Goal: Information Seeking & Learning: Learn about a topic

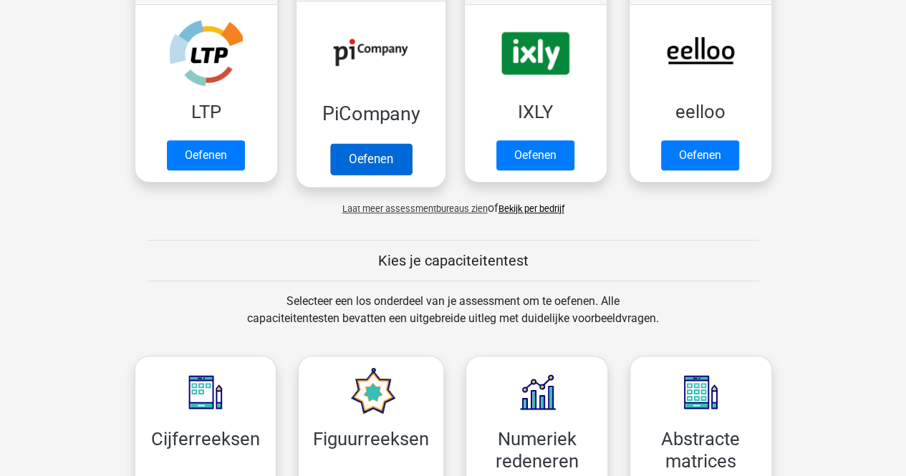
scroll to position [287, 0]
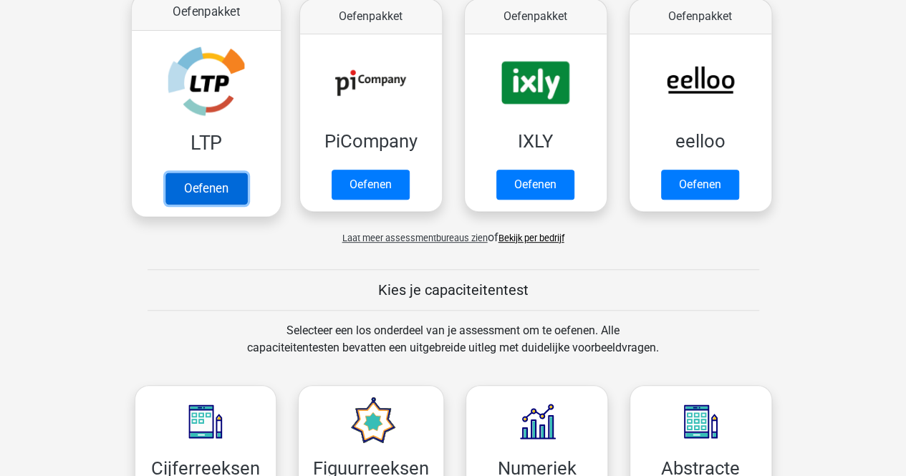
click at [208, 181] on link "Oefenen" at bounding box center [206, 189] width 82 height 32
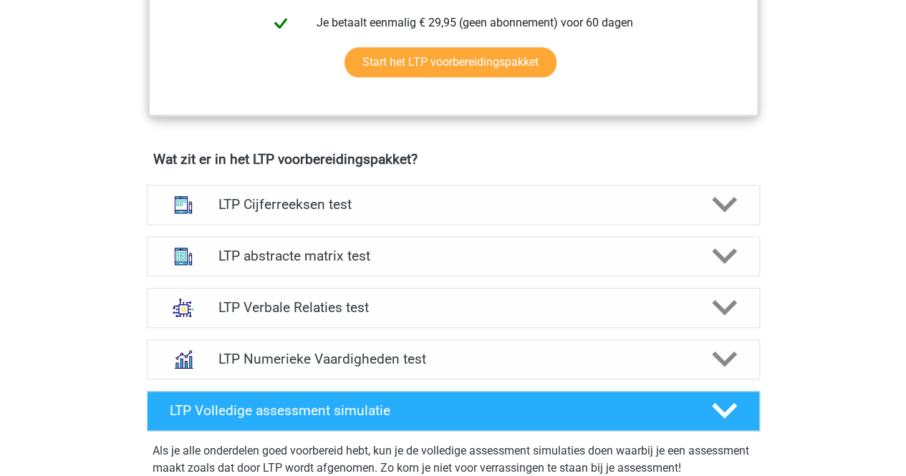
scroll to position [788, 0]
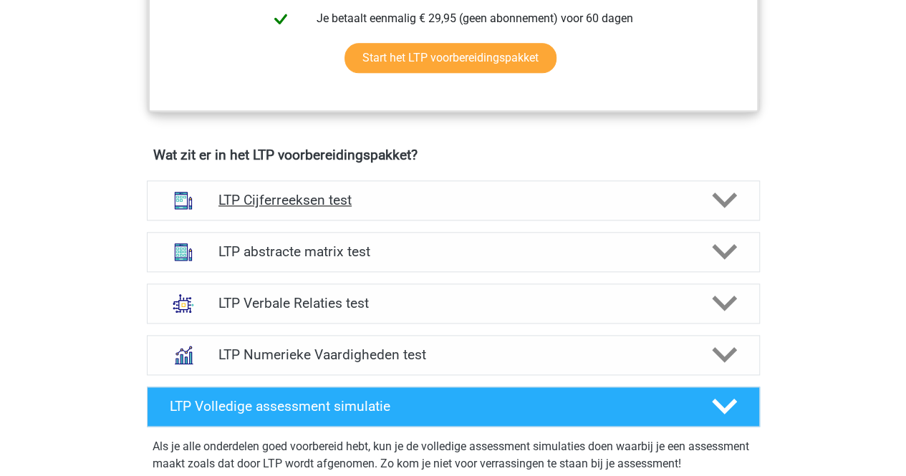
click at [360, 196] on h4 "LTP Cijferreeksen test" at bounding box center [453, 200] width 469 height 16
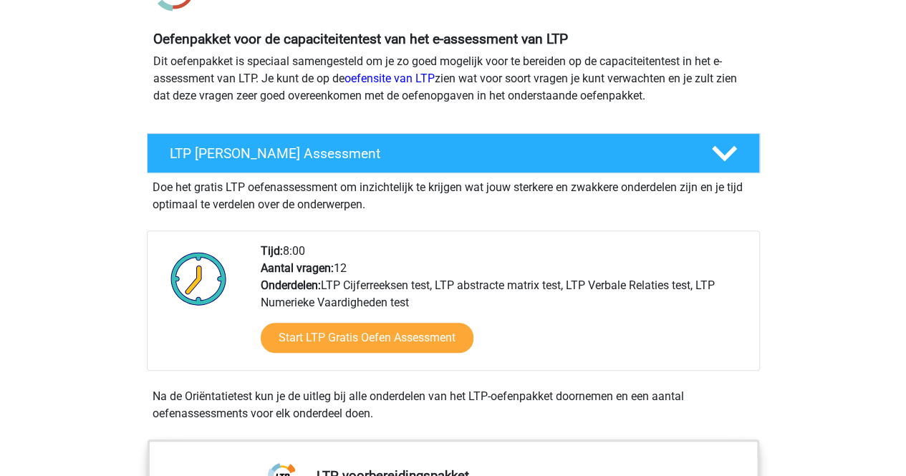
scroll to position [215, 0]
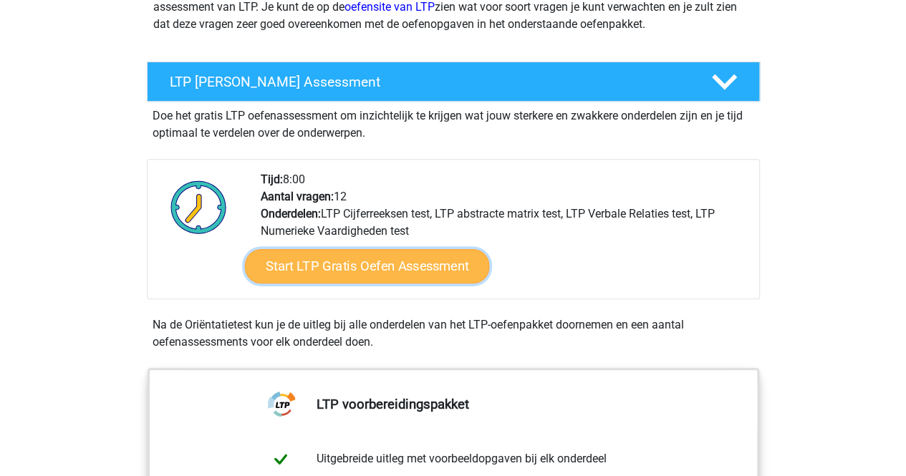
click at [357, 262] on link "Start LTP Gratis Oefen Assessment" at bounding box center [366, 266] width 245 height 34
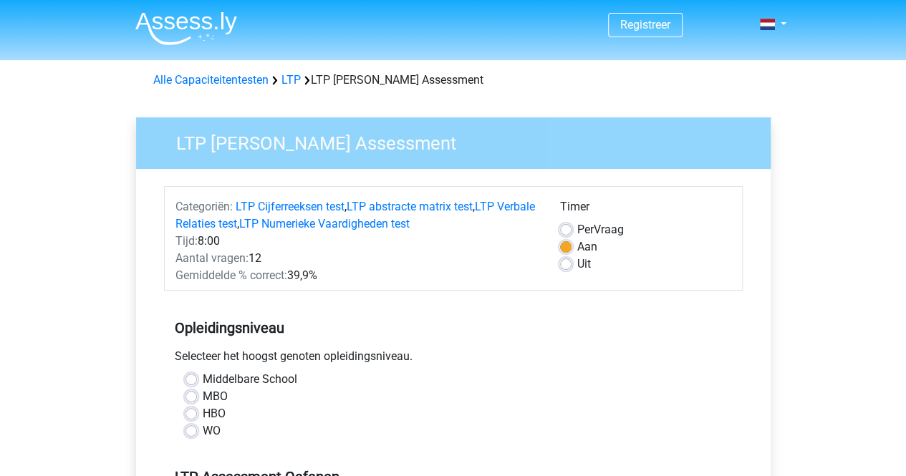
scroll to position [72, 0]
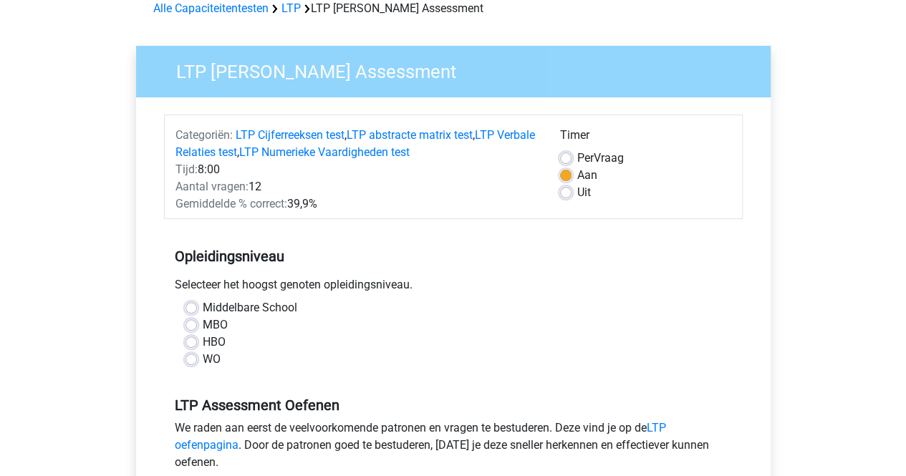
drag, startPoint x: 194, startPoint y: 340, endPoint x: 244, endPoint y: 345, distance: 50.4
click at [203, 340] on label "HBO" at bounding box center [214, 342] width 23 height 17
click at [195, 340] on input "HBO" at bounding box center [191, 341] width 11 height 14
radio input "true"
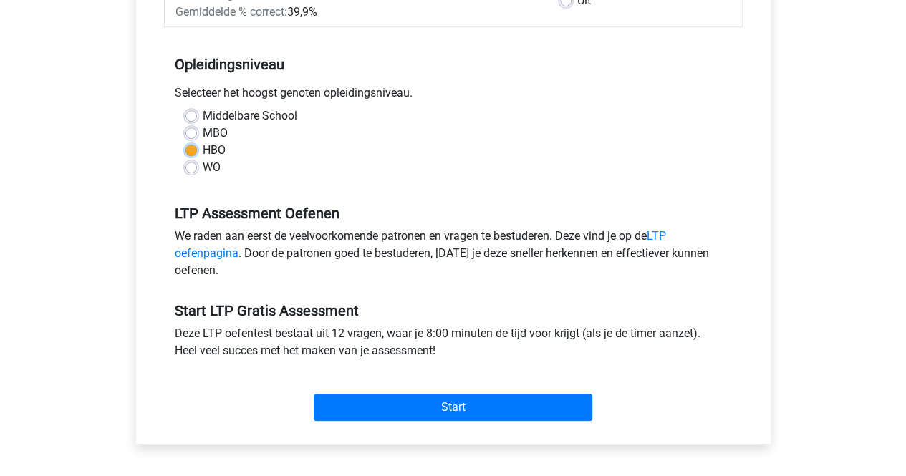
scroll to position [287, 0]
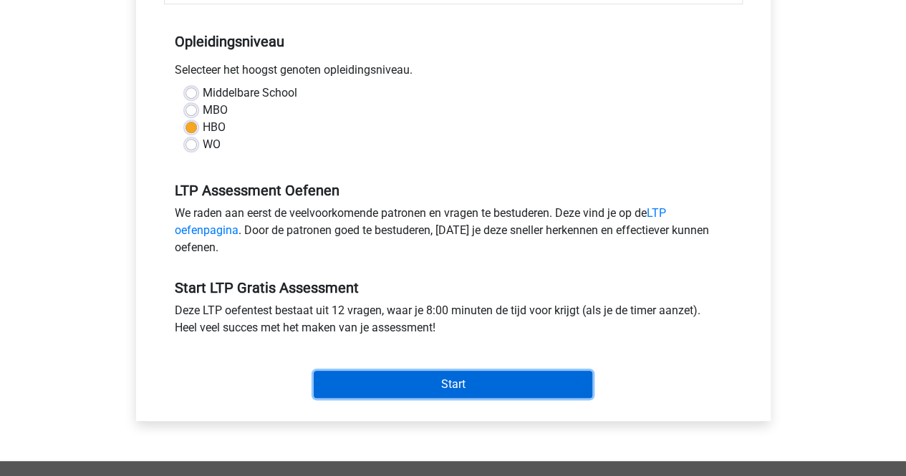
click at [444, 378] on input "Start" at bounding box center [453, 384] width 279 height 27
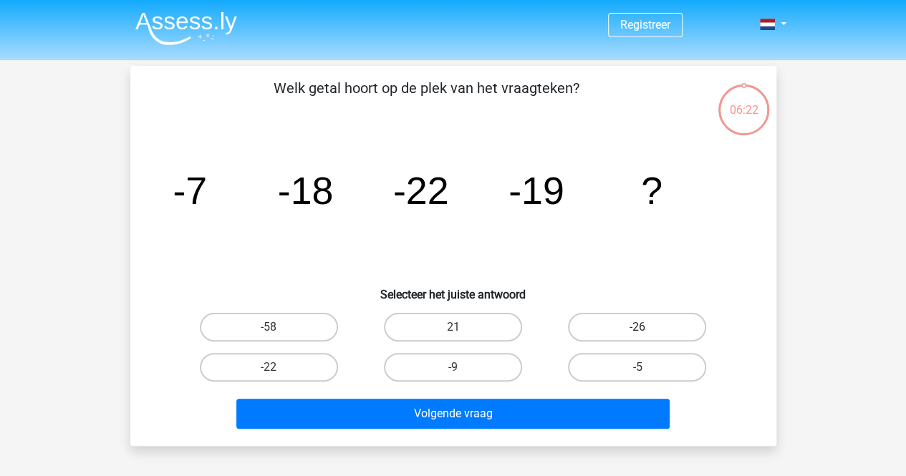
click at [649, 325] on label "-26" at bounding box center [637, 327] width 138 height 29
click at [647, 327] on input "-26" at bounding box center [642, 331] width 9 height 9
radio input "true"
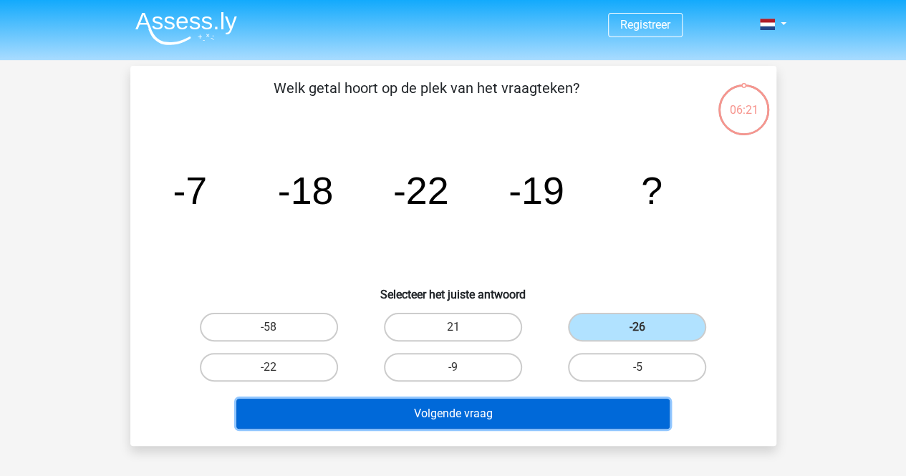
click at [501, 419] on button "Volgende vraag" at bounding box center [452, 414] width 433 height 30
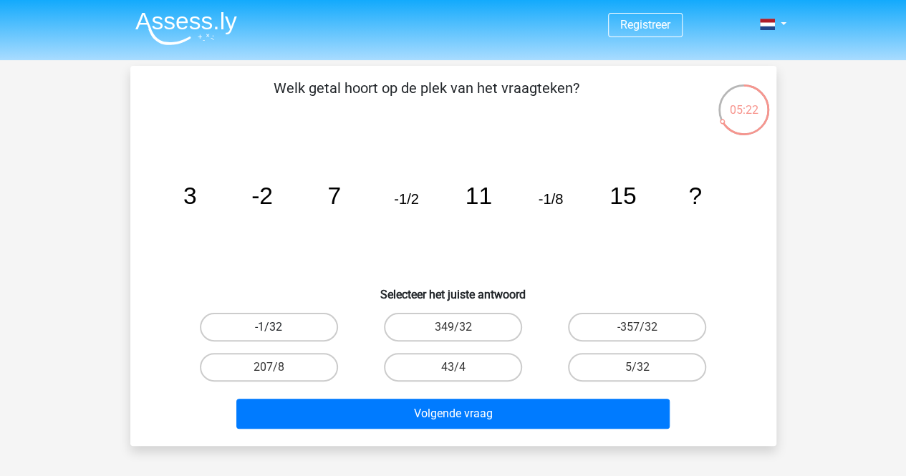
click at [291, 327] on label "-1/32" at bounding box center [269, 327] width 138 height 29
click at [278, 327] on input "-1/32" at bounding box center [273, 331] width 9 height 9
radio input "true"
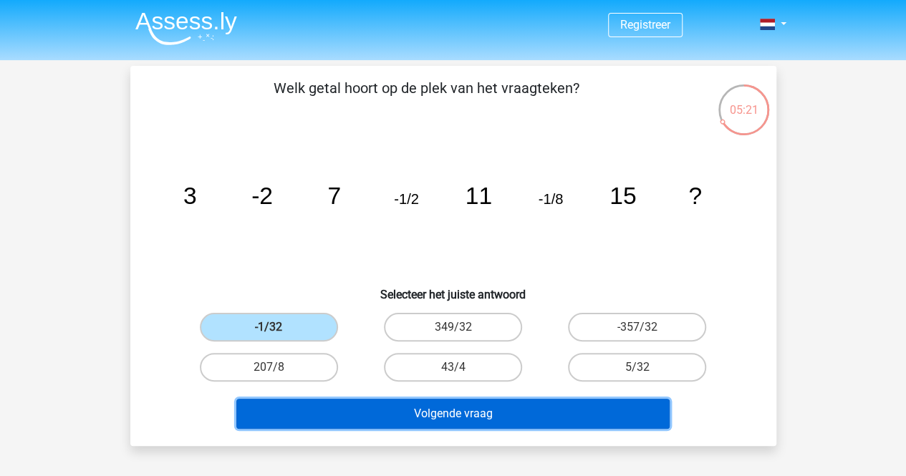
click at [410, 410] on button "Volgende vraag" at bounding box center [452, 414] width 433 height 30
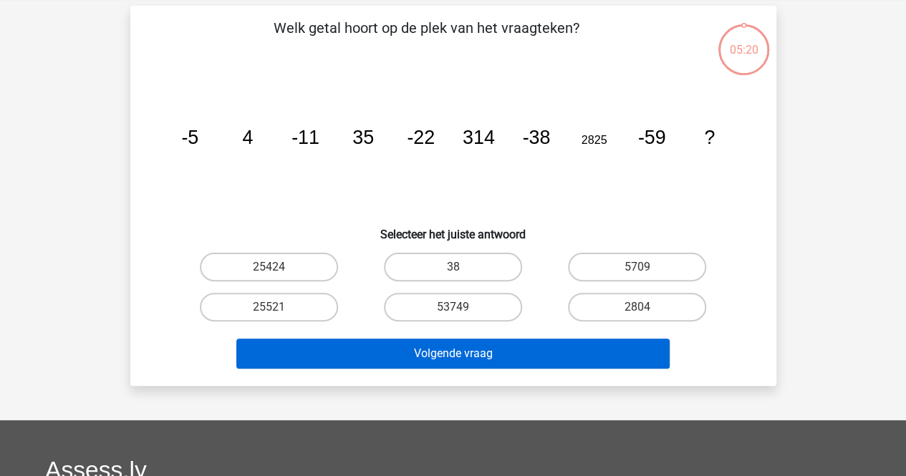
scroll to position [66, 0]
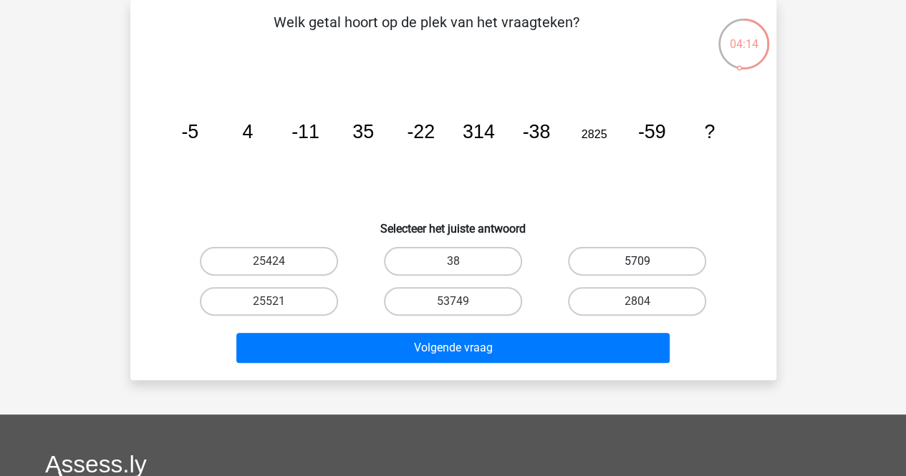
click at [618, 260] on label "5709" at bounding box center [637, 261] width 138 height 29
click at [638, 261] on input "5709" at bounding box center [642, 265] width 9 height 9
radio input "true"
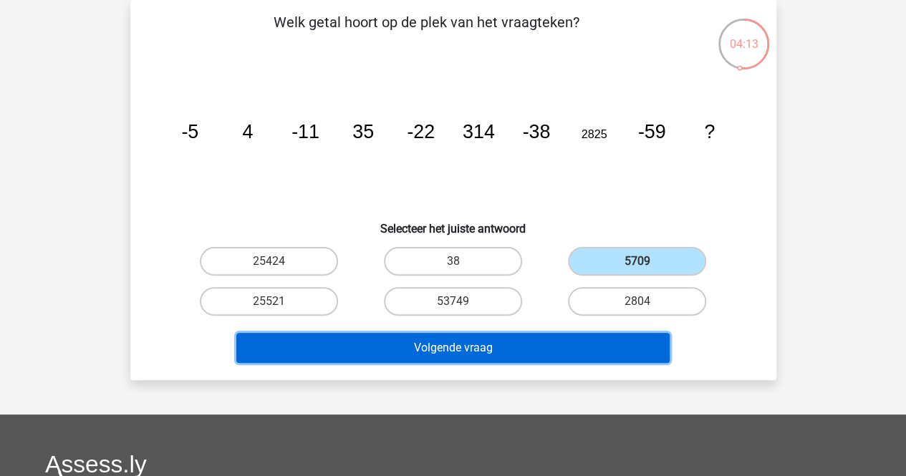
click at [489, 350] on button "Volgende vraag" at bounding box center [452, 348] width 433 height 30
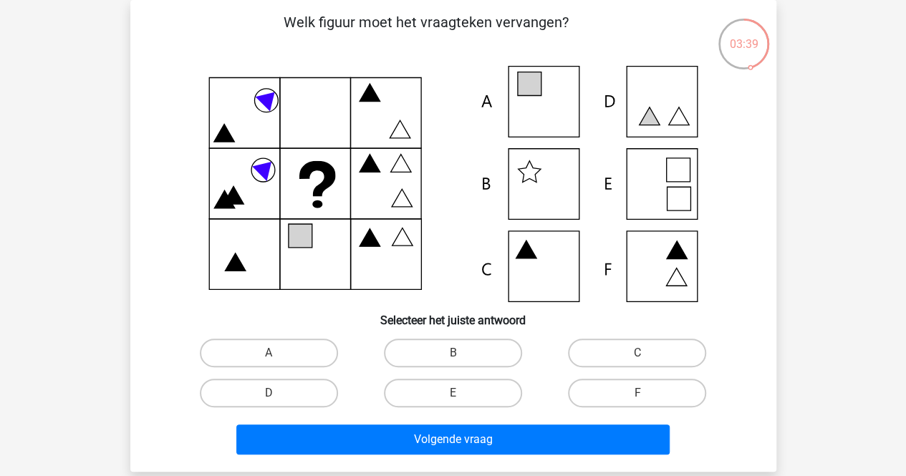
click at [539, 97] on icon at bounding box center [453, 184] width 577 height 236
click at [274, 355] on input "A" at bounding box center [273, 357] width 9 height 9
radio input "true"
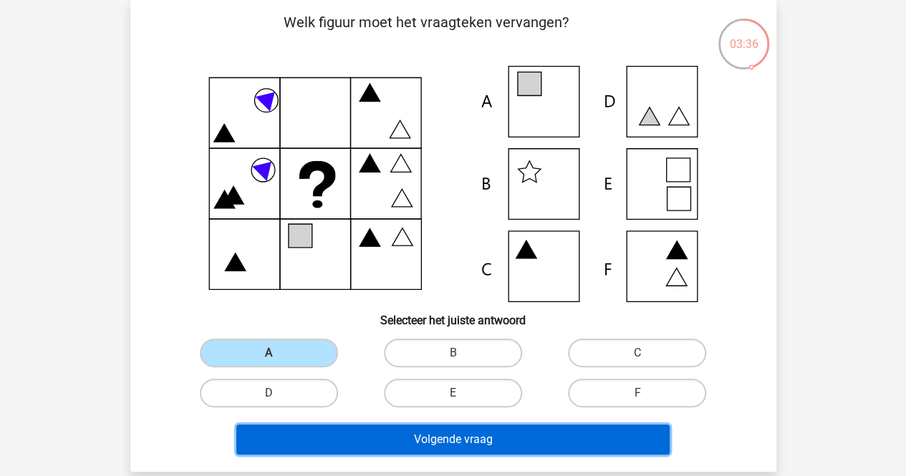
click at [405, 434] on button "Volgende vraag" at bounding box center [452, 440] width 433 height 30
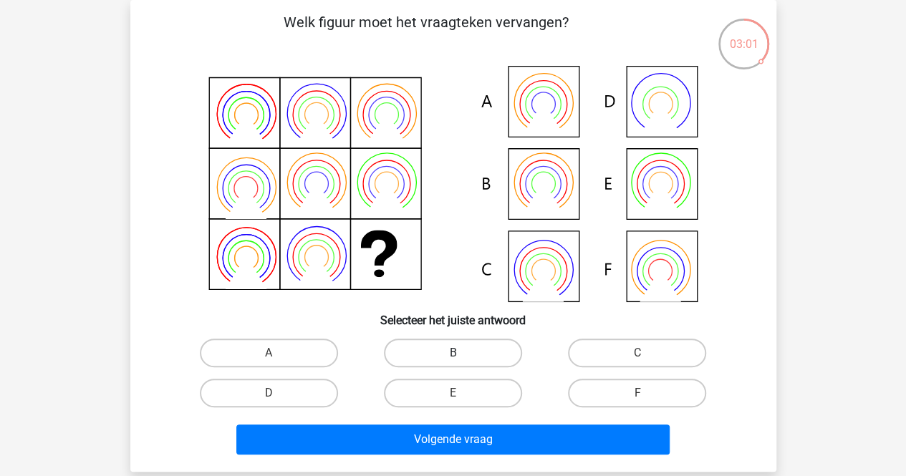
click at [418, 353] on label "B" at bounding box center [453, 353] width 138 height 29
click at [453, 353] on input "B" at bounding box center [457, 357] width 9 height 9
radio input "true"
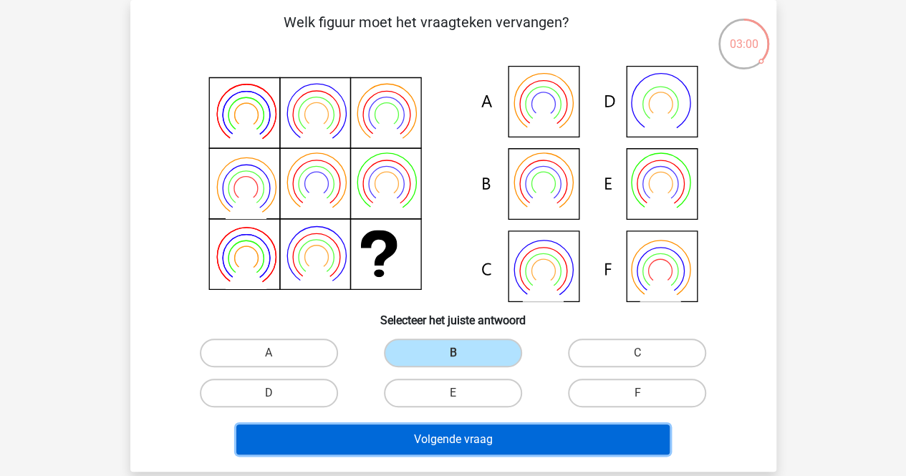
click at [442, 448] on button "Volgende vraag" at bounding box center [452, 440] width 433 height 30
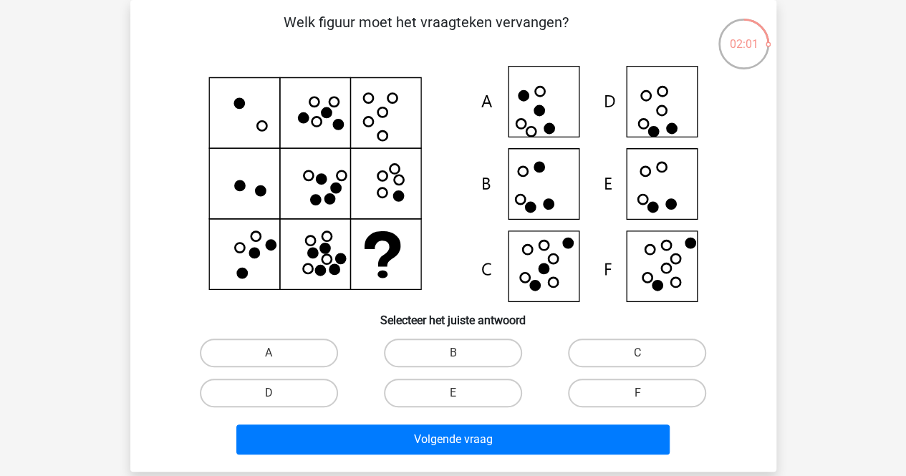
click at [671, 186] on icon at bounding box center [453, 184] width 577 height 236
click at [458, 390] on label "E" at bounding box center [453, 393] width 138 height 29
click at [458, 393] on input "E" at bounding box center [457, 397] width 9 height 9
radio input "true"
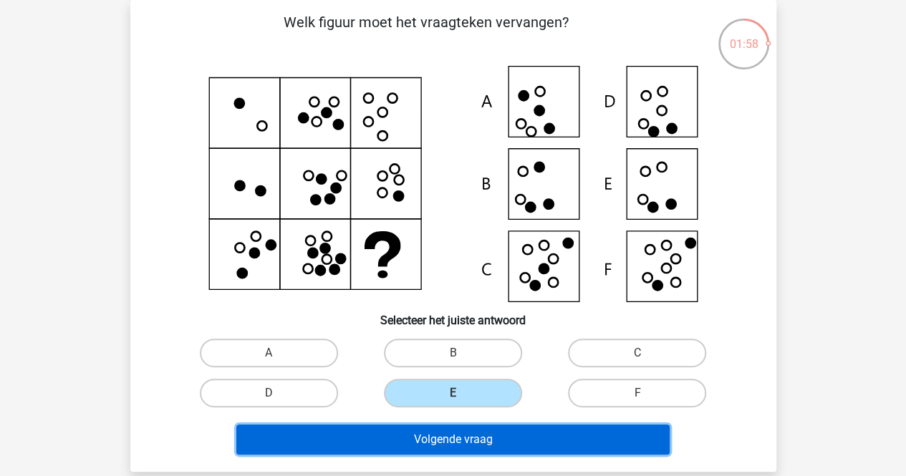
drag, startPoint x: 448, startPoint y: 441, endPoint x: 458, endPoint y: 425, distance: 18.7
click at [449, 441] on button "Volgende vraag" at bounding box center [452, 440] width 433 height 30
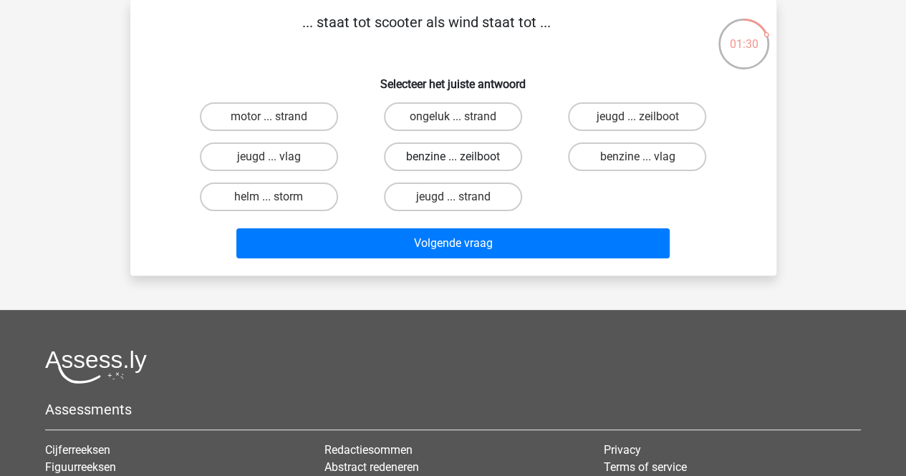
click at [427, 153] on label "benzine ... zeilboot" at bounding box center [453, 157] width 138 height 29
click at [453, 157] on input "benzine ... zeilboot" at bounding box center [457, 161] width 9 height 9
radio input "true"
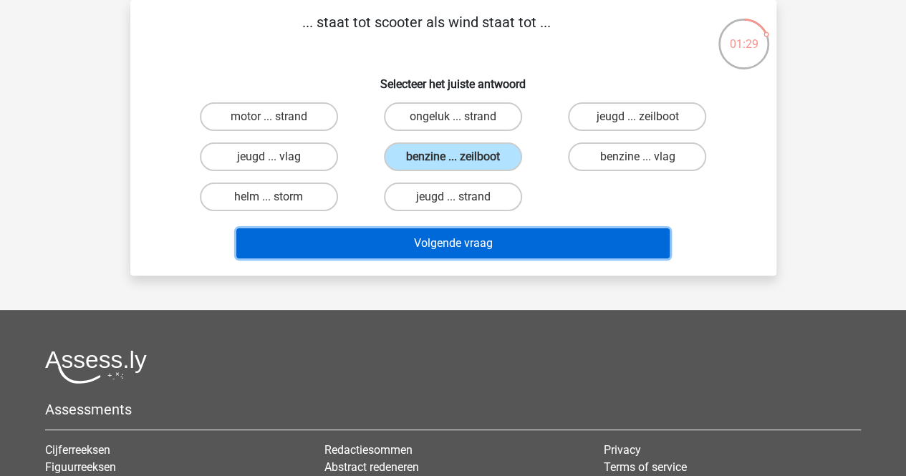
click at [431, 250] on button "Volgende vraag" at bounding box center [452, 244] width 433 height 30
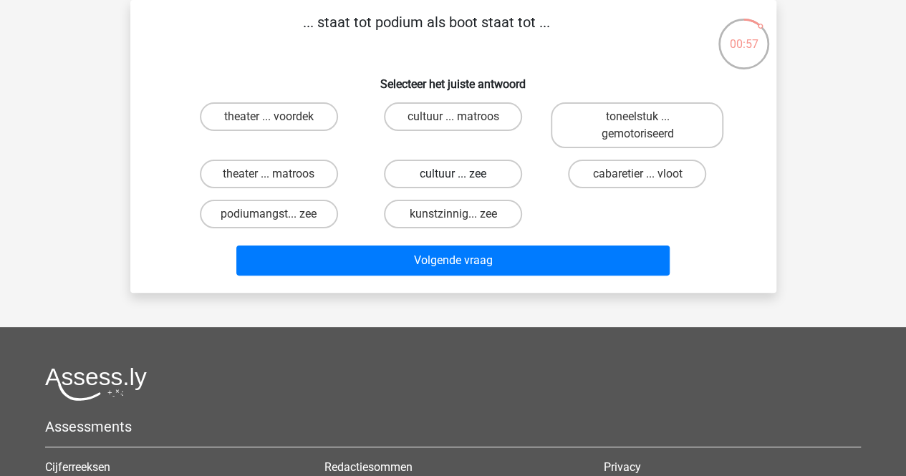
click at [425, 171] on label "cultuur ... zee" at bounding box center [453, 174] width 138 height 29
click at [453, 174] on input "cultuur ... zee" at bounding box center [457, 178] width 9 height 9
radio input "true"
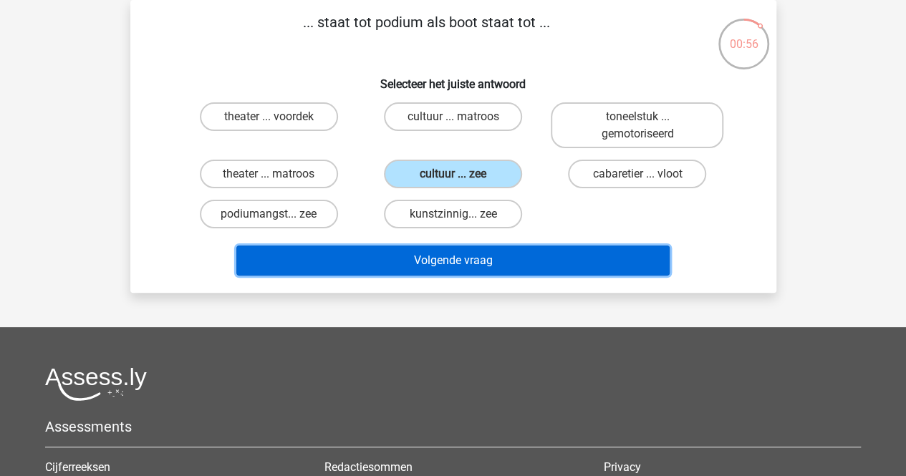
click at [424, 259] on button "Volgende vraag" at bounding box center [452, 261] width 433 height 30
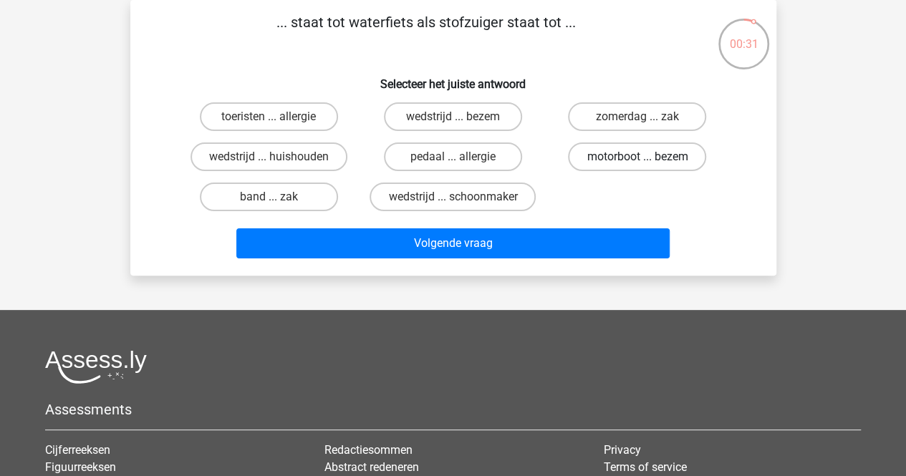
click at [598, 155] on label "motorboot ... bezem" at bounding box center [637, 157] width 138 height 29
click at [638, 157] on input "motorboot ... bezem" at bounding box center [642, 161] width 9 height 9
radio input "true"
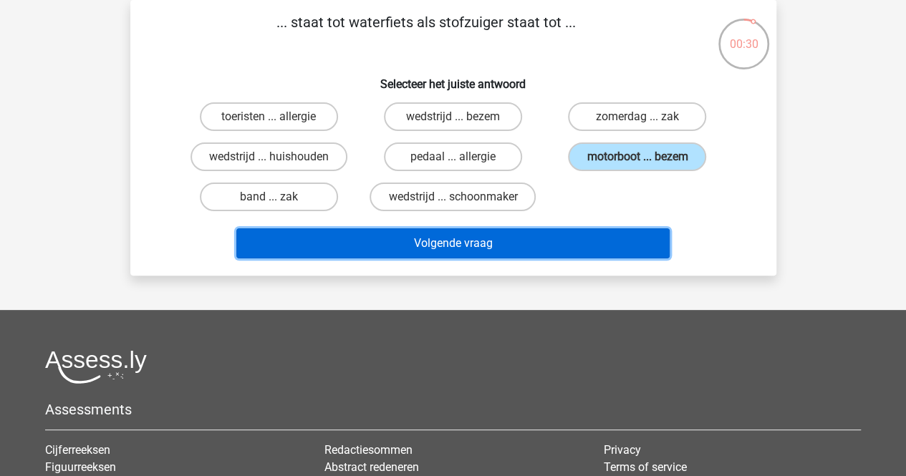
click at [469, 244] on button "Volgende vraag" at bounding box center [452, 244] width 433 height 30
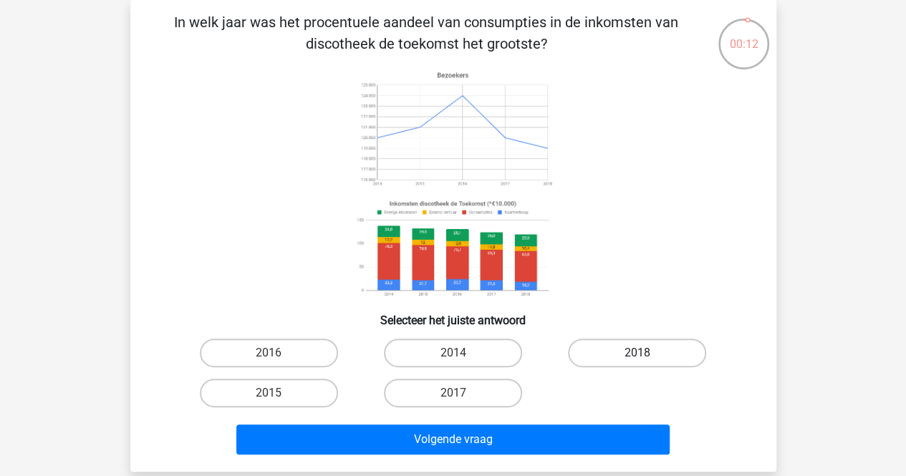
click at [633, 352] on label "2018" at bounding box center [637, 353] width 138 height 29
click at [638, 353] on input "2018" at bounding box center [642, 357] width 9 height 9
radio input "true"
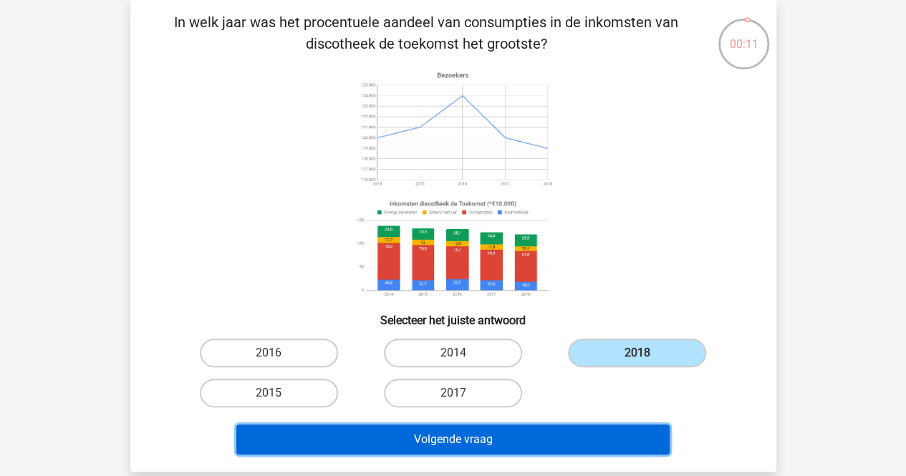
click at [486, 438] on button "Volgende vraag" at bounding box center [452, 440] width 433 height 30
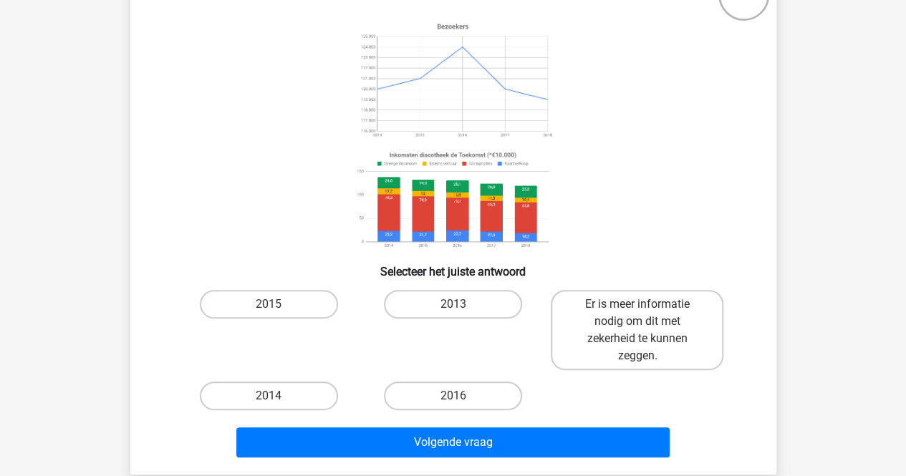
scroll to position [138, 0]
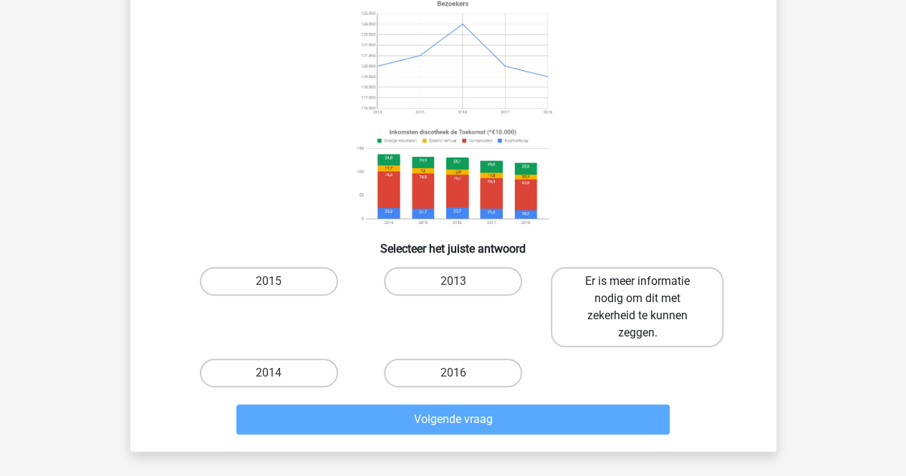
click at [621, 322] on label "Er is meer informatie nodig om dit met zekerheid te kunnen zeggen." at bounding box center [637, 307] width 173 height 80
click at [638, 291] on input "Er is meer informatie nodig om dit met zekerheid te kunnen zeggen." at bounding box center [642, 286] width 9 height 9
radio input "true"
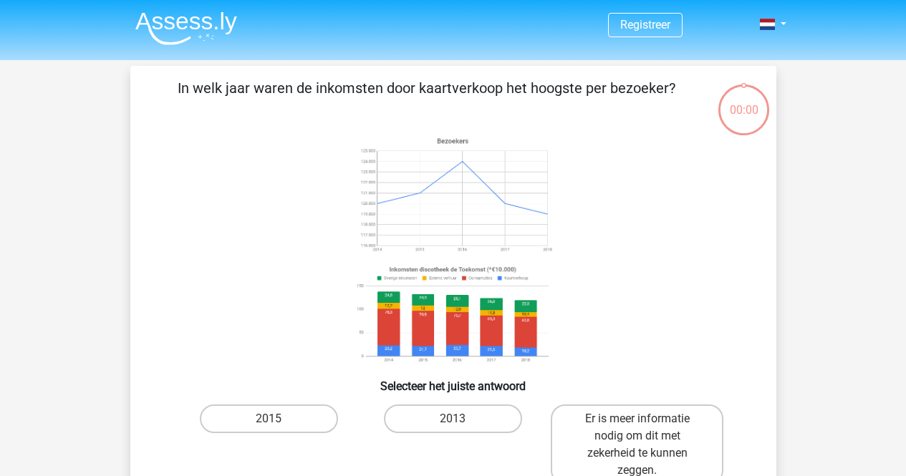
scroll to position [138, 0]
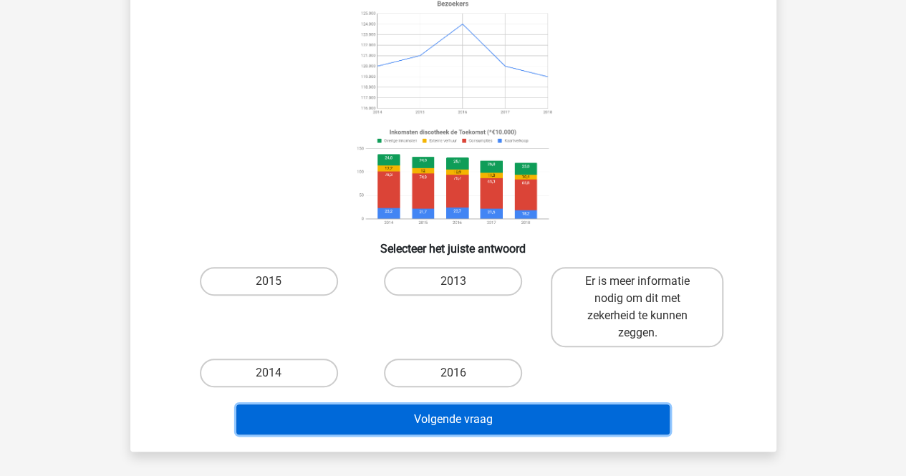
click at [484, 428] on button "Volgende vraag" at bounding box center [452, 420] width 433 height 30
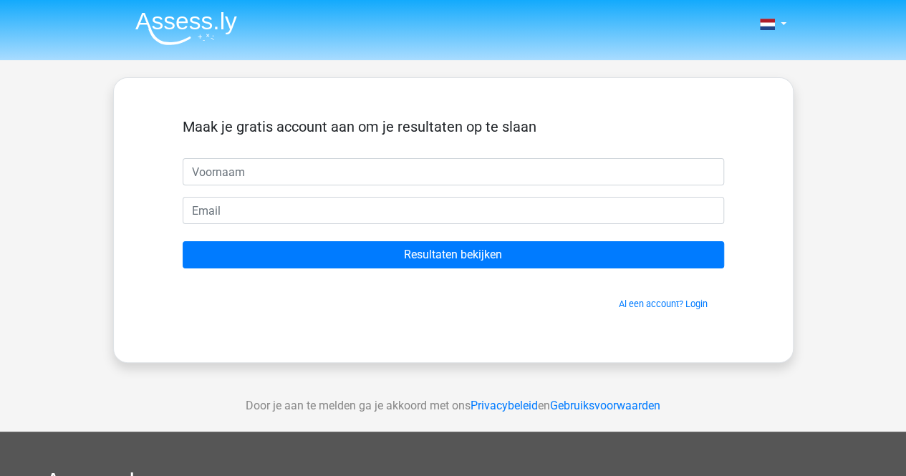
click at [277, 163] on input "text" at bounding box center [454, 171] width 542 height 27
type input "mieke"
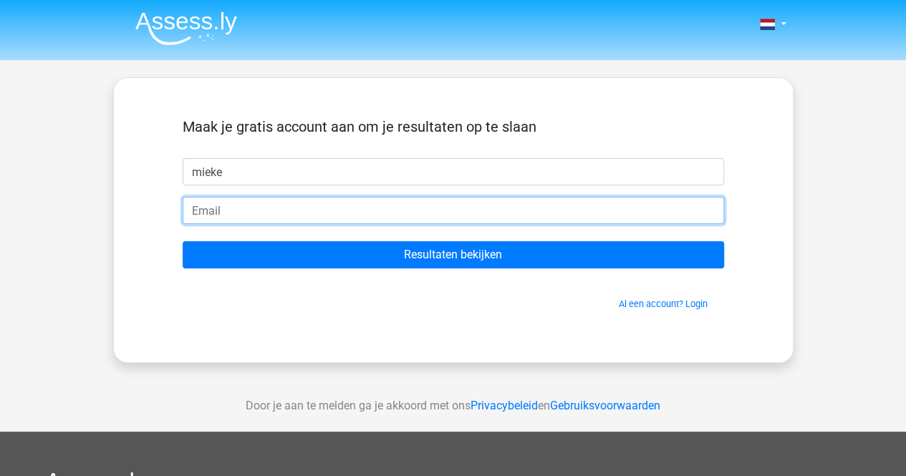
click at [315, 217] on input "email" at bounding box center [454, 210] width 542 height 27
type input "[EMAIL_ADDRESS][DOMAIN_NAME]"
click at [183, 241] on input "Resultaten bekijken" at bounding box center [454, 254] width 542 height 27
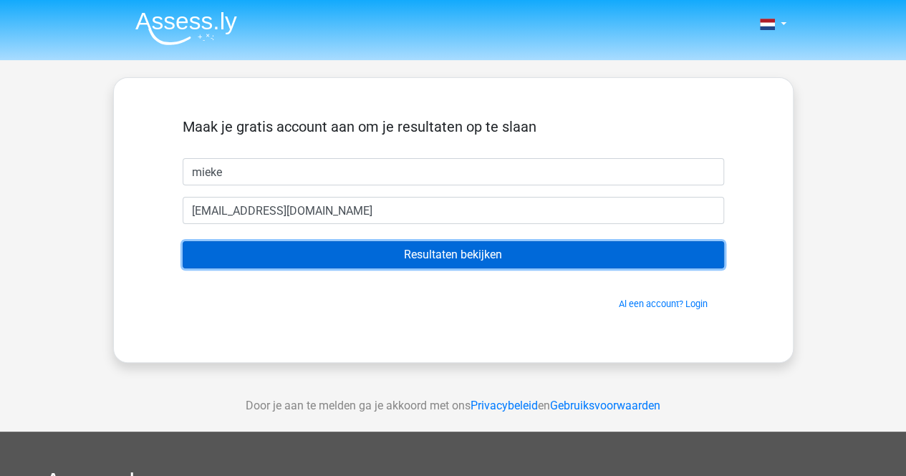
click at [343, 259] on input "Resultaten bekijken" at bounding box center [454, 254] width 542 height 27
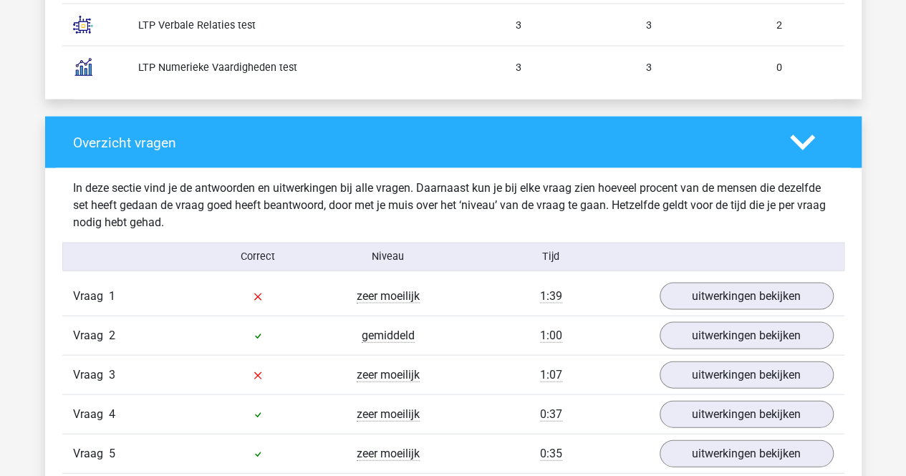
scroll to position [1433, 0]
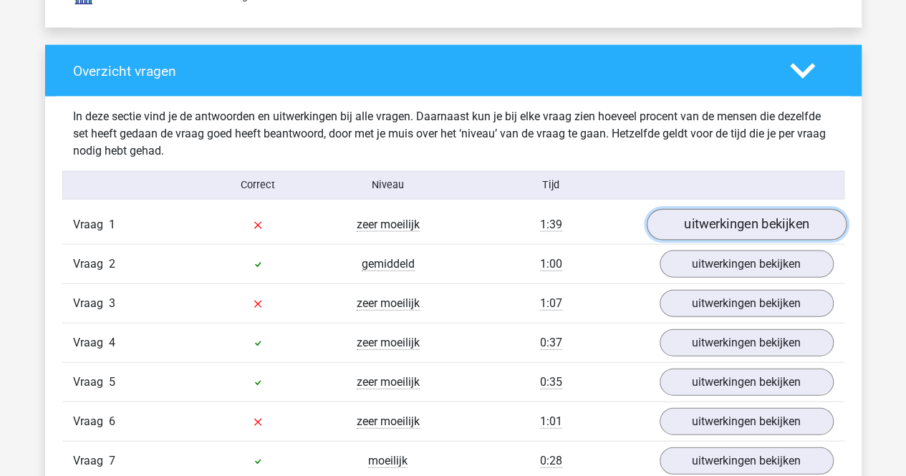
click at [697, 226] on link "uitwerkingen bekijken" at bounding box center [746, 225] width 200 height 32
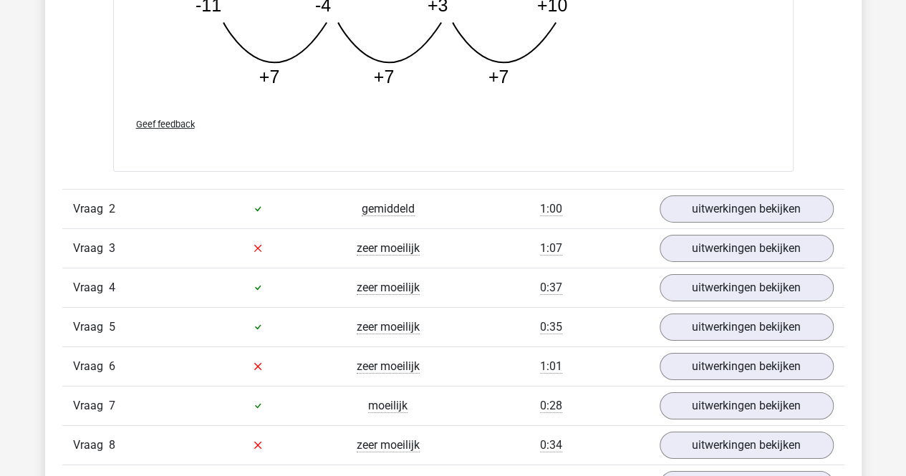
scroll to position [2221, 0]
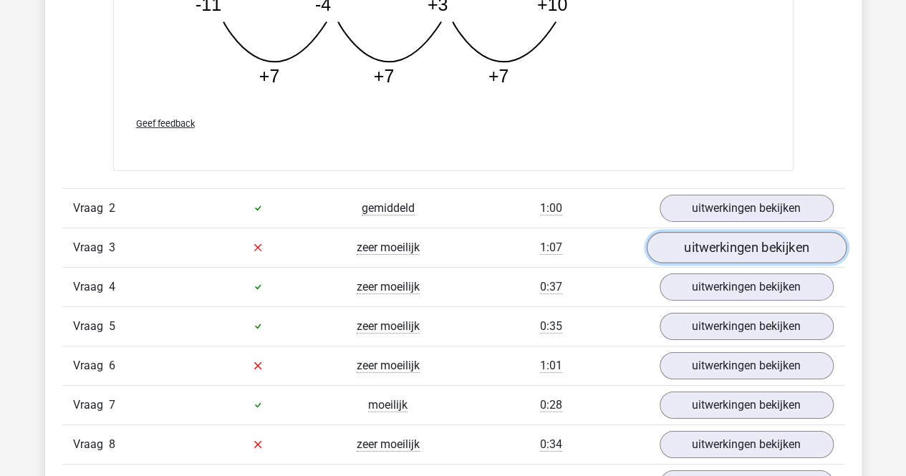
click at [730, 244] on link "uitwerkingen bekijken" at bounding box center [746, 248] width 200 height 32
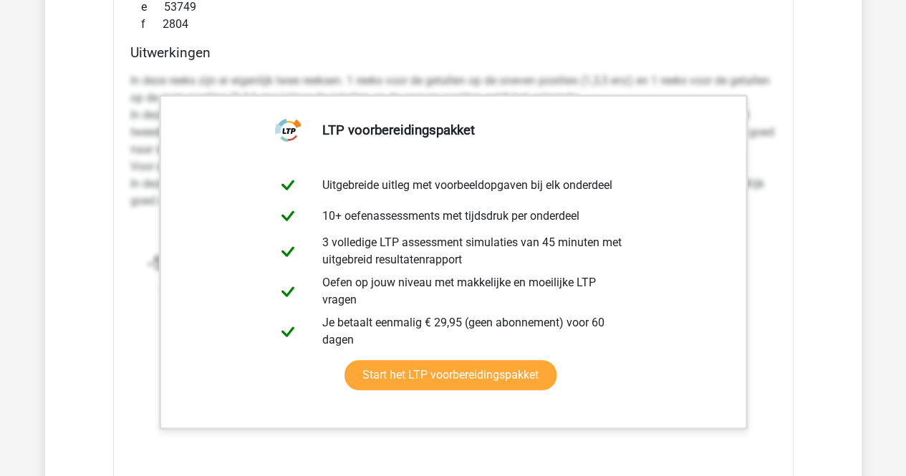
scroll to position [2794, 0]
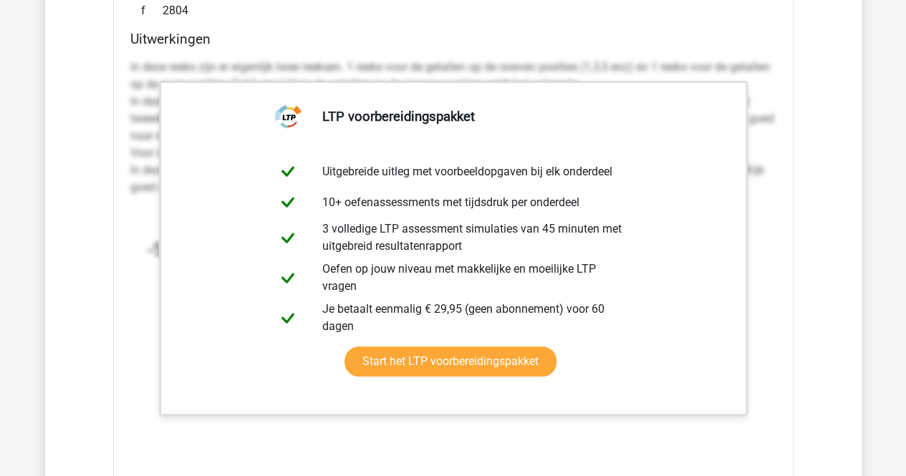
click at [786, 339] on div "Welk getal hoort op de plek van het vraagteken? image/svg+xml -5 4 -11 35 -22 3…" at bounding box center [453, 130] width 681 height 838
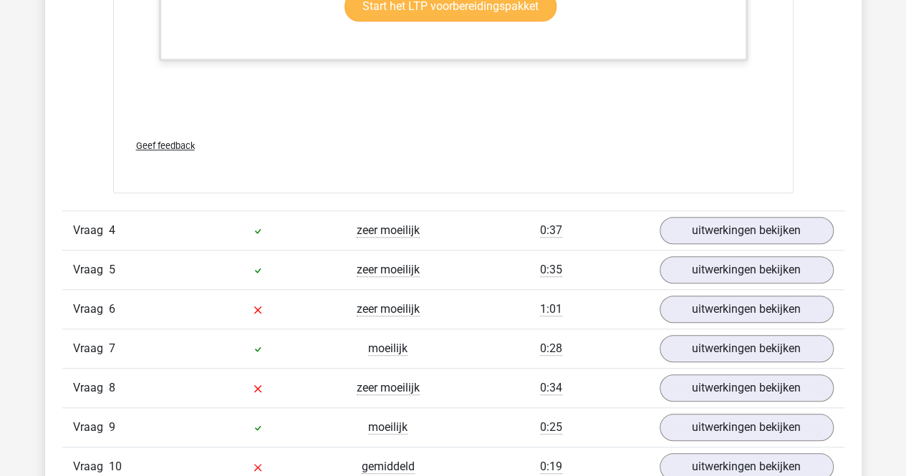
scroll to position [3152, 0]
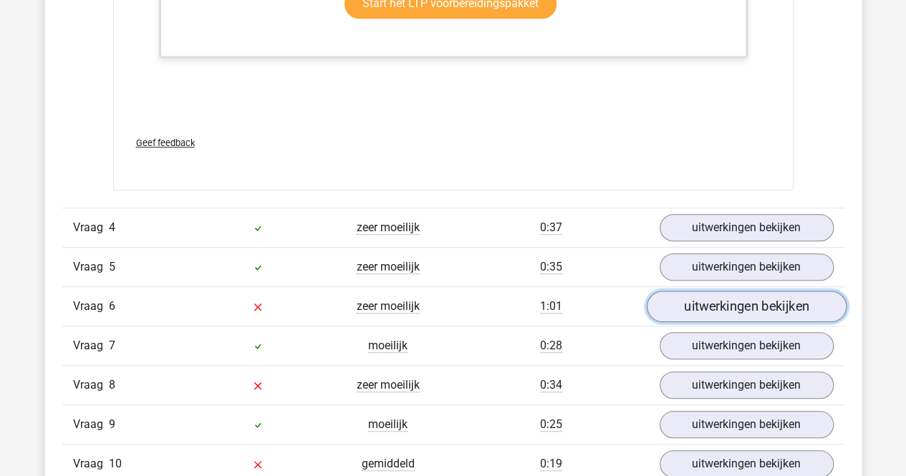
click at [718, 300] on link "uitwerkingen bekijken" at bounding box center [746, 308] width 200 height 32
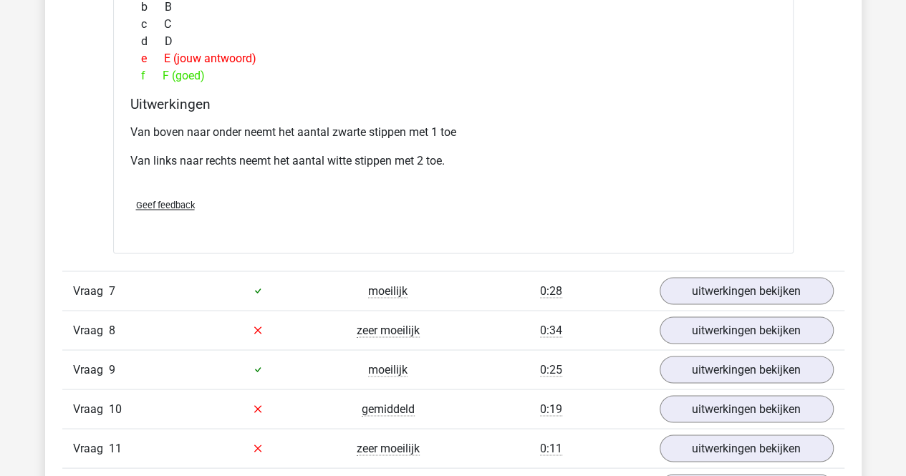
scroll to position [3869, 0]
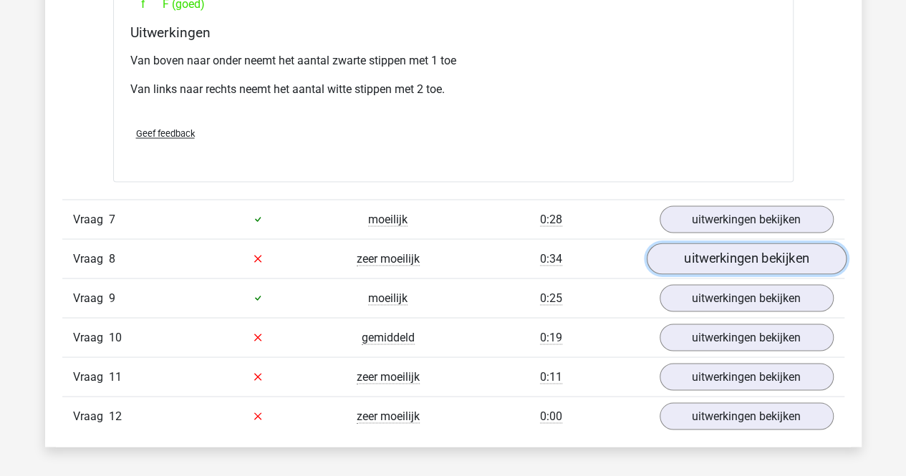
click at [746, 246] on link "uitwerkingen bekijken" at bounding box center [746, 259] width 200 height 32
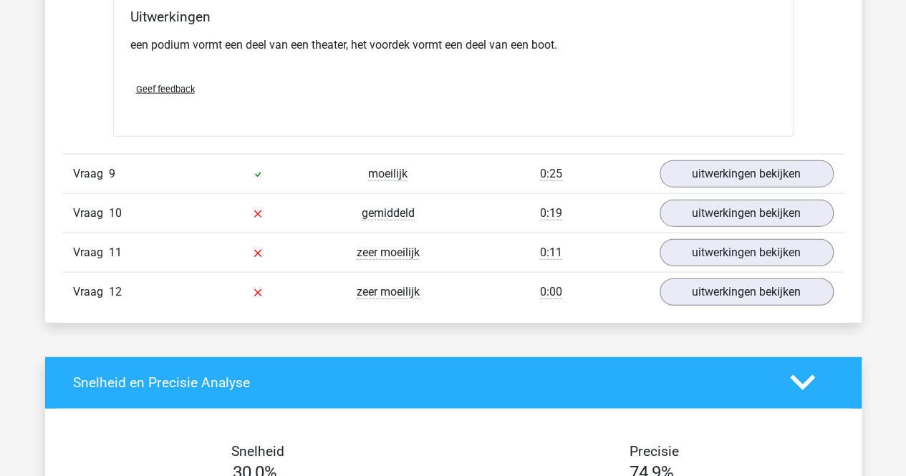
scroll to position [4370, 0]
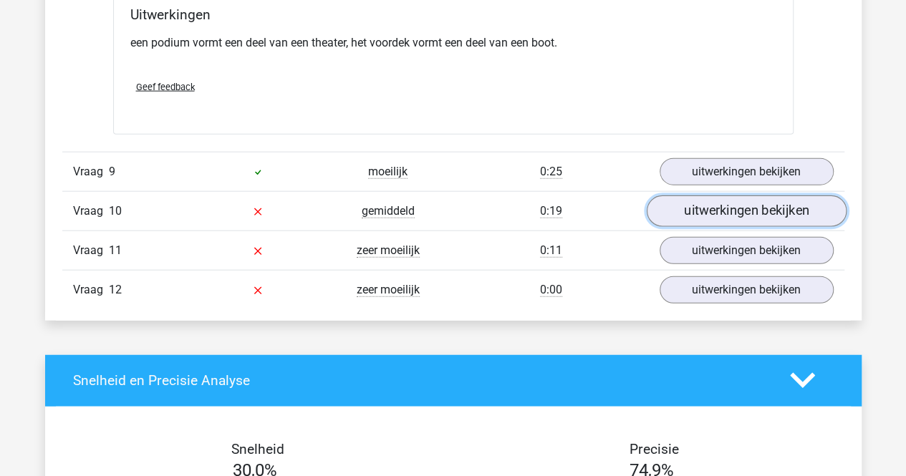
click at [704, 203] on link "uitwerkingen bekijken" at bounding box center [746, 212] width 200 height 32
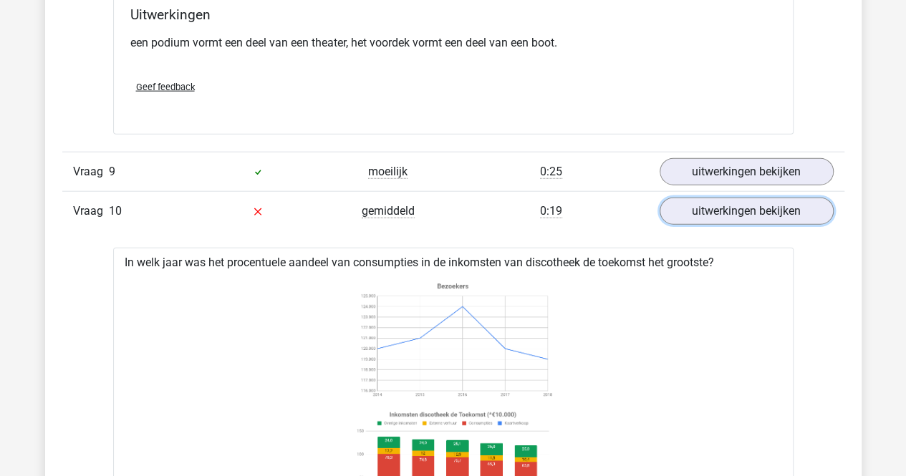
scroll to position [4442, 0]
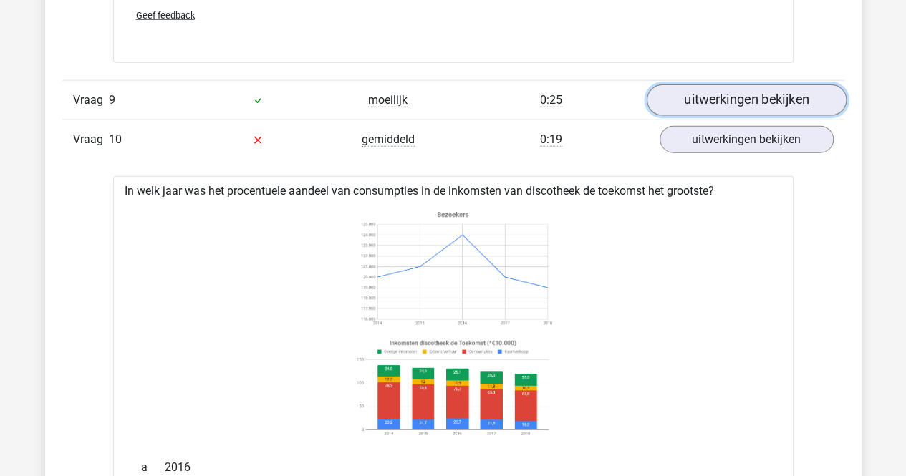
click at [729, 85] on link "uitwerkingen bekijken" at bounding box center [746, 101] width 200 height 32
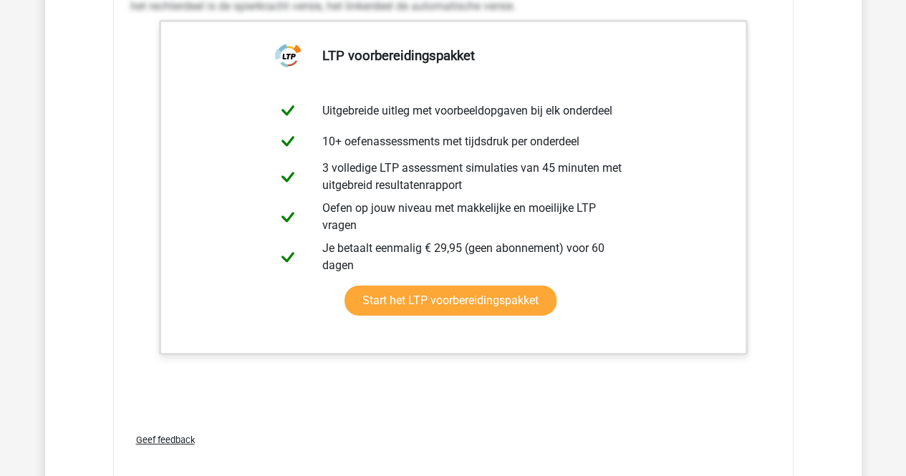
scroll to position [4943, 0]
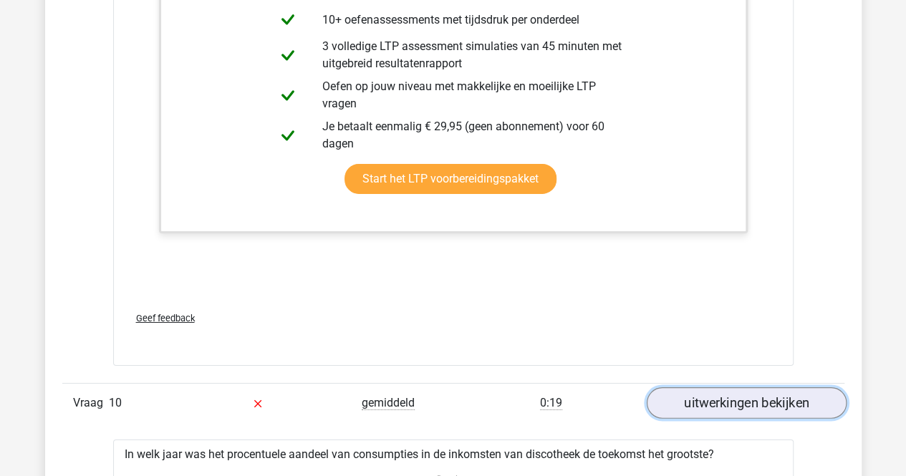
click at [703, 394] on link "uitwerkingen bekijken" at bounding box center [746, 404] width 200 height 32
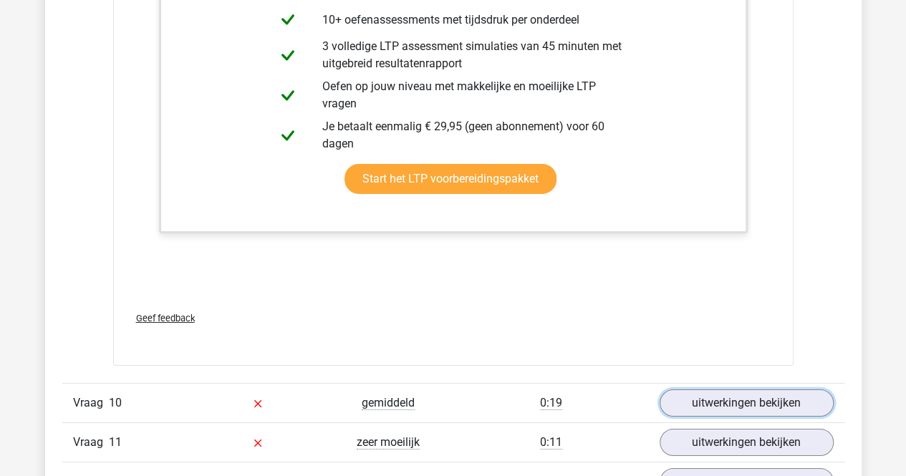
scroll to position [5086, 0]
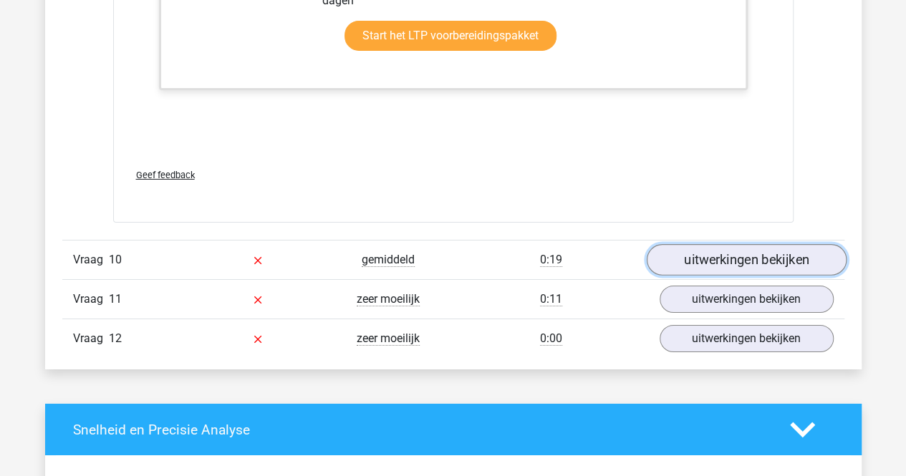
click at [706, 244] on link "uitwerkingen bekijken" at bounding box center [746, 260] width 200 height 32
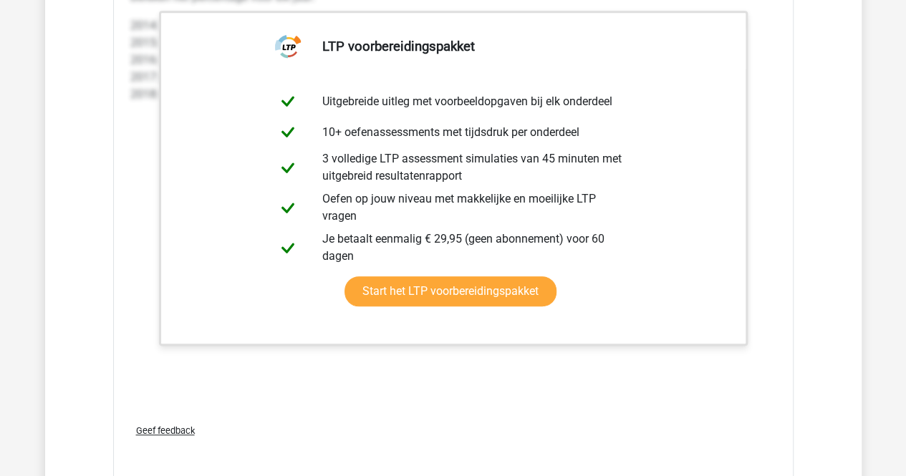
scroll to position [5946, 0]
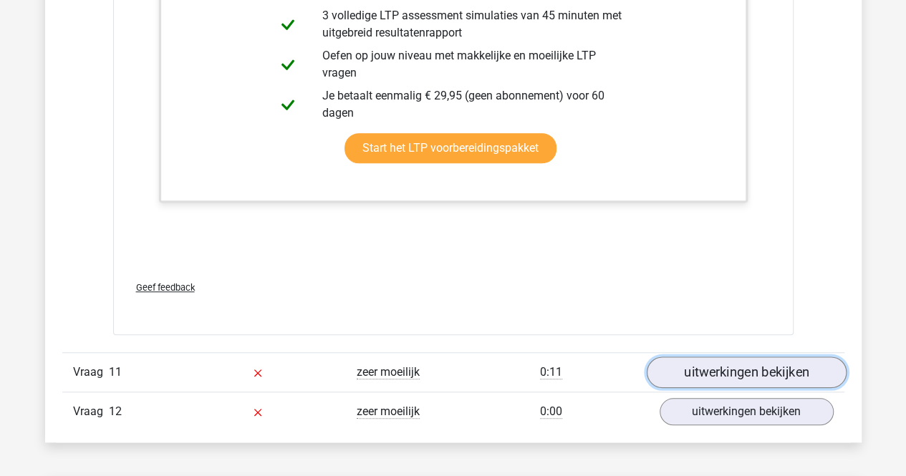
click at [681, 357] on link "uitwerkingen bekijken" at bounding box center [746, 373] width 200 height 32
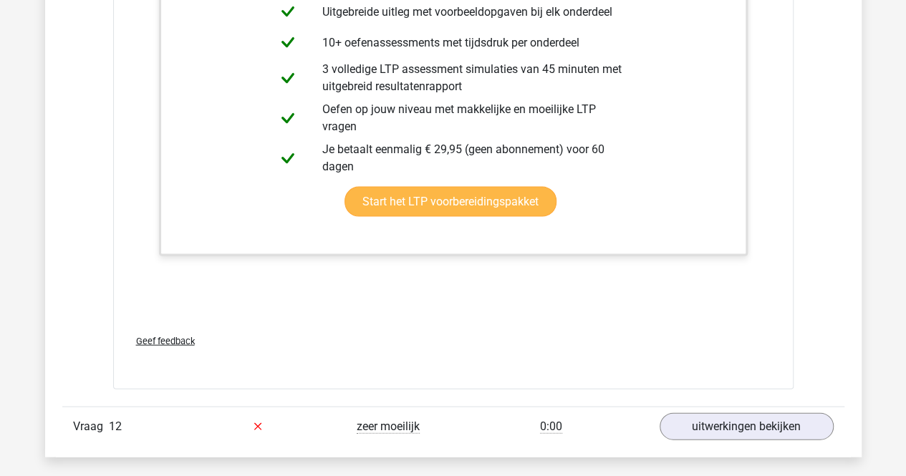
scroll to position [6949, 0]
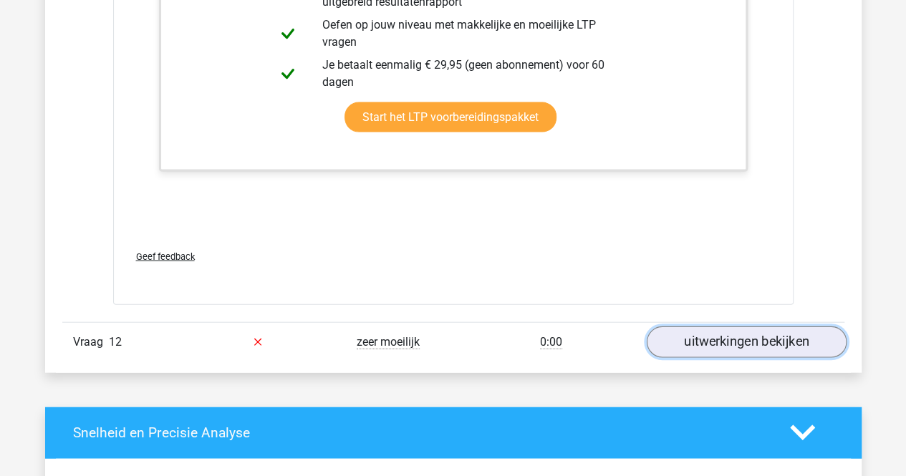
click at [724, 327] on link "uitwerkingen bekijken" at bounding box center [746, 343] width 200 height 32
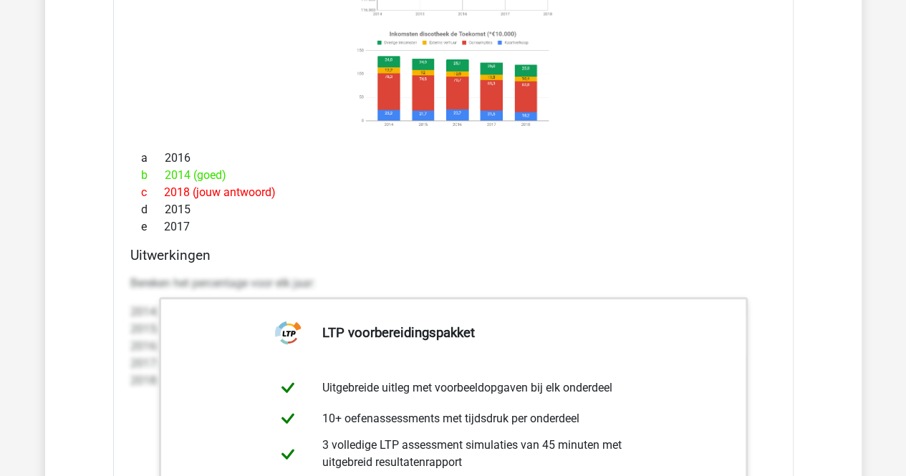
scroll to position [5015, 0]
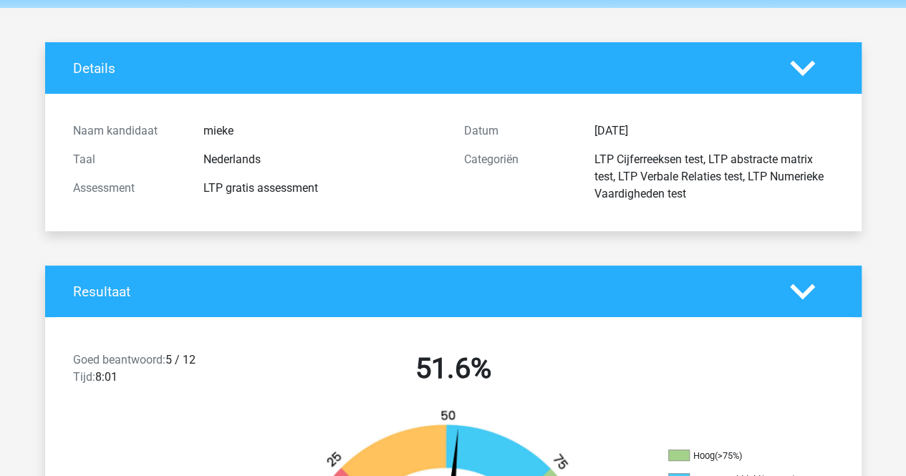
scroll to position [72, 0]
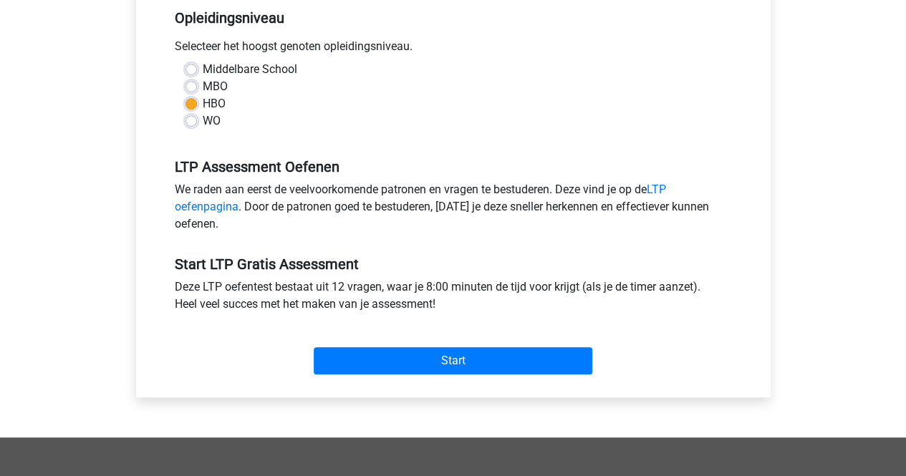
scroll to position [287, 0]
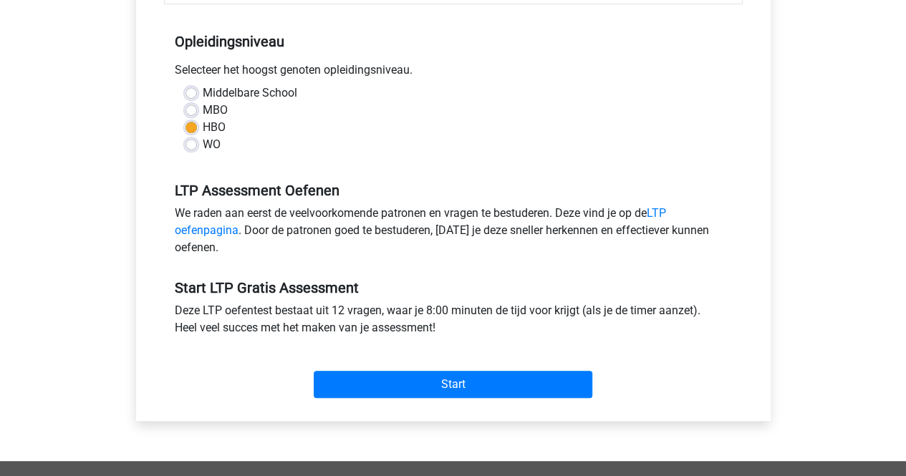
click at [203, 109] on label "MBO" at bounding box center [215, 110] width 25 height 17
click at [195, 109] on input "MBO" at bounding box center [191, 109] width 11 height 14
radio input "true"
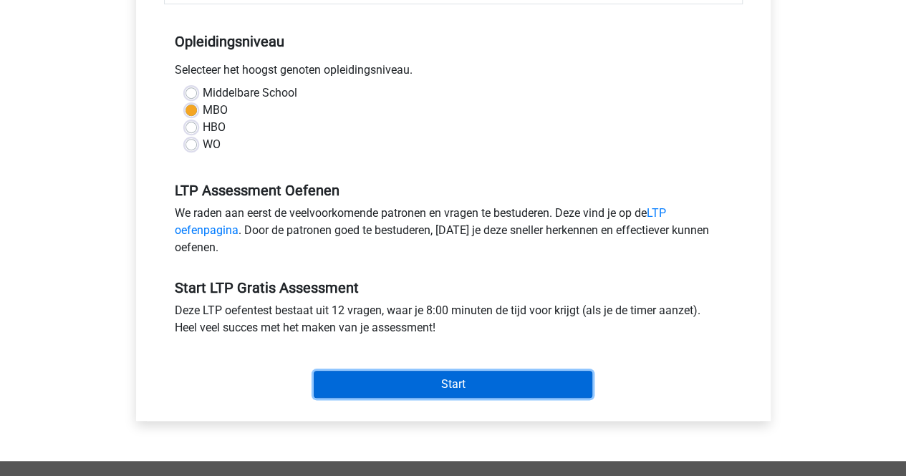
click at [427, 387] on input "Start" at bounding box center [453, 384] width 279 height 27
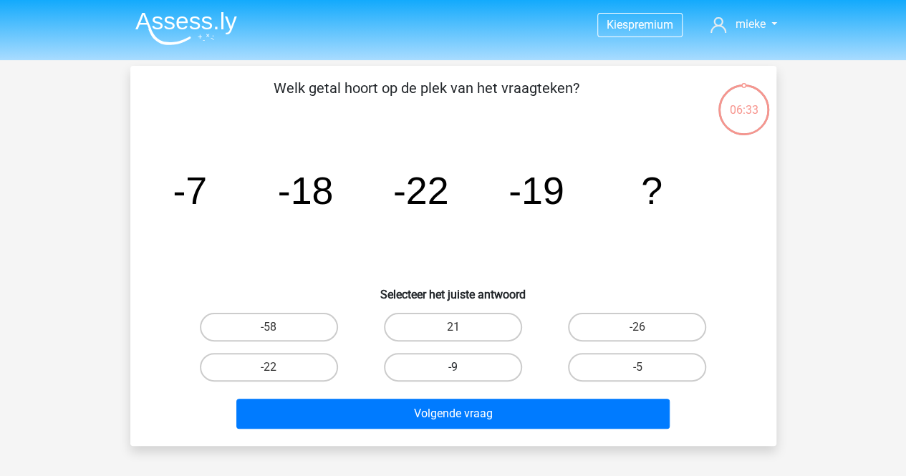
click at [451, 363] on label "-9" at bounding box center [453, 367] width 138 height 29
click at [453, 368] on input "-9" at bounding box center [457, 372] width 9 height 9
radio input "true"
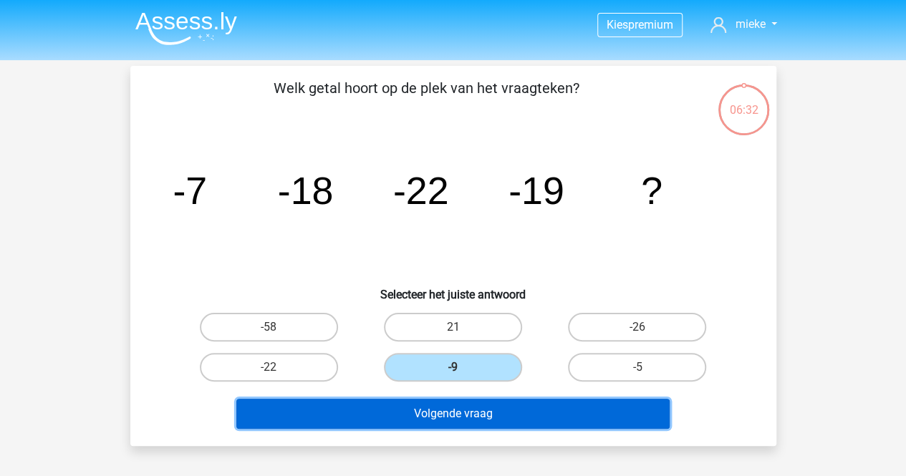
click at [441, 422] on button "Volgende vraag" at bounding box center [452, 414] width 433 height 30
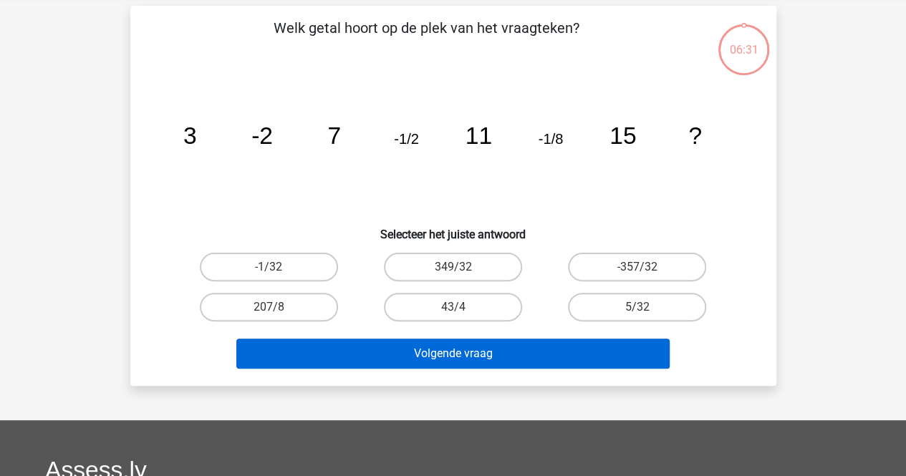
scroll to position [66, 0]
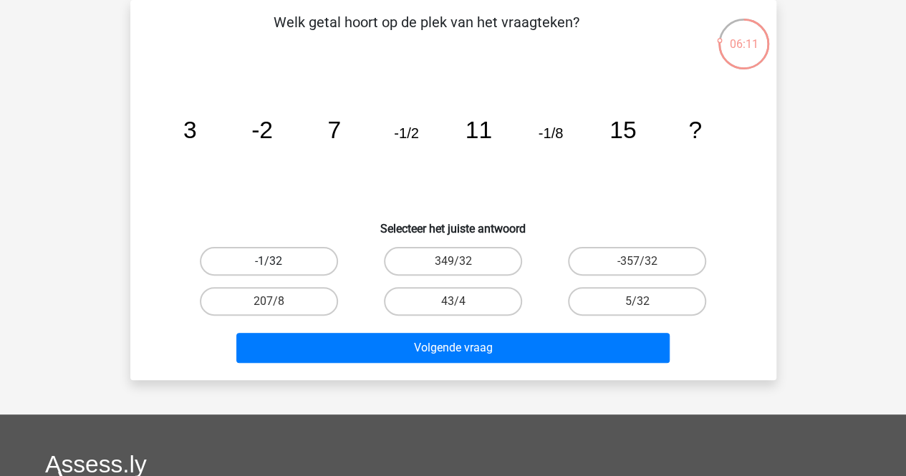
click at [297, 256] on label "-1/32" at bounding box center [269, 261] width 138 height 29
click at [278, 261] on input "-1/32" at bounding box center [273, 265] width 9 height 9
radio input "true"
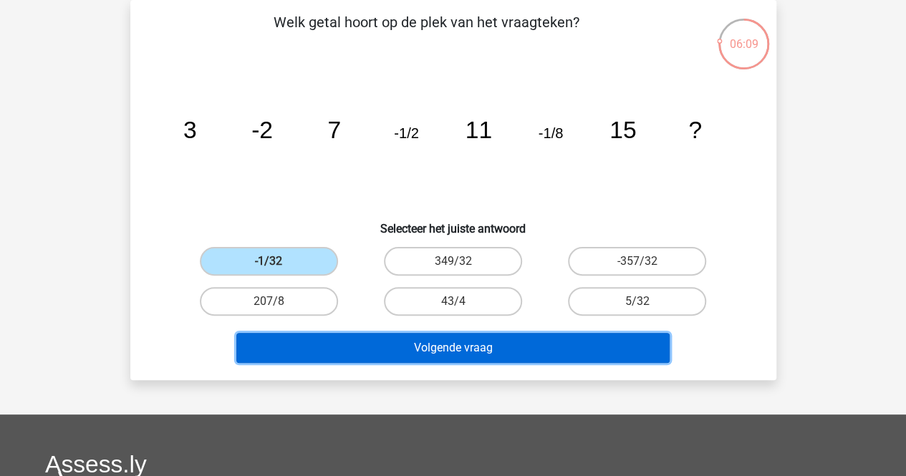
click at [387, 350] on button "Volgende vraag" at bounding box center [452, 348] width 433 height 30
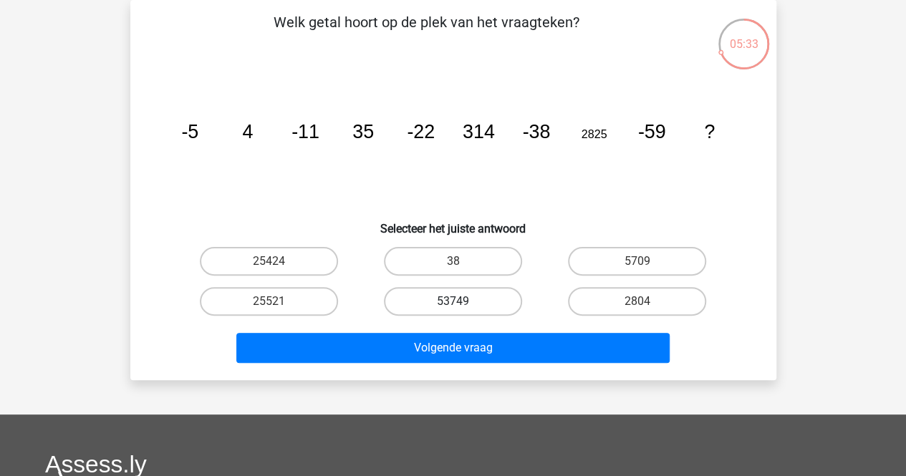
click at [463, 299] on label "53749" at bounding box center [453, 301] width 138 height 29
click at [462, 302] on input "53749" at bounding box center [457, 306] width 9 height 9
radio input "true"
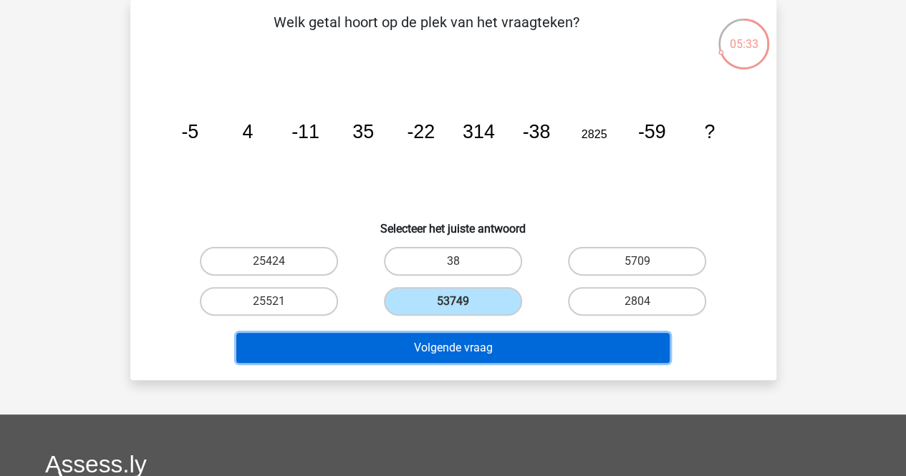
click at [443, 343] on button "Volgende vraag" at bounding box center [452, 348] width 433 height 30
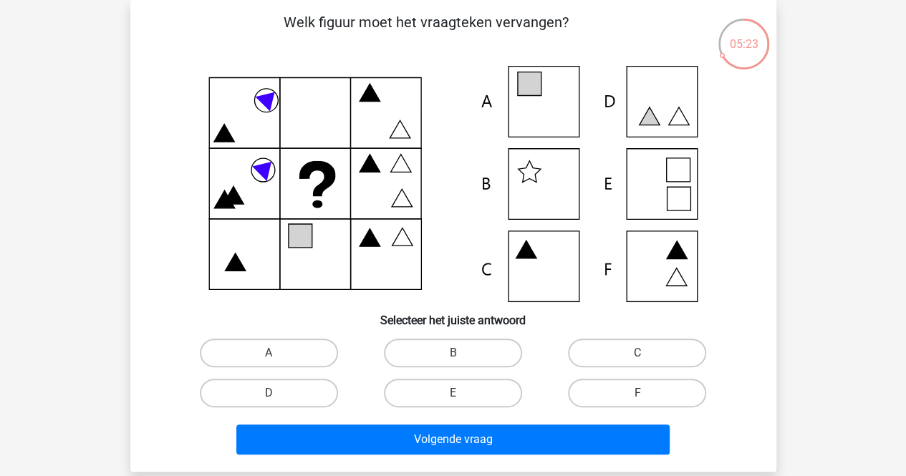
click at [533, 88] on icon at bounding box center [529, 84] width 24 height 24
click at [285, 352] on label "A" at bounding box center [269, 353] width 138 height 29
click at [278, 353] on input "A" at bounding box center [273, 357] width 9 height 9
radio input "true"
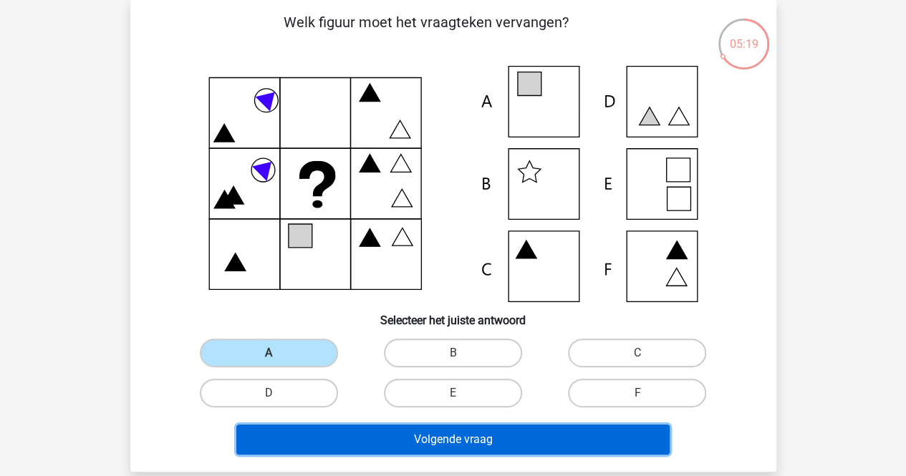
click at [443, 439] on button "Volgende vraag" at bounding box center [452, 440] width 433 height 30
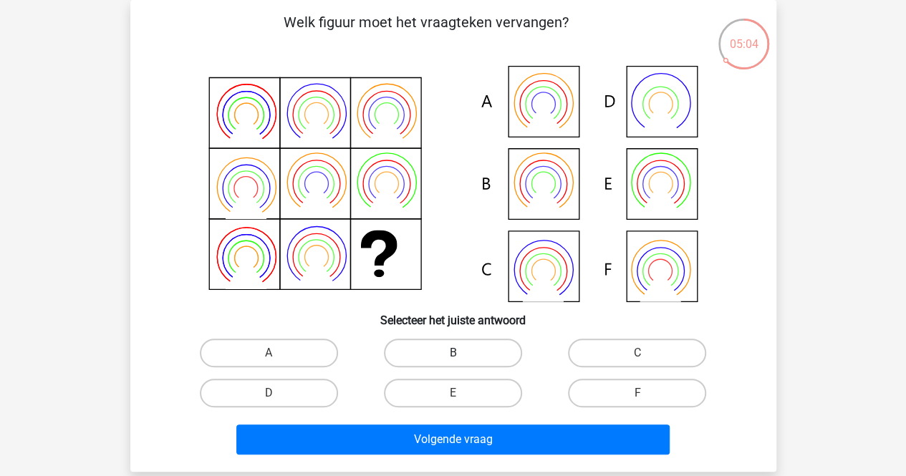
click at [450, 347] on label "B" at bounding box center [453, 353] width 138 height 29
click at [453, 353] on input "B" at bounding box center [457, 357] width 9 height 9
radio input "true"
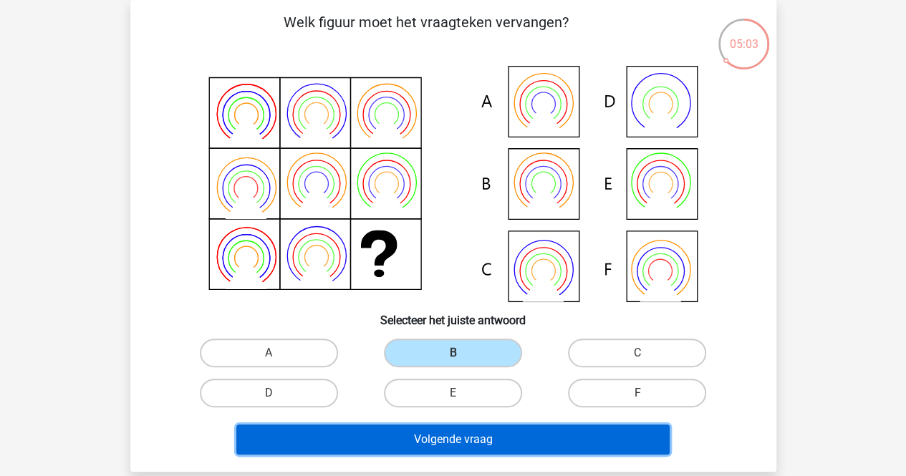
click at [441, 436] on button "Volgende vraag" at bounding box center [452, 440] width 433 height 30
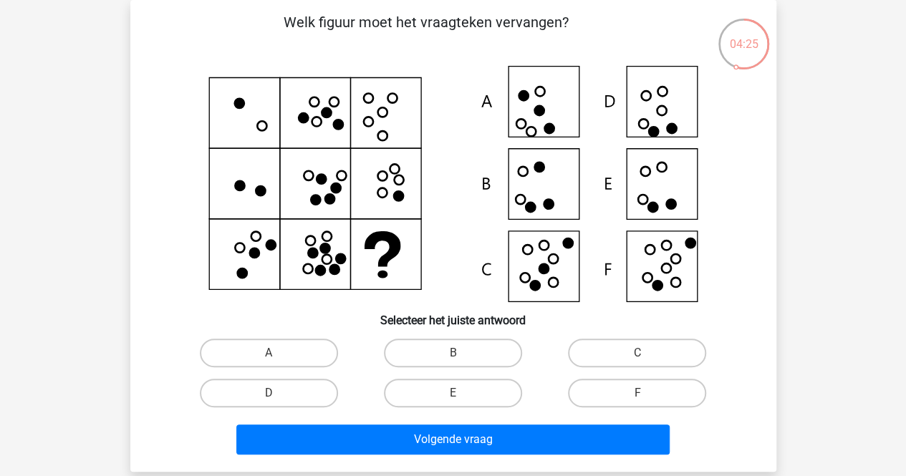
click at [663, 267] on icon at bounding box center [453, 184] width 577 height 236
click at [629, 389] on label "F" at bounding box center [637, 393] width 138 height 29
click at [638, 393] on input "F" at bounding box center [642, 397] width 9 height 9
radio input "true"
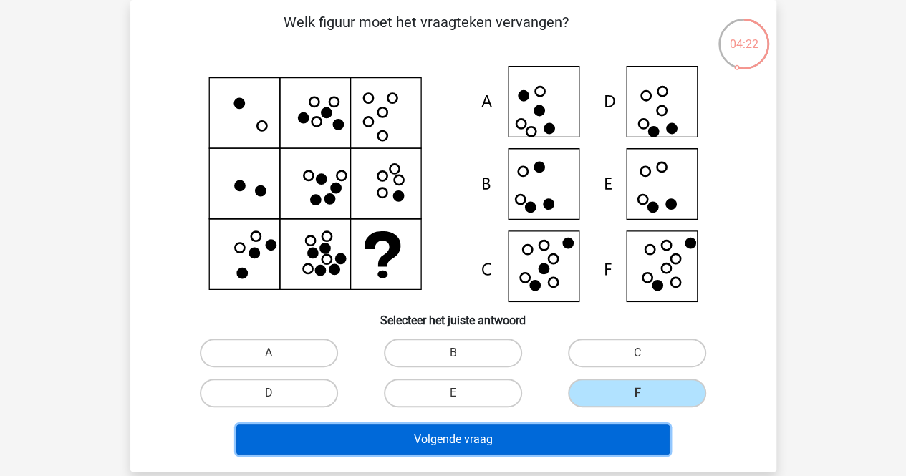
drag, startPoint x: 473, startPoint y: 433, endPoint x: 483, endPoint y: 389, distance: 45.5
click at [472, 433] on button "Volgende vraag" at bounding box center [452, 440] width 433 height 30
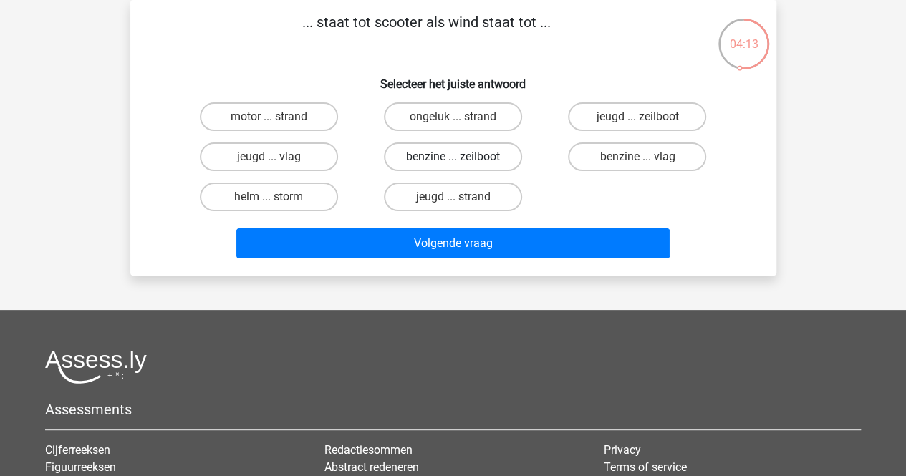
click at [403, 157] on label "benzine ... zeilboot" at bounding box center [453, 157] width 138 height 29
click at [453, 157] on input "benzine ... zeilboot" at bounding box center [457, 161] width 9 height 9
radio input "true"
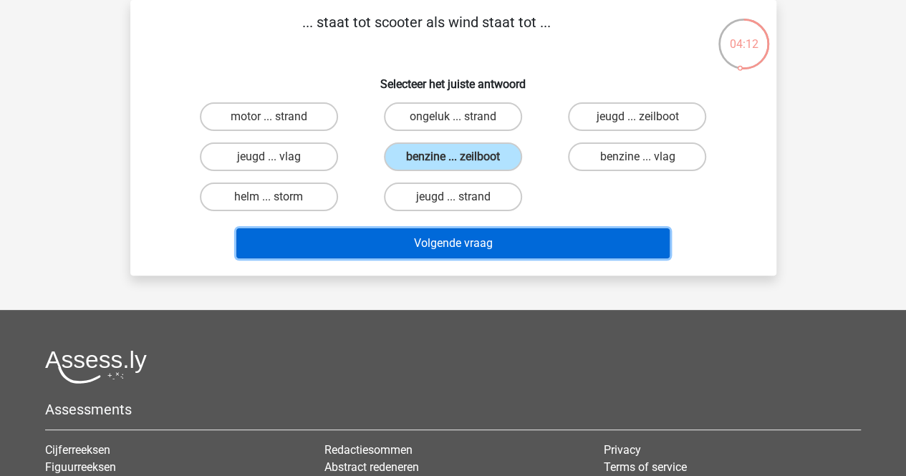
click at [409, 237] on button "Volgende vraag" at bounding box center [452, 244] width 433 height 30
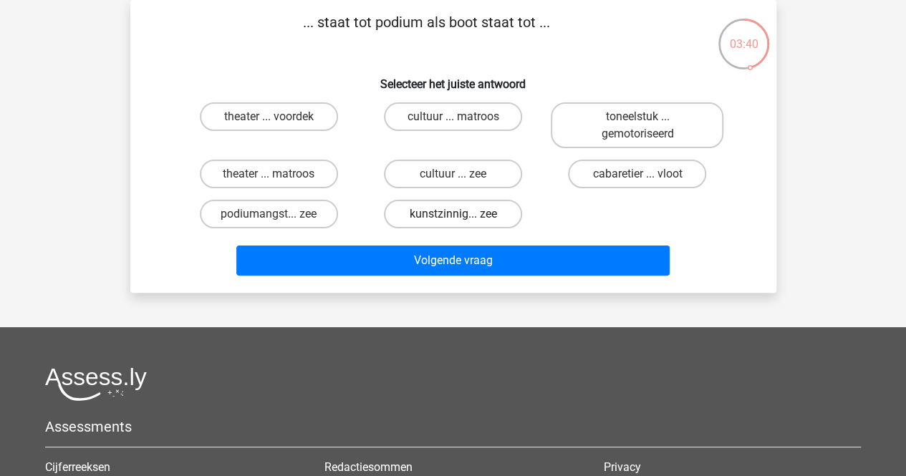
drag, startPoint x: 433, startPoint y: 174, endPoint x: 428, endPoint y: 221, distance: 46.8
click at [433, 180] on label "cultuur ... zee" at bounding box center [453, 174] width 138 height 29
click at [453, 180] on input "cultuur ... zee" at bounding box center [457, 178] width 9 height 9
radio input "true"
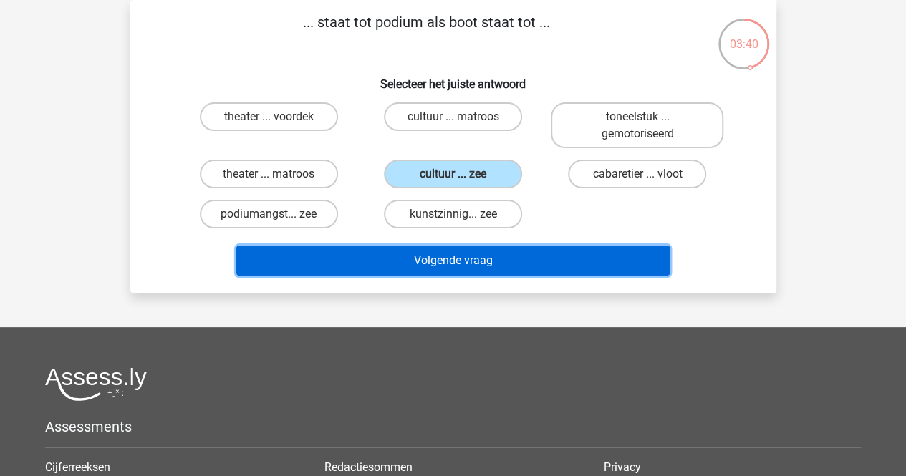
click at [428, 262] on button "Volgende vraag" at bounding box center [452, 261] width 433 height 30
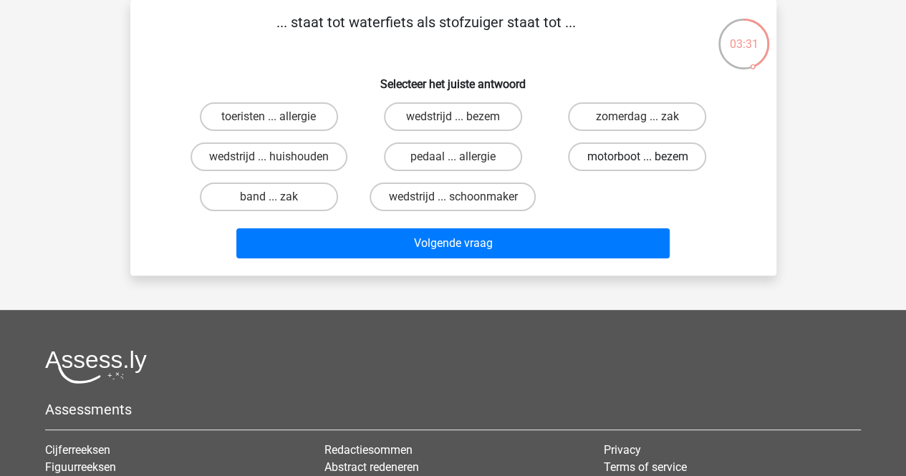
click at [613, 154] on label "motorboot ... bezem" at bounding box center [637, 157] width 138 height 29
click at [638, 157] on input "motorboot ... bezem" at bounding box center [642, 161] width 9 height 9
radio input "true"
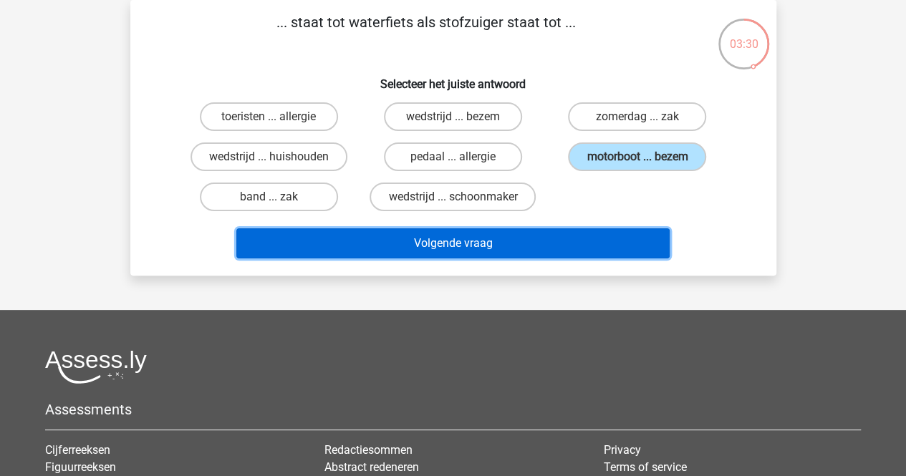
click at [478, 246] on button "Volgende vraag" at bounding box center [452, 244] width 433 height 30
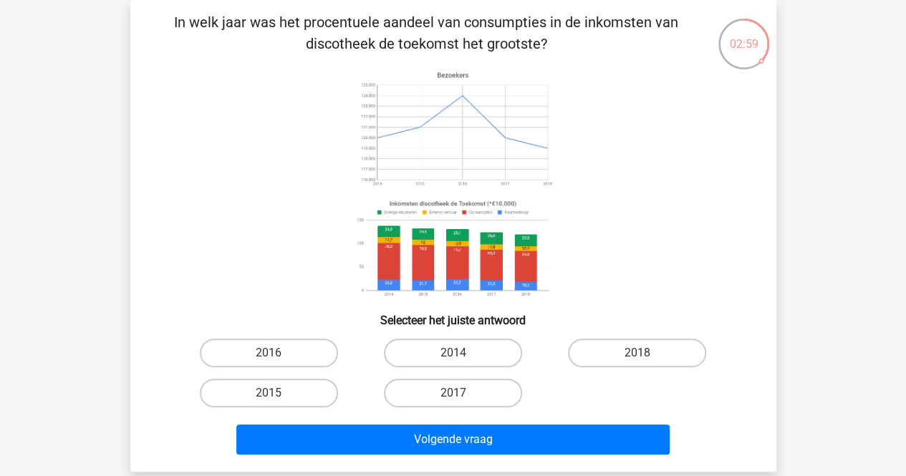
click at [461, 353] on input "2014" at bounding box center [457, 357] width 9 height 9
radio input "true"
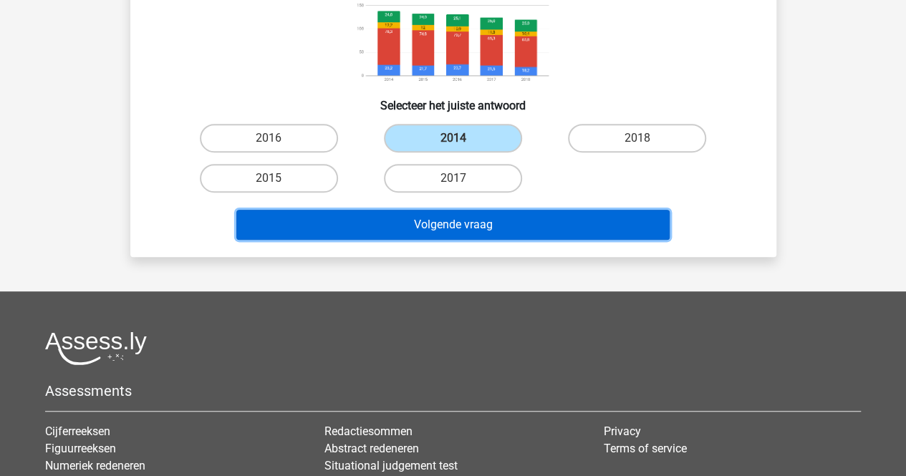
click at [477, 225] on button "Volgende vraag" at bounding box center [452, 225] width 433 height 30
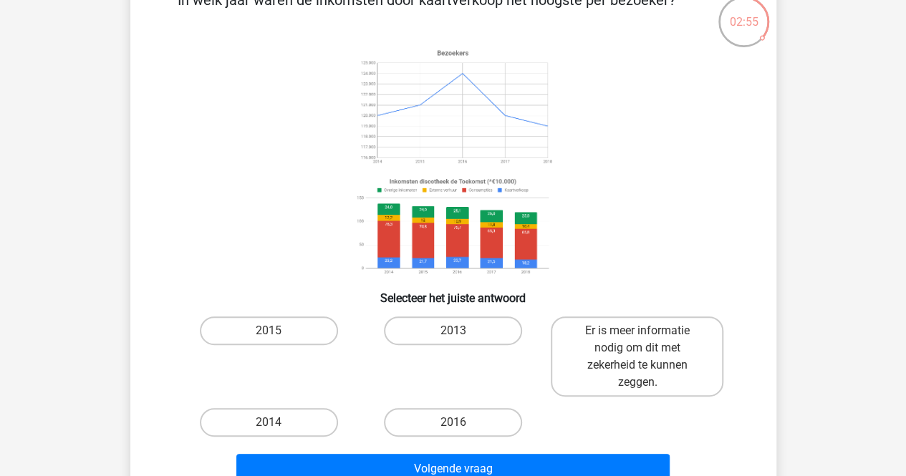
scroll to position [66, 0]
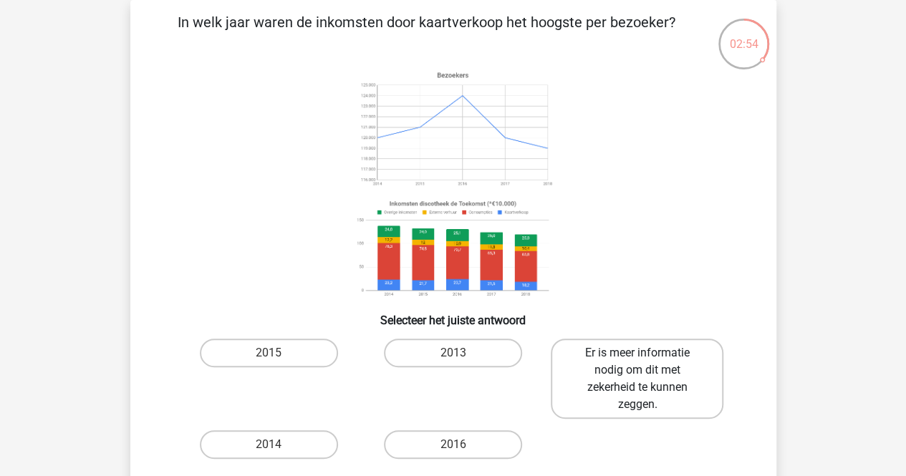
click at [642, 381] on label "Er is meer informatie nodig om dit met zekerheid te kunnen zeggen." at bounding box center [637, 379] width 173 height 80
click at [642, 363] on input "Er is meer informatie nodig om dit met zekerheid te kunnen zeggen." at bounding box center [642, 357] width 9 height 9
radio input "true"
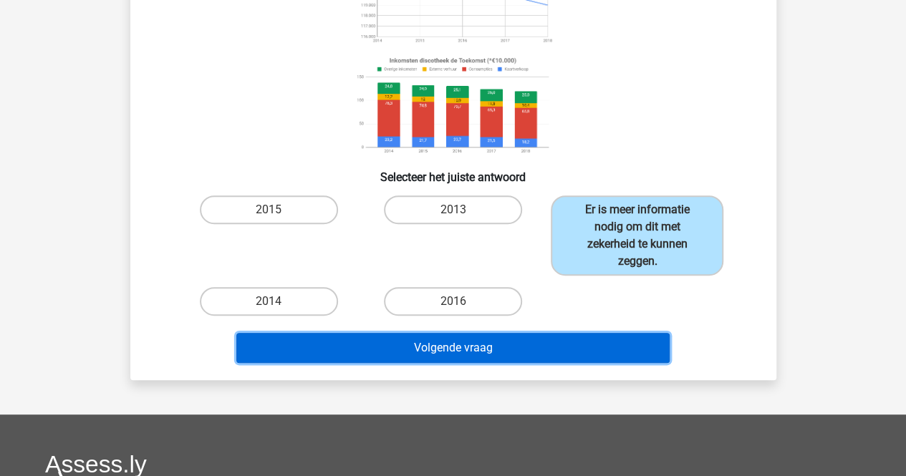
click at [476, 355] on button "Volgende vraag" at bounding box center [452, 348] width 433 height 30
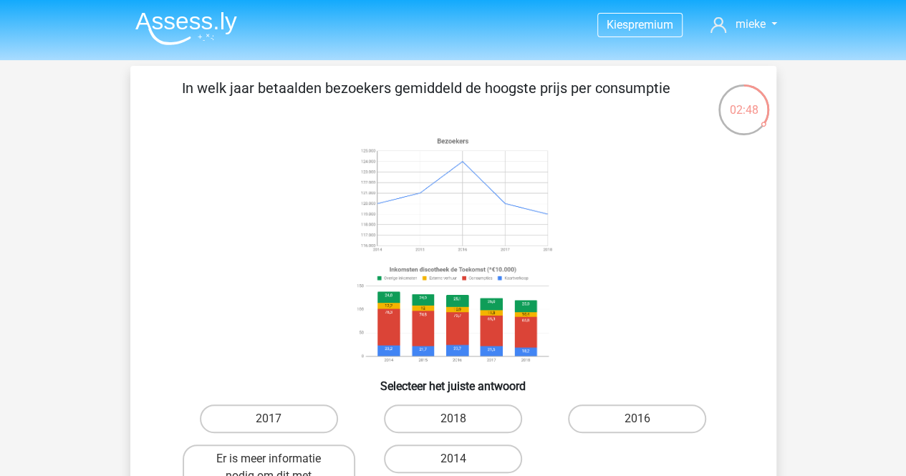
scroll to position [72, 0]
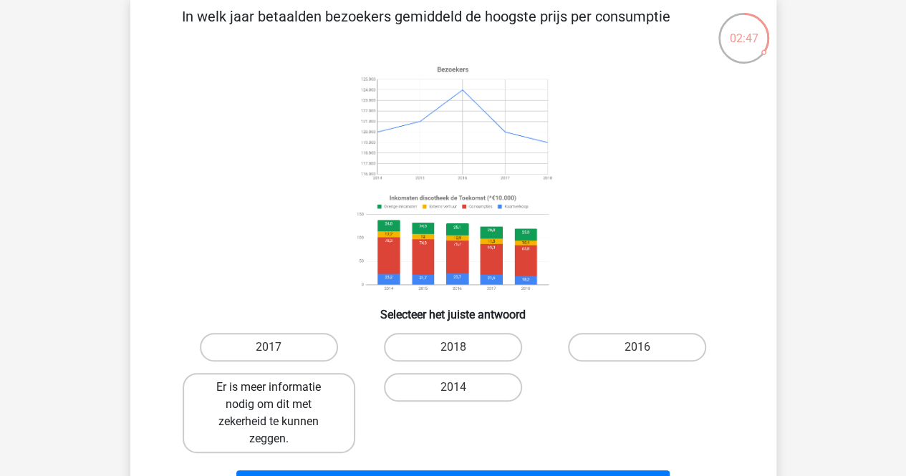
drag, startPoint x: 213, startPoint y: 411, endPoint x: 305, endPoint y: 436, distance: 94.9
click at [229, 418] on label "Er is meer informatie nodig om dit met zekerheid te kunnen zeggen." at bounding box center [269, 413] width 173 height 80
click at [269, 397] on input "Er is meer informatie nodig om dit met zekerheid te kunnen zeggen." at bounding box center [273, 392] width 9 height 9
radio input "true"
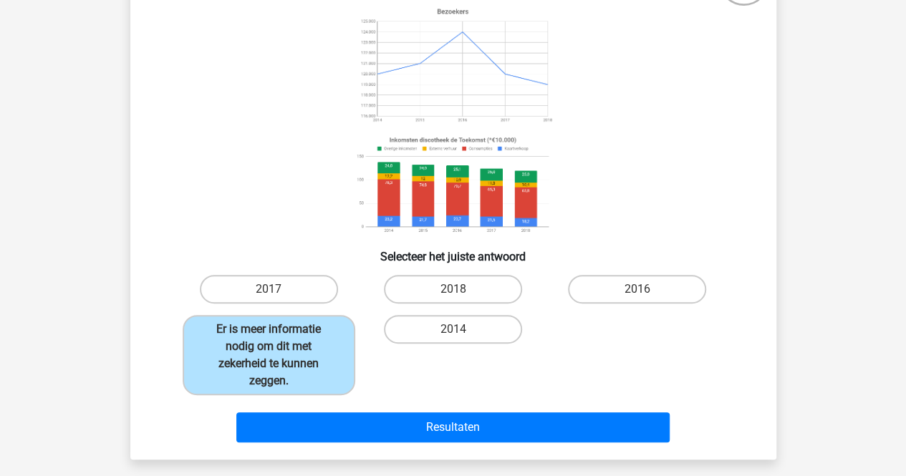
scroll to position [143, 0]
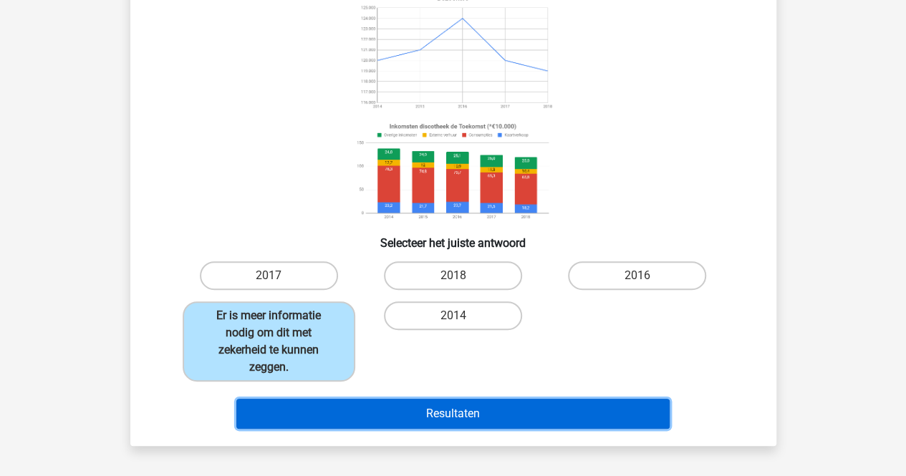
click at [454, 405] on button "Resultaten" at bounding box center [452, 414] width 433 height 30
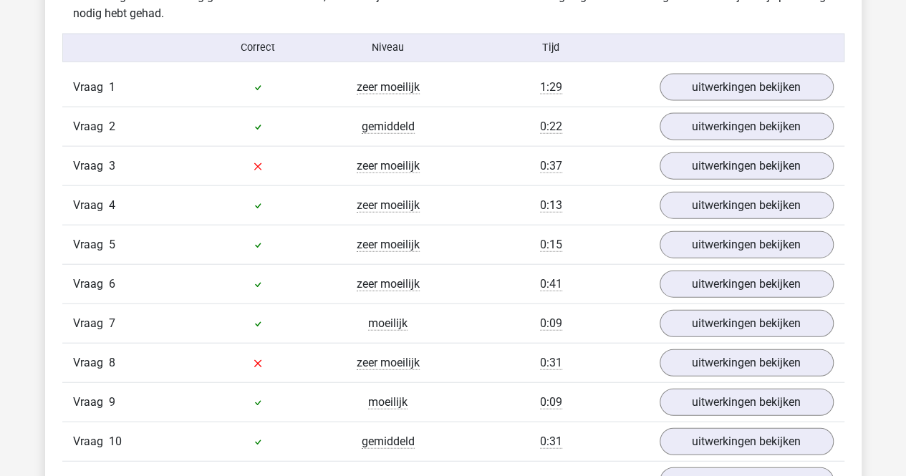
scroll to position [1576, 0]
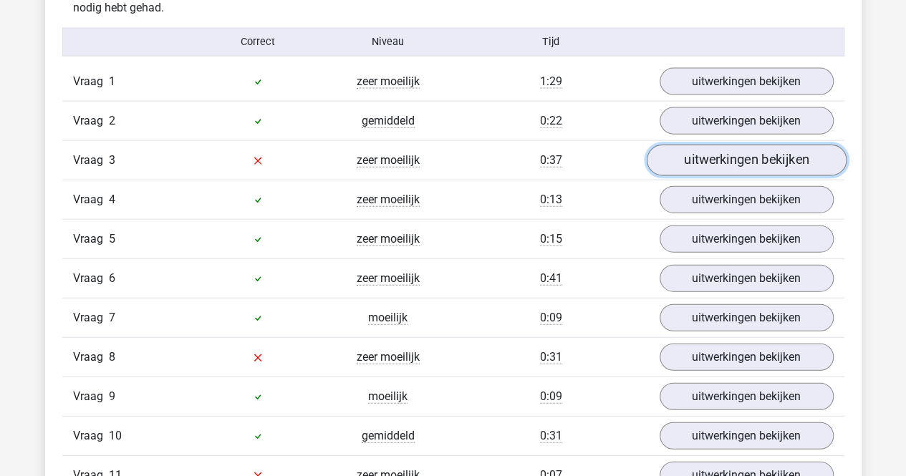
click at [734, 159] on link "uitwerkingen bekijken" at bounding box center [746, 161] width 200 height 32
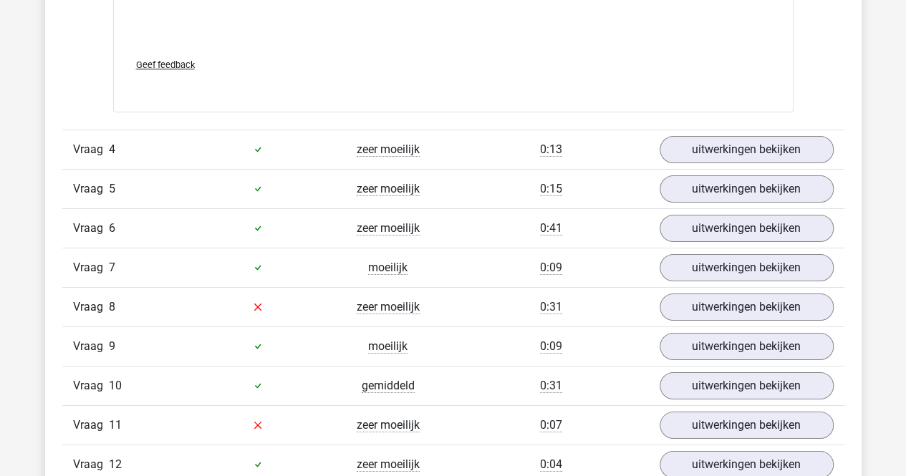
scroll to position [2507, 0]
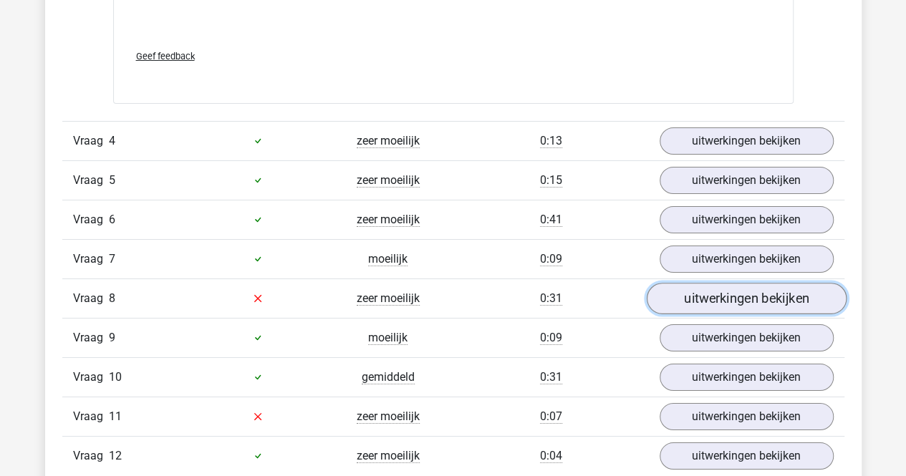
click at [686, 292] on link "uitwerkingen bekijken" at bounding box center [746, 299] width 200 height 32
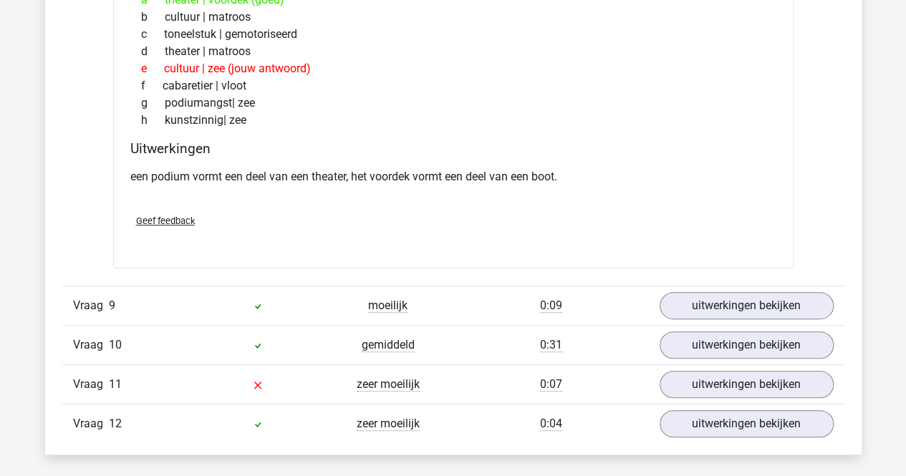
scroll to position [3009, 0]
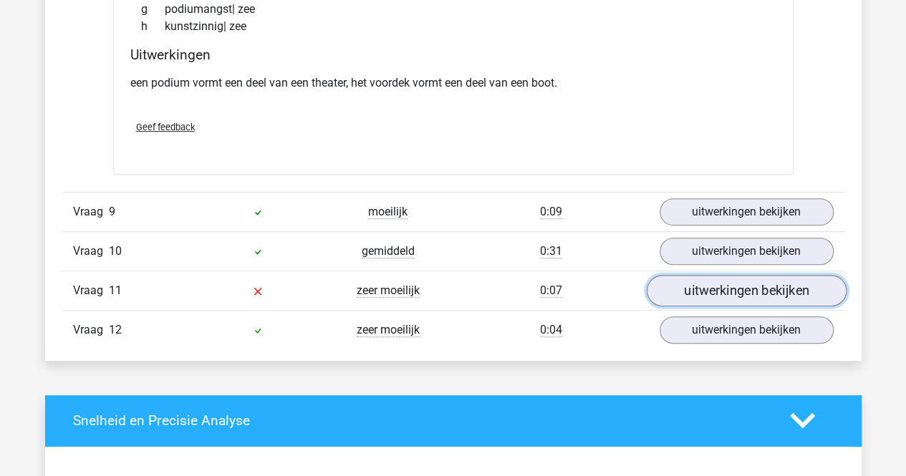
click at [680, 284] on link "uitwerkingen bekijken" at bounding box center [746, 291] width 200 height 32
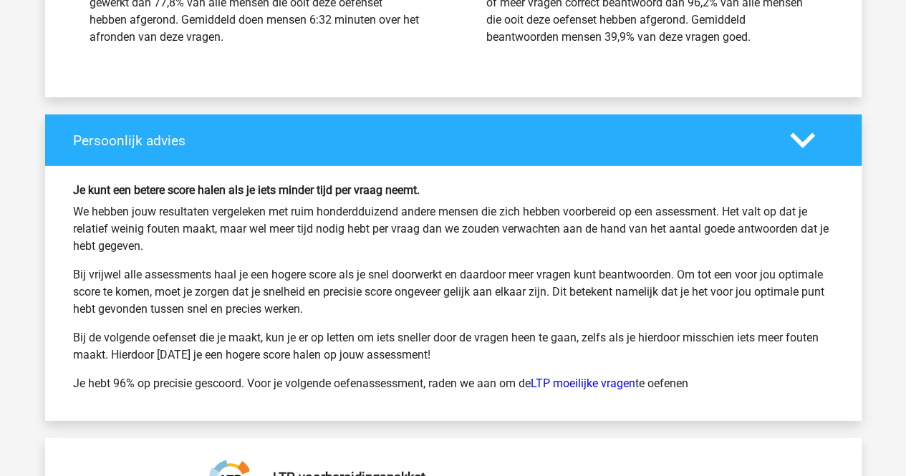
scroll to position [4800, 0]
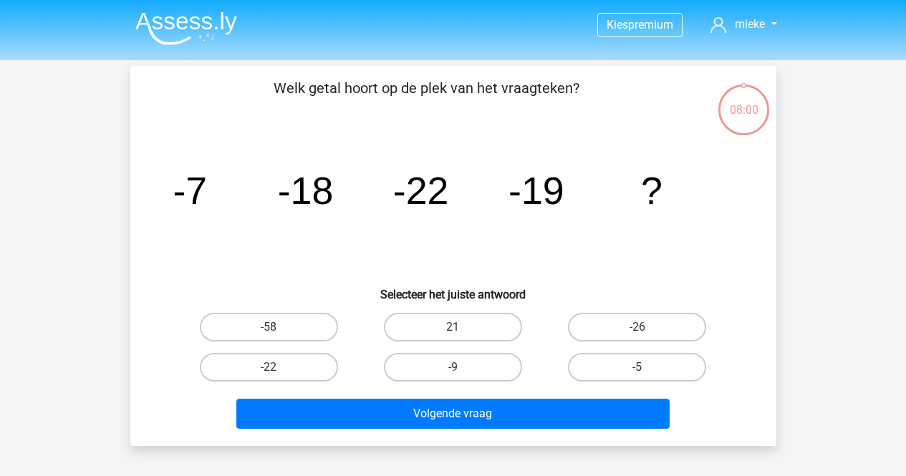
scroll to position [143, 0]
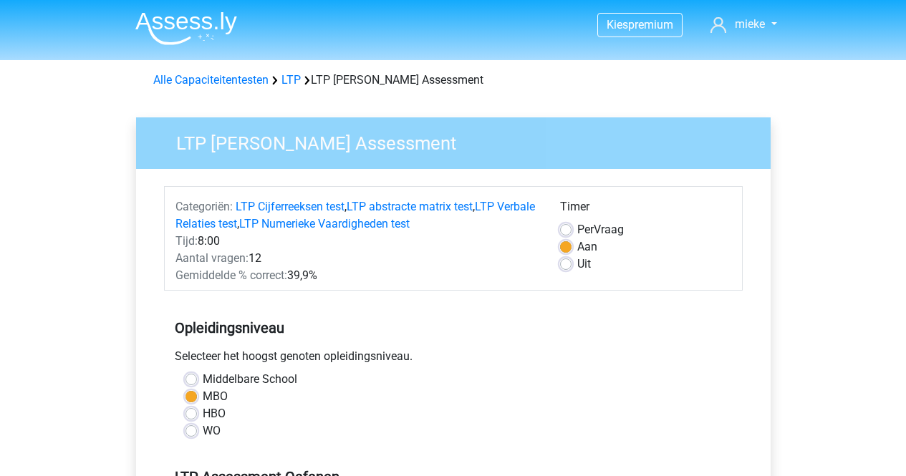
scroll to position [287, 0]
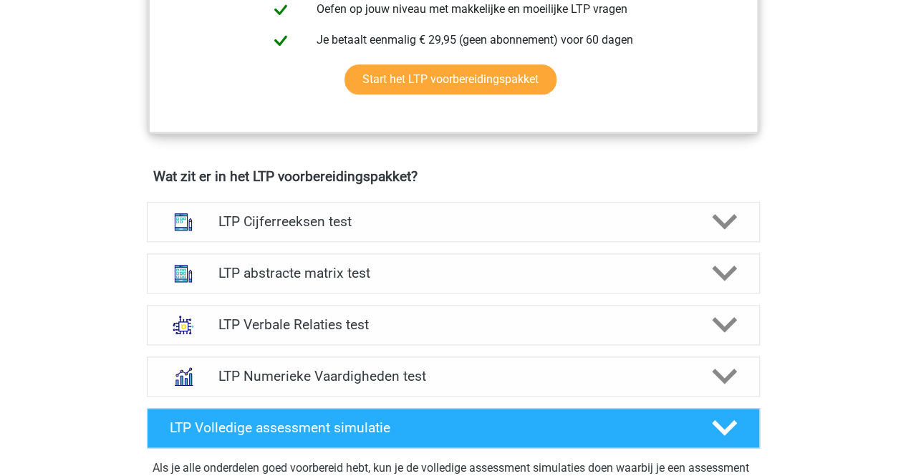
scroll to position [788, 0]
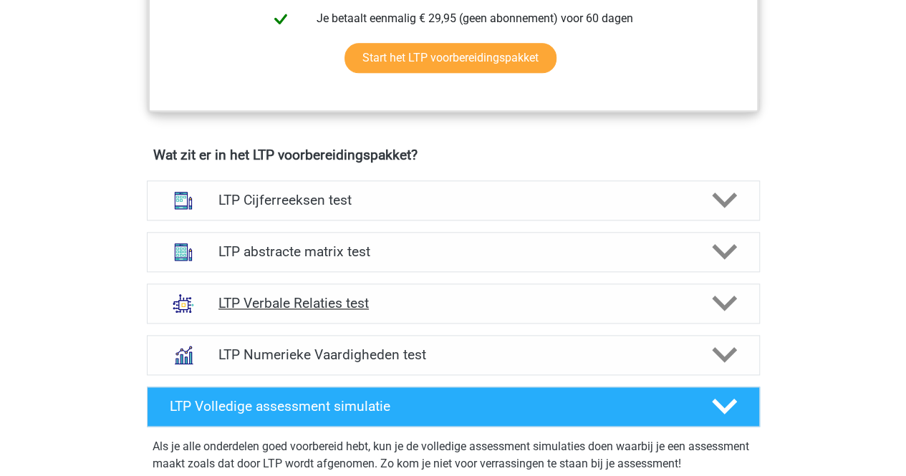
click at [246, 304] on h4 "LTP Verbale Relaties test" at bounding box center [453, 303] width 469 height 16
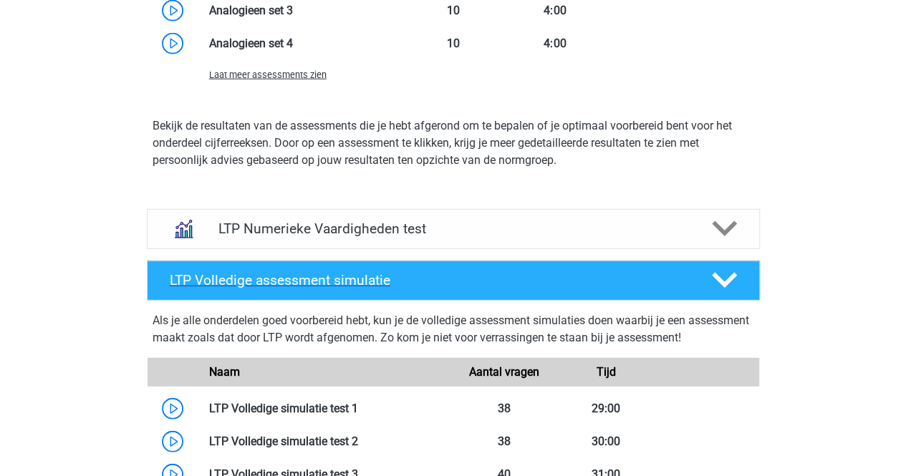
scroll to position [2006, 0]
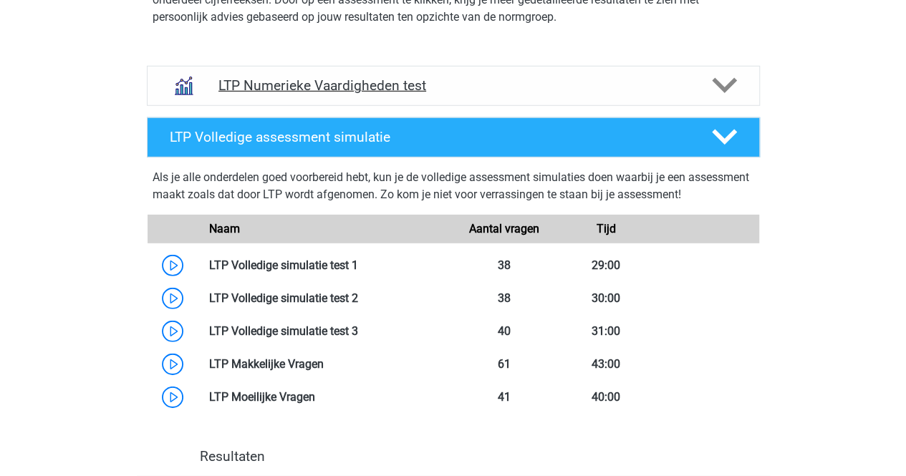
click at [399, 84] on h4 "LTP Numerieke Vaardigheden test" at bounding box center [453, 85] width 469 height 16
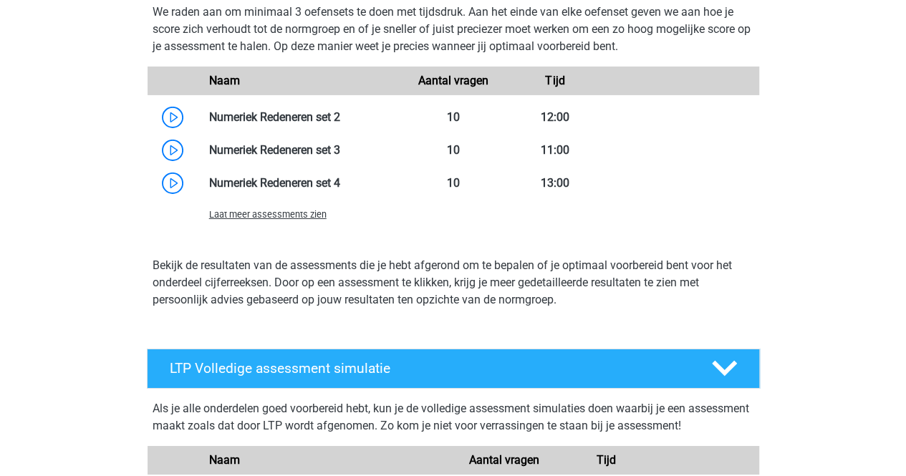
scroll to position [2507, 0]
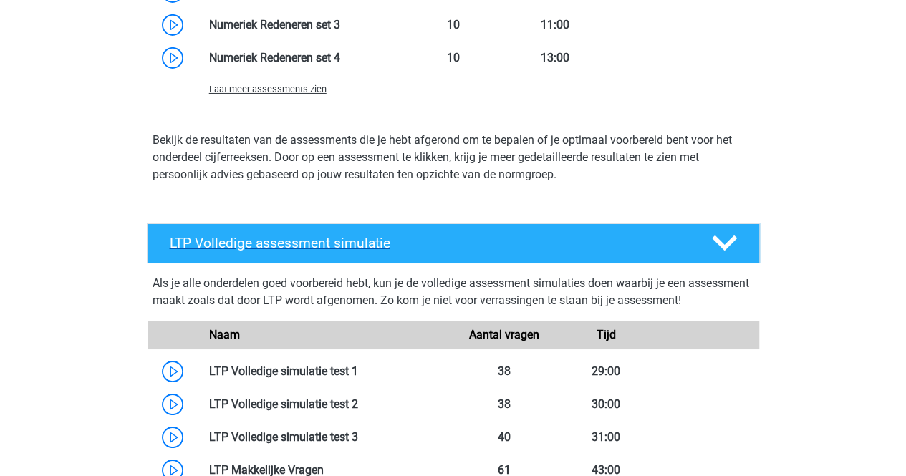
click at [360, 240] on h4 "LTP Volledige assessment simulatie" at bounding box center [429, 243] width 519 height 16
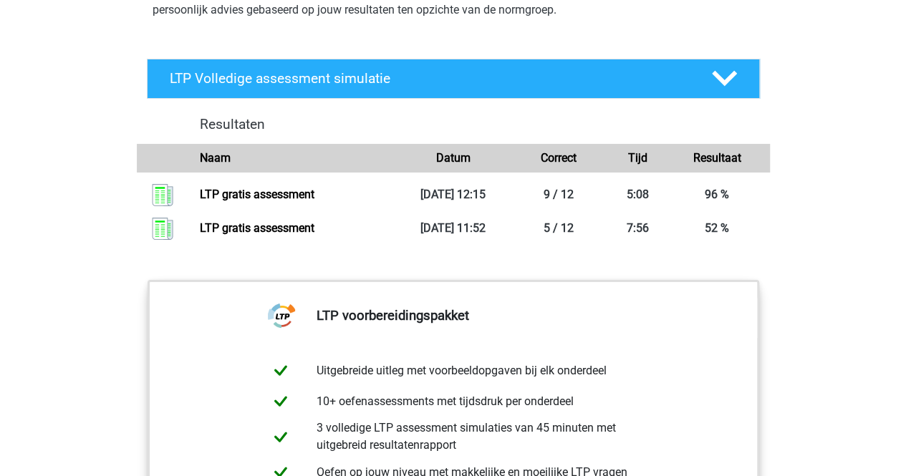
scroll to position [2651, 0]
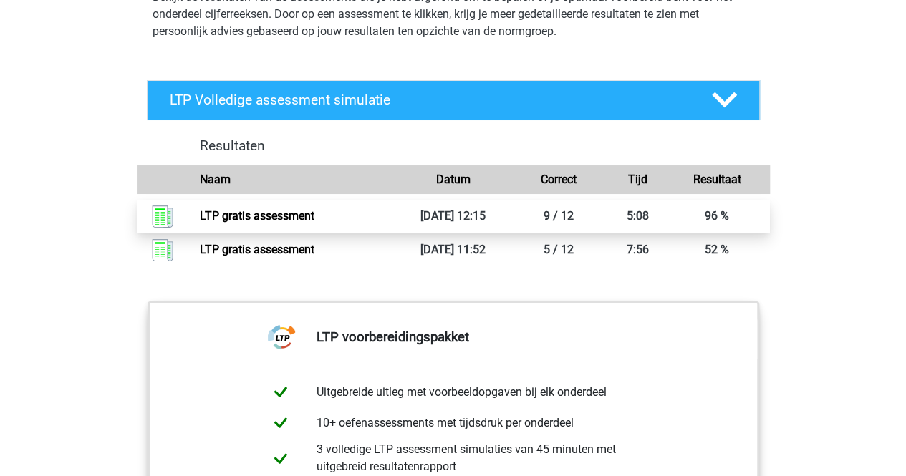
click at [251, 214] on link "LTP gratis assessment" at bounding box center [257, 216] width 115 height 14
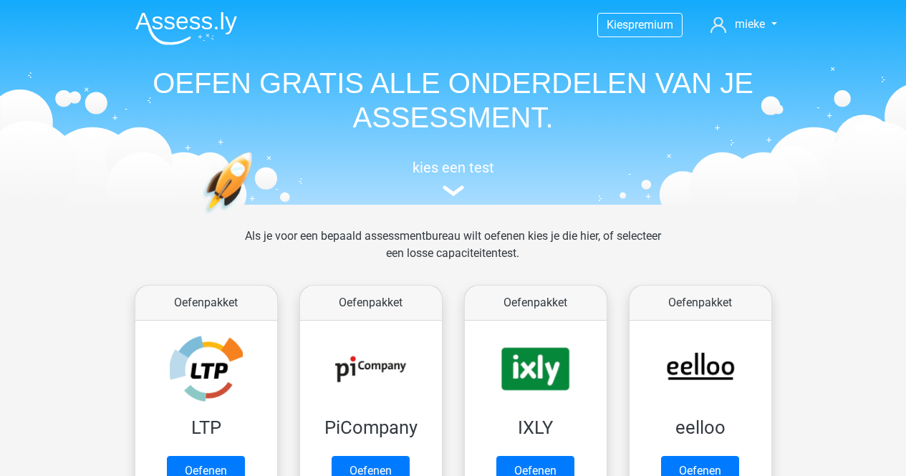
scroll to position [287, 0]
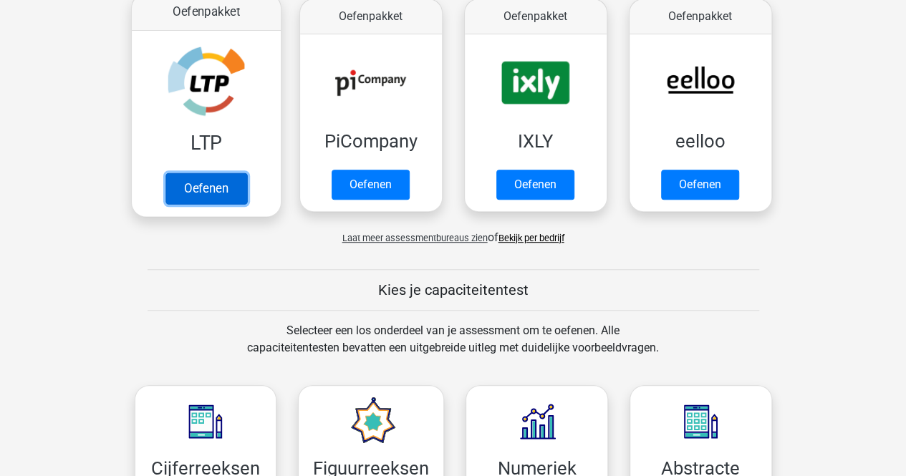
click at [199, 187] on link "Oefenen" at bounding box center [206, 189] width 82 height 32
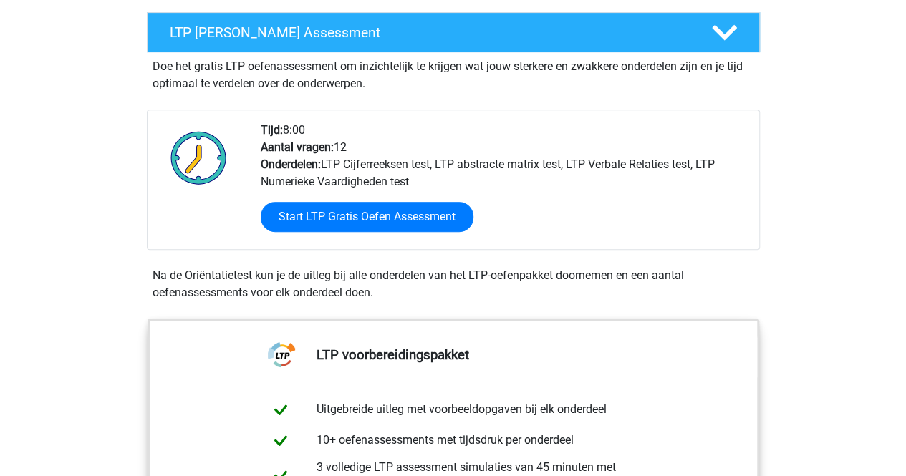
scroll to position [287, 0]
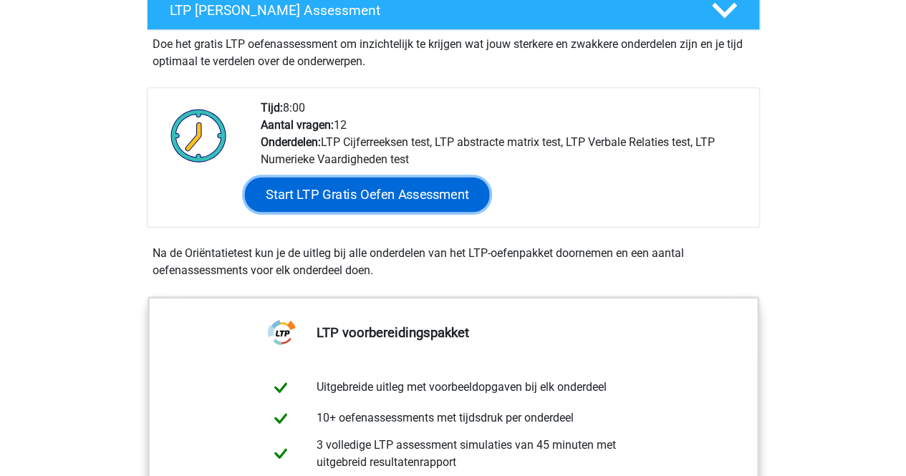
click at [356, 193] on link "Start LTP Gratis Oefen Assessment" at bounding box center [366, 195] width 245 height 34
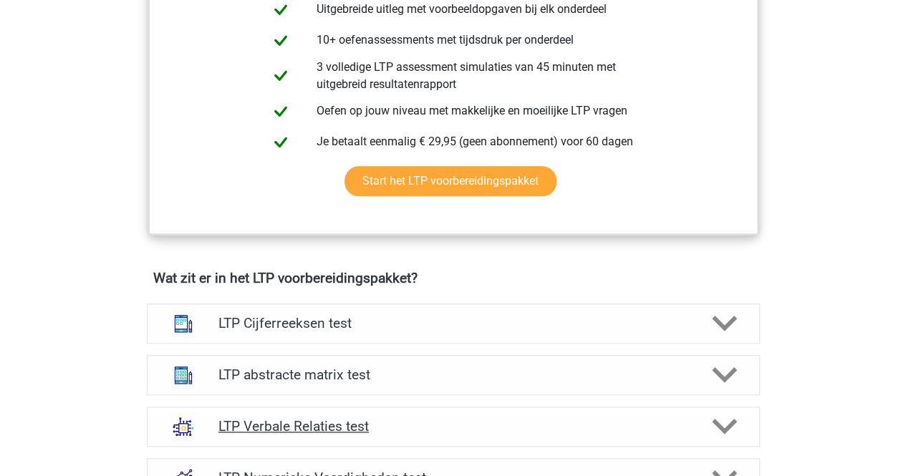
scroll to position [645, 0]
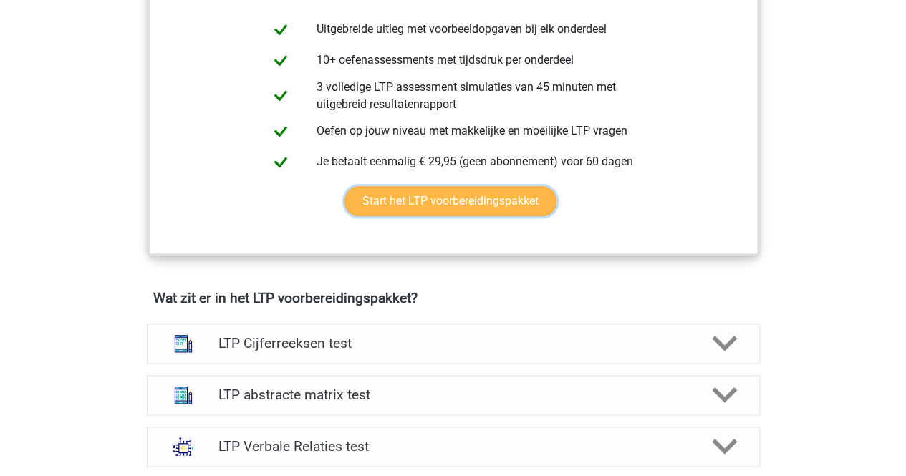
click at [433, 199] on link "Start het LTP voorbereidingspakket" at bounding box center [451, 201] width 212 height 30
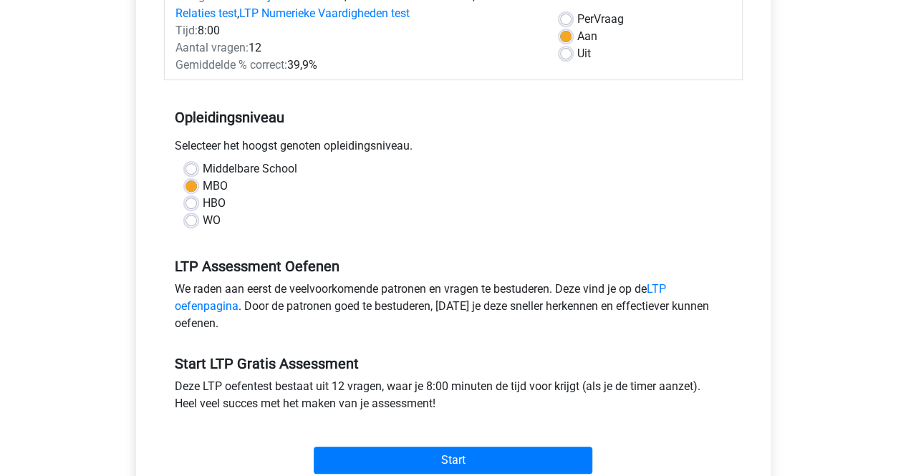
scroll to position [72, 0]
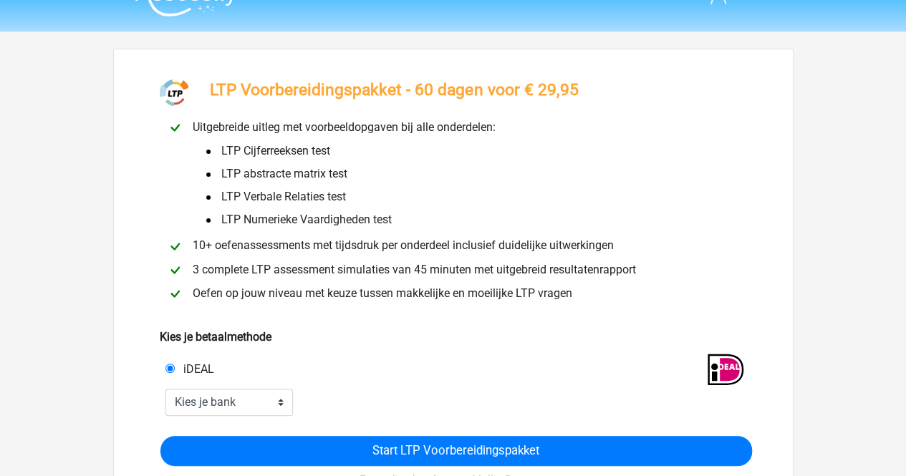
scroll to position [72, 0]
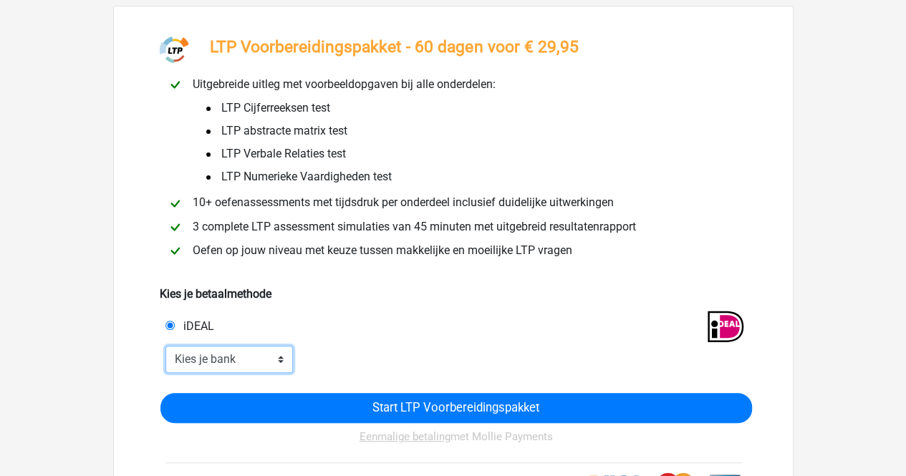
click at [264, 350] on select "Kies je bank ABN AMRO ING Rabobank ASN Bank bunq Knab N26 NN Regiobank Revolut …" at bounding box center [229, 359] width 128 height 27
select select "ideal_[SWIFT_CODE]"
click at [165, 347] on select "Kies je bank ABN AMRO ING Rabobank ASN Bank bunq Knab N26 NN Regiobank Revolut …" at bounding box center [229, 359] width 128 height 27
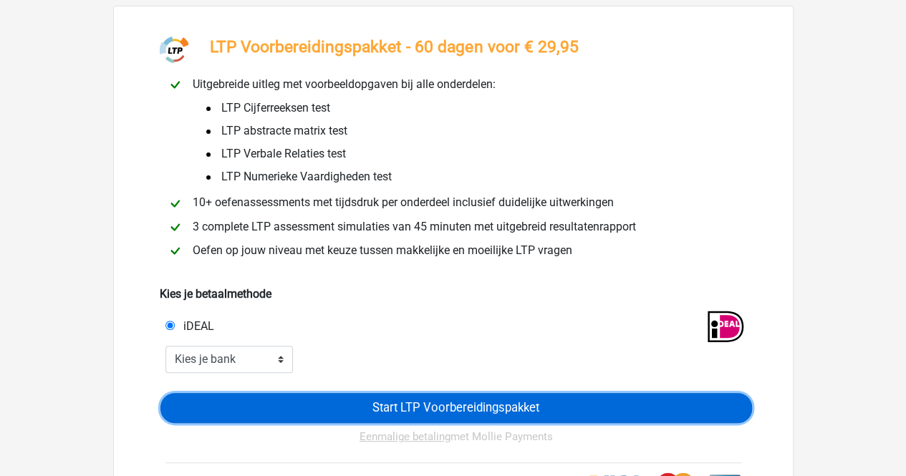
click at [427, 412] on input "Start LTP Voorbereidingspakket" at bounding box center [456, 408] width 592 height 30
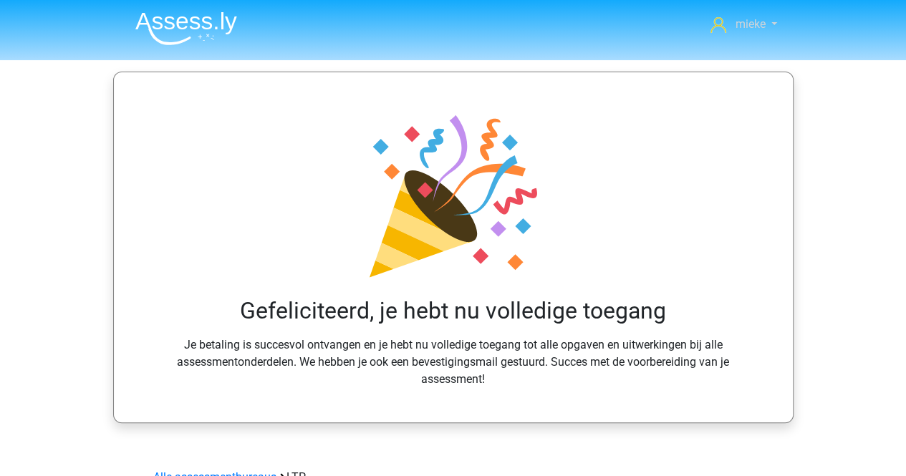
click at [765, 18] on link "mieke" at bounding box center [743, 24] width 77 height 17
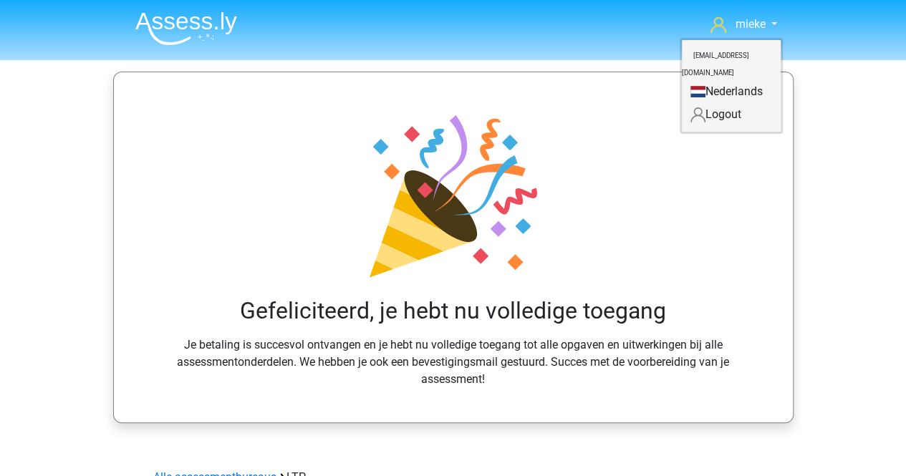
click at [736, 80] on link "Nederlands" at bounding box center [731, 91] width 99 height 23
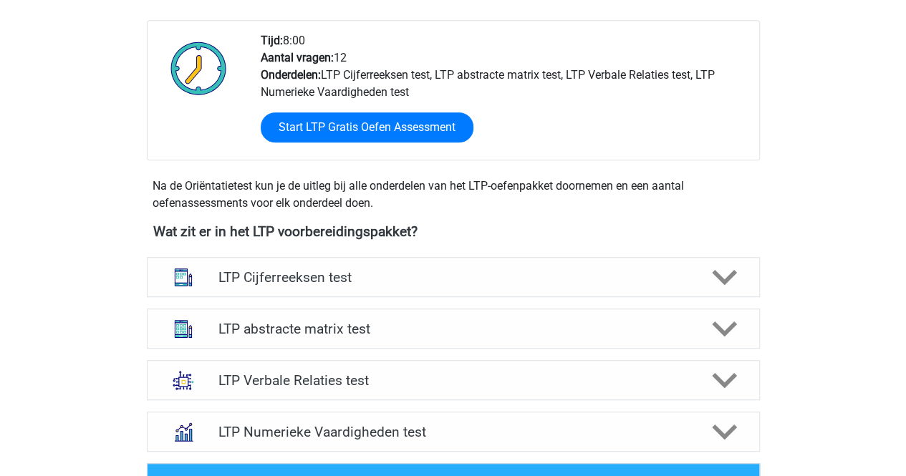
scroll to position [358, 0]
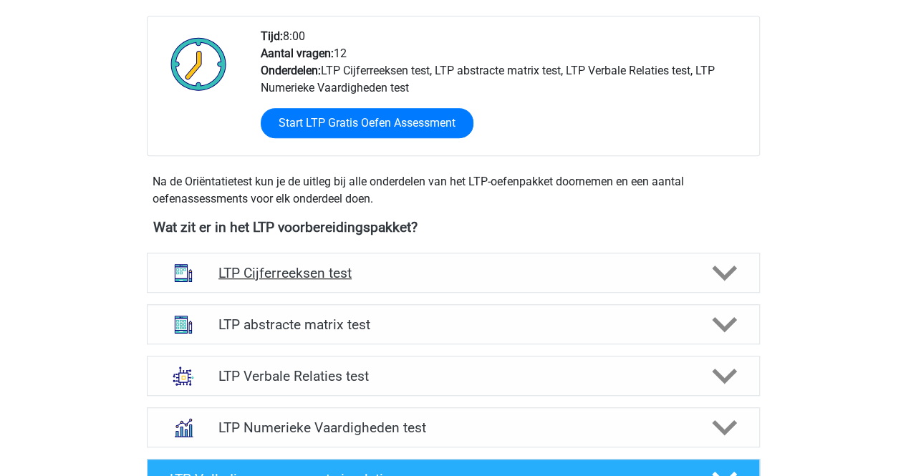
click at [340, 272] on h4 "LTP Cijferreeksen test" at bounding box center [453, 273] width 469 height 16
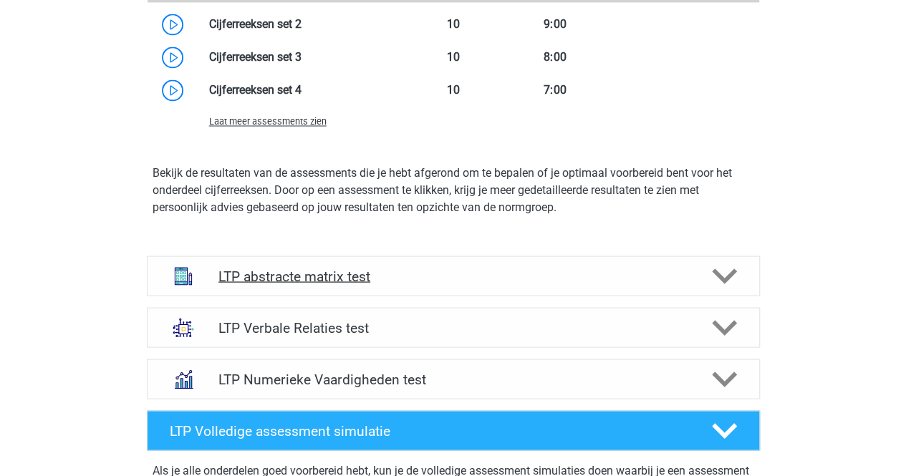
scroll to position [1290, 0]
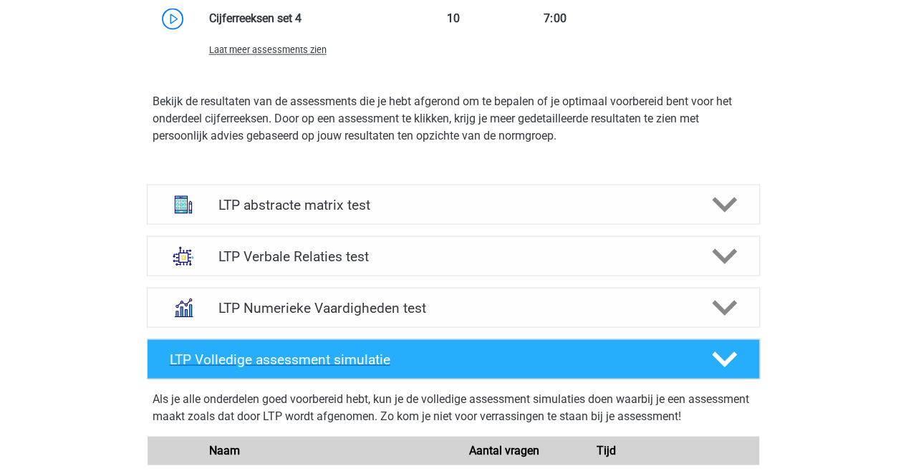
click at [265, 352] on h4 "LTP Volledige assessment simulatie" at bounding box center [429, 359] width 519 height 16
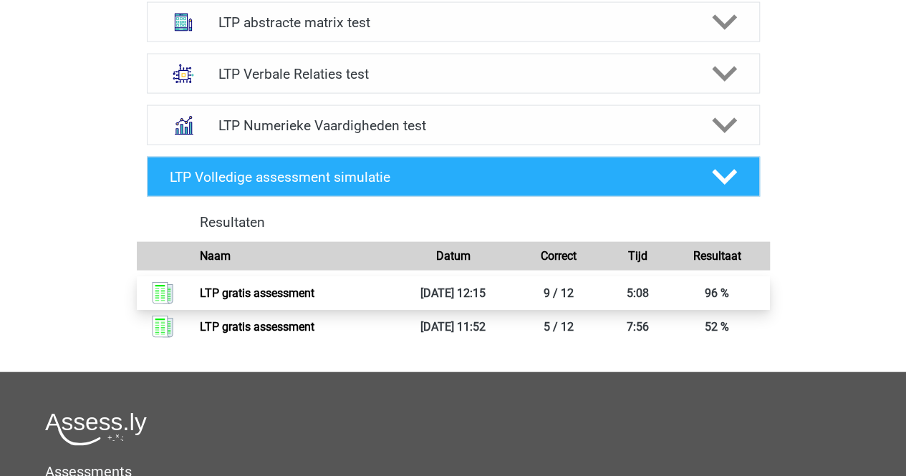
scroll to position [1504, 0]
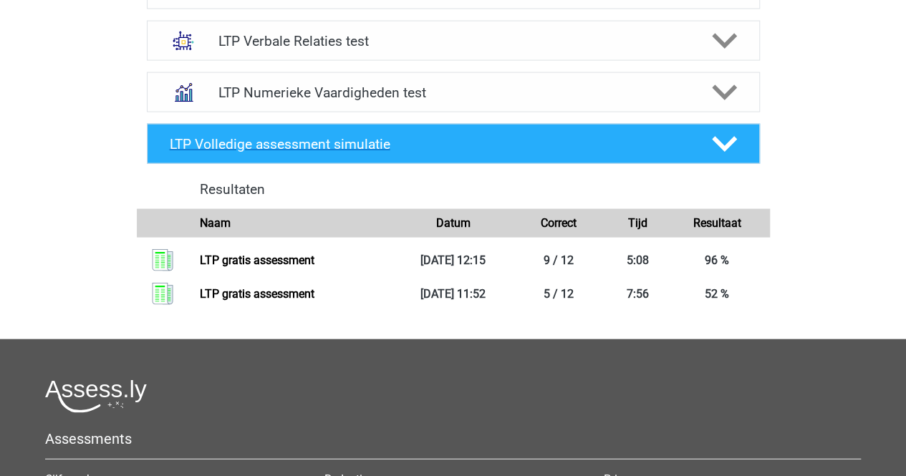
click at [318, 137] on h4 "LTP Volledige assessment simulatie" at bounding box center [429, 144] width 519 height 16
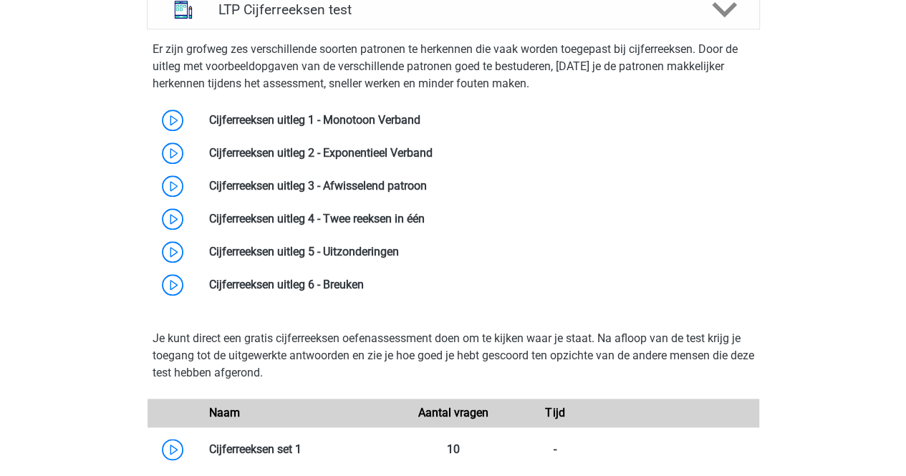
scroll to position [645, 0]
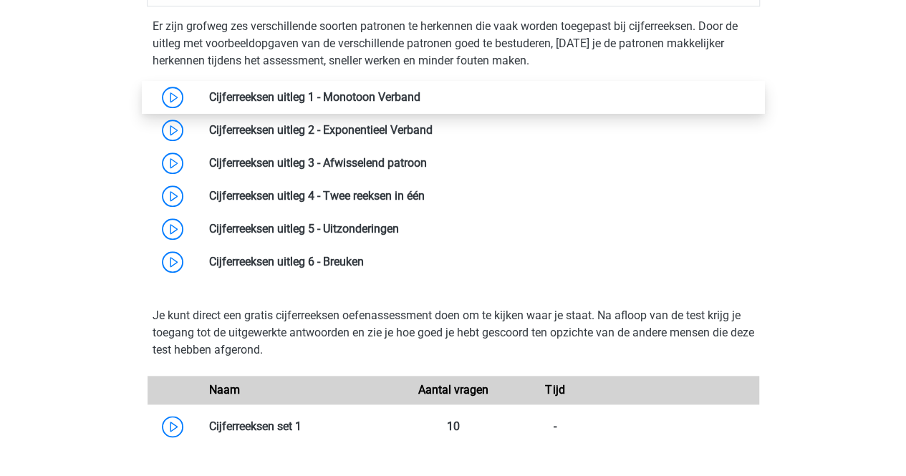
click at [421, 94] on link at bounding box center [421, 97] width 0 height 14
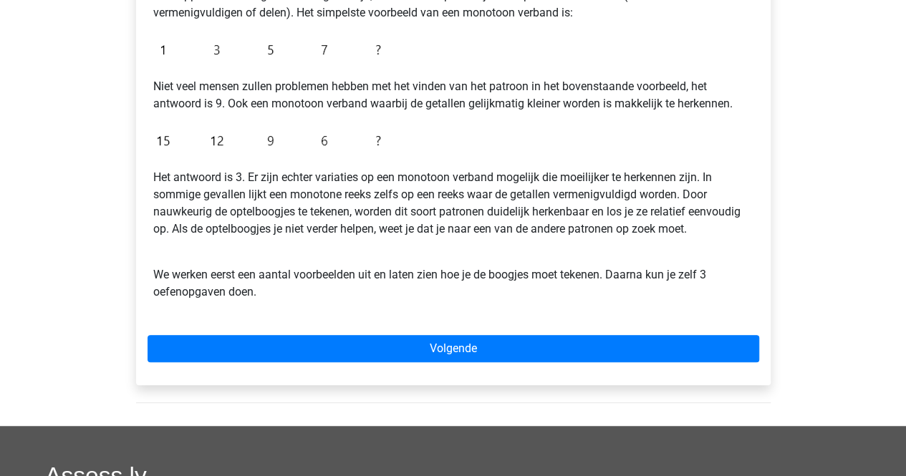
scroll to position [358, 0]
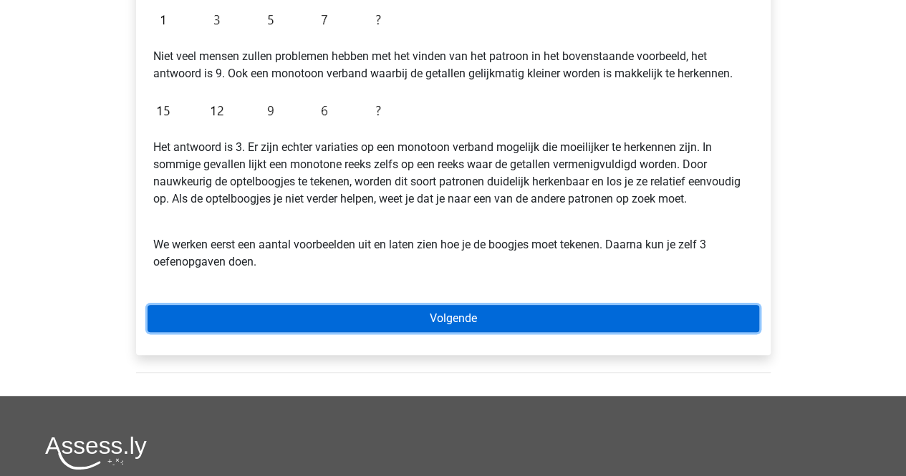
click at [438, 318] on link "Volgende" at bounding box center [454, 318] width 612 height 27
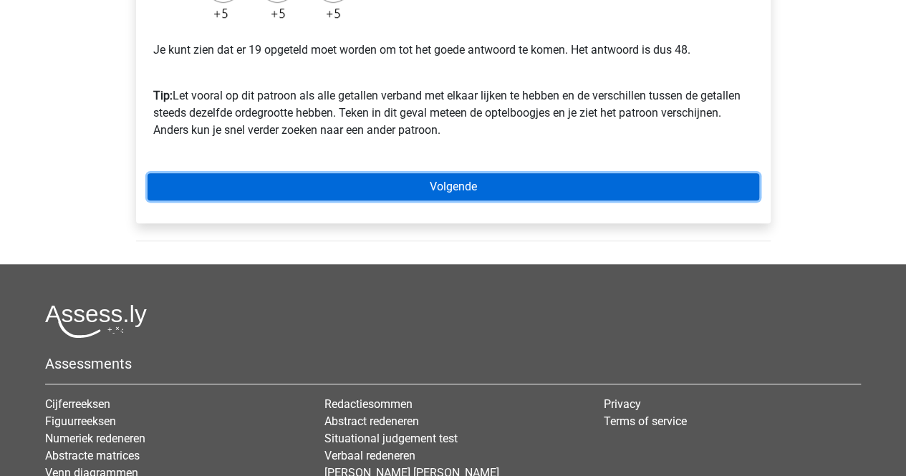
scroll to position [430, 0]
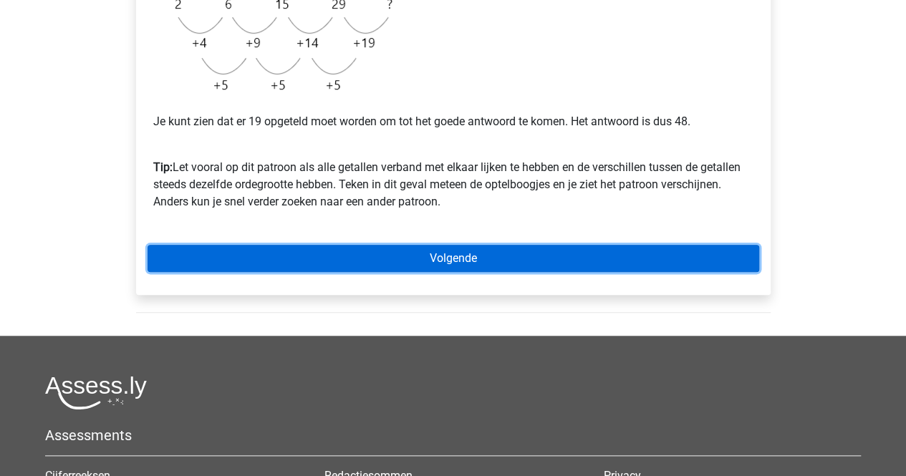
click at [454, 258] on link "Volgende" at bounding box center [454, 258] width 612 height 27
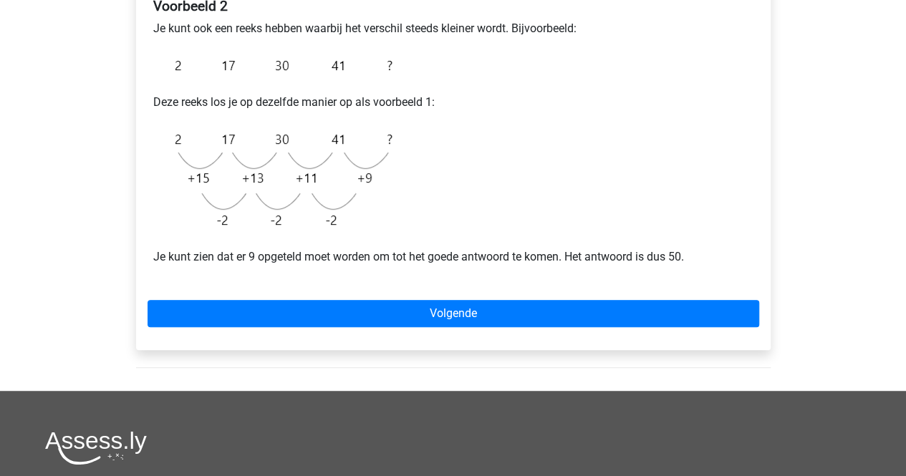
scroll to position [287, 0]
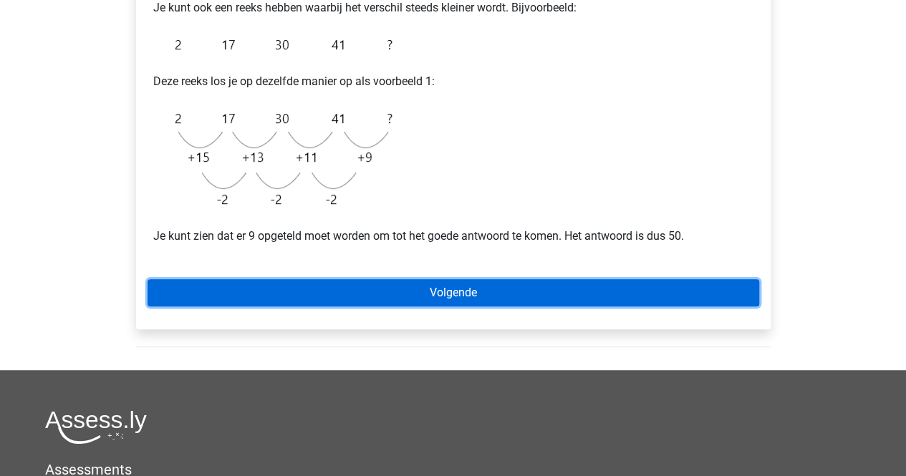
click at [350, 296] on link "Volgende" at bounding box center [454, 292] width 612 height 27
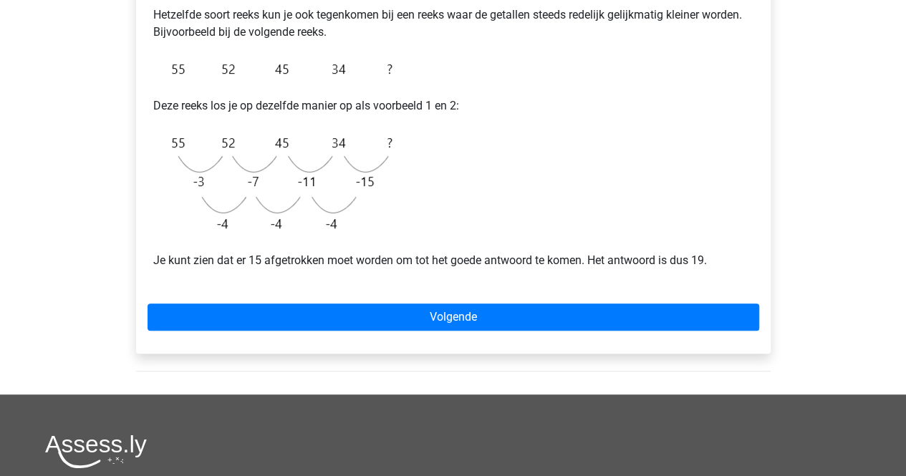
scroll to position [287, 0]
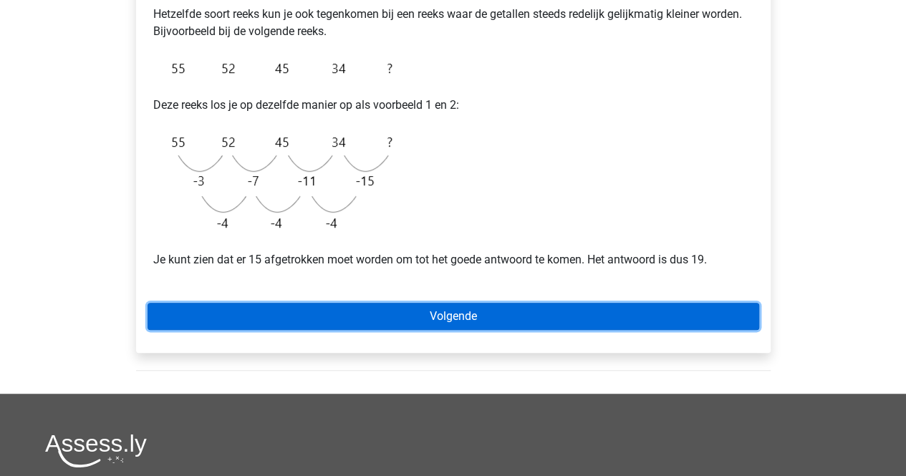
click at [464, 317] on link "Volgende" at bounding box center [454, 316] width 612 height 27
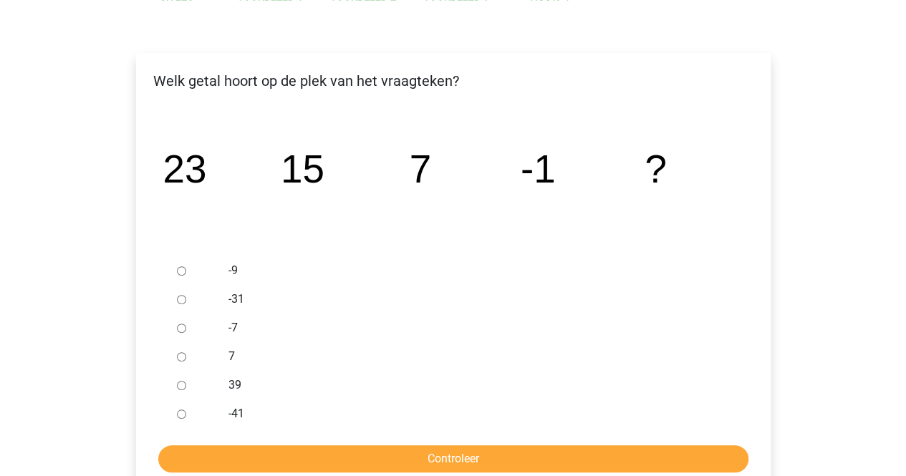
scroll to position [215, 0]
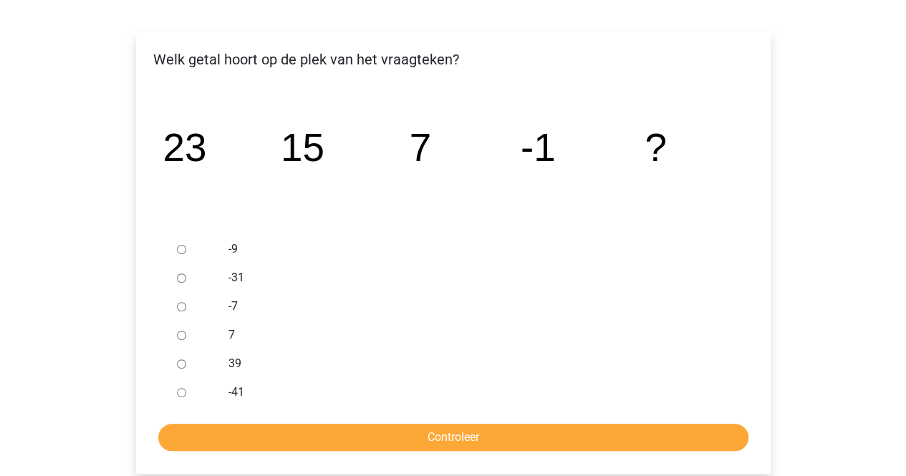
drag, startPoint x: 179, startPoint y: 249, endPoint x: 198, endPoint y: 276, distance: 32.4
click at [184, 259] on div at bounding box center [194, 249] width 47 height 29
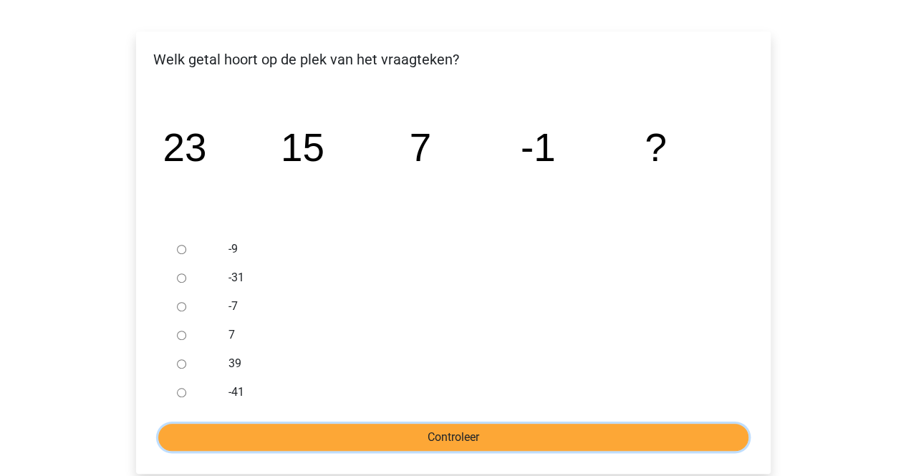
click at [370, 436] on input "Controleer" at bounding box center [453, 437] width 590 height 27
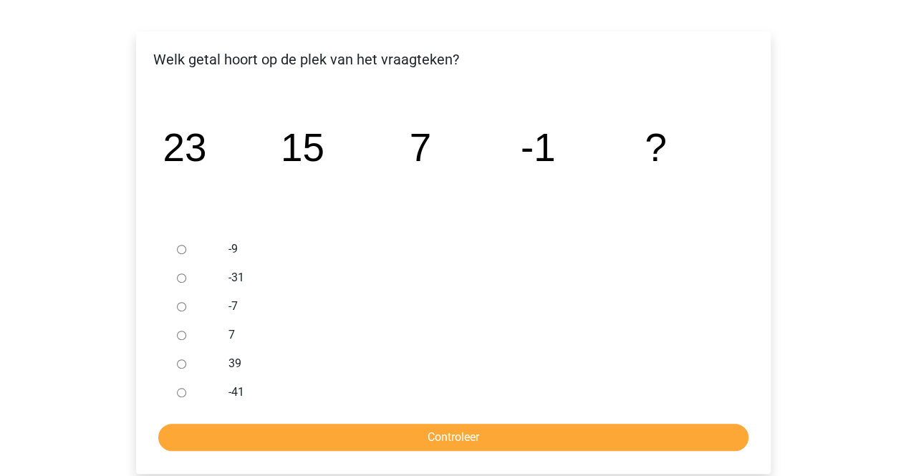
click at [181, 247] on input "-9" at bounding box center [181, 249] width 9 height 9
radio input "true"
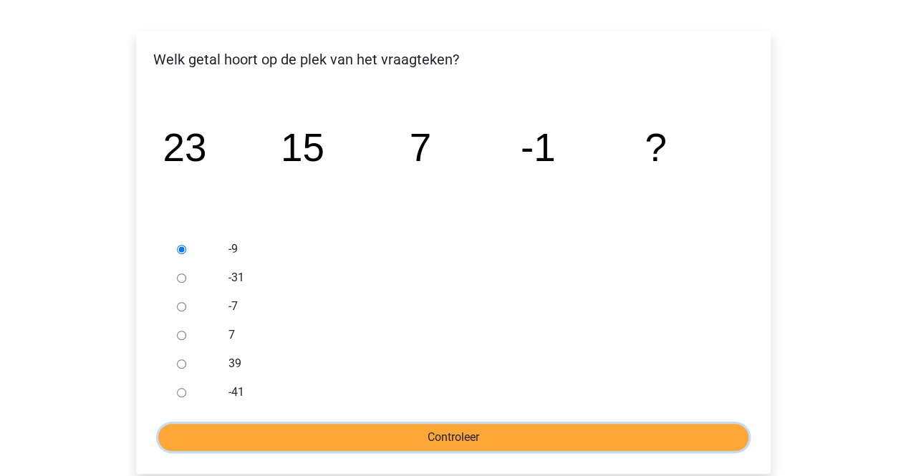
click at [401, 431] on input "Controleer" at bounding box center [453, 437] width 590 height 27
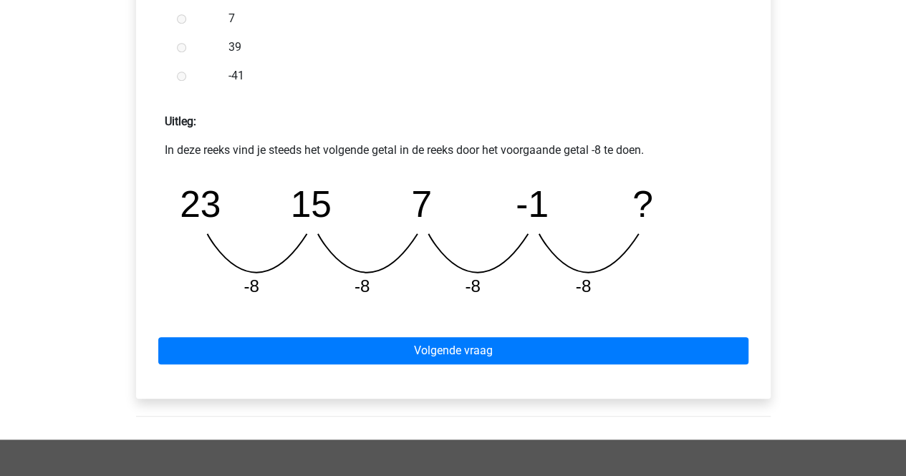
scroll to position [573, 0]
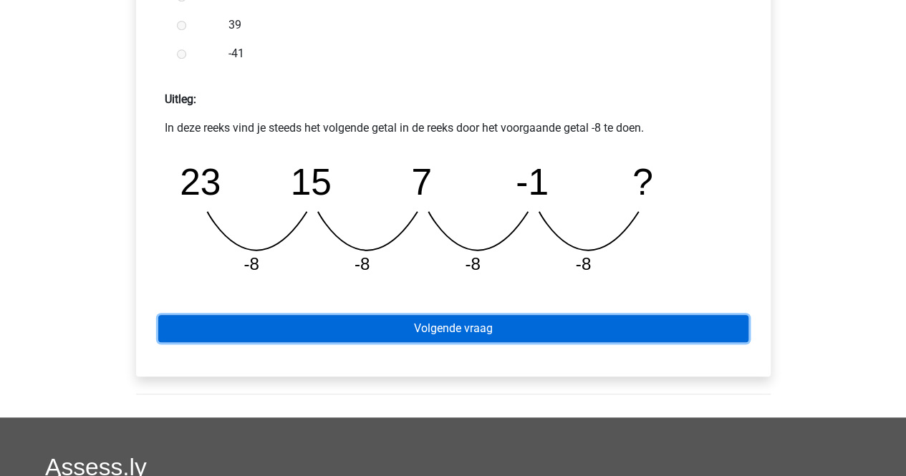
click at [448, 336] on link "Volgende vraag" at bounding box center [453, 328] width 590 height 27
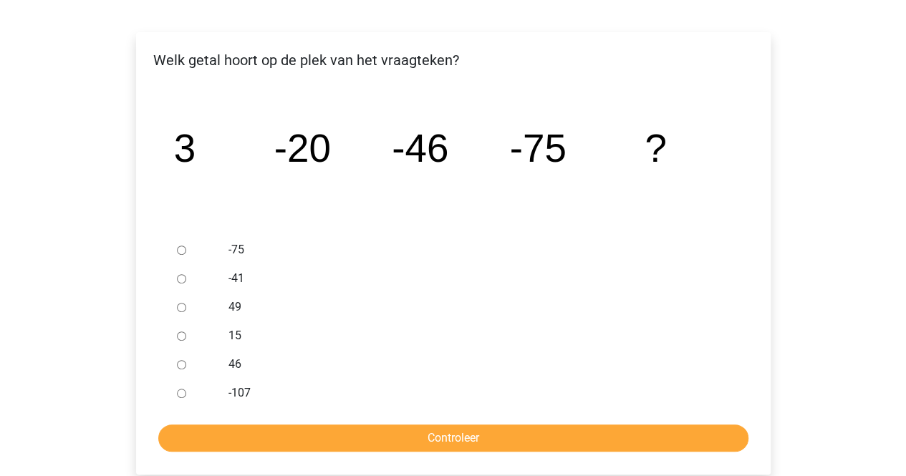
scroll to position [215, 0]
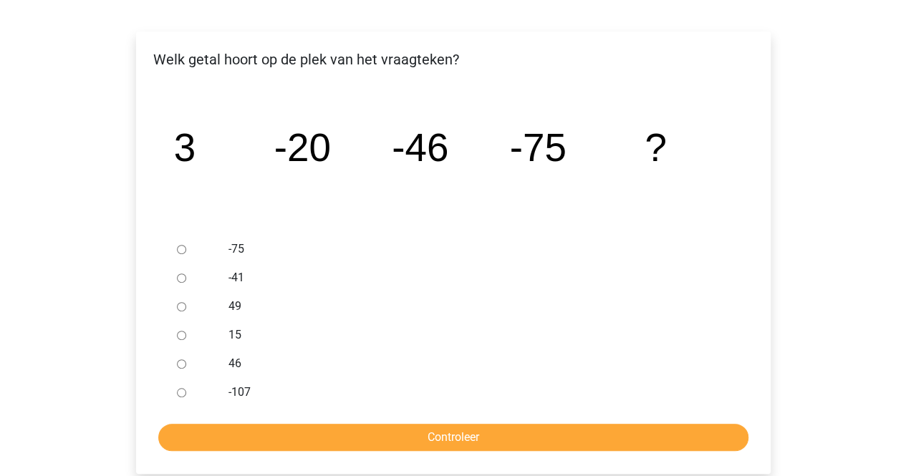
click at [232, 395] on label "-107" at bounding box center [477, 392] width 496 height 17
click at [186, 395] on input "-107" at bounding box center [181, 392] width 9 height 9
radio input "true"
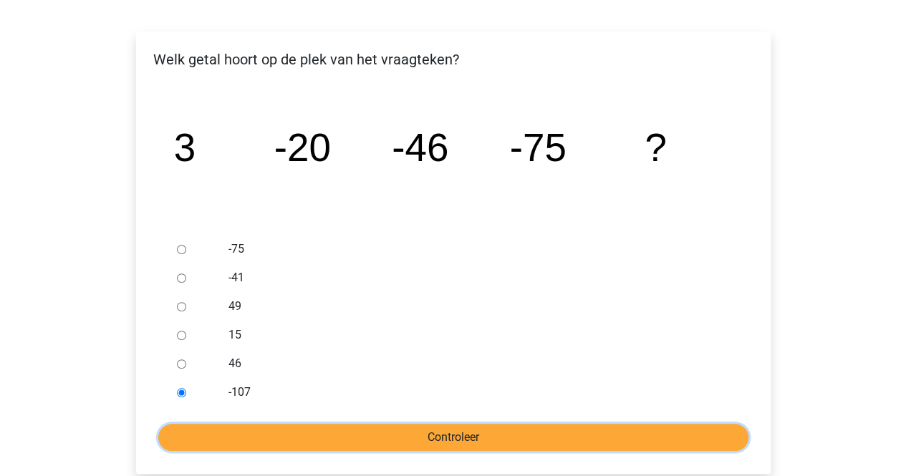
click at [244, 429] on input "Controleer" at bounding box center [453, 437] width 590 height 27
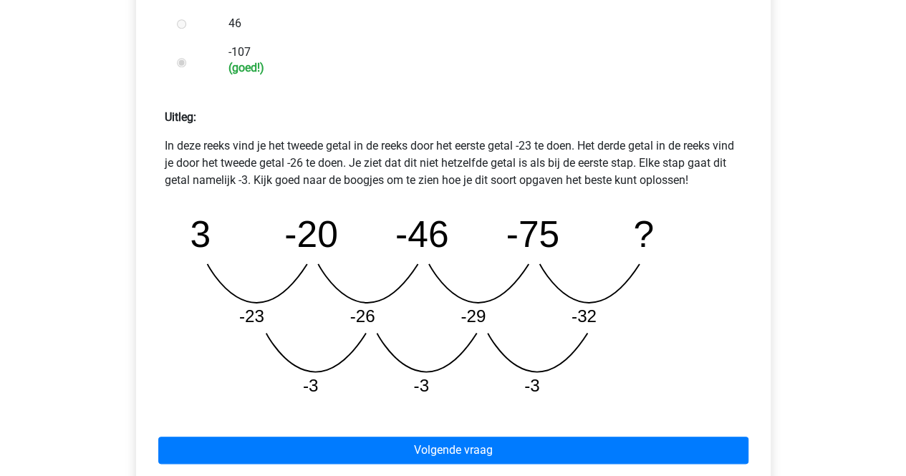
scroll to position [645, 0]
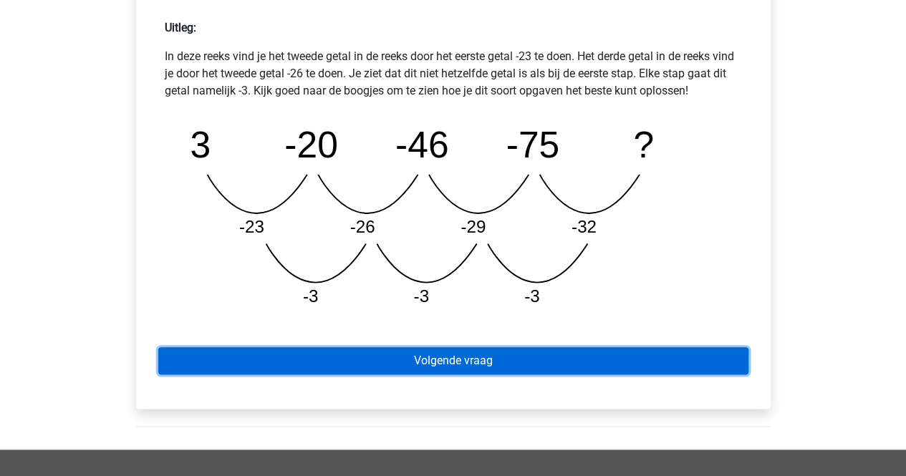
click at [397, 353] on link "Volgende vraag" at bounding box center [453, 360] width 590 height 27
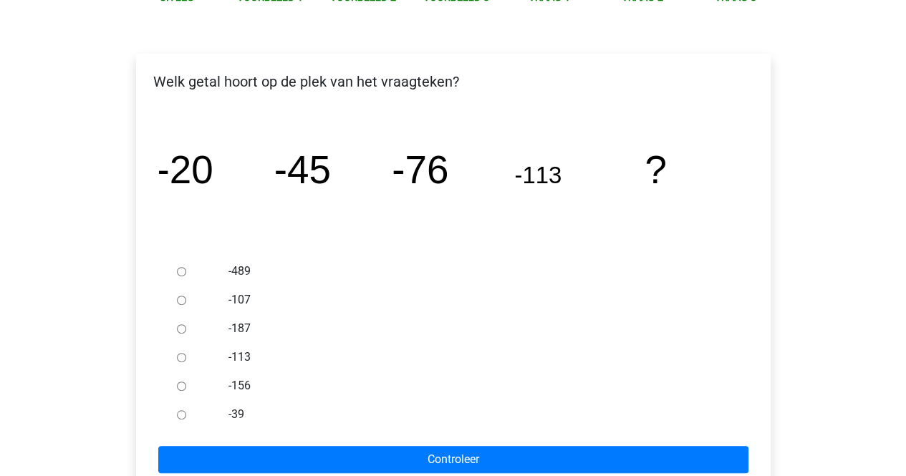
scroll to position [215, 0]
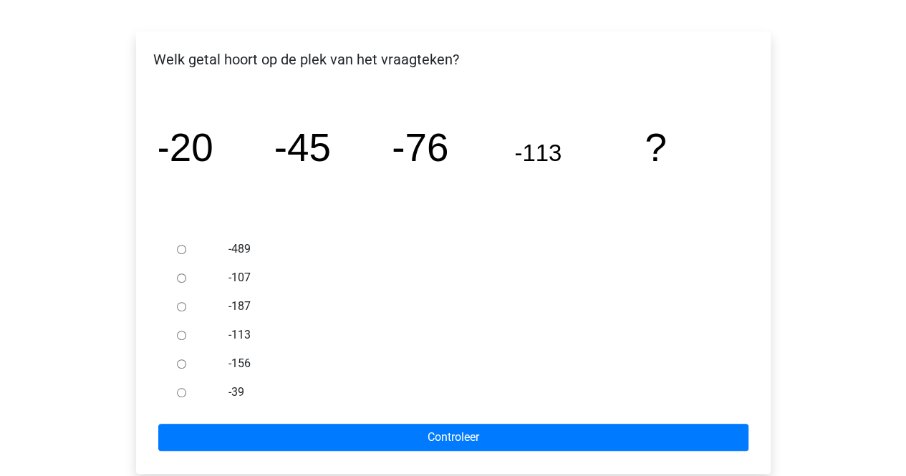
drag, startPoint x: 181, startPoint y: 362, endPoint x: 186, endPoint y: 393, distance: 31.3
click at [182, 375] on div at bounding box center [194, 364] width 47 height 29
click at [182, 365] on input "-156" at bounding box center [181, 364] width 9 height 9
radio input "true"
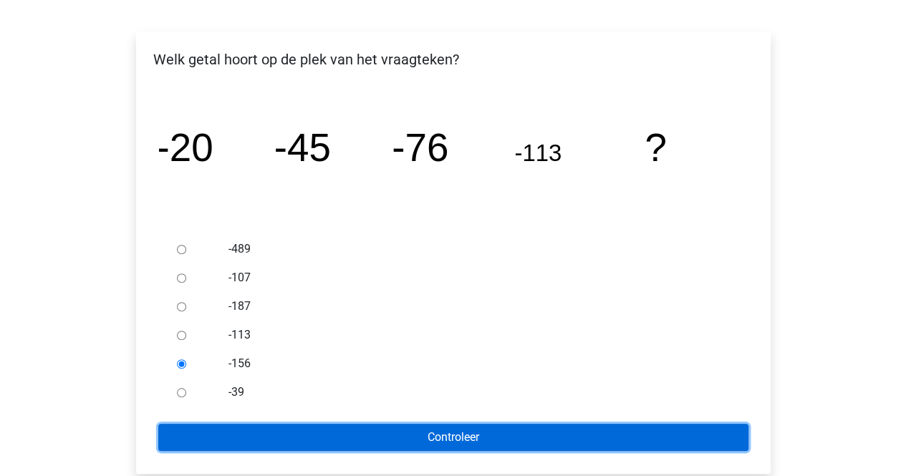
click at [268, 433] on input "Controleer" at bounding box center [453, 437] width 590 height 27
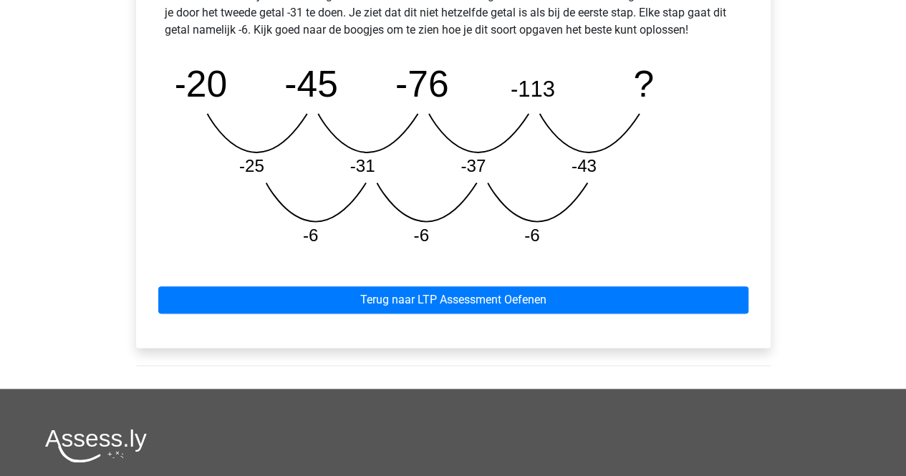
scroll to position [716, 0]
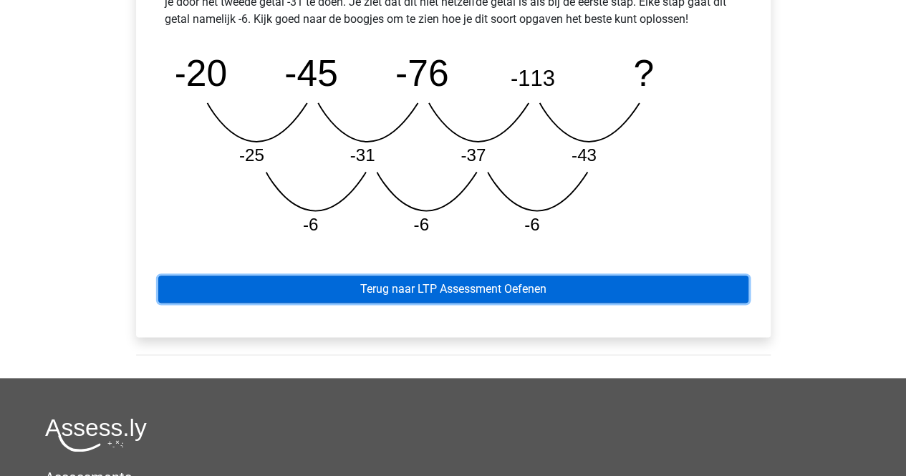
click at [428, 290] on link "Terug naar LTP Assessment Oefenen" at bounding box center [453, 289] width 590 height 27
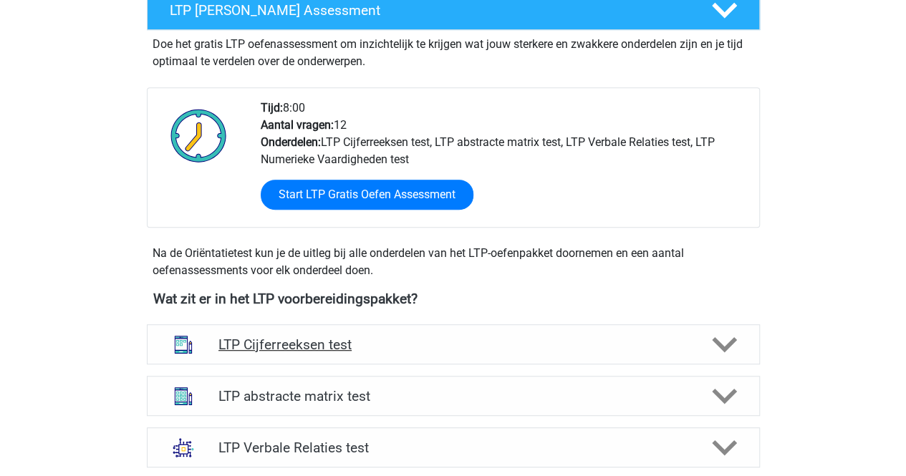
scroll to position [358, 0]
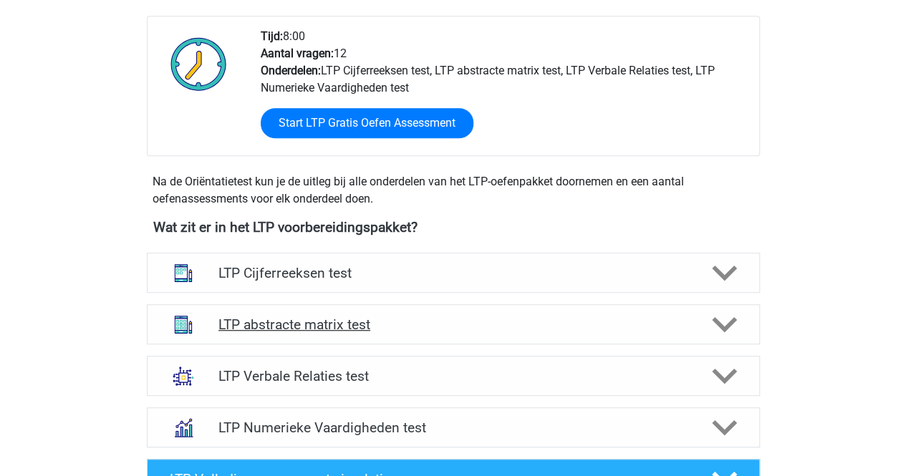
click at [176, 324] on img at bounding box center [183, 324] width 37 height 37
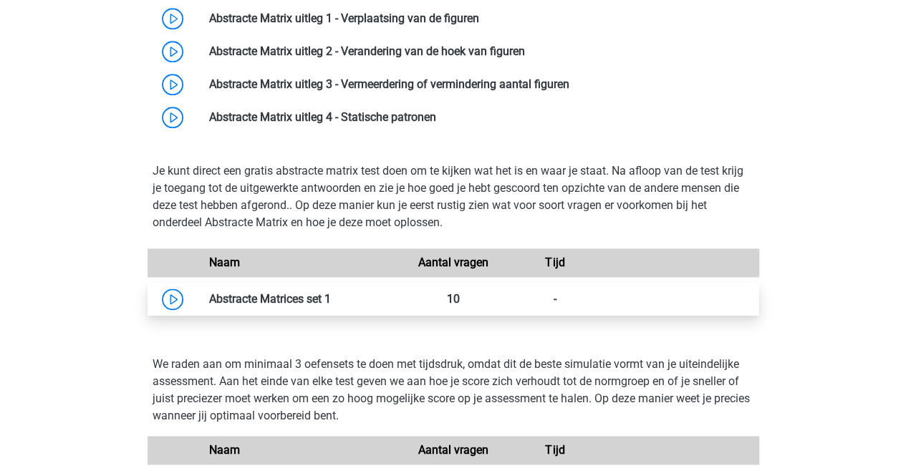
scroll to position [788, 0]
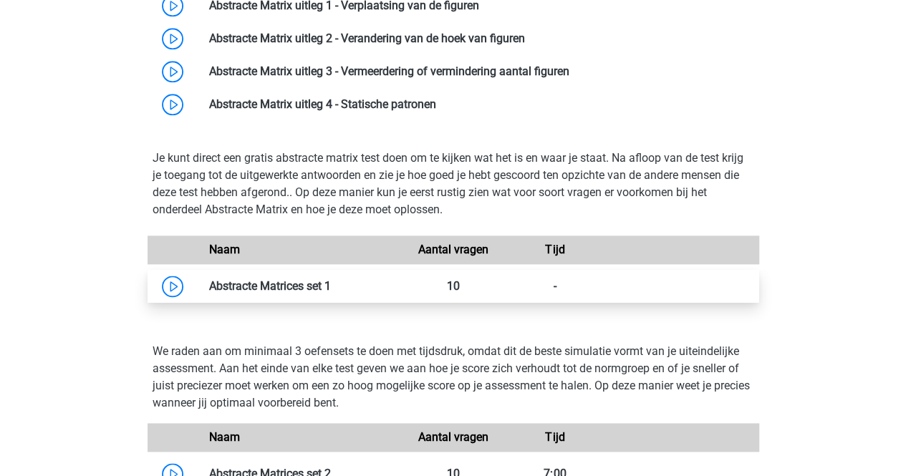
click at [331, 289] on link at bounding box center [331, 286] width 0 height 14
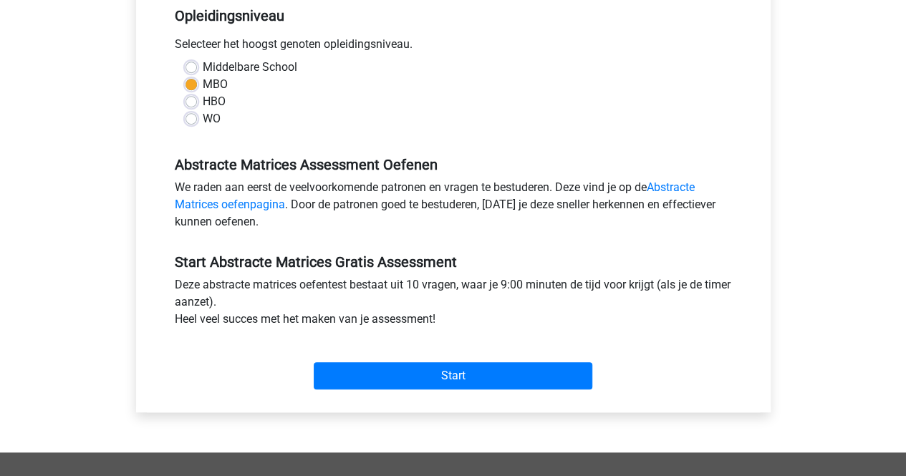
scroll to position [358, 0]
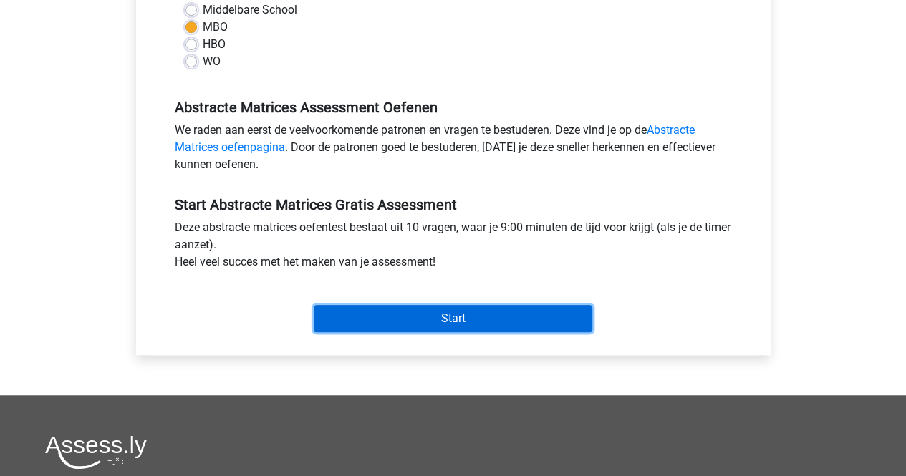
click at [347, 312] on input "Start" at bounding box center [453, 318] width 279 height 27
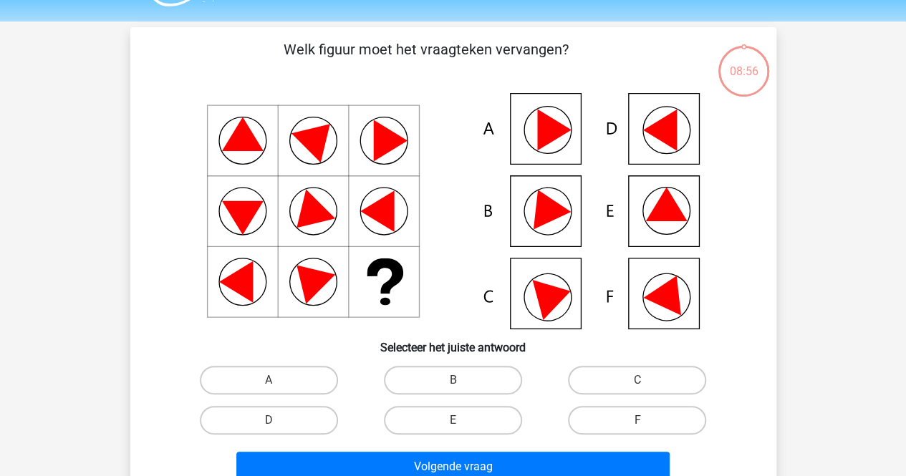
scroll to position [72, 0]
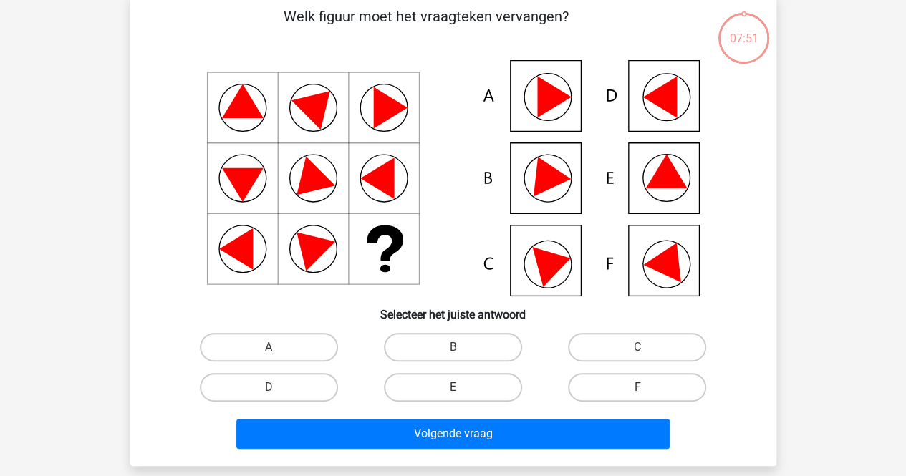
click at [665, 175] on icon at bounding box center [666, 172] width 42 height 34
click at [451, 388] on label "E" at bounding box center [453, 387] width 138 height 29
click at [453, 388] on input "E" at bounding box center [457, 392] width 9 height 9
radio input "true"
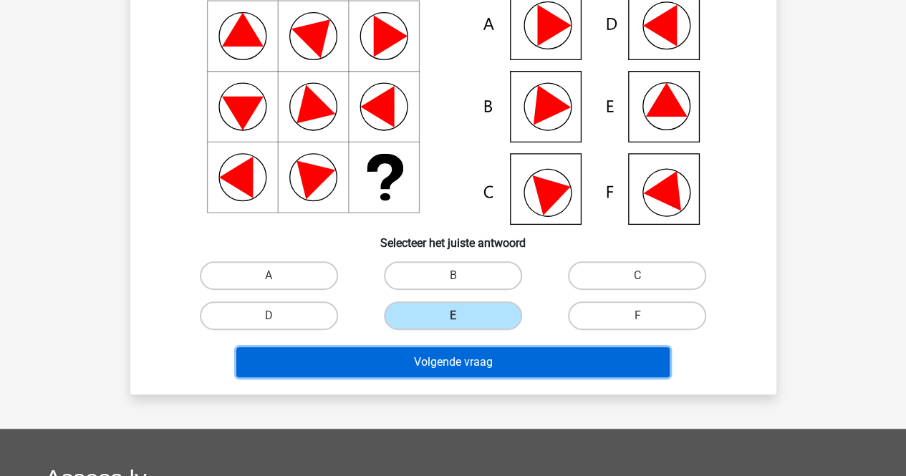
click at [483, 364] on button "Volgende vraag" at bounding box center [452, 362] width 433 height 30
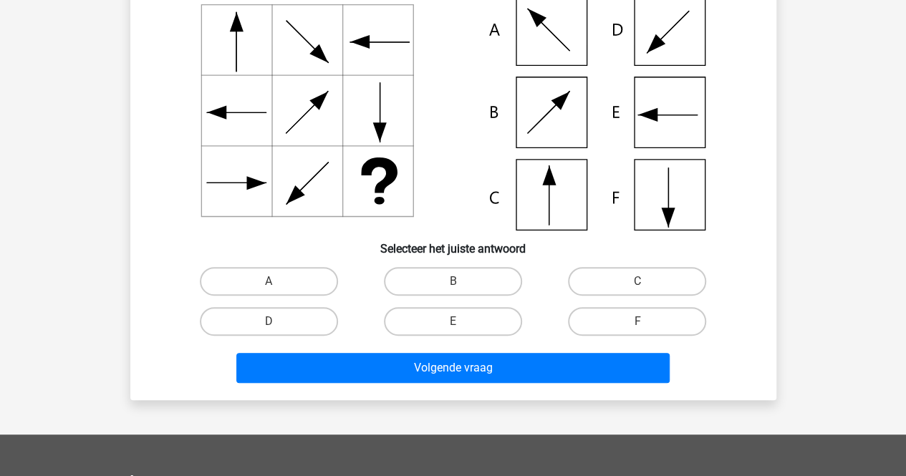
scroll to position [66, 0]
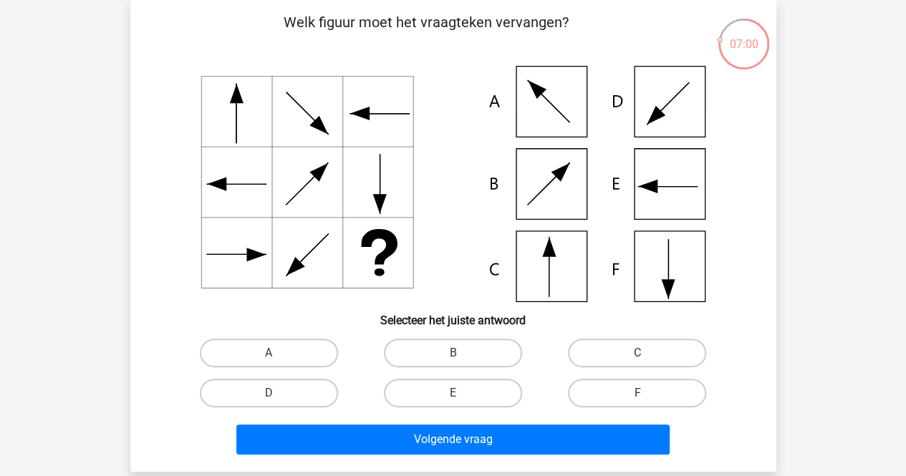
click at [669, 278] on icon at bounding box center [453, 184] width 577 height 236
drag, startPoint x: 622, startPoint y: 389, endPoint x: 529, endPoint y: 420, distance: 98.1
click at [622, 390] on label "F" at bounding box center [637, 393] width 138 height 29
click at [638, 393] on input "F" at bounding box center [642, 397] width 9 height 9
radio input "true"
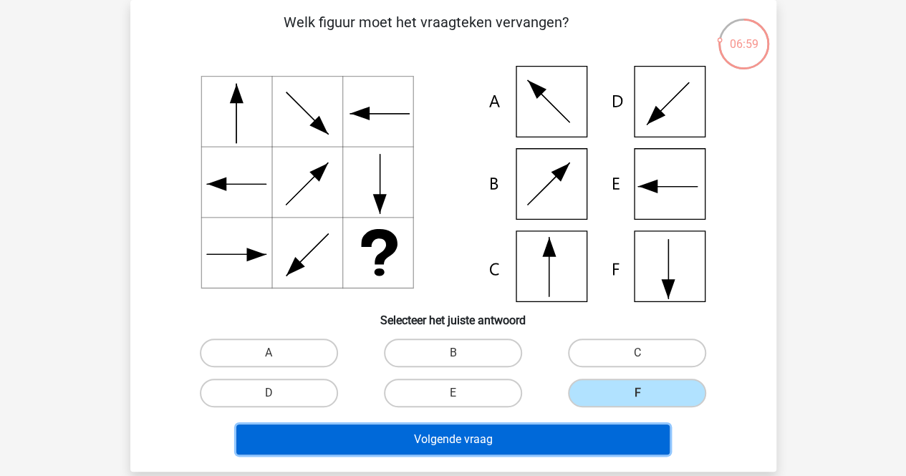
drag, startPoint x: 493, startPoint y: 437, endPoint x: 496, endPoint y: 429, distance: 8.4
click at [493, 437] on button "Volgende vraag" at bounding box center [452, 440] width 433 height 30
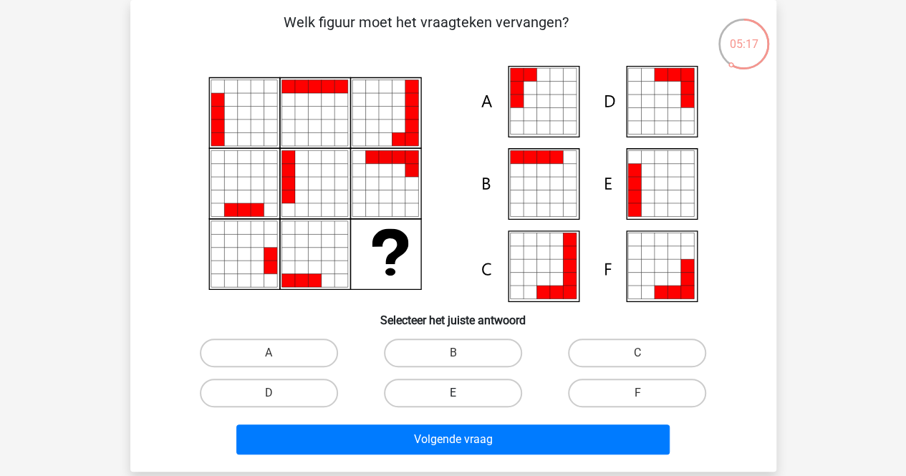
drag, startPoint x: 446, startPoint y: 349, endPoint x: 440, endPoint y: 403, distance: 54.7
click at [447, 355] on label "B" at bounding box center [453, 353] width 138 height 29
click at [453, 355] on input "B" at bounding box center [457, 357] width 9 height 9
radio input "true"
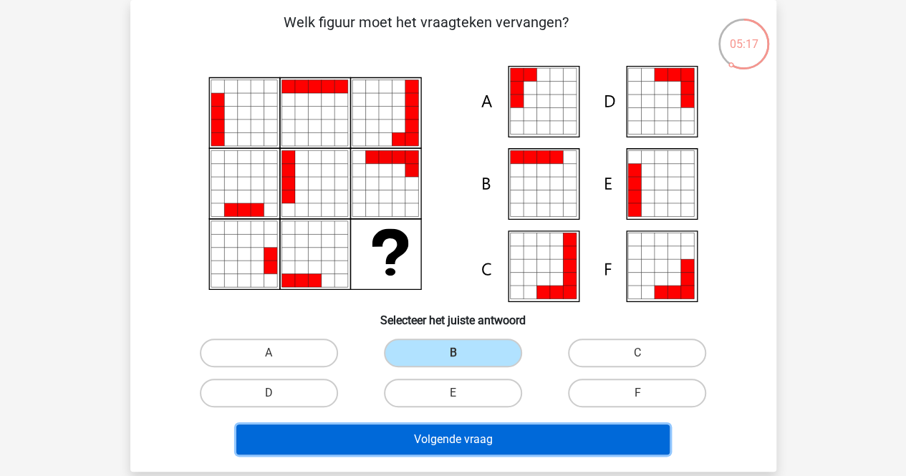
click at [439, 437] on button "Volgende vraag" at bounding box center [452, 440] width 433 height 30
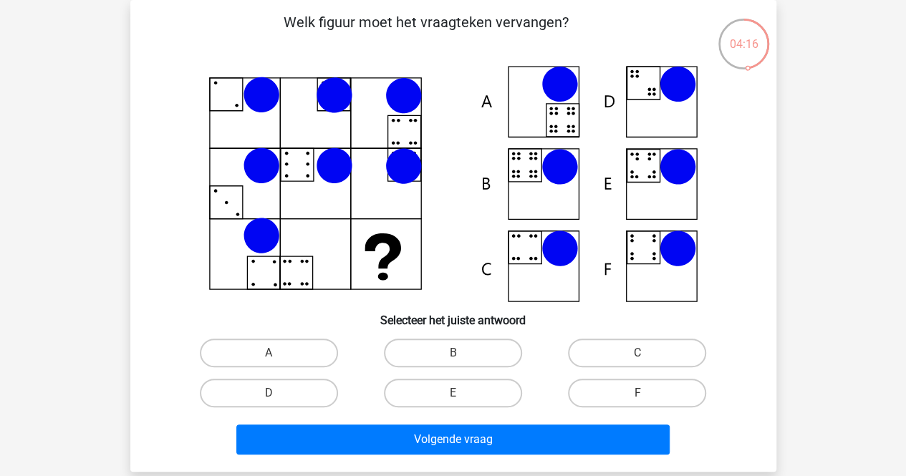
click at [565, 118] on icon at bounding box center [453, 184] width 577 height 236
drag, startPoint x: 309, startPoint y: 347, endPoint x: 308, endPoint y: 355, distance: 7.9
click at [309, 350] on label "A" at bounding box center [269, 353] width 138 height 29
click at [278, 353] on input "A" at bounding box center [273, 357] width 9 height 9
radio input "true"
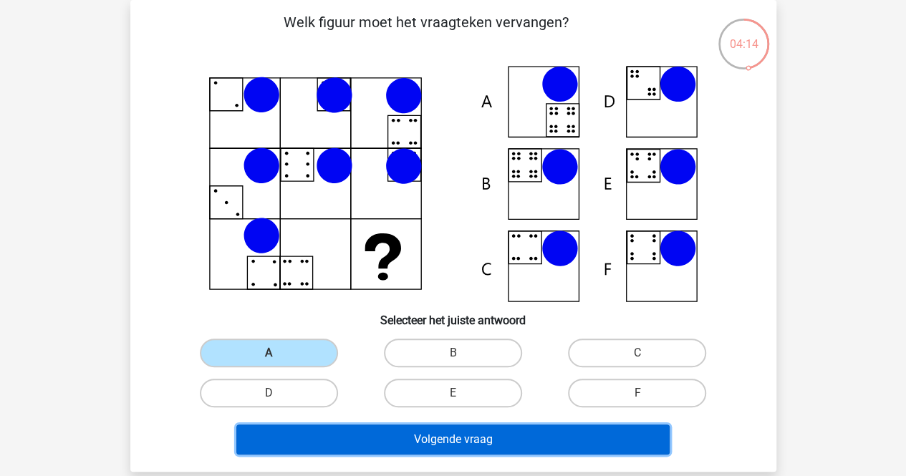
click at [416, 438] on button "Volgende vraag" at bounding box center [452, 440] width 433 height 30
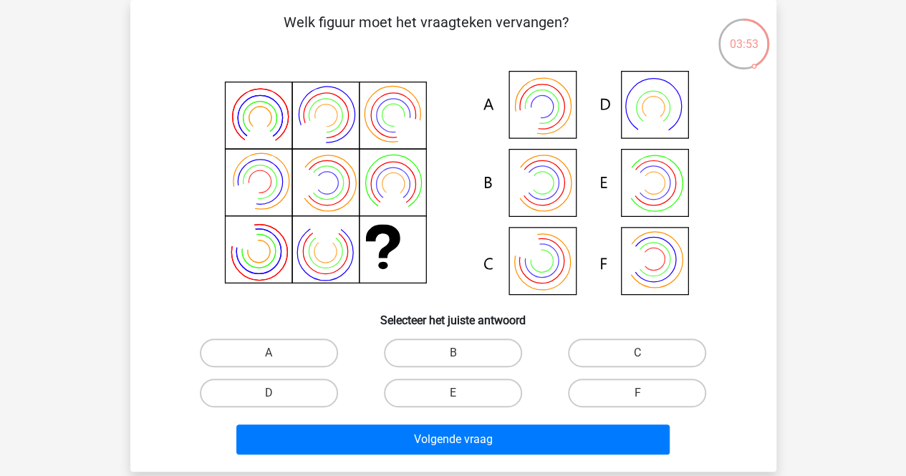
click at [545, 191] on icon at bounding box center [453, 184] width 577 height 236
click at [468, 348] on label "B" at bounding box center [453, 353] width 138 height 29
click at [462, 353] on input "B" at bounding box center [457, 357] width 9 height 9
radio input "true"
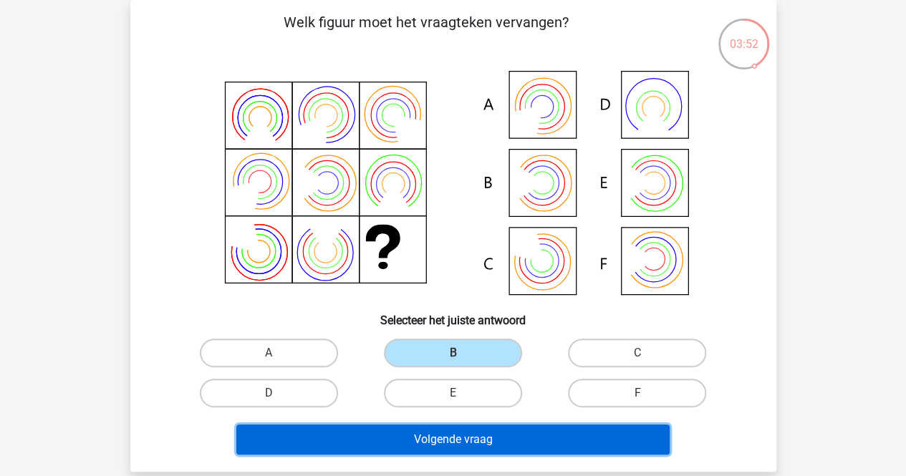
click at [459, 438] on button "Volgende vraag" at bounding box center [452, 440] width 433 height 30
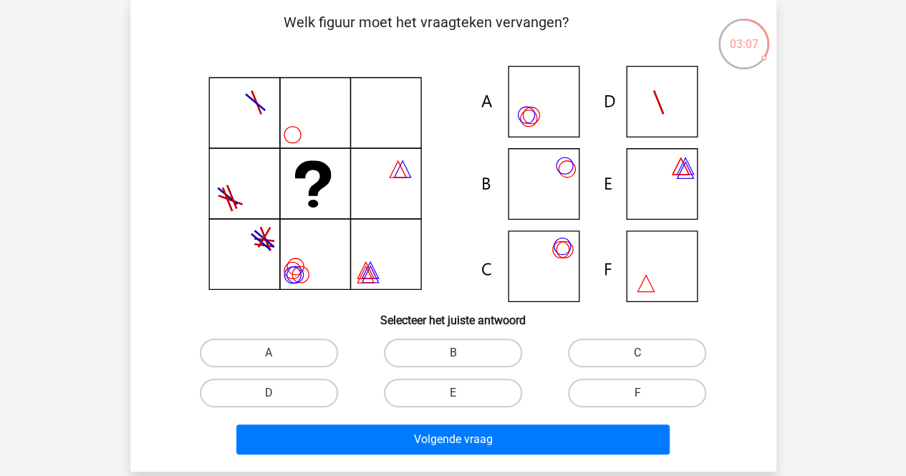
click at [531, 118] on icon at bounding box center [453, 184] width 577 height 236
drag, startPoint x: 281, startPoint y: 353, endPoint x: 292, endPoint y: 366, distance: 17.3
click at [284, 356] on label "A" at bounding box center [269, 353] width 138 height 29
click at [278, 356] on input "A" at bounding box center [273, 357] width 9 height 9
radio input "true"
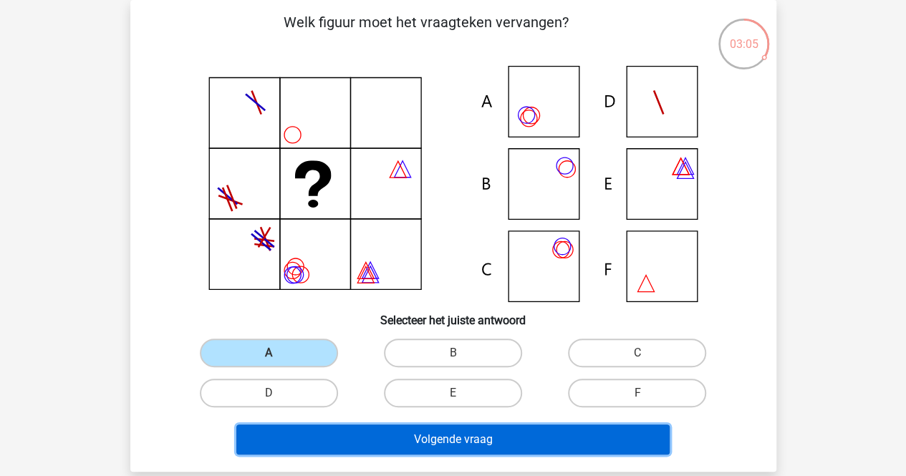
click at [381, 433] on button "Volgende vraag" at bounding box center [452, 440] width 433 height 30
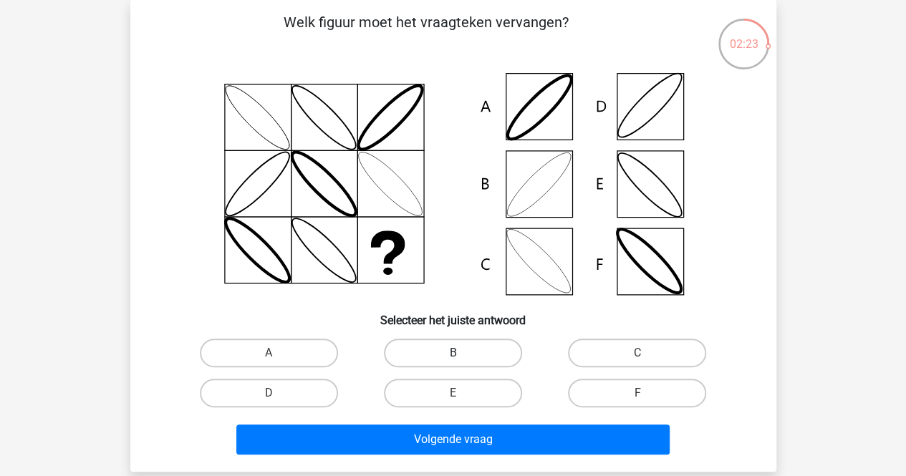
click at [450, 353] on label "B" at bounding box center [453, 353] width 138 height 29
click at [453, 353] on input "B" at bounding box center [457, 357] width 9 height 9
radio input "true"
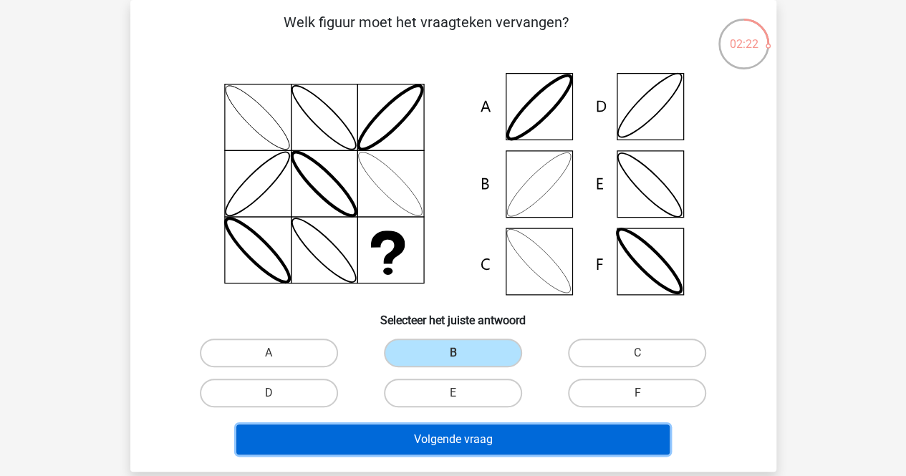
click at [458, 440] on button "Volgende vraag" at bounding box center [452, 440] width 433 height 30
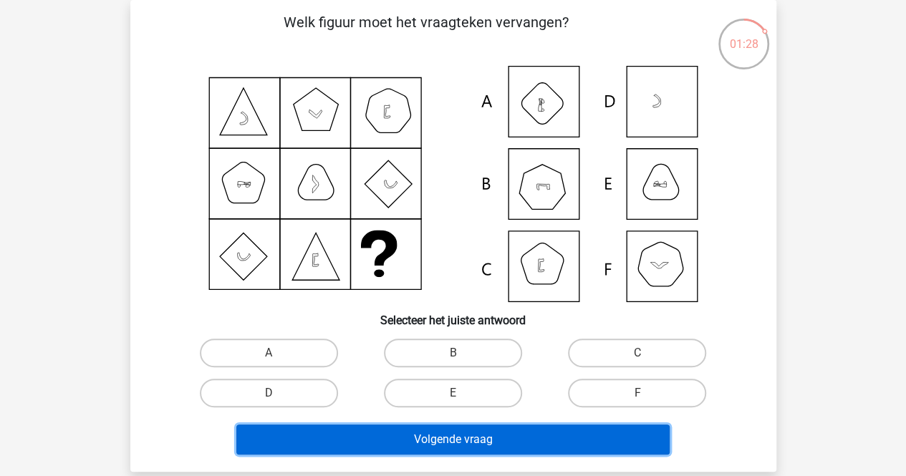
drag, startPoint x: 493, startPoint y: 437, endPoint x: 496, endPoint y: 428, distance: 9.7
click at [493, 438] on button "Volgende vraag" at bounding box center [452, 440] width 433 height 30
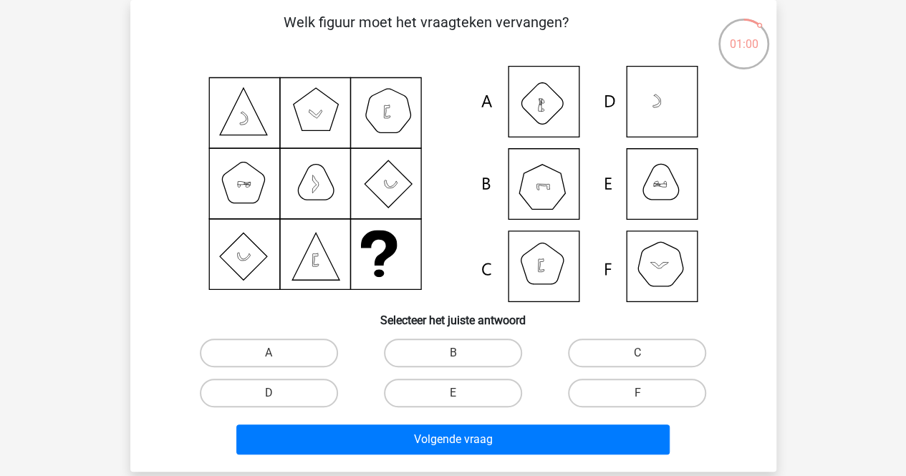
click at [661, 269] on icon at bounding box center [453, 184] width 577 height 236
click at [630, 399] on label "F" at bounding box center [637, 393] width 138 height 29
click at [638, 399] on input "F" at bounding box center [642, 397] width 9 height 9
radio input "true"
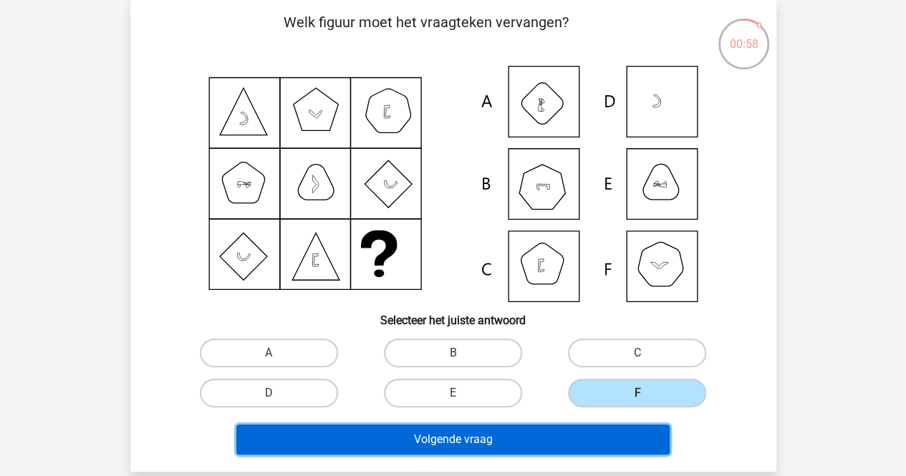
click at [524, 436] on button "Volgende vraag" at bounding box center [452, 440] width 433 height 30
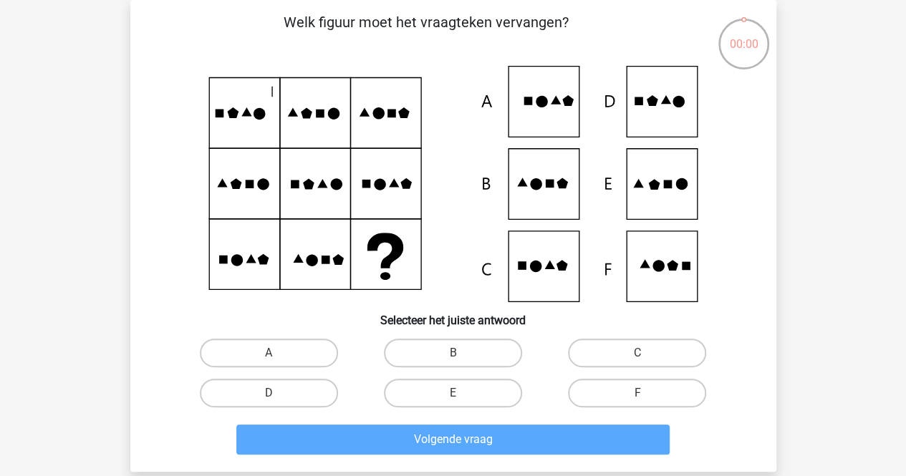
click at [533, 279] on icon at bounding box center [453, 184] width 577 height 236
drag, startPoint x: 643, startPoint y: 352, endPoint x: 592, endPoint y: 383, distance: 59.5
click at [643, 355] on div "C" at bounding box center [637, 353] width 173 height 29
click at [615, 360] on label "C" at bounding box center [637, 353] width 138 height 29
click at [638, 360] on input "C" at bounding box center [642, 357] width 9 height 9
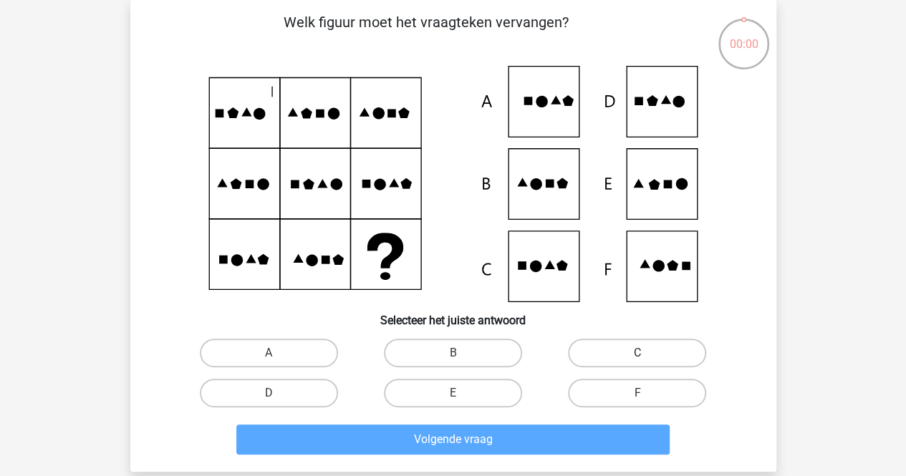
radio input "true"
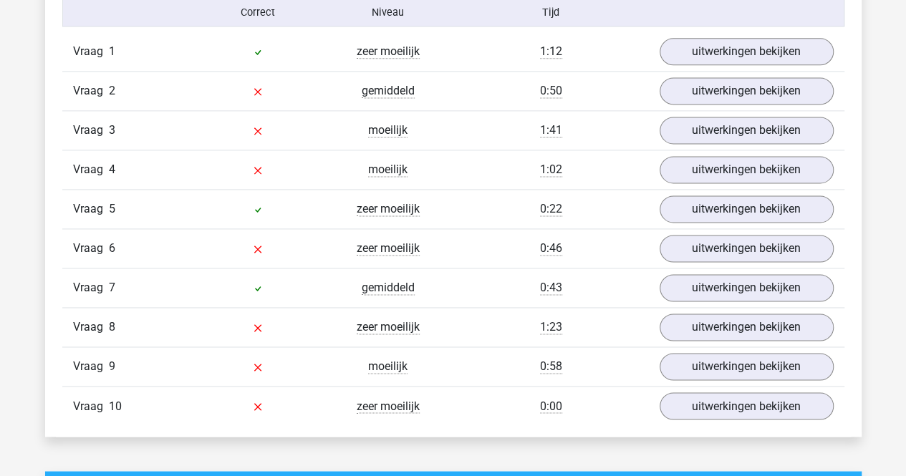
scroll to position [931, 0]
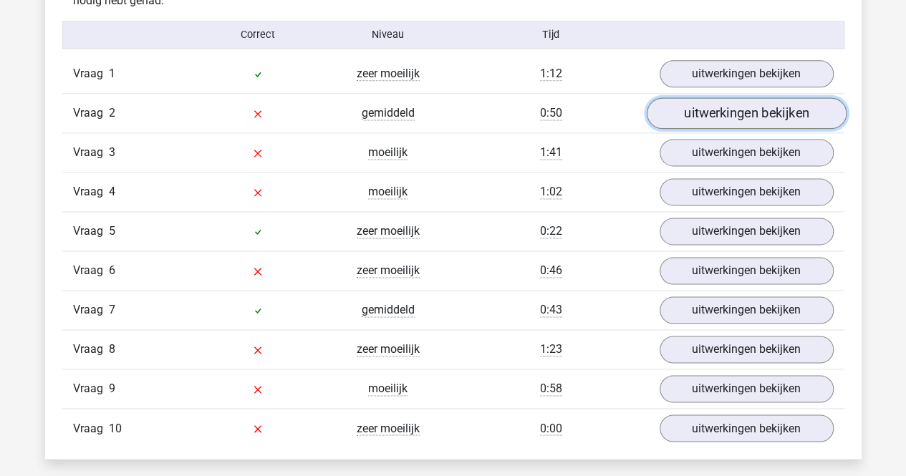
click at [732, 115] on link "uitwerkingen bekijken" at bounding box center [746, 114] width 200 height 32
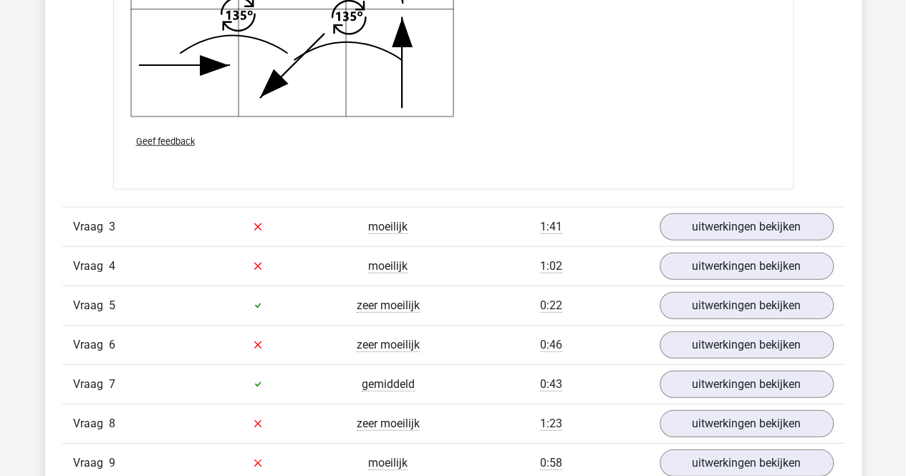
scroll to position [1791, 0]
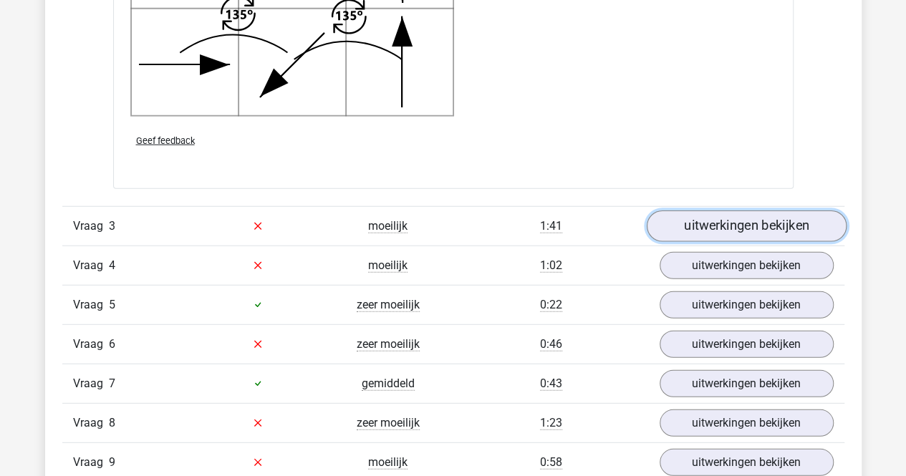
click at [702, 225] on link "uitwerkingen bekijken" at bounding box center [746, 227] width 200 height 32
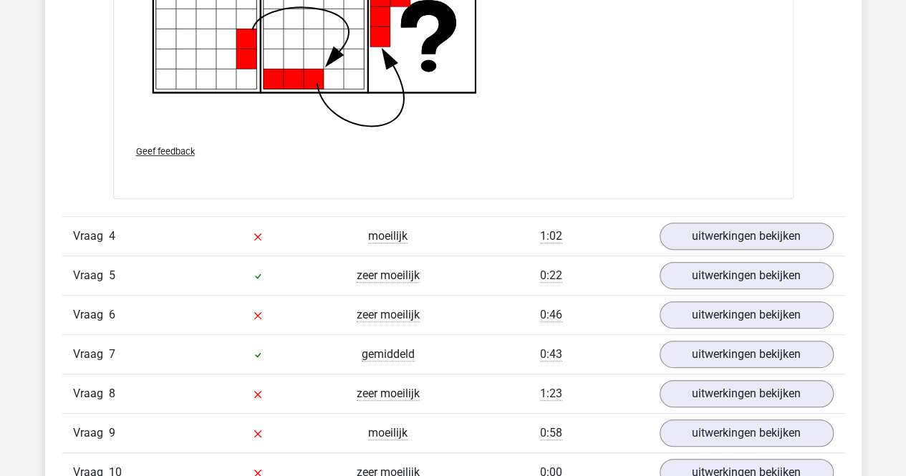
scroll to position [2866, 0]
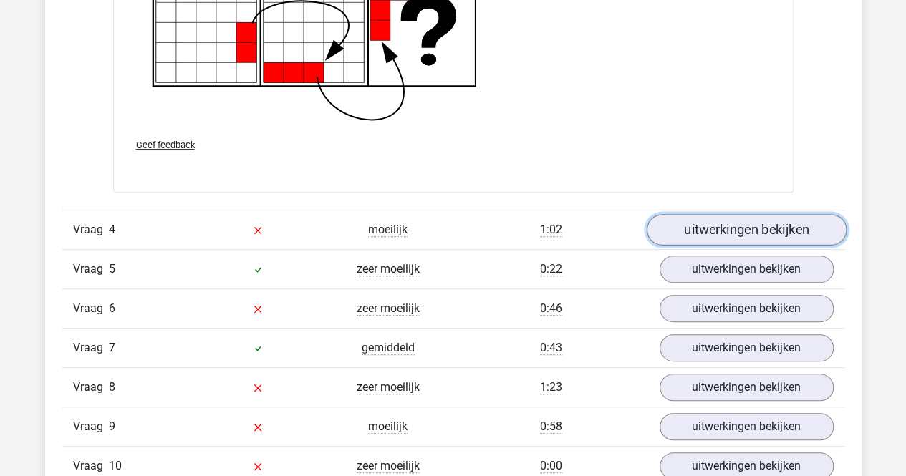
click at [704, 224] on link "uitwerkingen bekijken" at bounding box center [746, 230] width 200 height 32
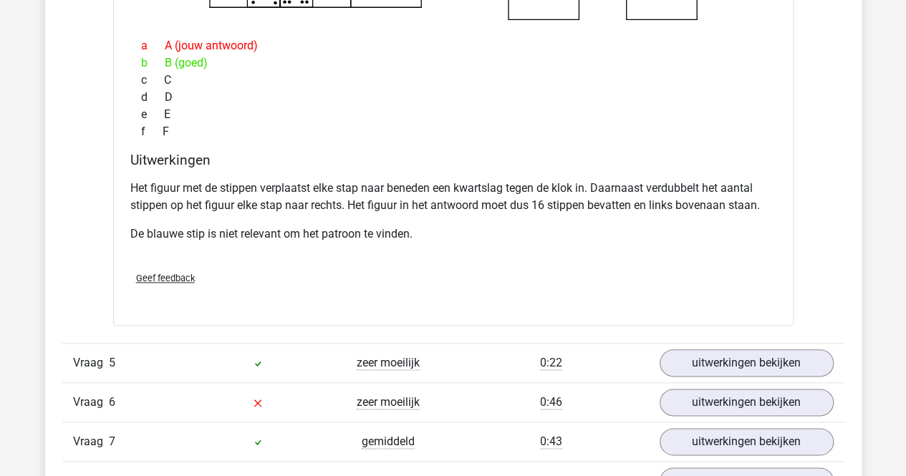
scroll to position [3510, 0]
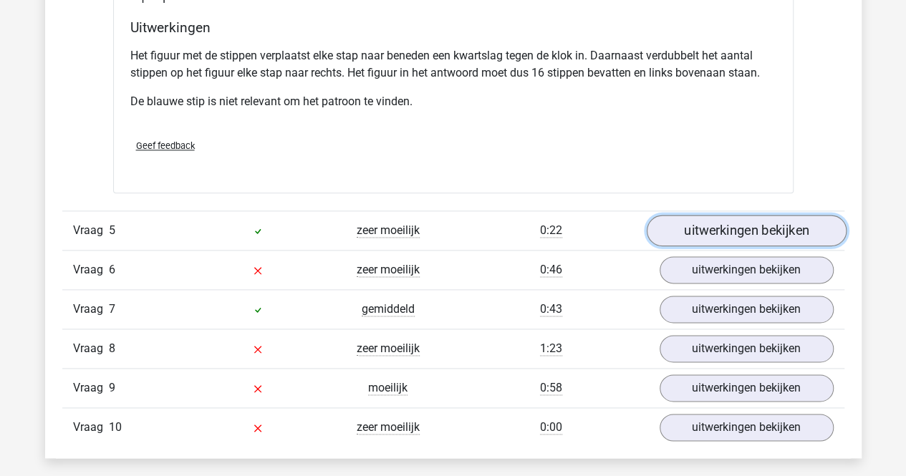
click at [724, 224] on link "uitwerkingen bekijken" at bounding box center [746, 231] width 200 height 32
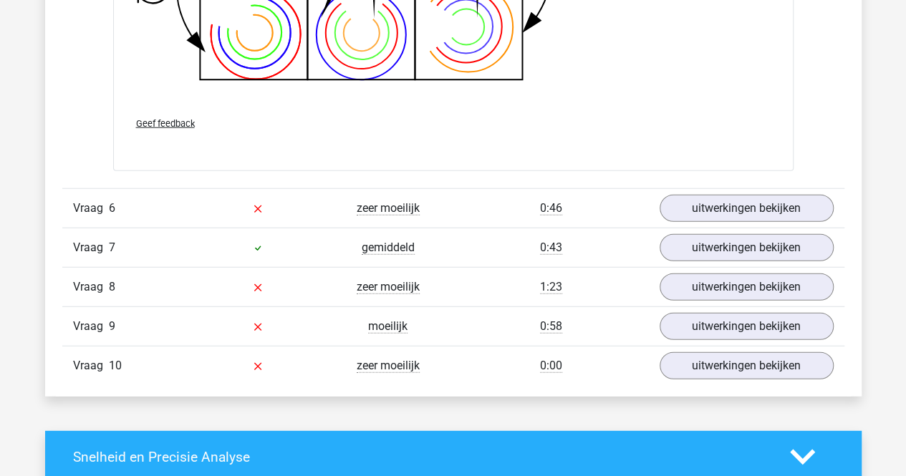
scroll to position [4513, 0]
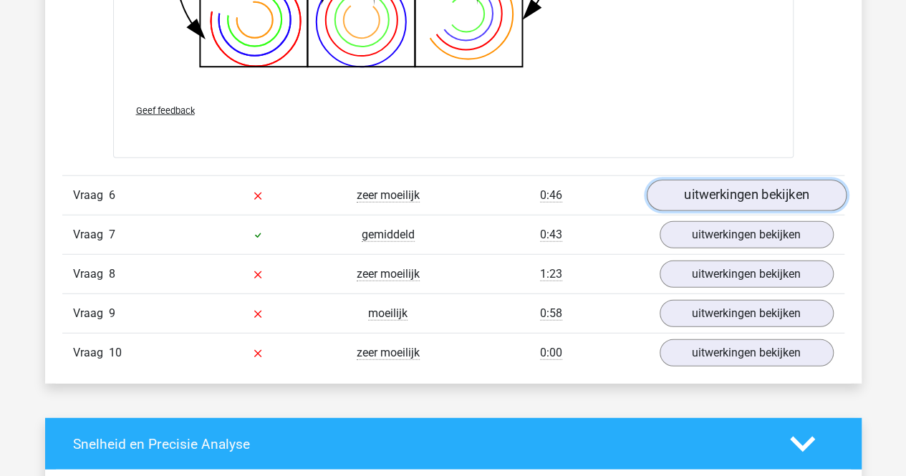
click at [716, 191] on link "uitwerkingen bekijken" at bounding box center [746, 196] width 200 height 32
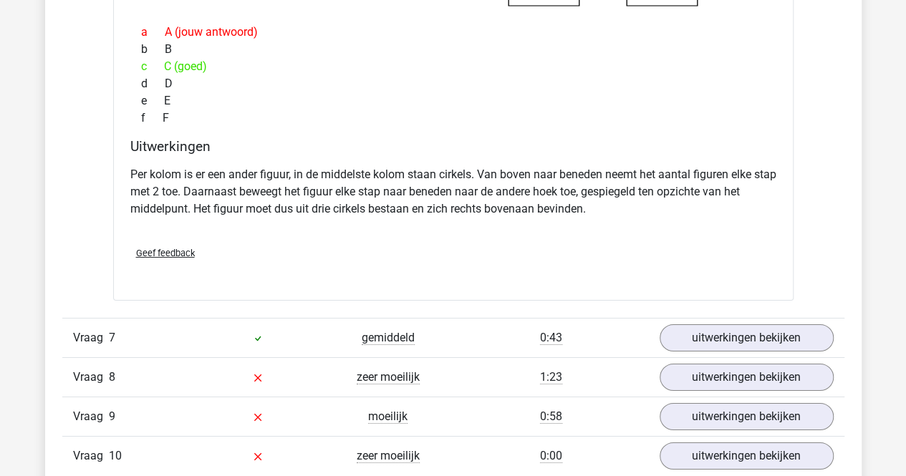
scroll to position [5158, 0]
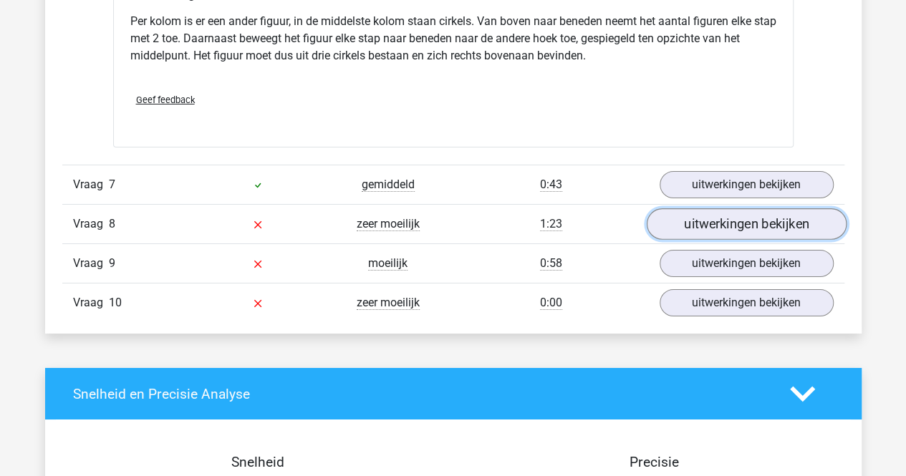
click at [678, 218] on link "uitwerkingen bekijken" at bounding box center [746, 225] width 200 height 32
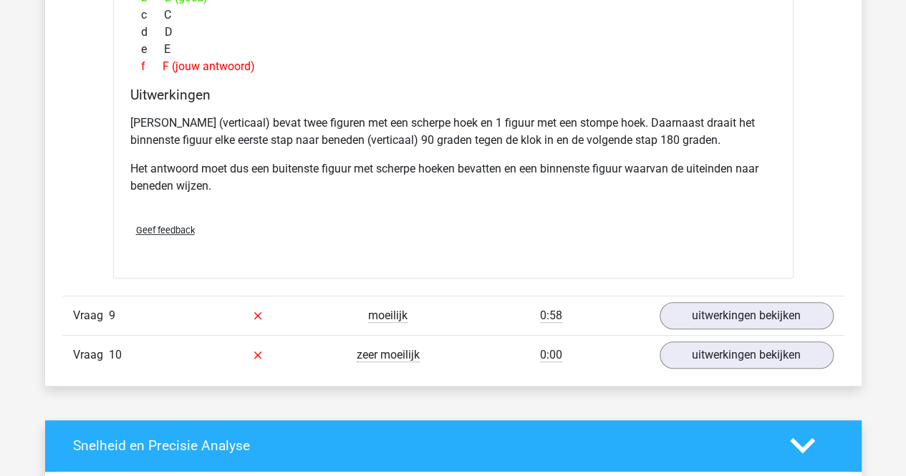
scroll to position [5731, 0]
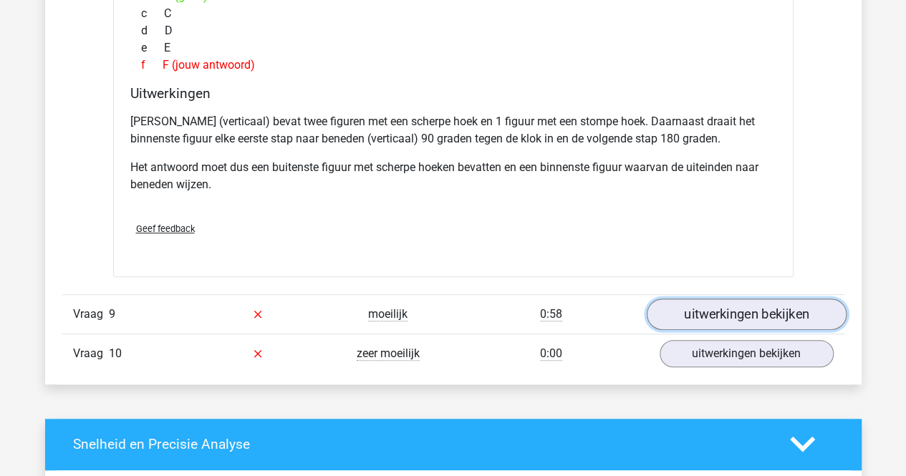
click at [730, 304] on link "uitwerkingen bekijken" at bounding box center [746, 315] width 200 height 32
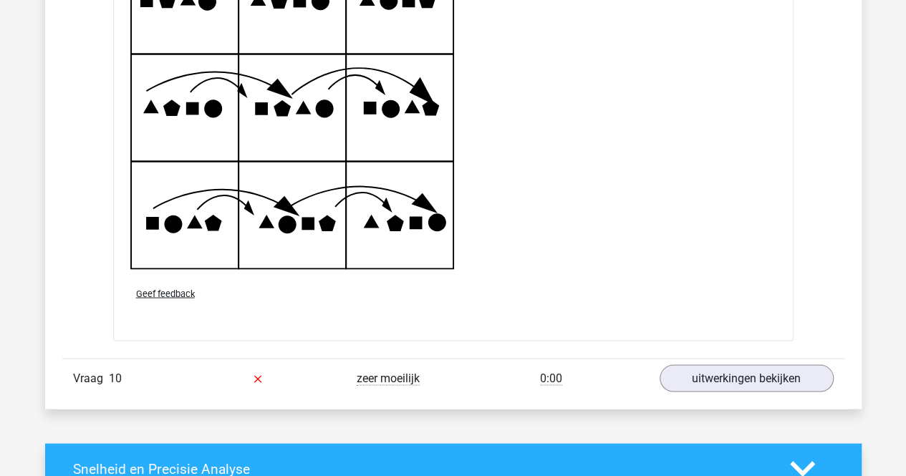
scroll to position [6734, 0]
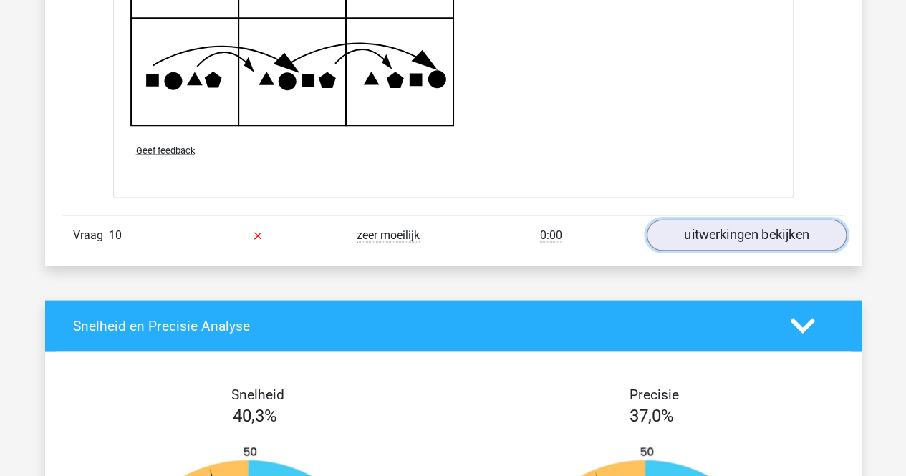
click at [669, 224] on link "uitwerkingen bekijken" at bounding box center [746, 235] width 200 height 32
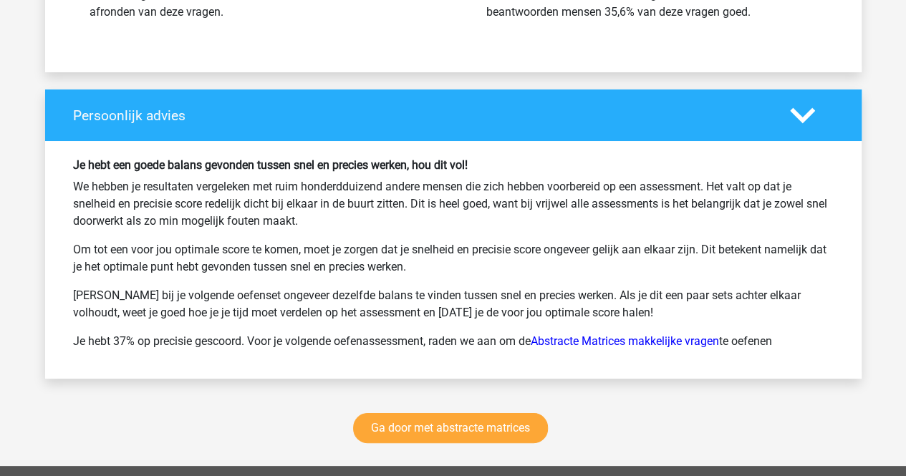
scroll to position [8095, 0]
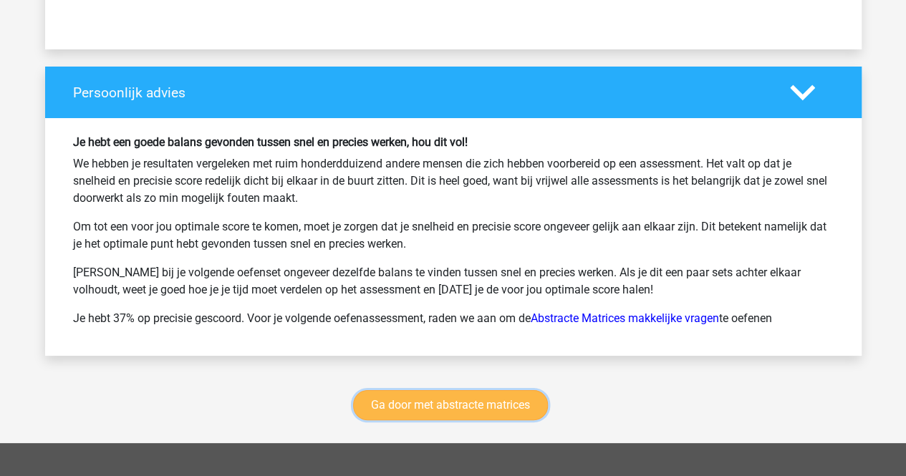
click at [478, 391] on link "Ga door met abstracte matrices" at bounding box center [450, 405] width 195 height 30
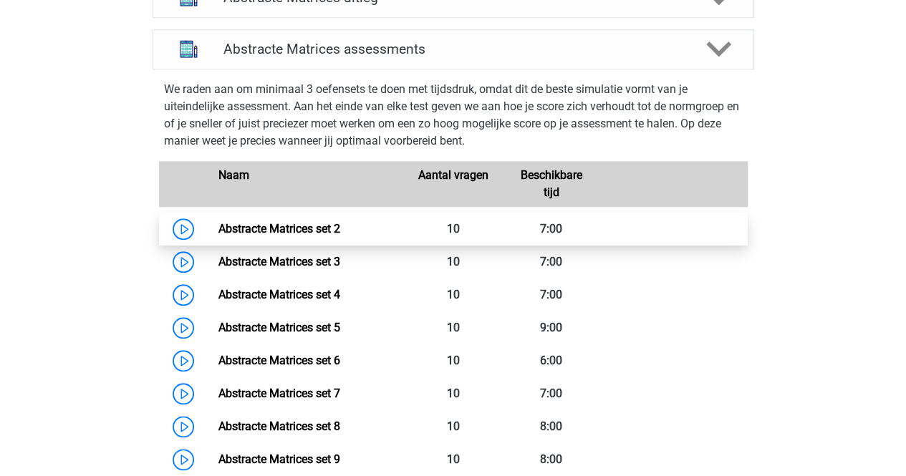
scroll to position [638, 0]
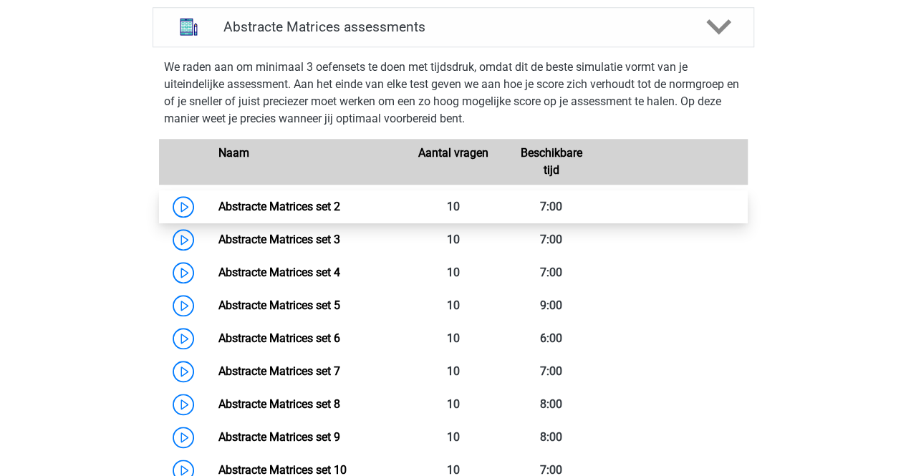
click at [219, 203] on link "Abstracte Matrices set 2" at bounding box center [280, 207] width 122 height 14
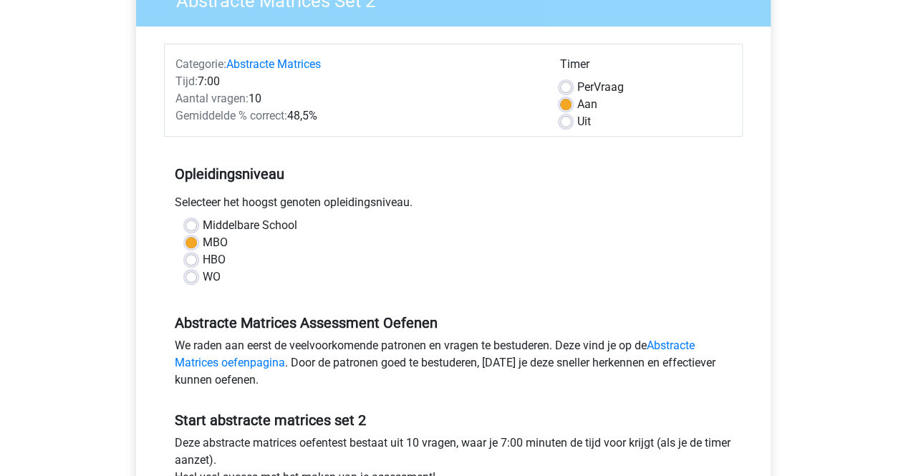
scroll to position [143, 0]
click at [203, 258] on label "HBO" at bounding box center [214, 259] width 23 height 17
click at [191, 258] on input "HBO" at bounding box center [191, 258] width 11 height 14
radio input "true"
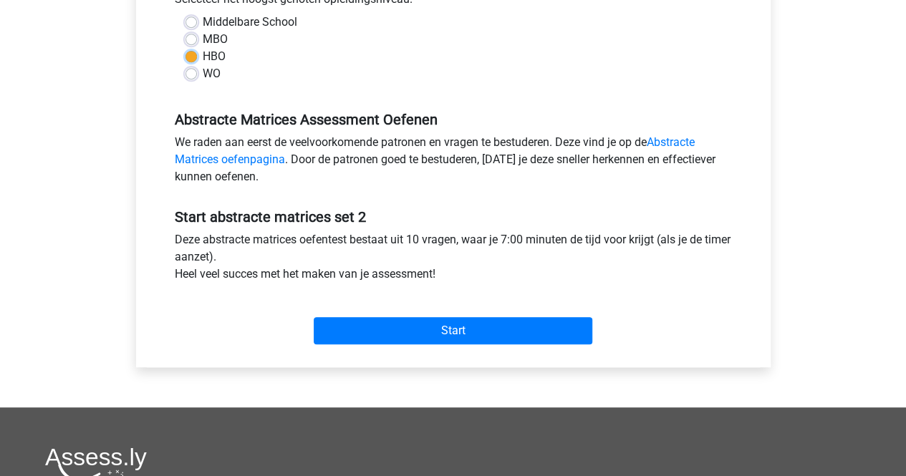
scroll to position [358, 0]
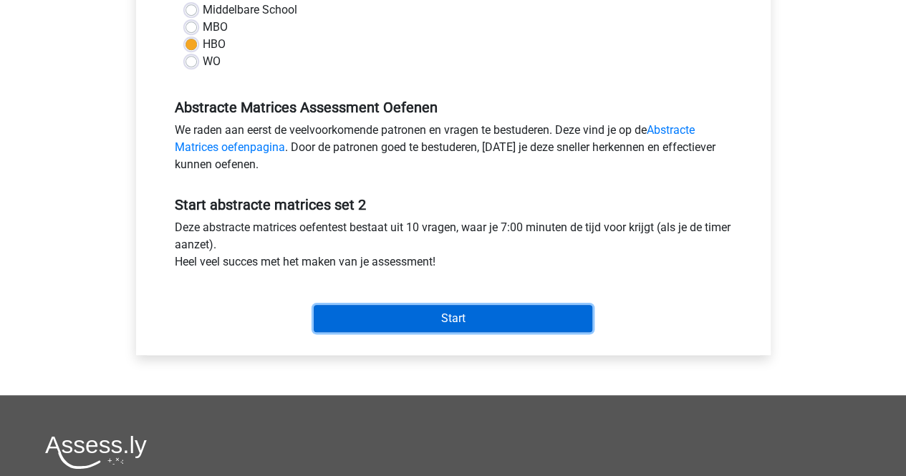
click at [398, 315] on input "Start" at bounding box center [453, 318] width 279 height 27
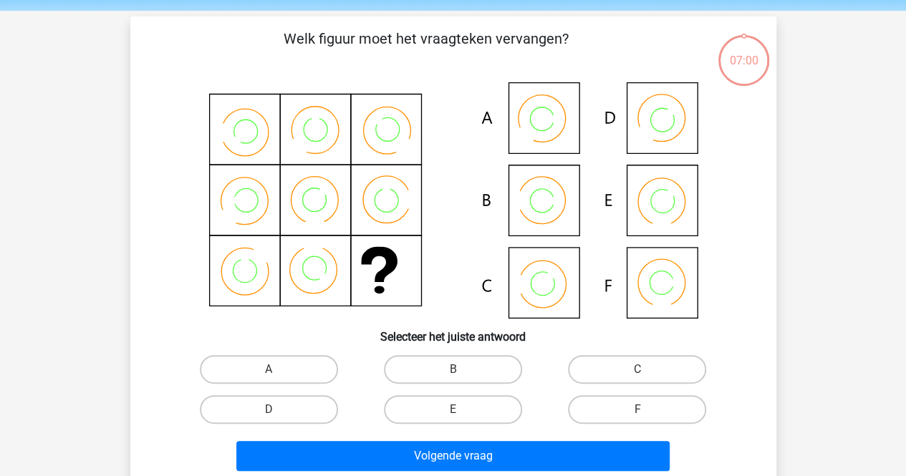
scroll to position [72, 0]
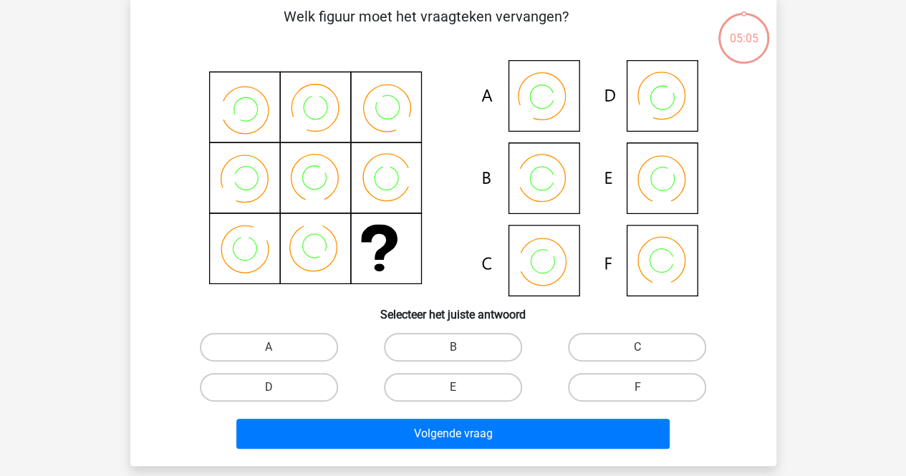
click at [549, 185] on icon at bounding box center [453, 178] width 577 height 236
drag, startPoint x: 463, startPoint y: 346, endPoint x: 453, endPoint y: 360, distance: 16.9
click at [461, 348] on div "B" at bounding box center [453, 347] width 173 height 29
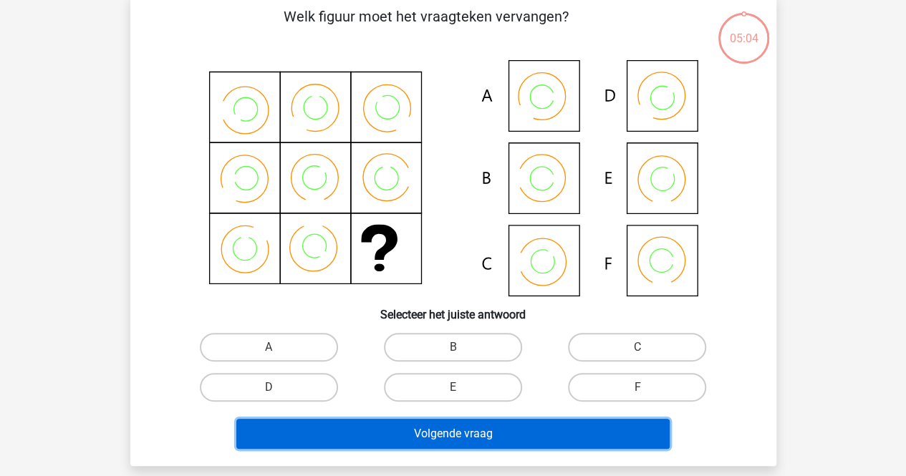
click at [425, 431] on button "Volgende vraag" at bounding box center [452, 434] width 433 height 30
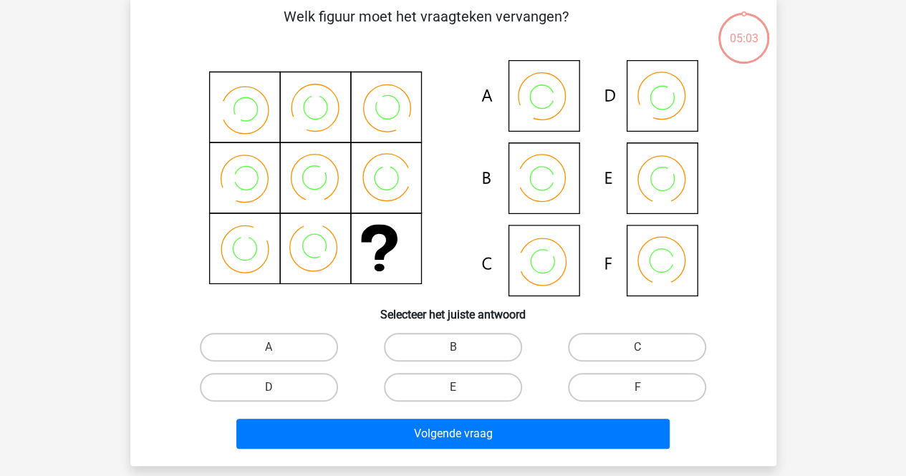
click at [440, 330] on div "B" at bounding box center [453, 347] width 184 height 40
click at [440, 346] on label "B" at bounding box center [453, 347] width 138 height 29
click at [453, 347] on input "B" at bounding box center [457, 351] width 9 height 9
radio input "true"
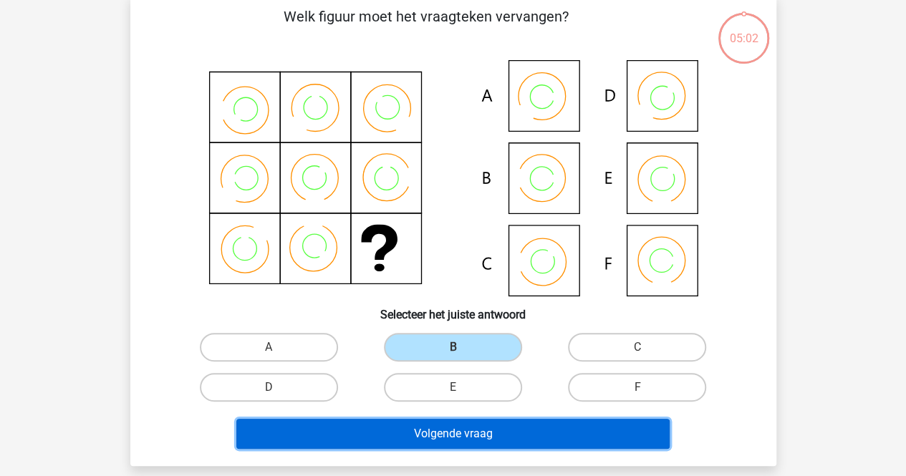
click at [428, 431] on button "Volgende vraag" at bounding box center [452, 434] width 433 height 30
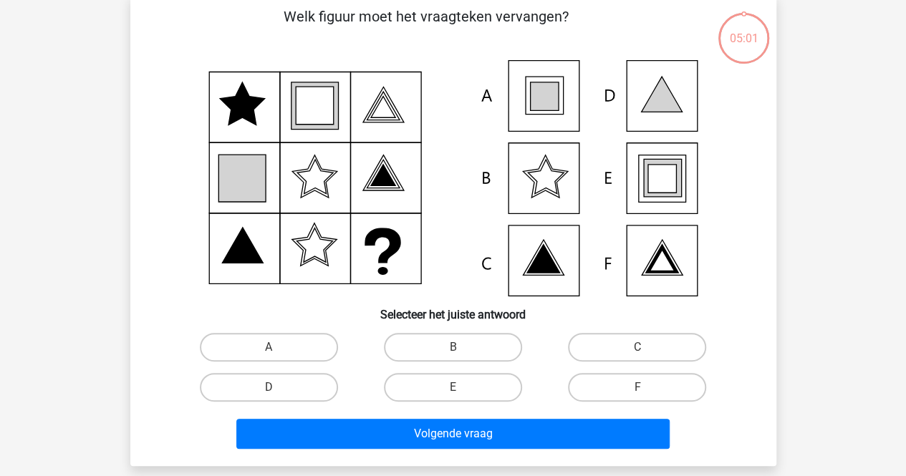
scroll to position [66, 0]
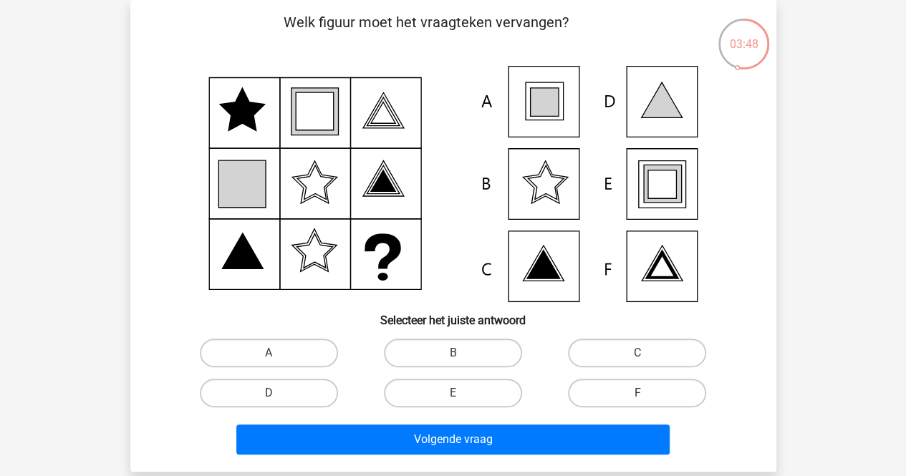
drag, startPoint x: 658, startPoint y: 191, endPoint x: 623, endPoint y: 282, distance: 97.5
click at [657, 196] on icon at bounding box center [662, 185] width 28 height 28
click at [485, 403] on label "E" at bounding box center [453, 393] width 138 height 29
click at [462, 403] on input "E" at bounding box center [457, 397] width 9 height 9
radio input "true"
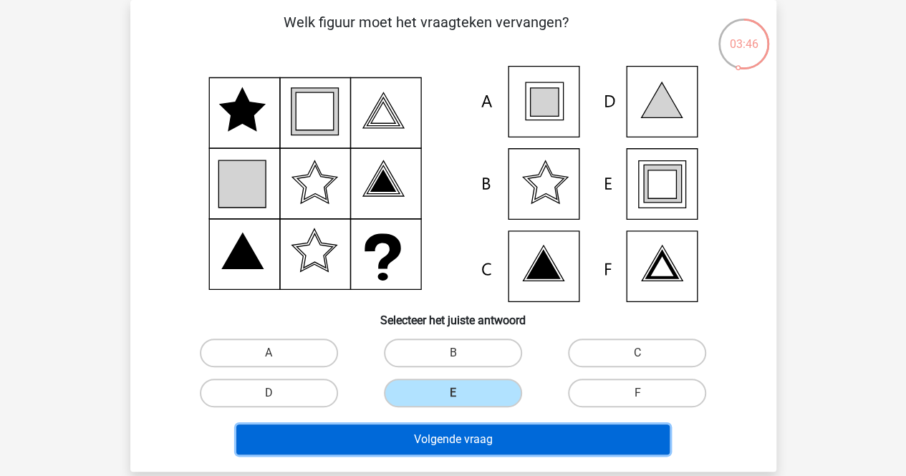
click at [457, 438] on button "Volgende vraag" at bounding box center [452, 440] width 433 height 30
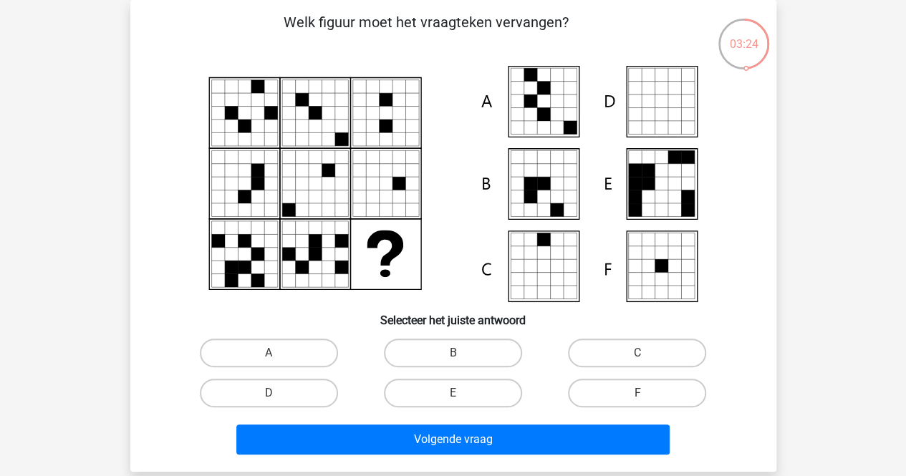
click at [554, 123] on icon at bounding box center [556, 127] width 13 height 13
click at [253, 345] on label "A" at bounding box center [269, 353] width 138 height 29
click at [269, 353] on input "A" at bounding box center [273, 357] width 9 height 9
radio input "true"
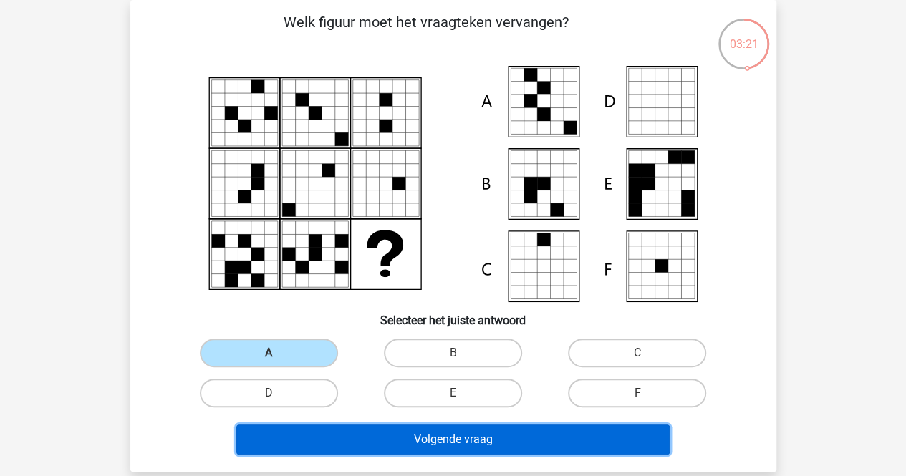
click at [317, 439] on button "Volgende vraag" at bounding box center [452, 440] width 433 height 30
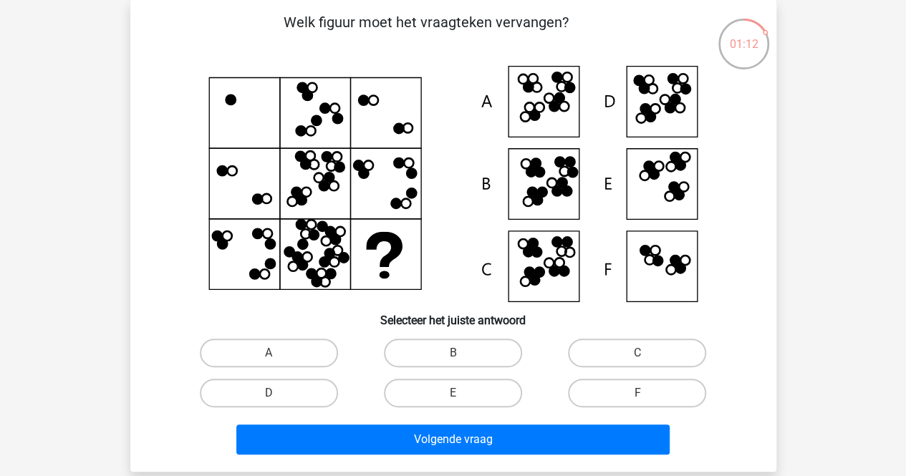
drag, startPoint x: 443, startPoint y: 352, endPoint x: 439, endPoint y: 320, distance: 32.5
click at [443, 351] on label "B" at bounding box center [453, 353] width 138 height 29
click at [453, 353] on input "B" at bounding box center [457, 357] width 9 height 9
radio input "true"
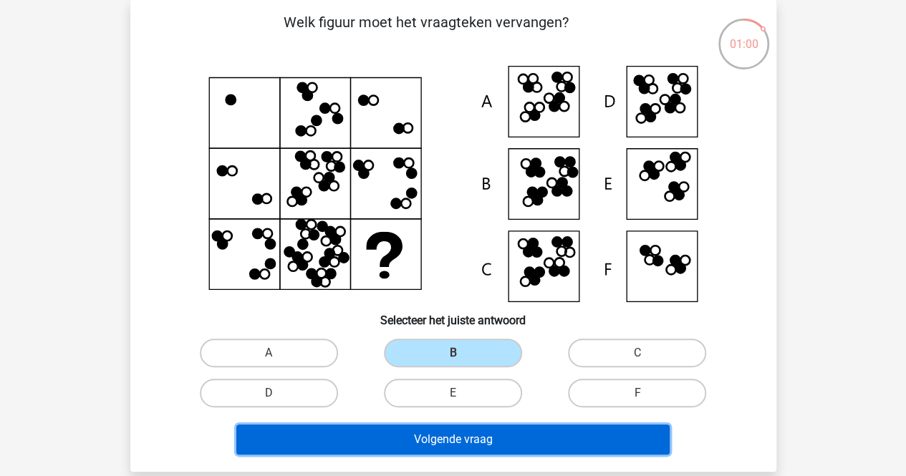
click at [468, 440] on button "Volgende vraag" at bounding box center [452, 440] width 433 height 30
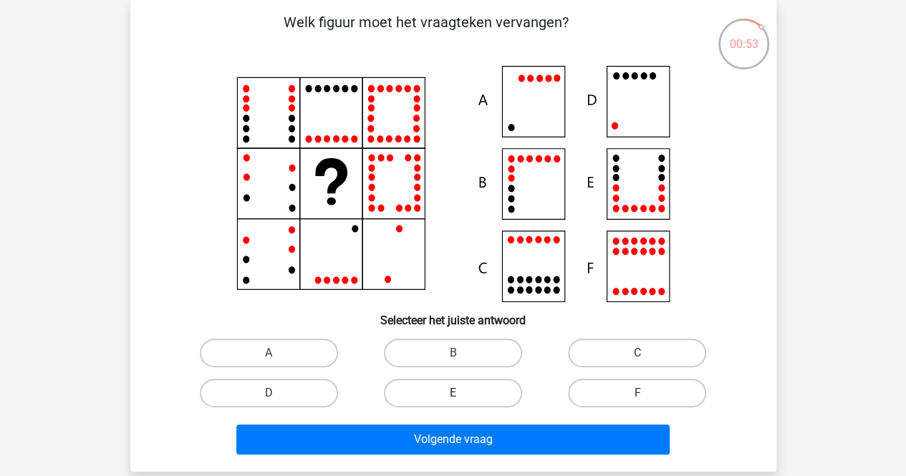
drag, startPoint x: 433, startPoint y: 350, endPoint x: 433, endPoint y: 393, distance: 43.7
click at [433, 352] on label "B" at bounding box center [453, 353] width 138 height 29
click at [453, 353] on input "B" at bounding box center [457, 357] width 9 height 9
radio input "true"
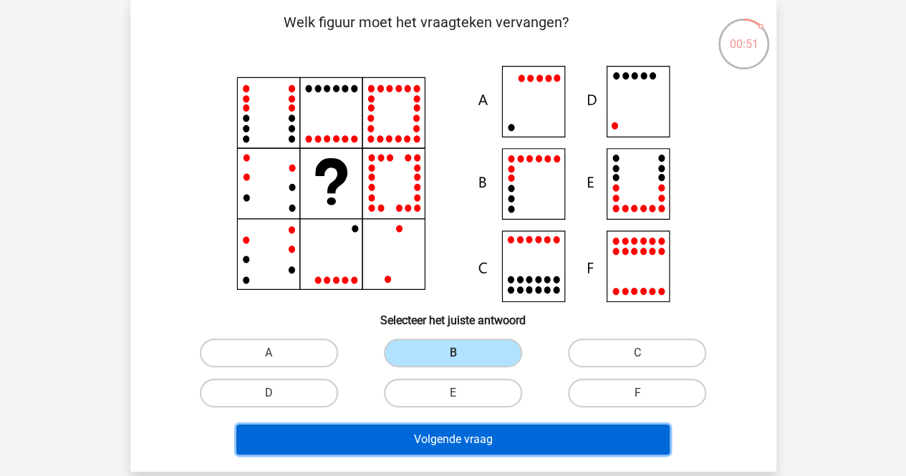
click at [432, 442] on button "Volgende vraag" at bounding box center [452, 440] width 433 height 30
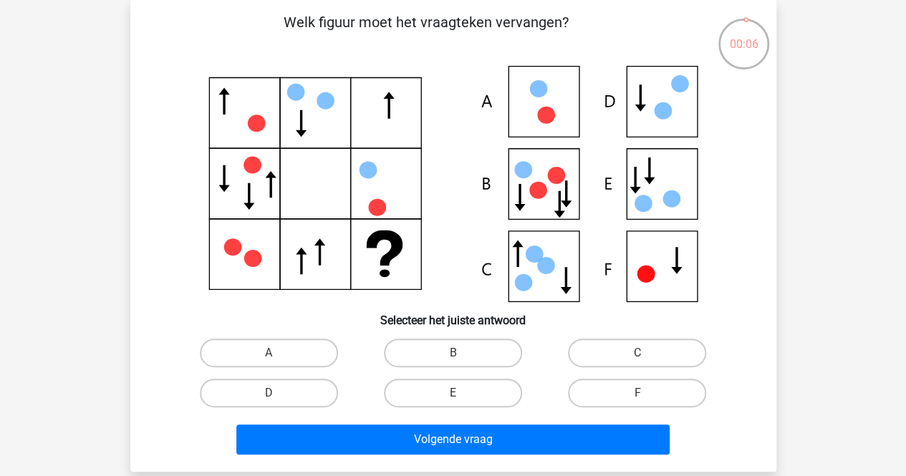
click at [666, 104] on icon at bounding box center [663, 110] width 18 height 17
click at [607, 360] on label "C" at bounding box center [637, 353] width 138 height 29
click at [638, 360] on input "C" at bounding box center [642, 357] width 9 height 9
radio input "true"
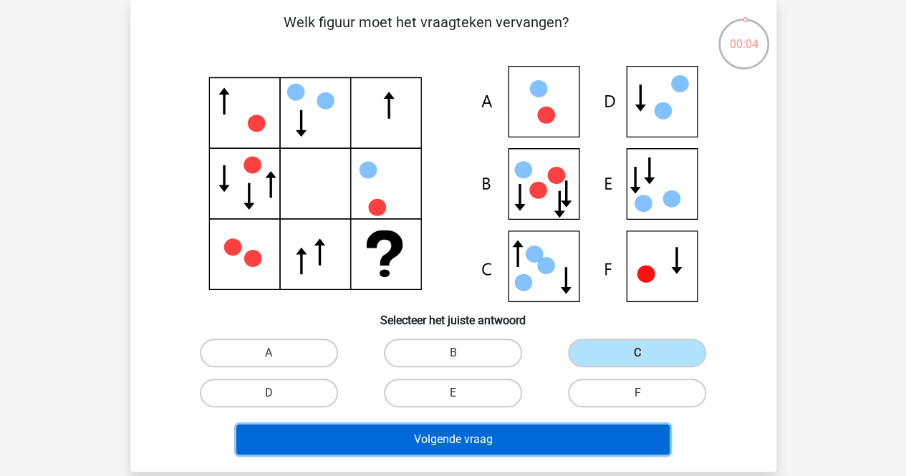
click at [474, 449] on button "Volgende vraag" at bounding box center [452, 440] width 433 height 30
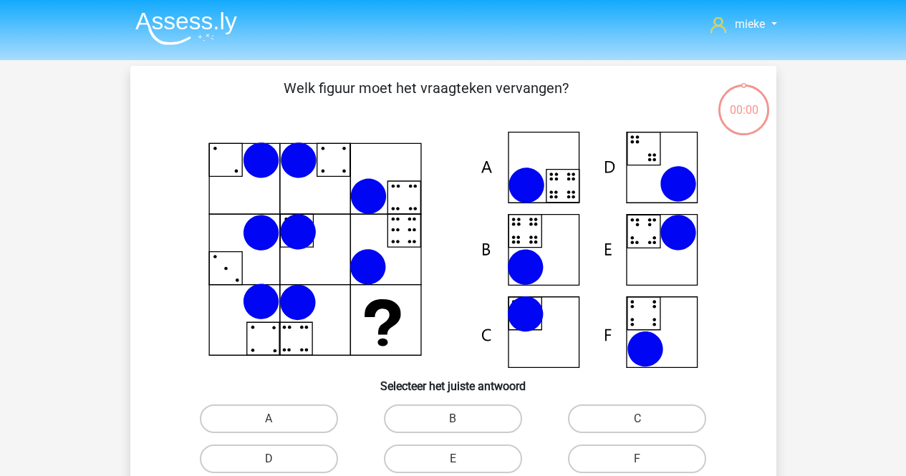
scroll to position [66, 0]
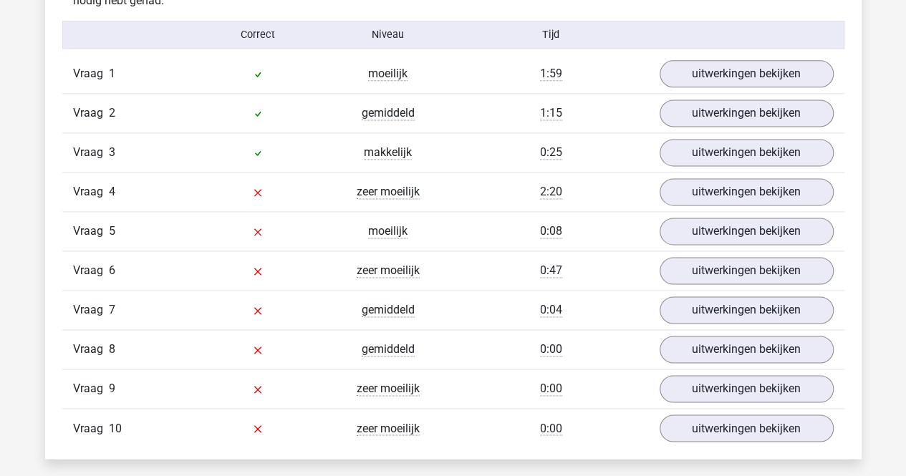
scroll to position [860, 0]
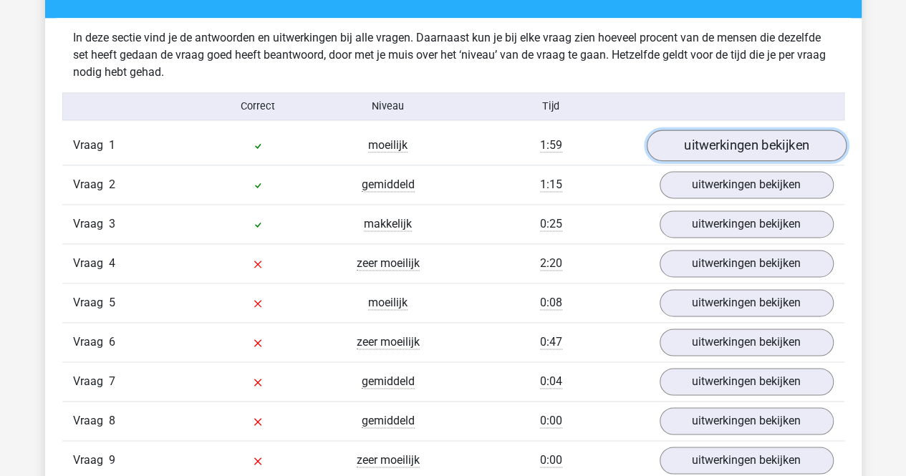
click at [738, 148] on link "uitwerkingen bekijken" at bounding box center [746, 146] width 200 height 32
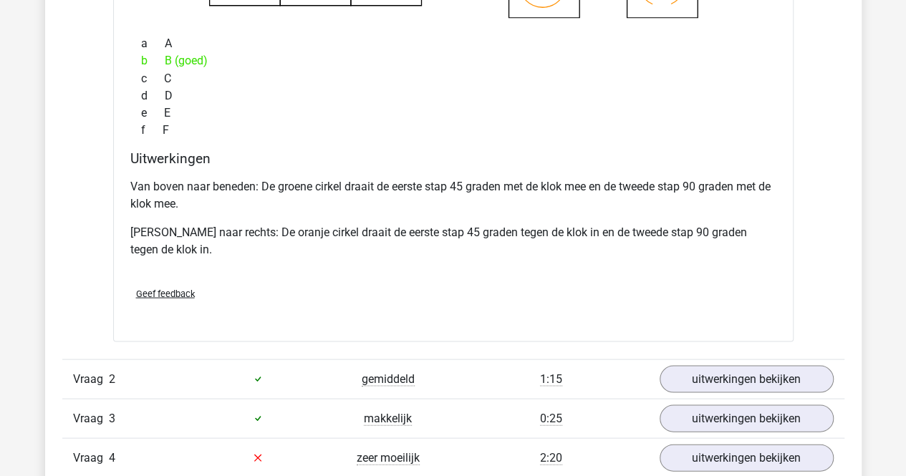
scroll to position [1361, 0]
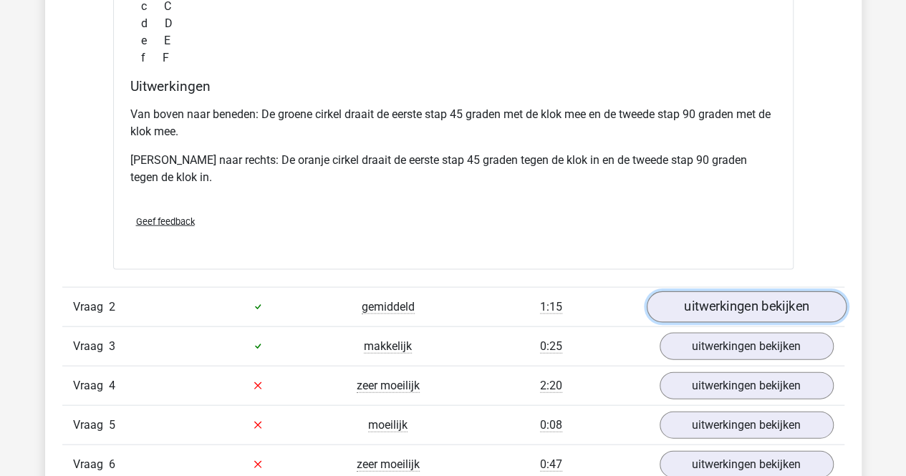
click at [707, 306] on link "uitwerkingen bekijken" at bounding box center [746, 308] width 200 height 32
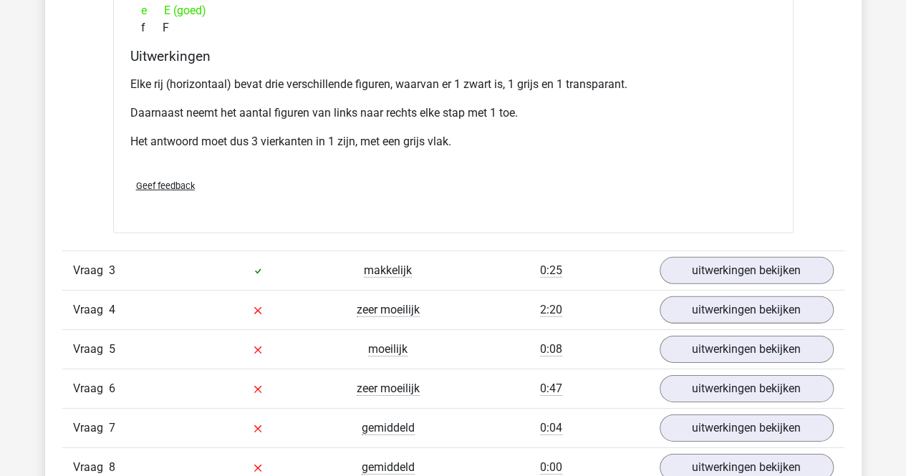
scroll to position [2078, 0]
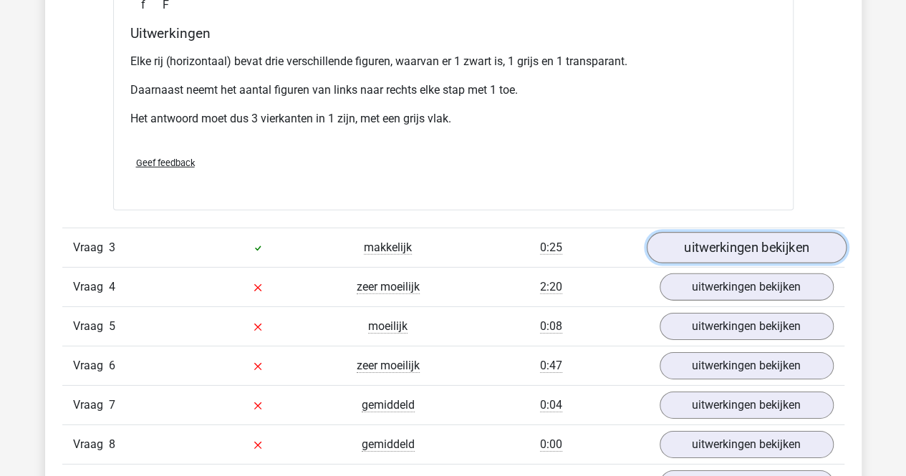
click at [751, 240] on link "uitwerkingen bekijken" at bounding box center [746, 248] width 200 height 32
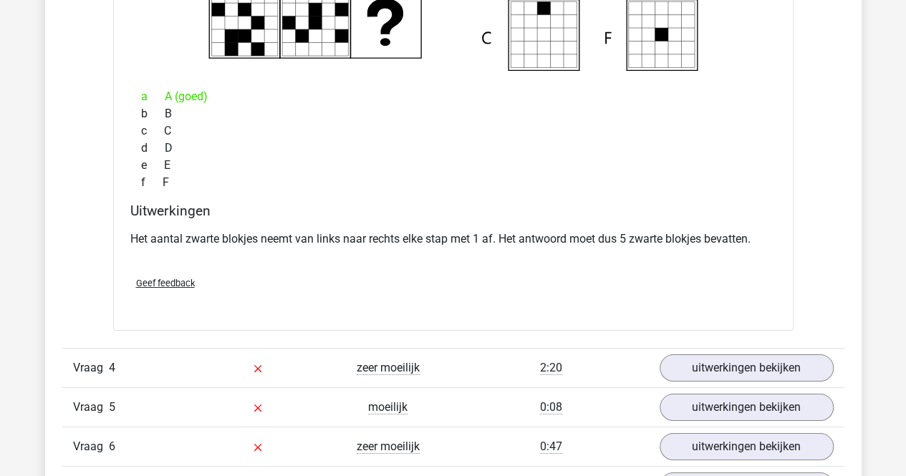
scroll to position [2579, 0]
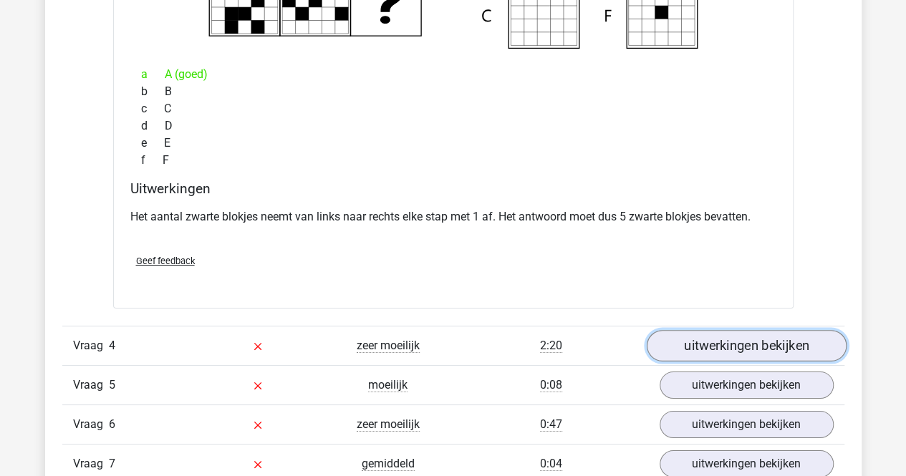
click at [710, 342] on link "uitwerkingen bekijken" at bounding box center [746, 346] width 200 height 32
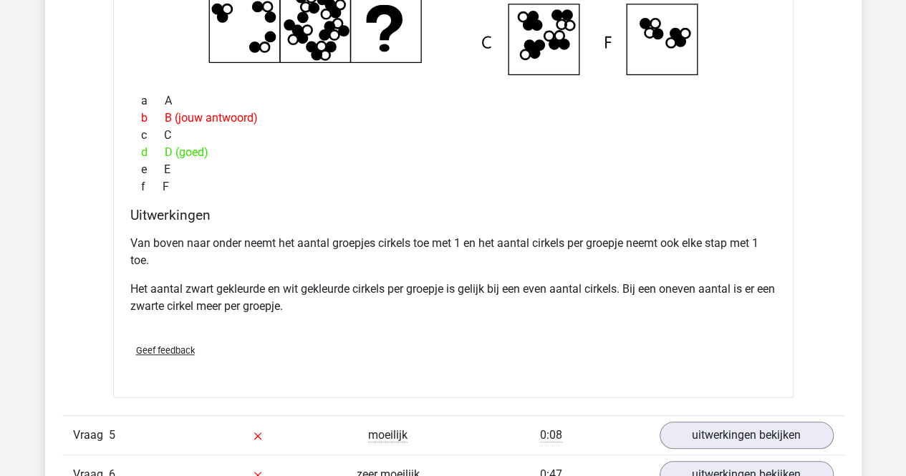
scroll to position [3295, 0]
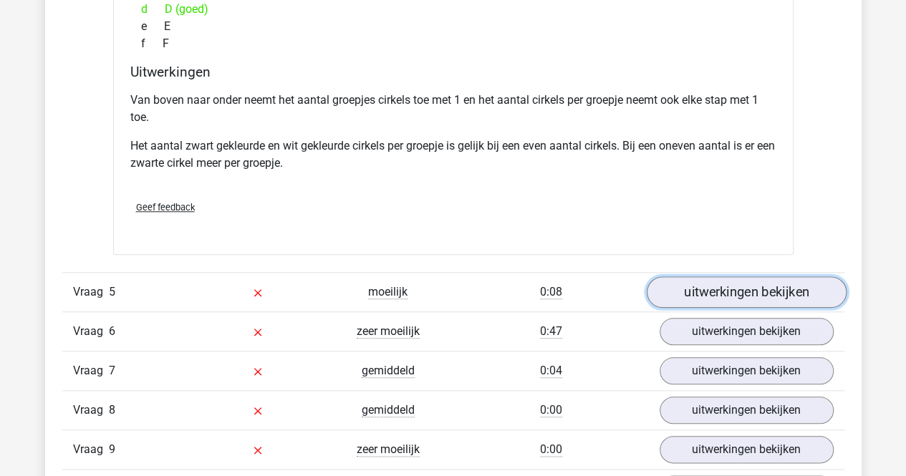
click at [722, 287] on link "uitwerkingen bekijken" at bounding box center [746, 293] width 200 height 32
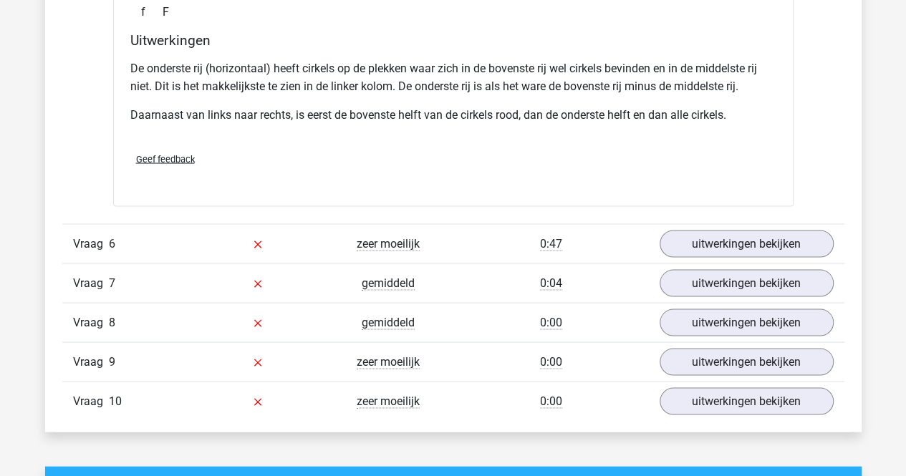
scroll to position [4012, 0]
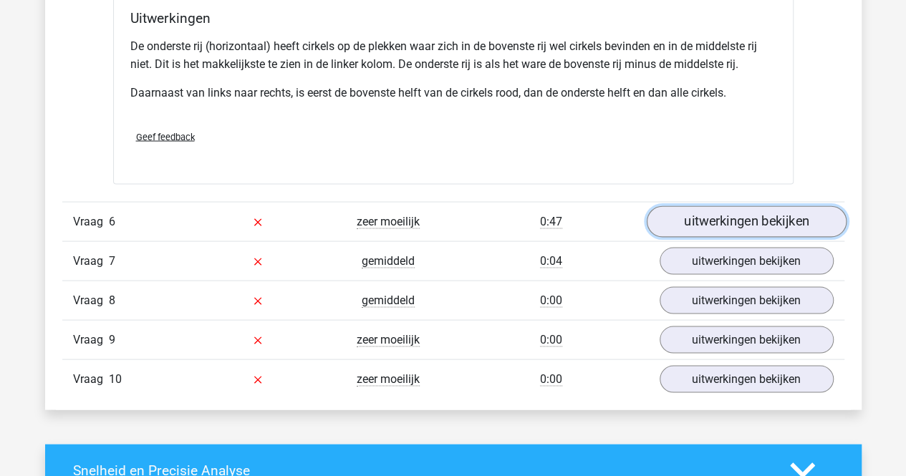
click at [721, 213] on link "uitwerkingen bekijken" at bounding box center [746, 222] width 200 height 32
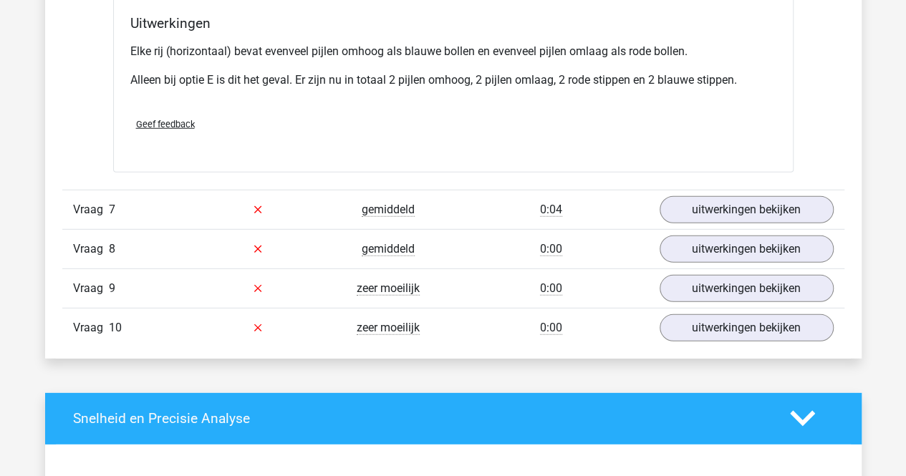
scroll to position [4657, 0]
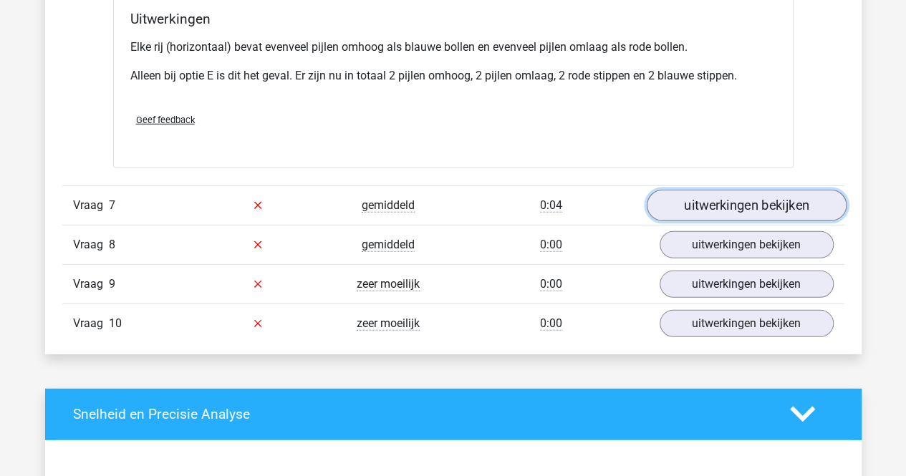
click at [729, 198] on link "uitwerkingen bekijken" at bounding box center [746, 206] width 200 height 32
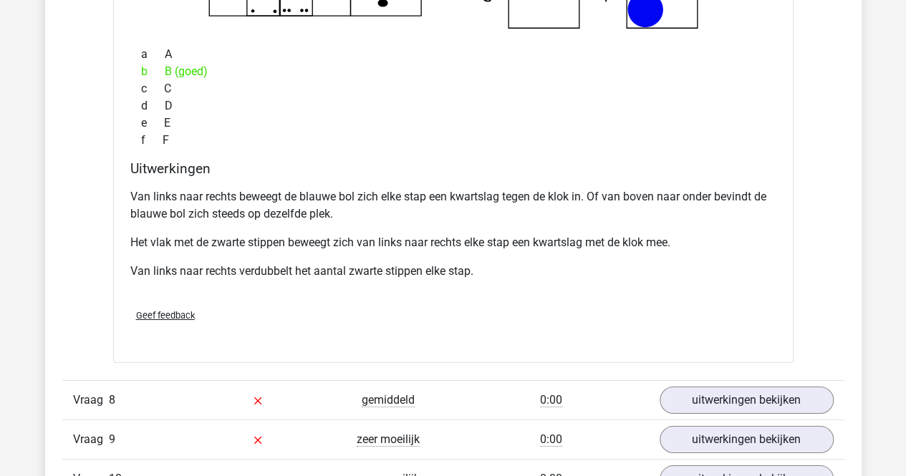
scroll to position [5158, 0]
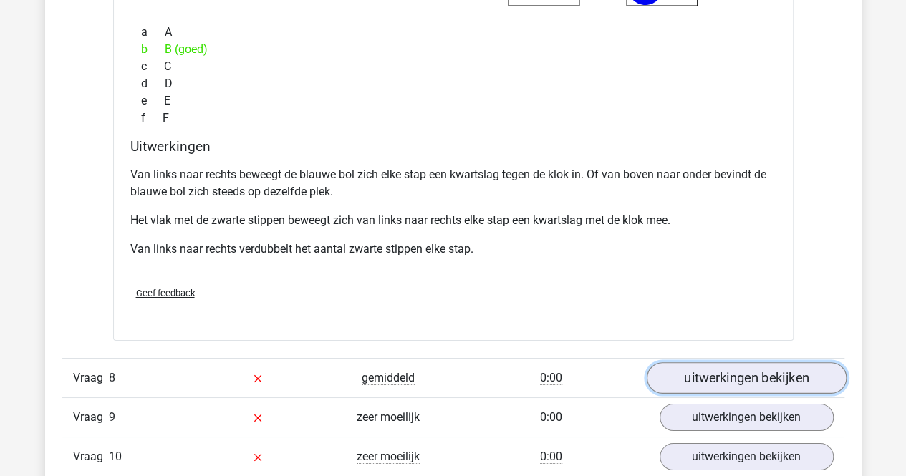
click at [701, 366] on link "uitwerkingen bekijken" at bounding box center [746, 379] width 200 height 32
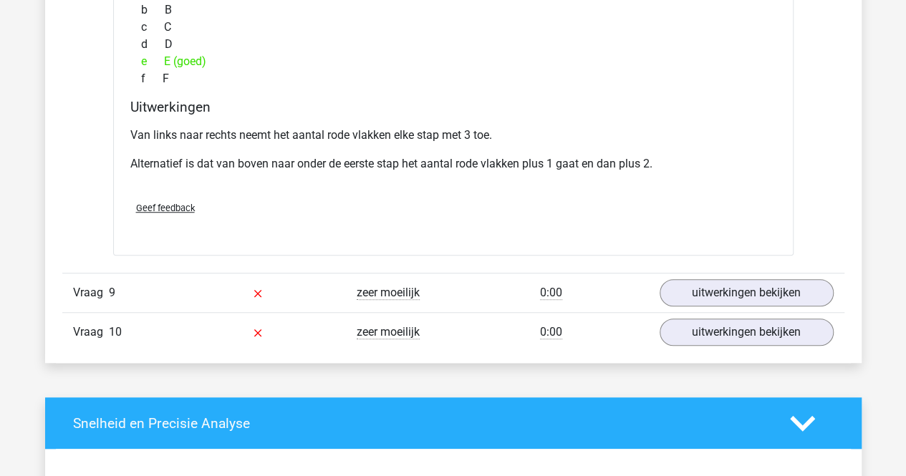
scroll to position [5875, 0]
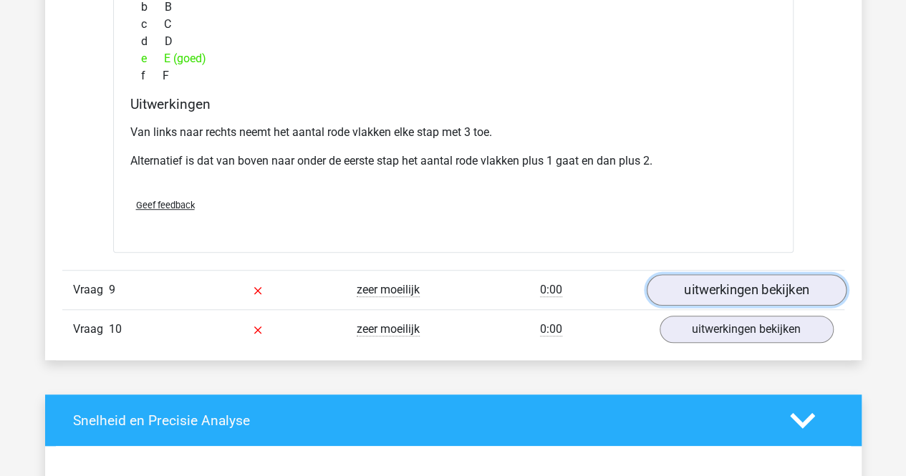
click at [695, 276] on link "uitwerkingen bekijken" at bounding box center [746, 290] width 200 height 32
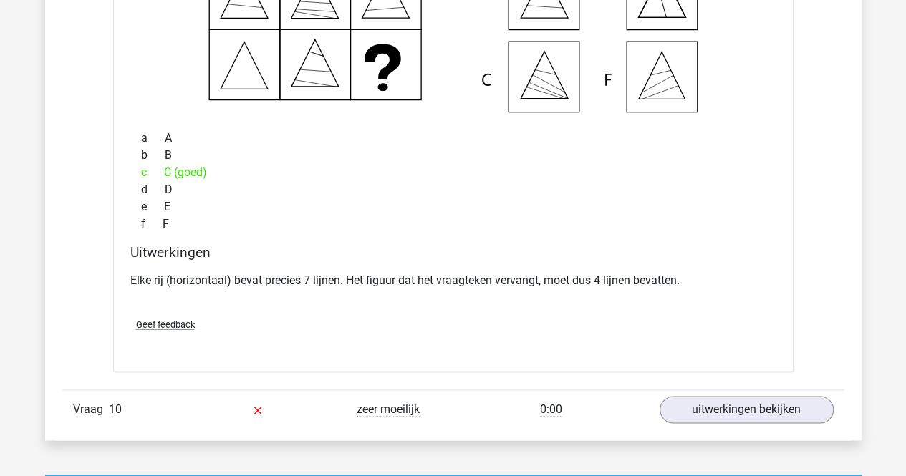
scroll to position [6376, 0]
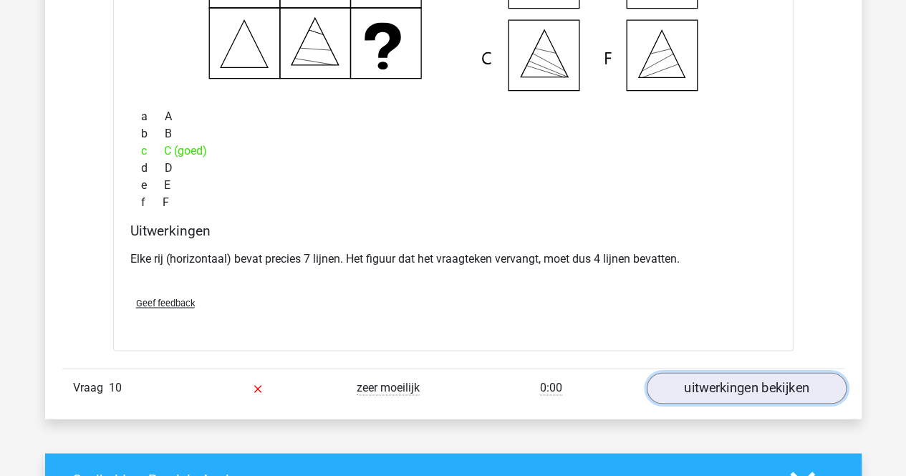
click at [774, 382] on link "uitwerkingen bekijken" at bounding box center [746, 389] width 200 height 32
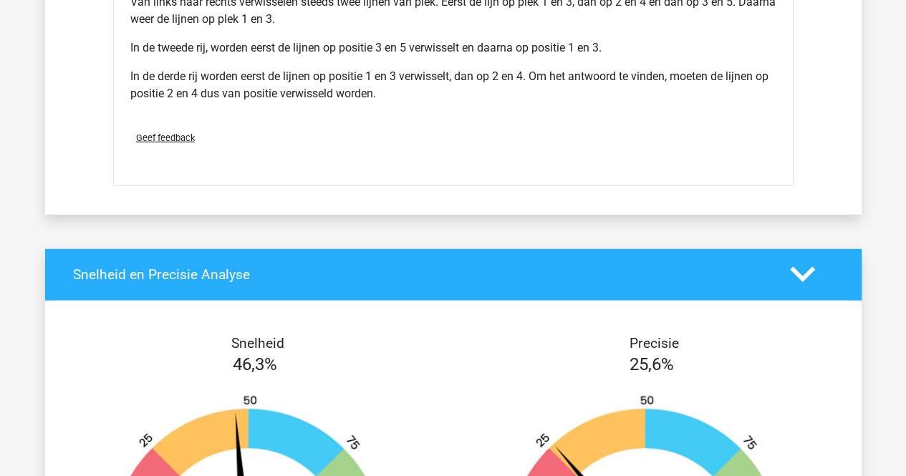
scroll to position [7379, 0]
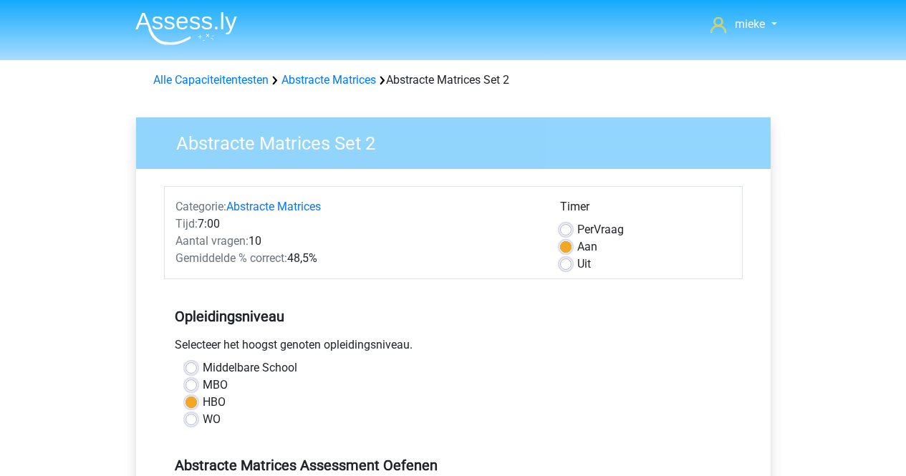
scroll to position [358, 0]
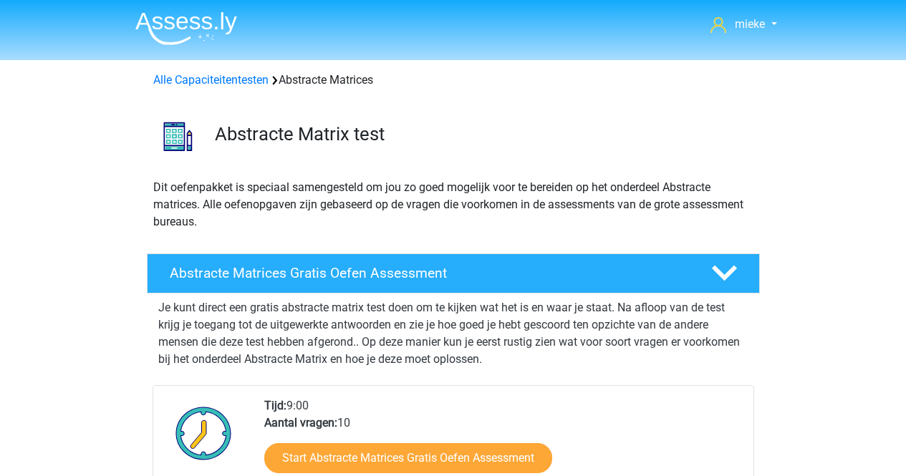
scroll to position [638, 0]
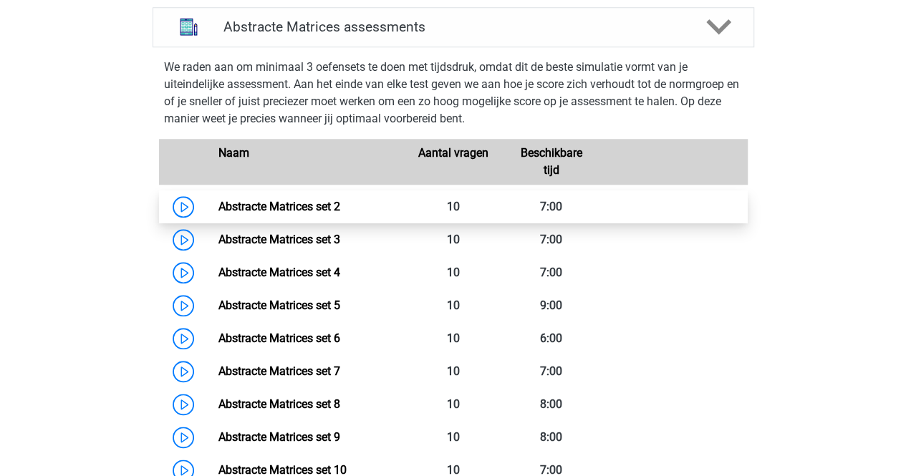
click at [219, 201] on link "Abstracte Matrices set 2" at bounding box center [280, 207] width 122 height 14
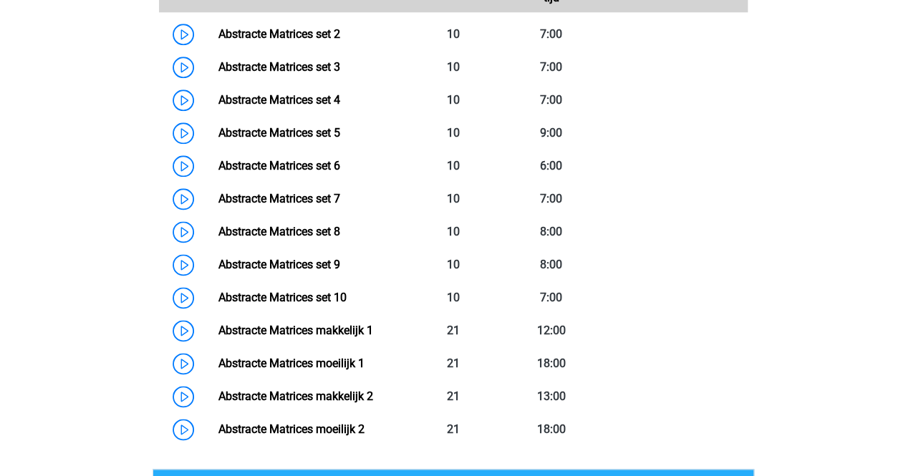
scroll to position [710, 0]
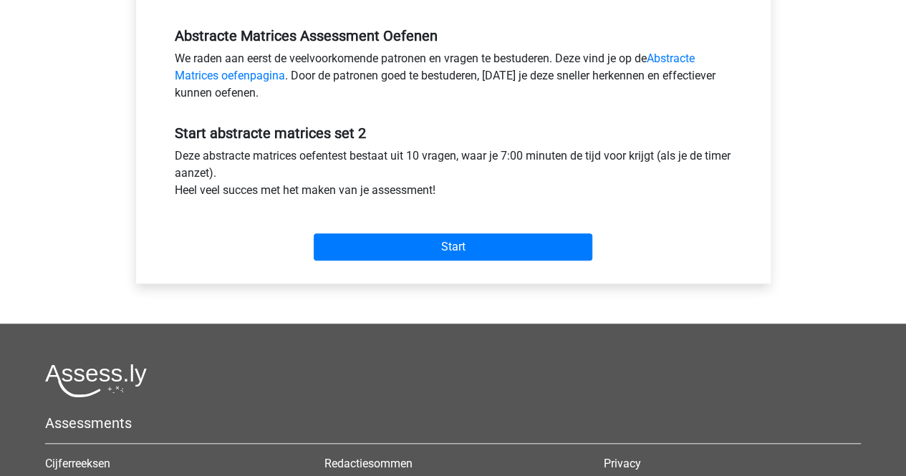
scroll to position [72, 0]
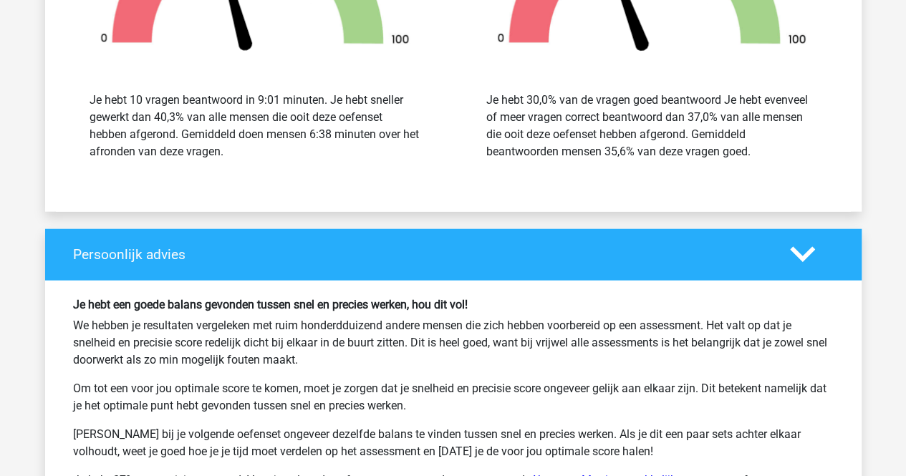
scroll to position [1675, 0]
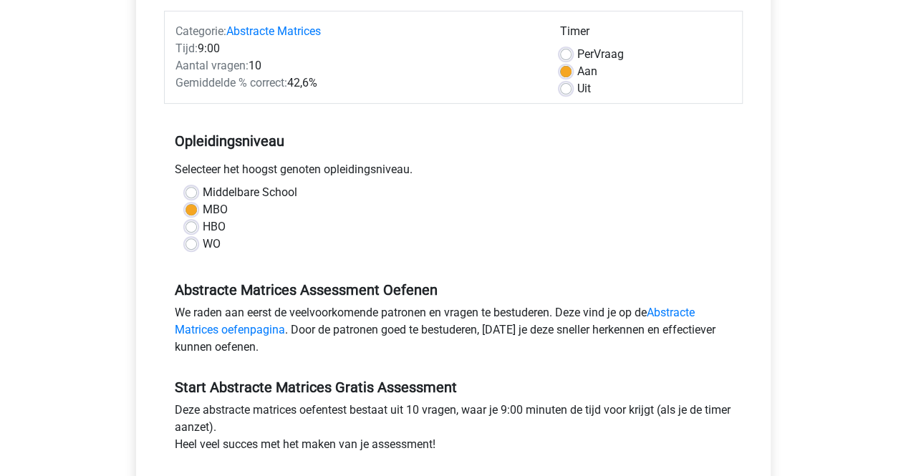
scroll to position [143, 0]
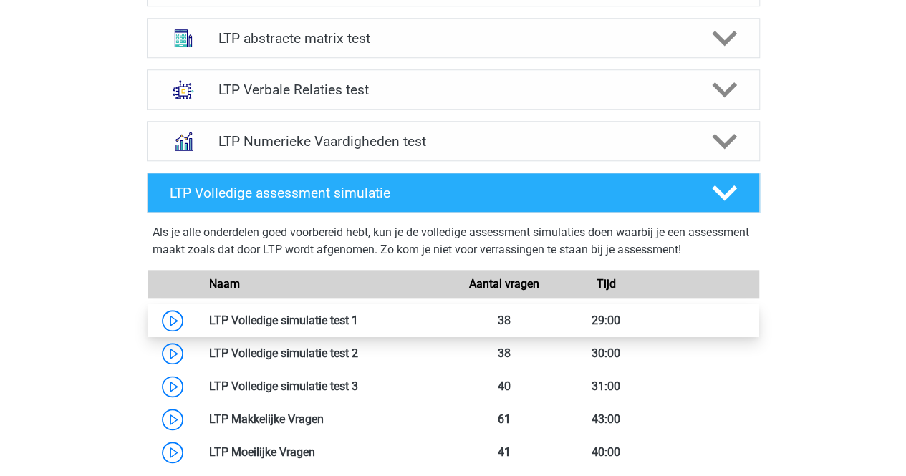
scroll to position [573, 0]
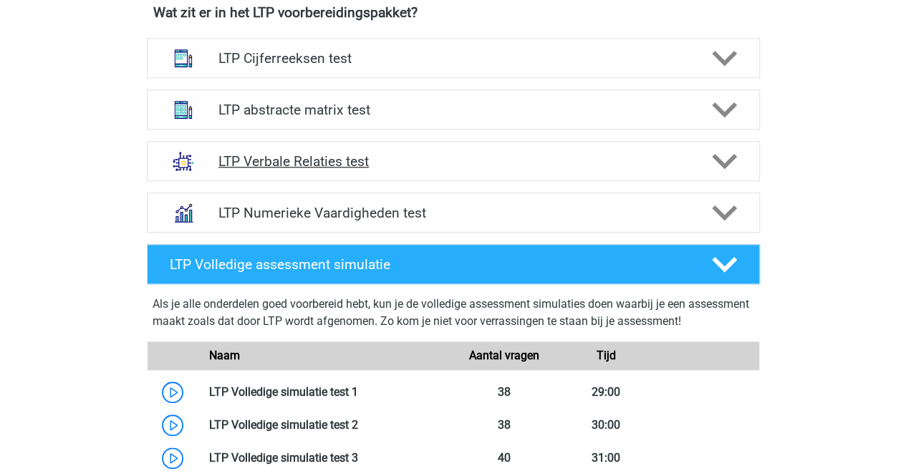
click at [271, 154] on h4 "LTP Verbale Relaties test" at bounding box center [453, 161] width 469 height 16
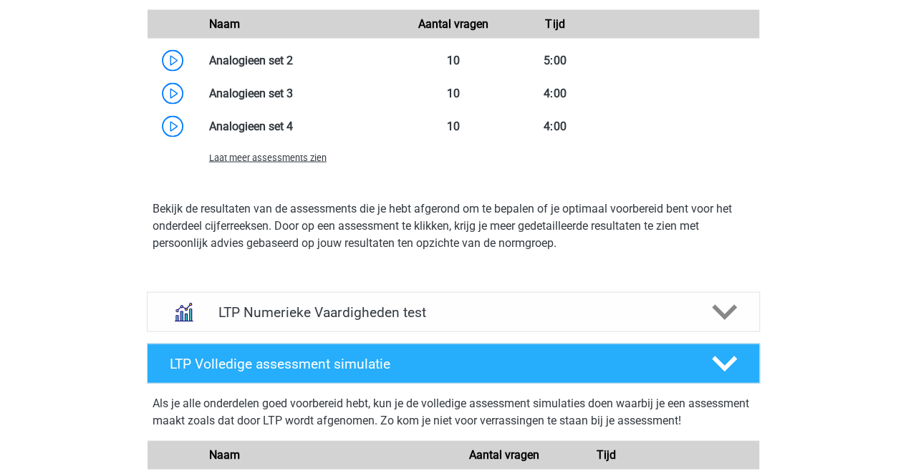
scroll to position [1433, 0]
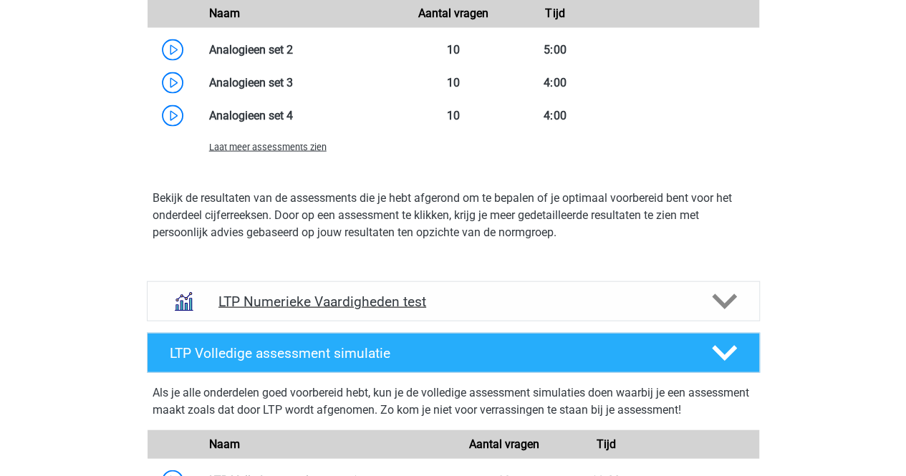
click at [323, 301] on h4 "LTP Numerieke Vaardigheden test" at bounding box center [453, 302] width 469 height 16
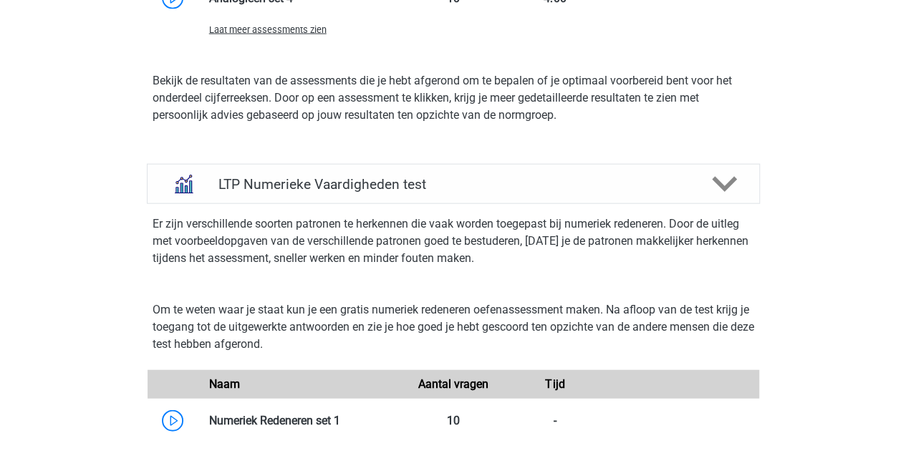
scroll to position [1576, 0]
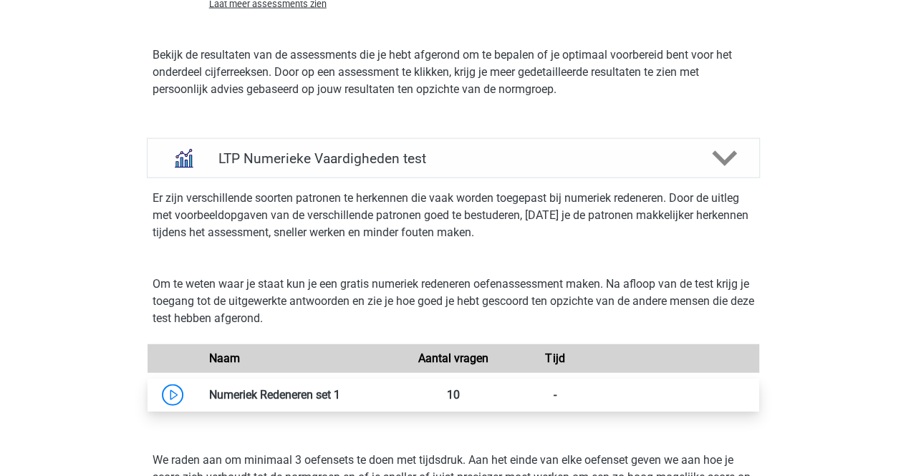
click at [340, 393] on link at bounding box center [340, 395] width 0 height 14
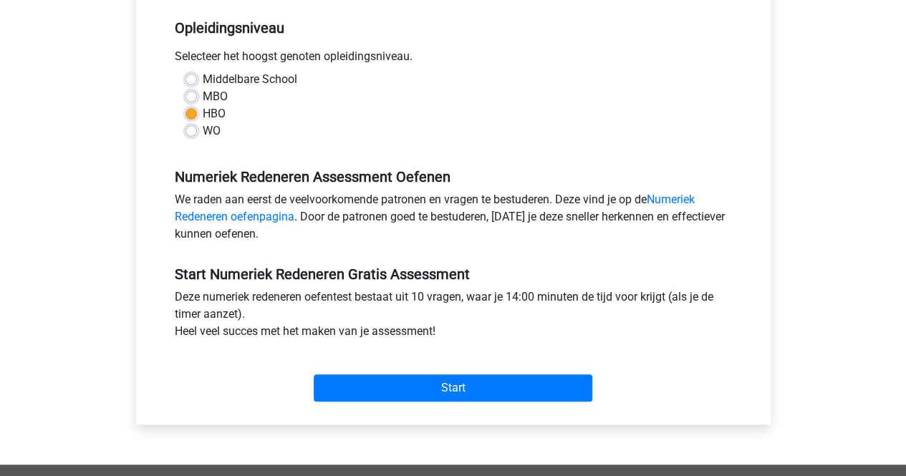
scroll to position [358, 0]
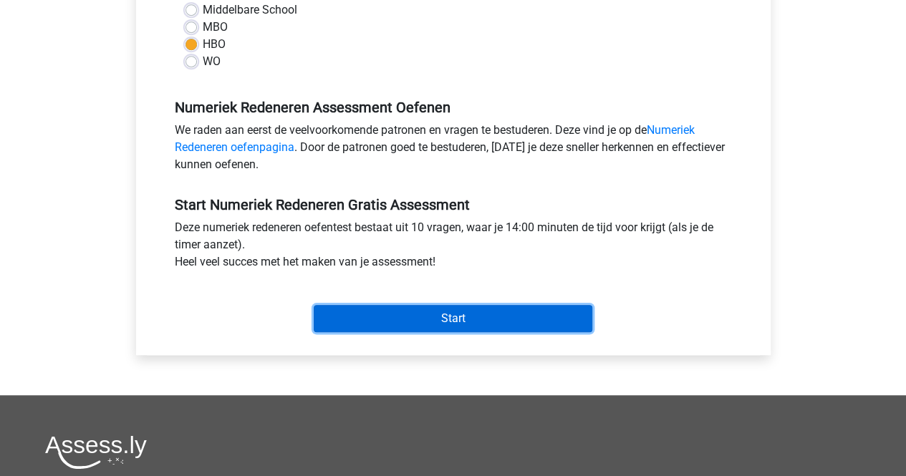
click at [404, 315] on input "Start" at bounding box center [453, 318] width 279 height 27
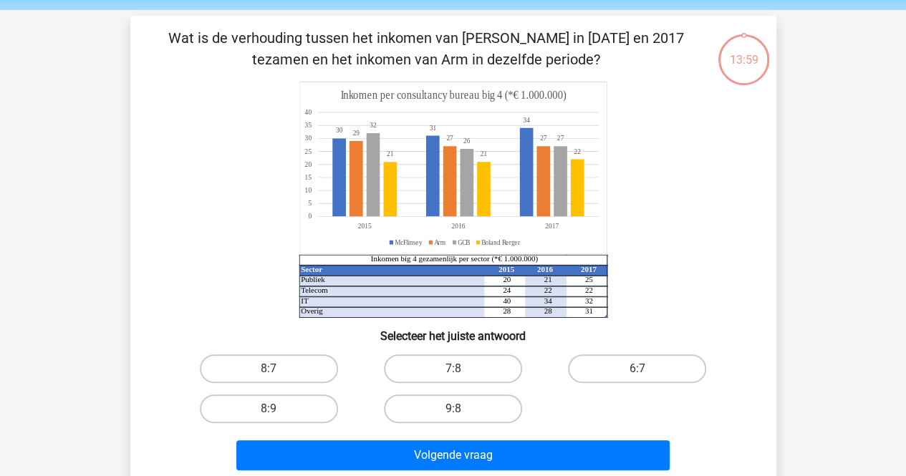
scroll to position [72, 0]
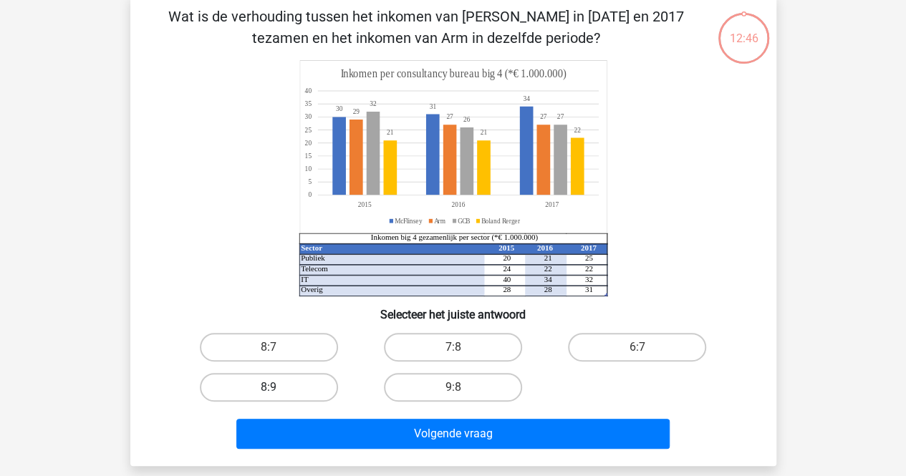
click at [290, 392] on label "8:9" at bounding box center [269, 387] width 138 height 29
click at [278, 392] on input "8:9" at bounding box center [273, 392] width 9 height 9
radio input "true"
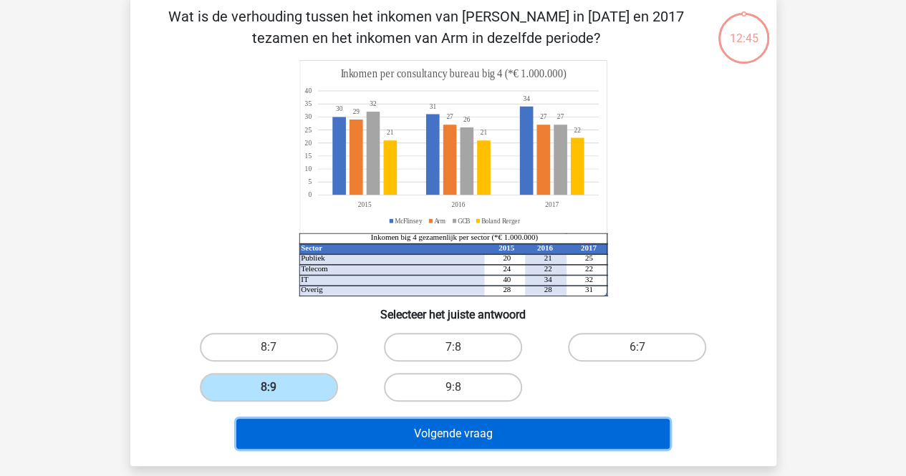
click at [320, 428] on button "Volgende vraag" at bounding box center [452, 434] width 433 height 30
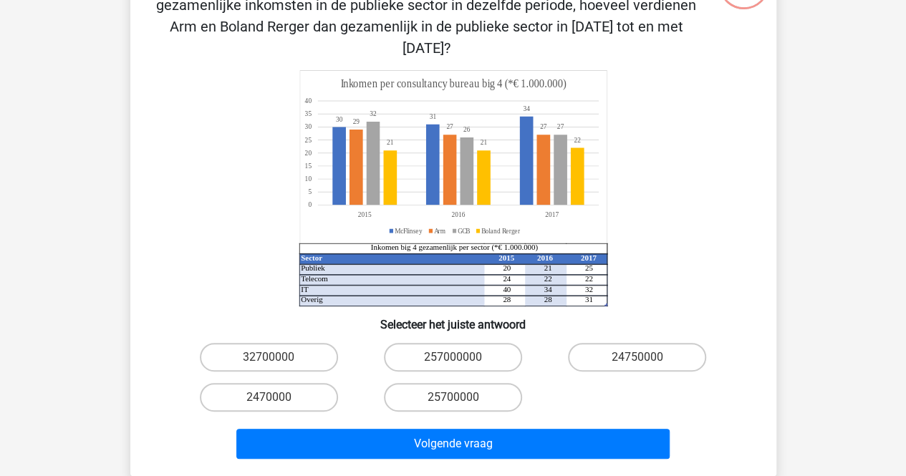
scroll to position [209, 0]
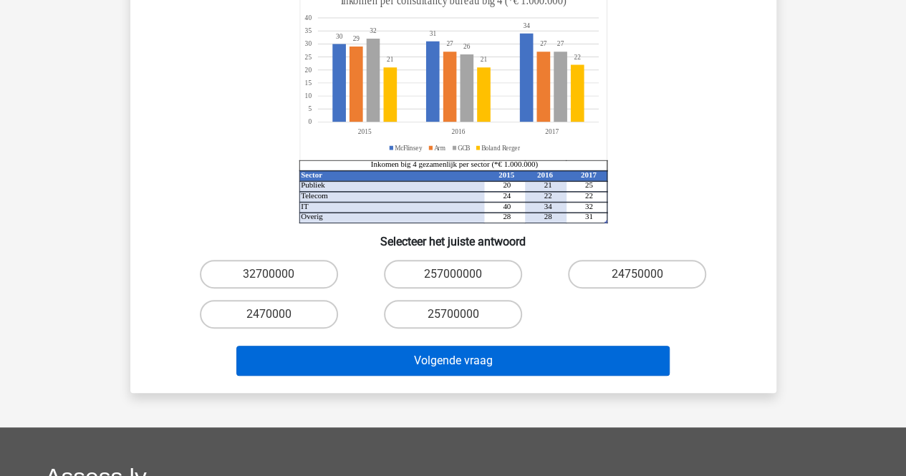
drag, startPoint x: 443, startPoint y: 294, endPoint x: 427, endPoint y: 340, distance: 48.7
click at [434, 324] on div "Als McFlinsey 50% van de gezamenlijke big 4 inkomsten in de publieke sector ver…" at bounding box center [453, 125] width 635 height 514
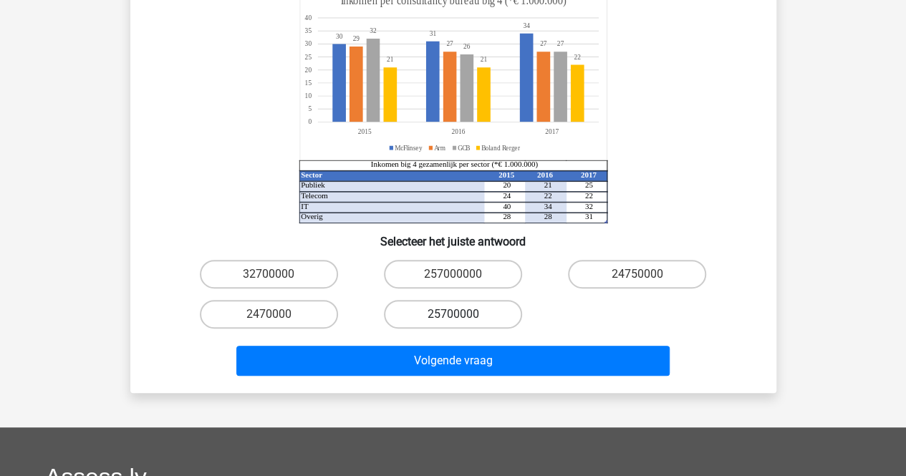
click at [438, 302] on label "25700000" at bounding box center [453, 314] width 138 height 29
click at [453, 315] on input "25700000" at bounding box center [457, 319] width 9 height 9
radio input "true"
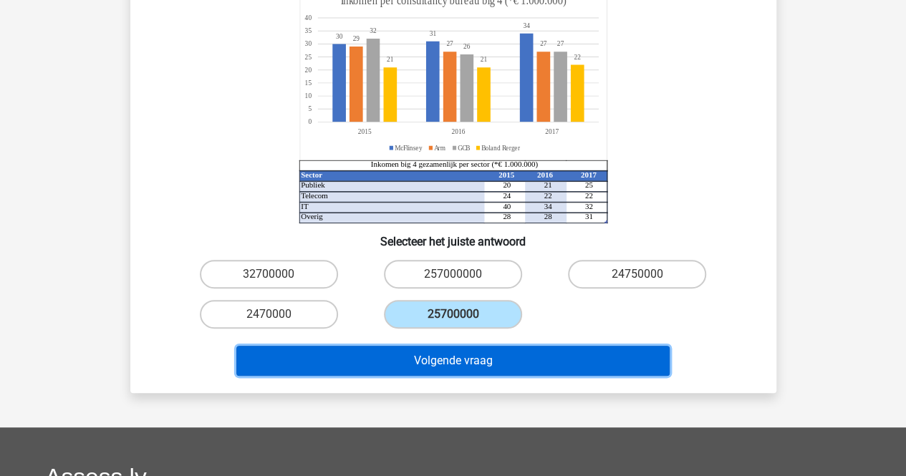
click at [429, 346] on button "Volgende vraag" at bounding box center [452, 361] width 433 height 30
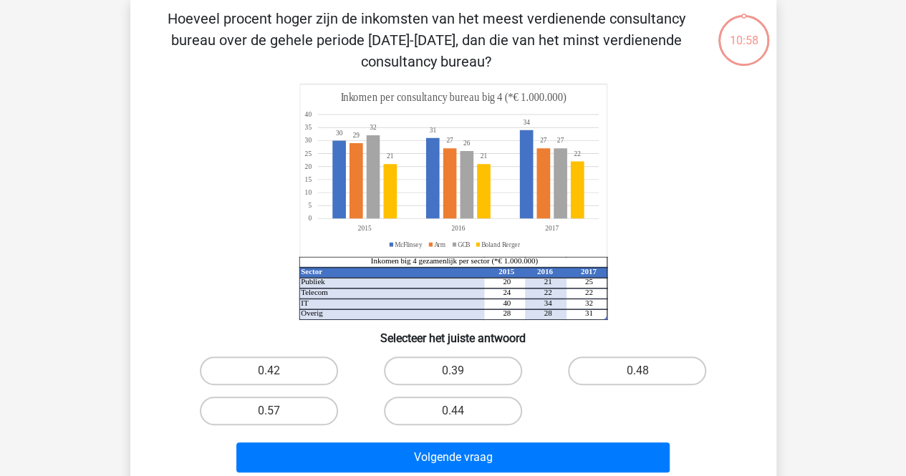
scroll to position [66, 0]
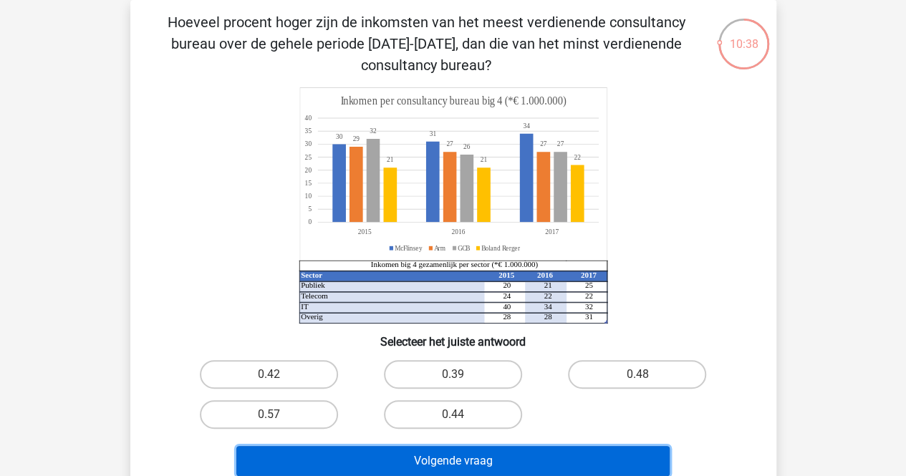
click at [416, 458] on button "Volgende vraag" at bounding box center [452, 461] width 433 height 30
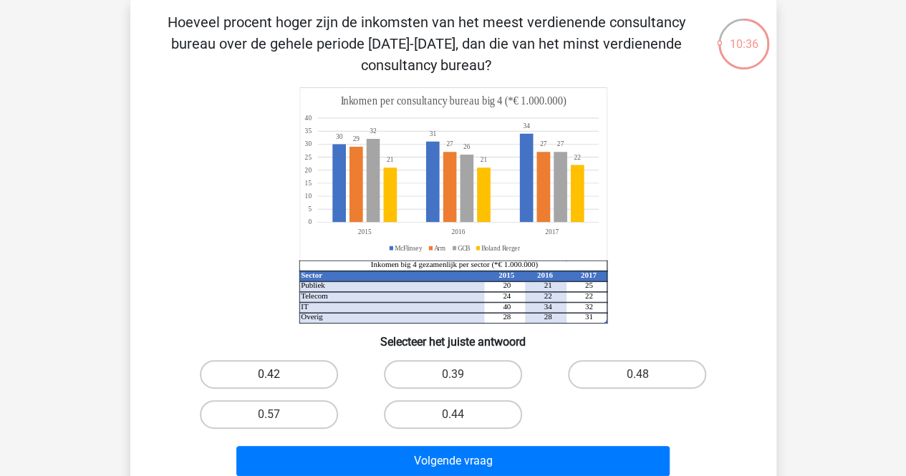
click at [256, 370] on label "0.42" at bounding box center [269, 374] width 138 height 29
click at [269, 375] on input "0.42" at bounding box center [273, 379] width 9 height 9
radio input "true"
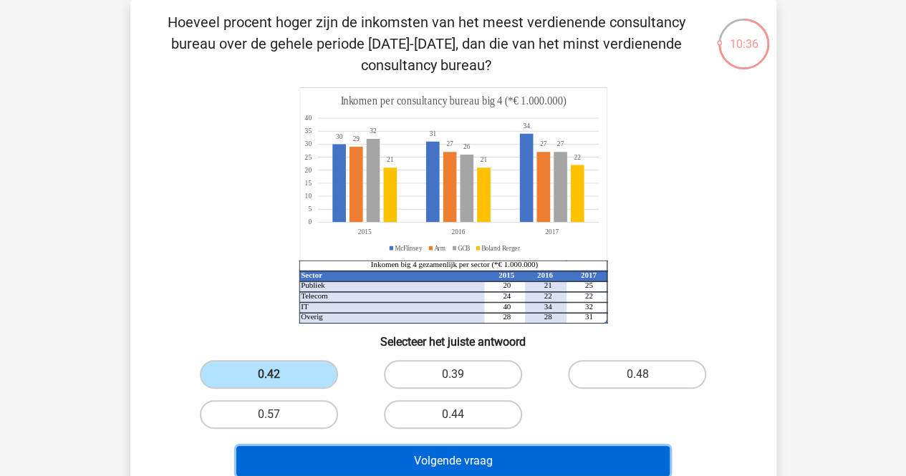
click at [390, 458] on button "Volgende vraag" at bounding box center [452, 461] width 433 height 30
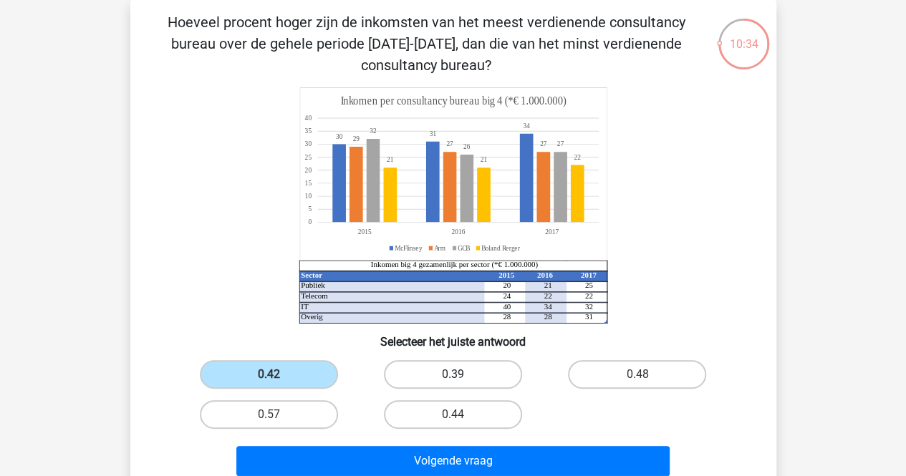
click at [467, 370] on label "0.39" at bounding box center [453, 374] width 138 height 29
click at [462, 375] on input "0.39" at bounding box center [457, 379] width 9 height 9
radio input "true"
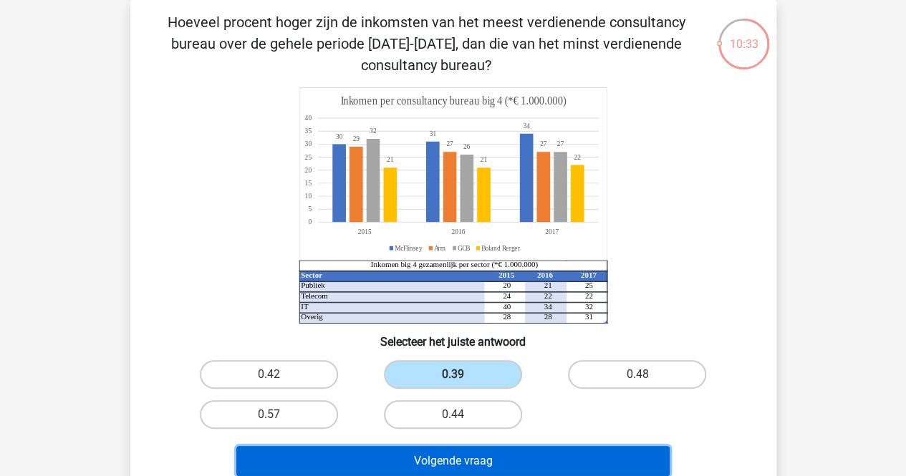
click at [436, 451] on button "Volgende vraag" at bounding box center [452, 461] width 433 height 30
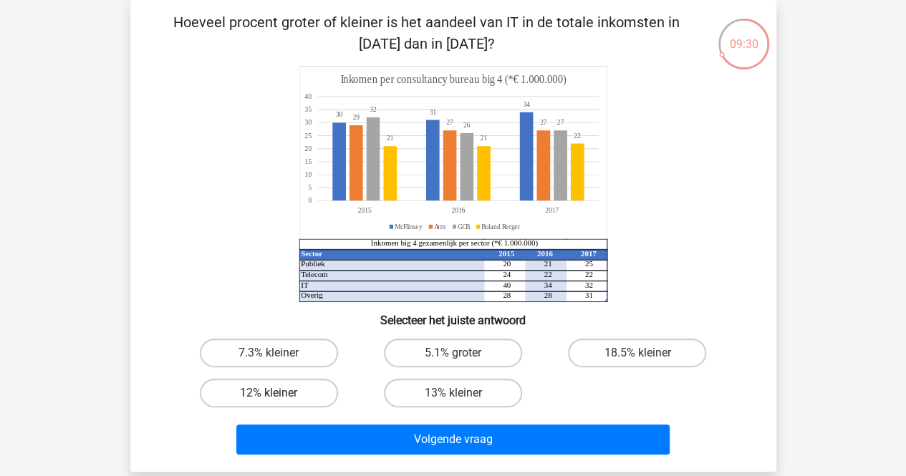
click at [268, 389] on label "12% kleiner" at bounding box center [269, 393] width 138 height 29
click at [269, 393] on input "12% kleiner" at bounding box center [273, 397] width 9 height 9
radio input "true"
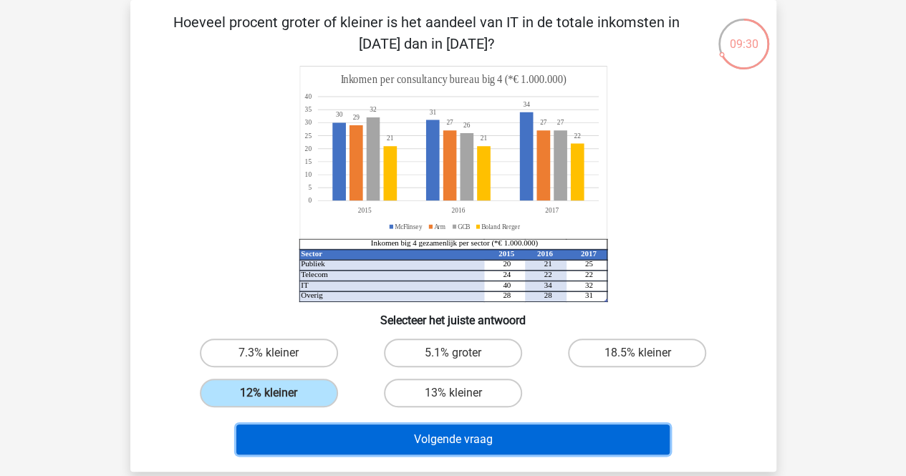
click at [364, 445] on button "Volgende vraag" at bounding box center [452, 440] width 433 height 30
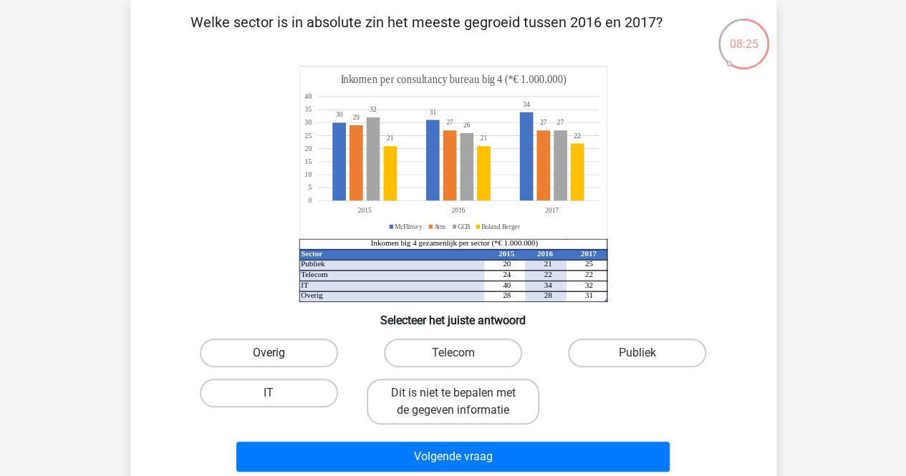
click at [295, 357] on label "Overig" at bounding box center [269, 353] width 138 height 29
click at [278, 357] on input "Overig" at bounding box center [273, 357] width 9 height 9
radio input "true"
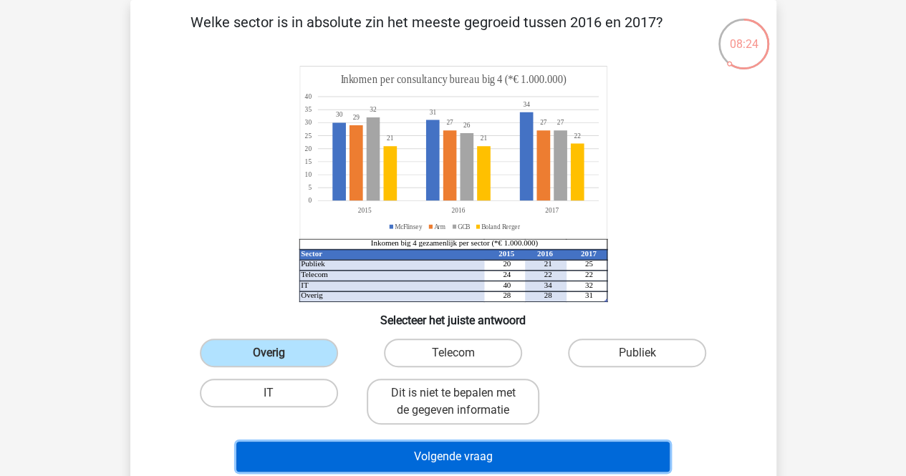
click at [395, 464] on button "Volgende vraag" at bounding box center [452, 457] width 433 height 30
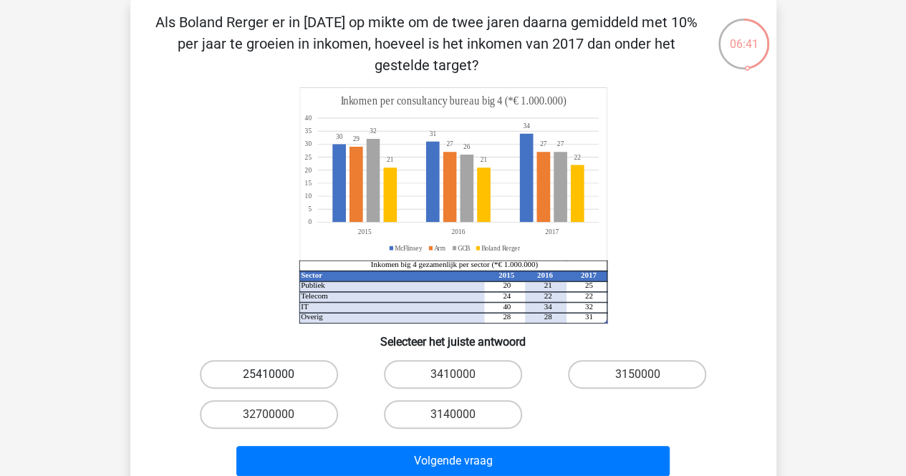
click at [305, 372] on label "25410000" at bounding box center [269, 374] width 138 height 29
click at [278, 375] on input "25410000" at bounding box center [273, 379] width 9 height 9
radio input "true"
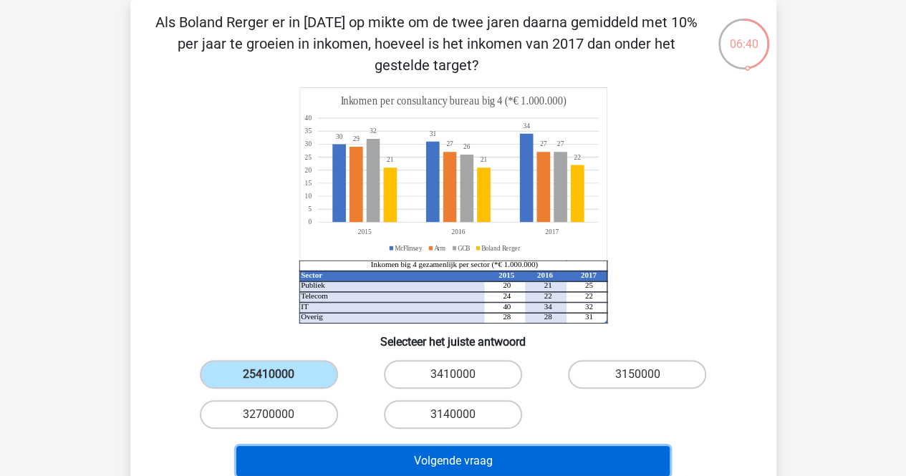
click at [297, 458] on button "Volgende vraag" at bounding box center [452, 461] width 433 height 30
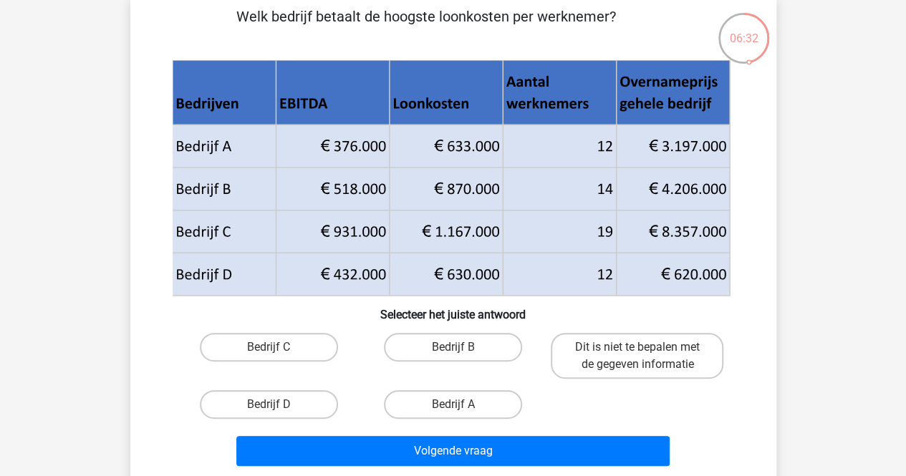
scroll to position [0, 0]
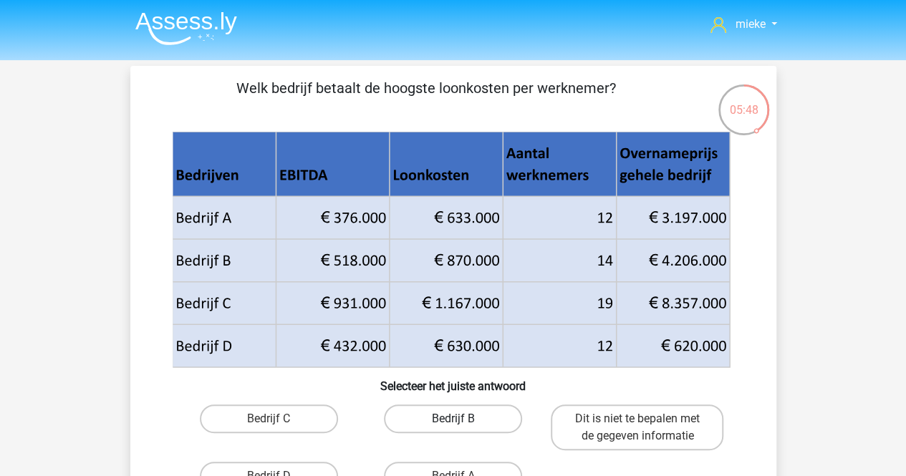
click at [437, 415] on label "Bedrijf B" at bounding box center [453, 419] width 138 height 29
click at [453, 419] on input "Bedrijf B" at bounding box center [457, 423] width 9 height 9
radio input "true"
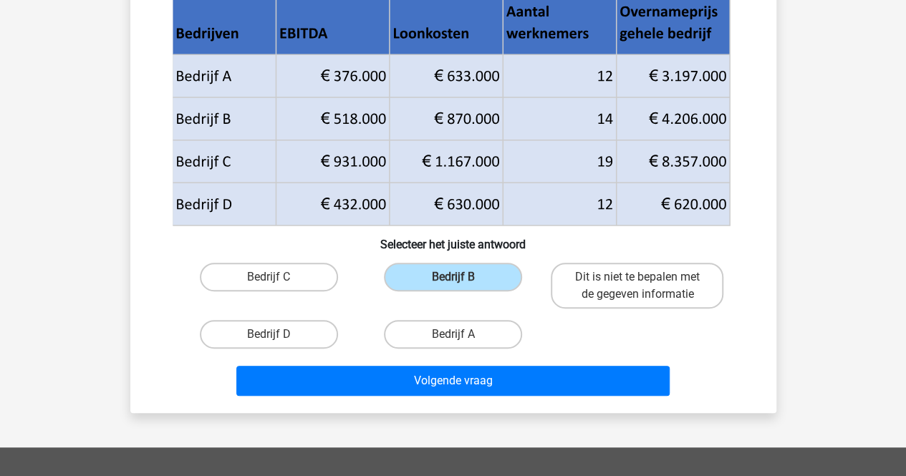
scroll to position [143, 0]
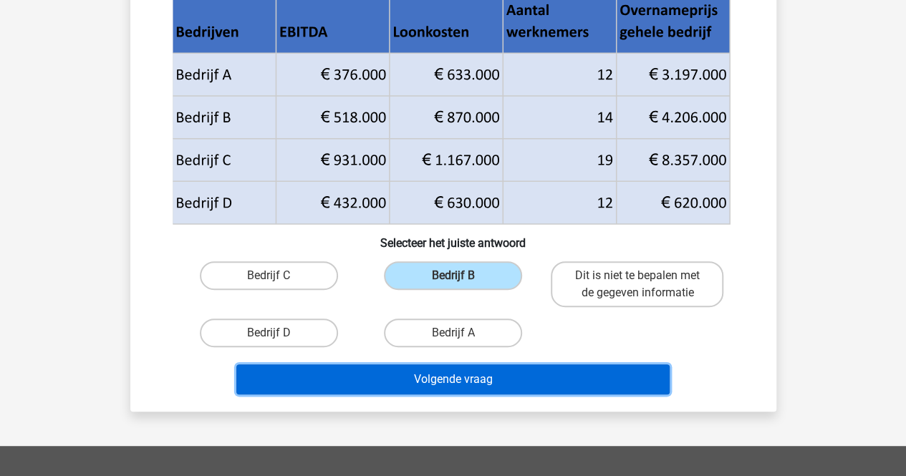
click at [440, 376] on button "Volgende vraag" at bounding box center [452, 380] width 433 height 30
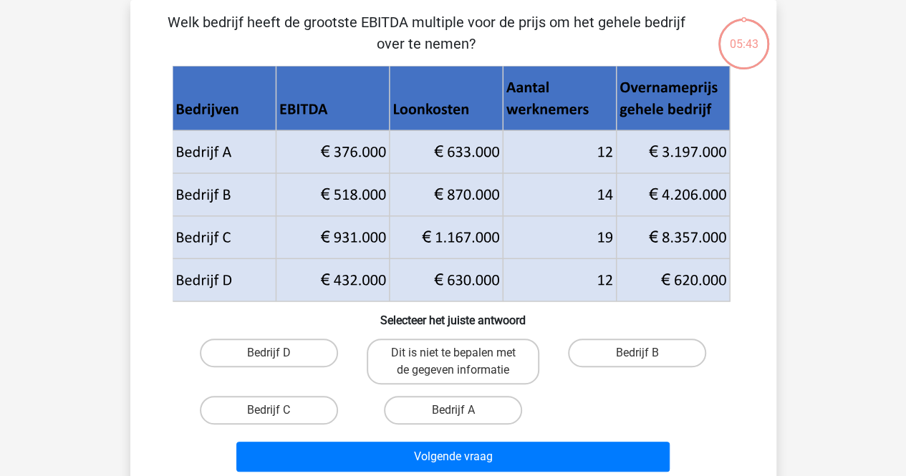
scroll to position [66, 0]
click at [276, 353] on input "Bedrijf D" at bounding box center [273, 357] width 9 height 9
radio input "true"
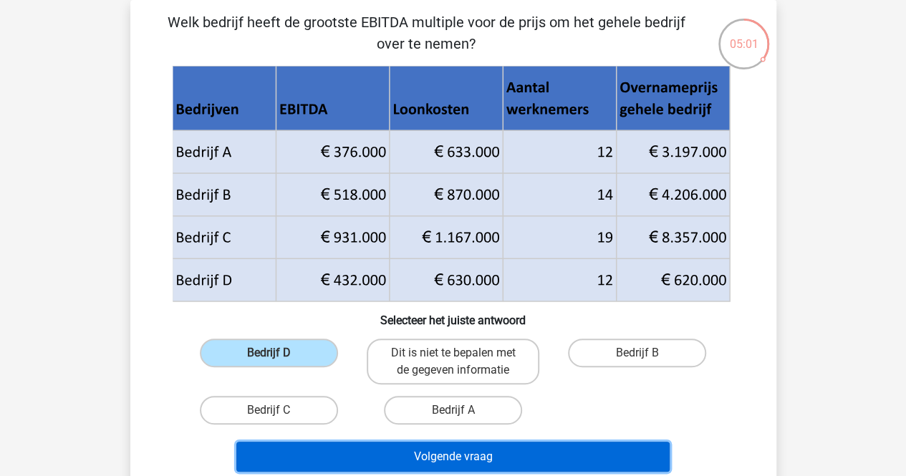
click at [397, 451] on button "Volgende vraag" at bounding box center [452, 457] width 433 height 30
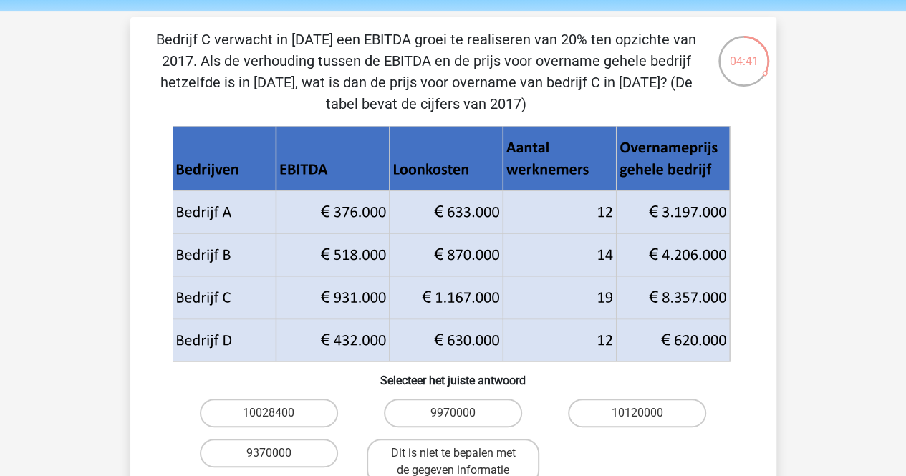
scroll to position [72, 0]
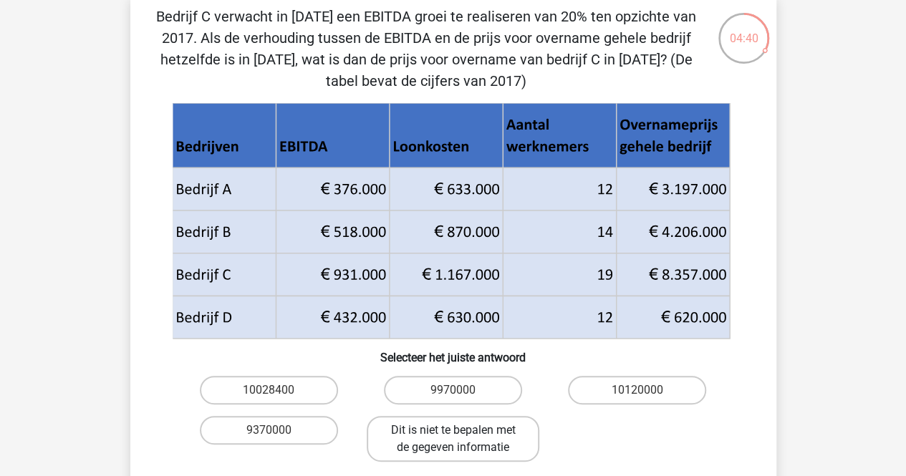
click at [463, 438] on label "Dit is niet te bepalen met de gegeven informatie" at bounding box center [453, 439] width 173 height 46
click at [462, 438] on input "Dit is niet te bepalen met de gegeven informatie" at bounding box center [457, 435] width 9 height 9
radio input "true"
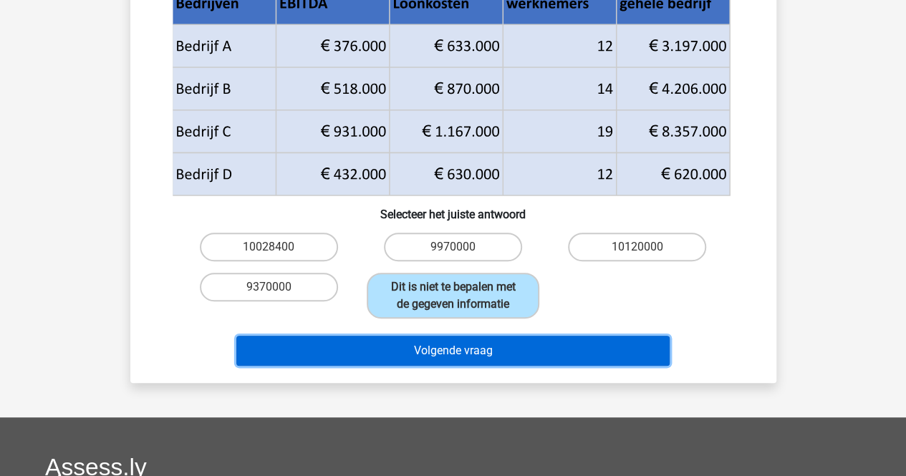
click at [456, 343] on button "Volgende vraag" at bounding box center [452, 351] width 433 height 30
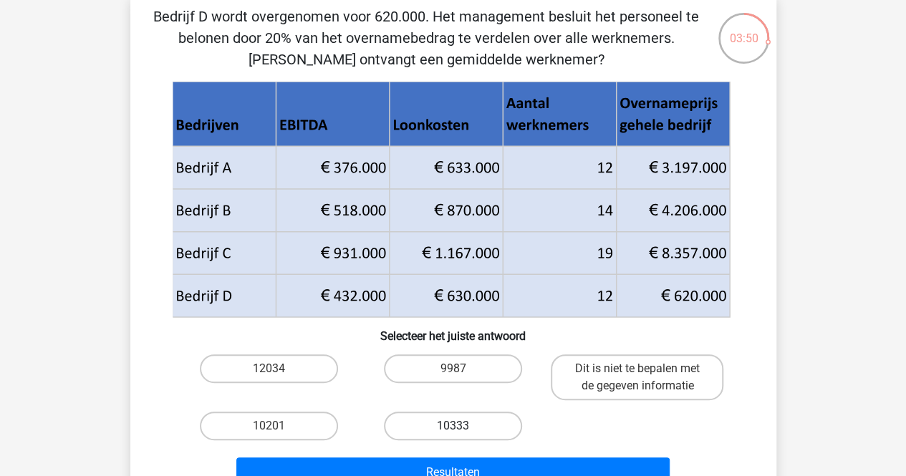
click at [464, 425] on label "10333" at bounding box center [453, 426] width 138 height 29
click at [462, 426] on input "10333" at bounding box center [457, 430] width 9 height 9
radio input "true"
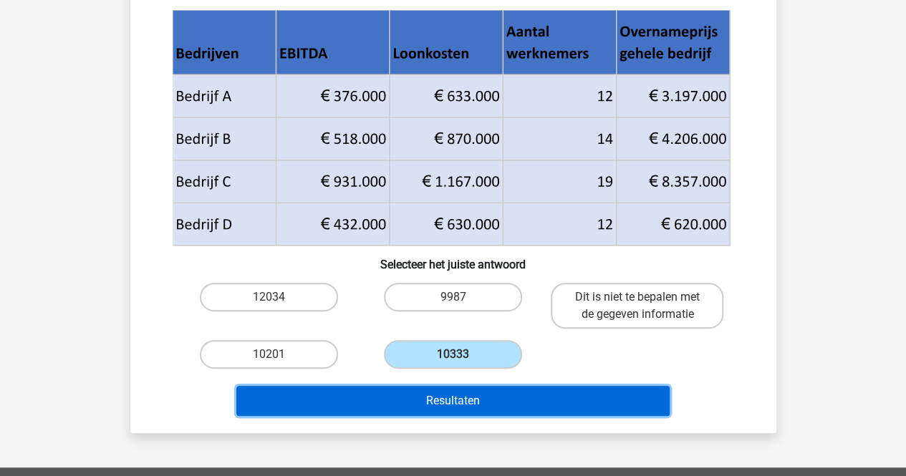
click at [464, 408] on button "Resultaten" at bounding box center [452, 401] width 433 height 30
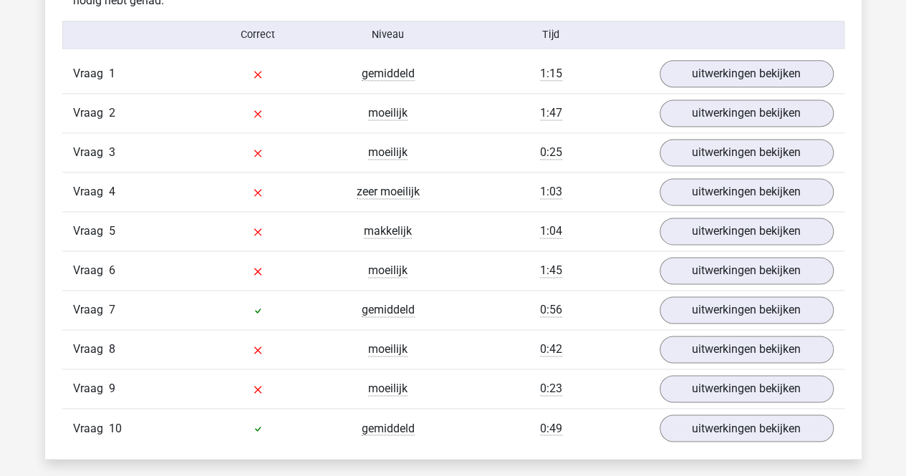
scroll to position [860, 0]
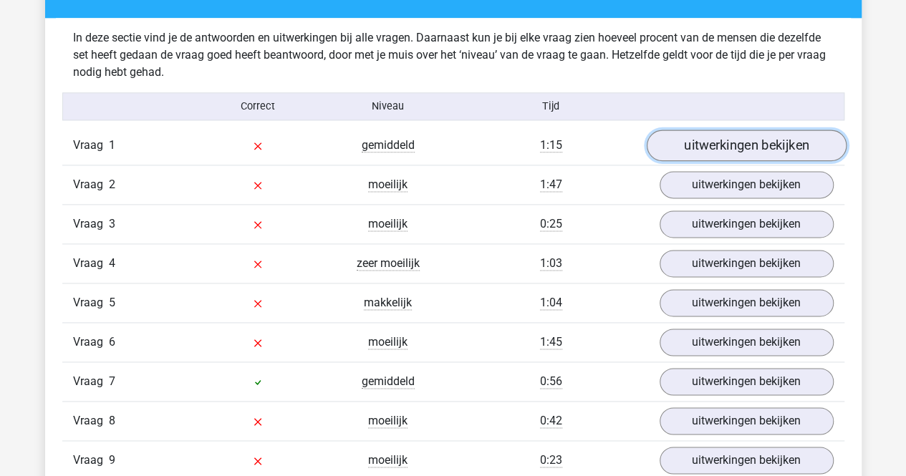
click at [711, 152] on link "uitwerkingen bekijken" at bounding box center [746, 146] width 200 height 32
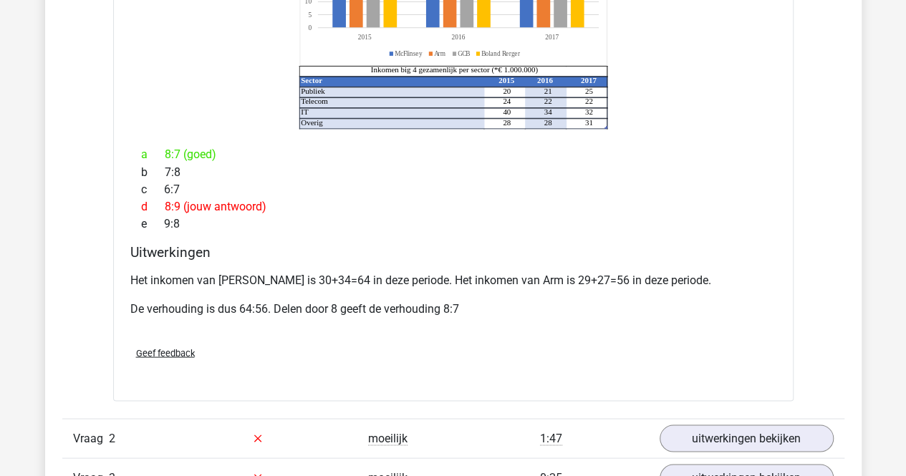
scroll to position [1218, 0]
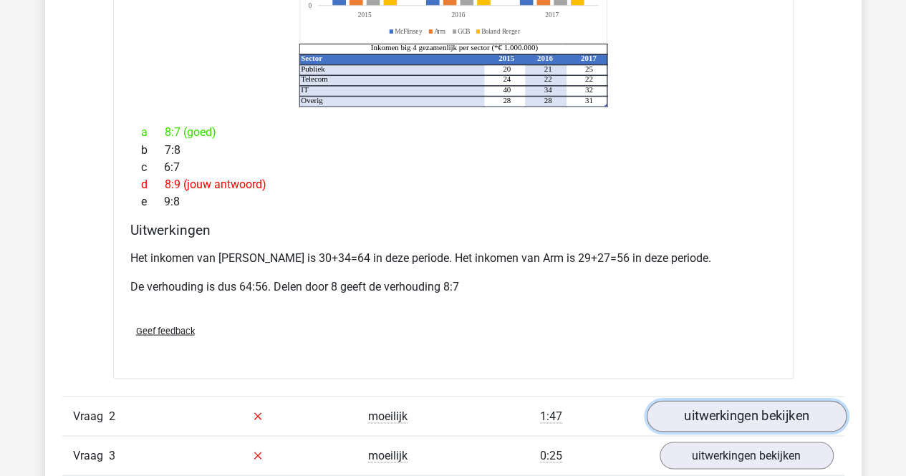
click at [730, 400] on link "uitwerkingen bekijken" at bounding box center [746, 416] width 200 height 32
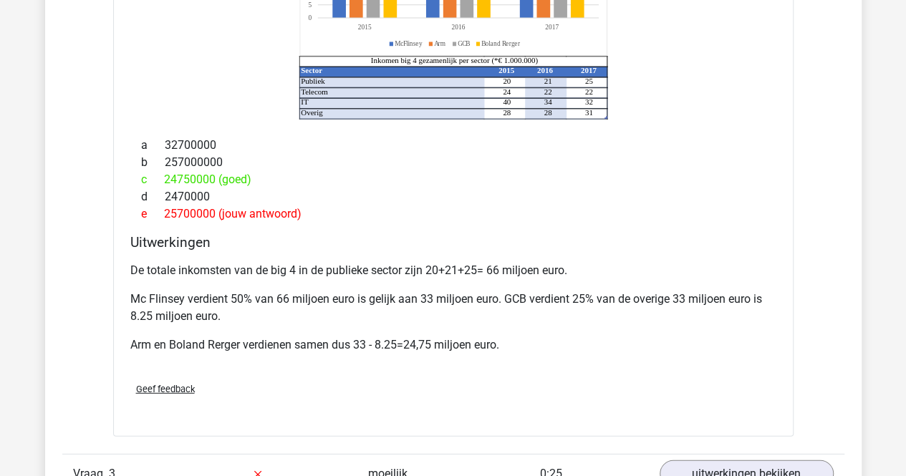
scroll to position [1934, 0]
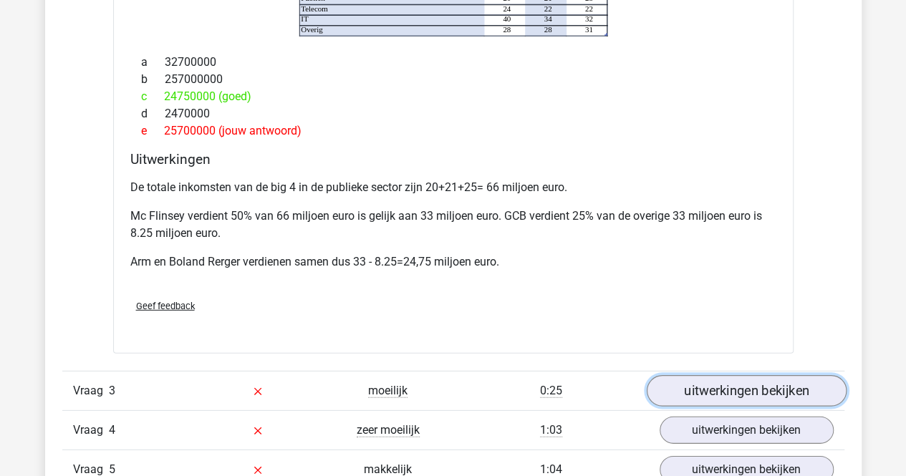
click at [744, 375] on link "uitwerkingen bekijken" at bounding box center [746, 391] width 200 height 32
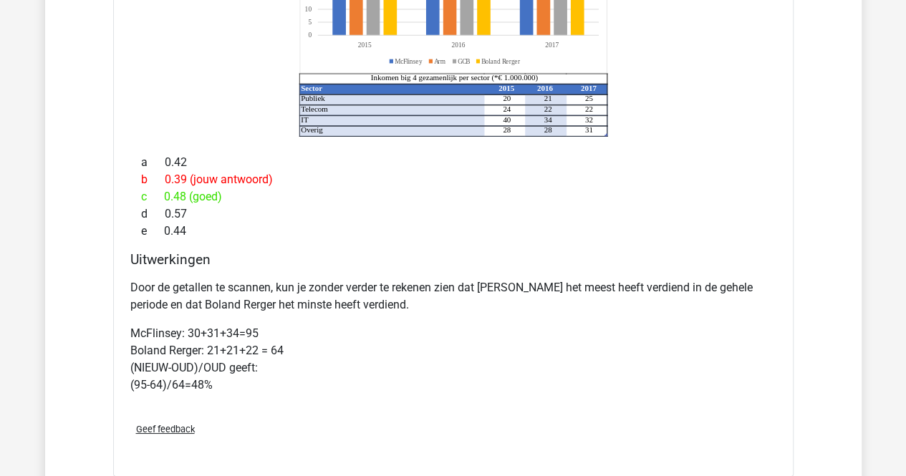
scroll to position [2651, 0]
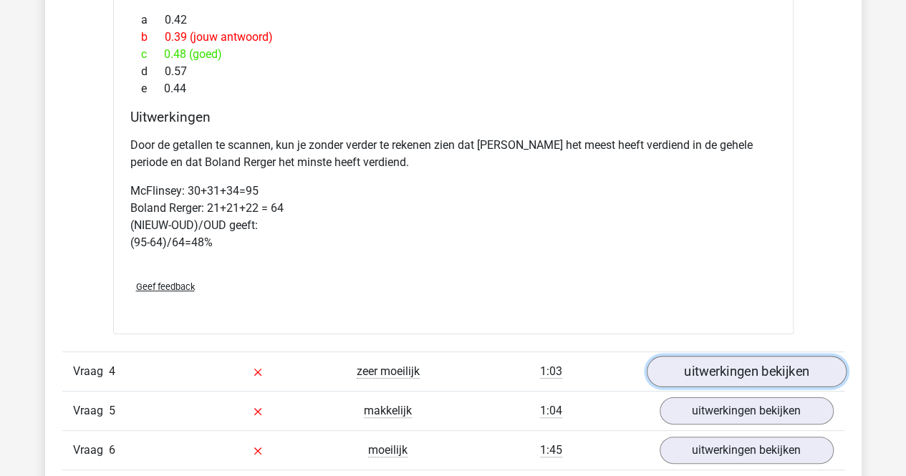
click at [705, 356] on link "uitwerkingen bekijken" at bounding box center [746, 372] width 200 height 32
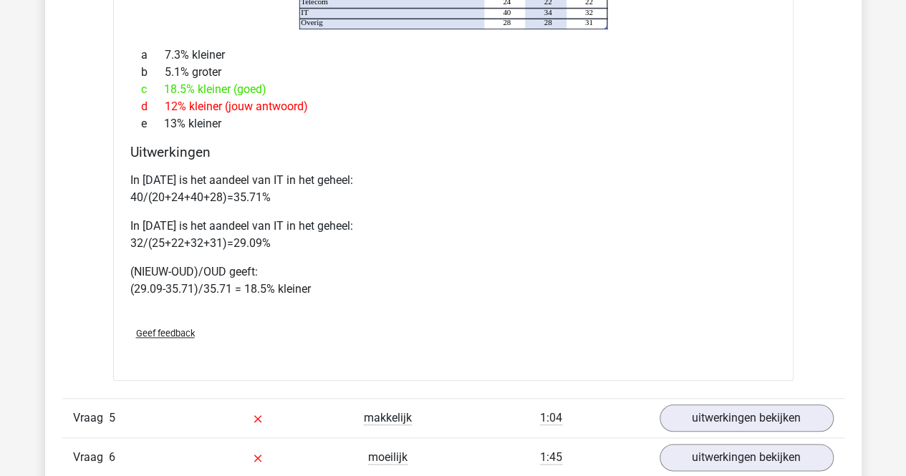
scroll to position [3367, 0]
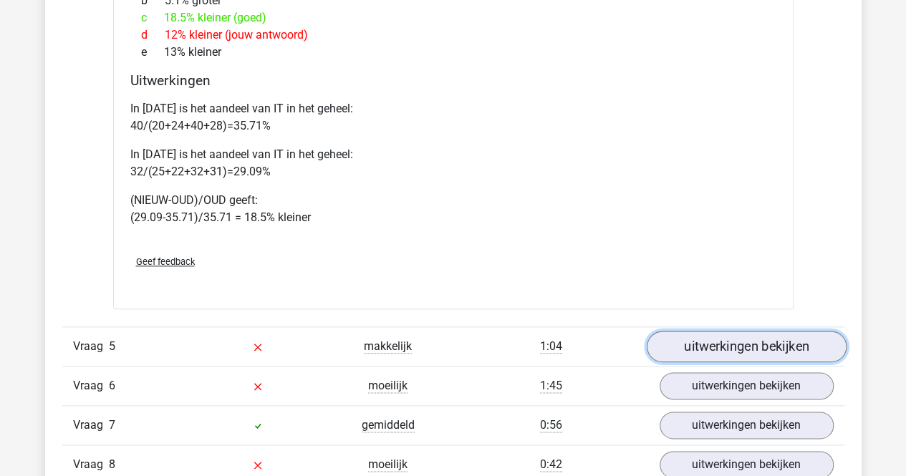
click at [681, 331] on link "uitwerkingen bekijken" at bounding box center [746, 347] width 200 height 32
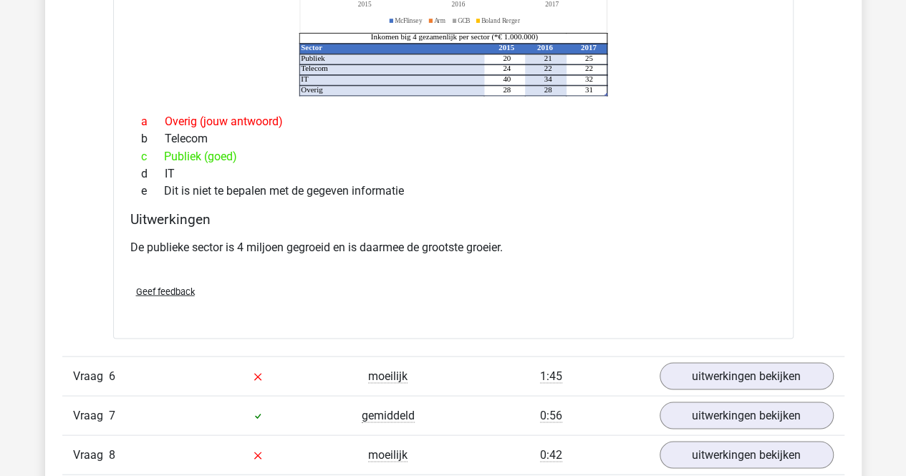
scroll to position [3940, 0]
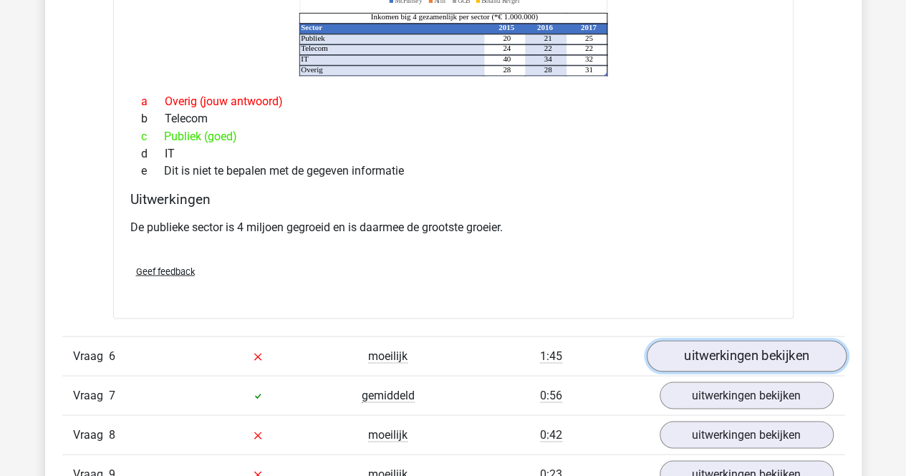
click at [705, 341] on link "uitwerkingen bekijken" at bounding box center [746, 357] width 200 height 32
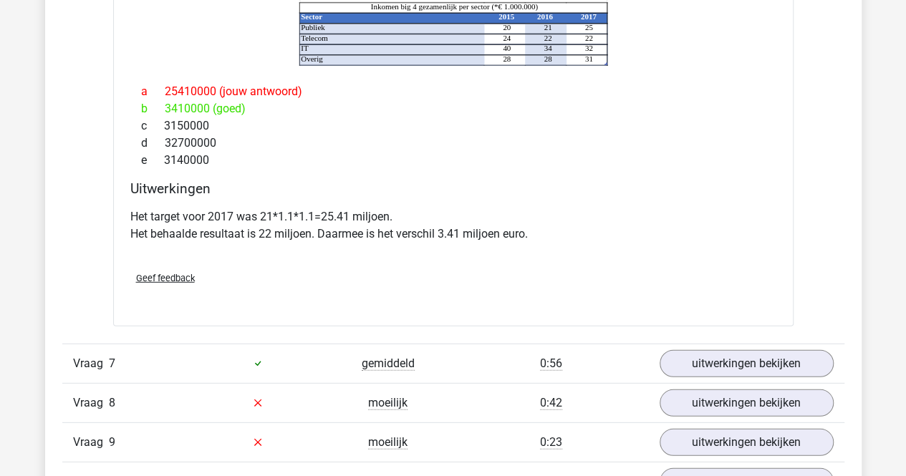
scroll to position [4585, 0]
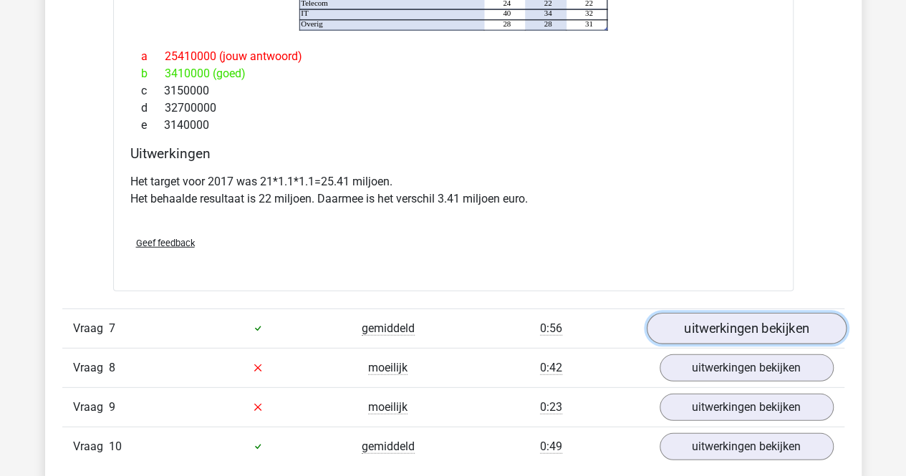
click at [709, 313] on link "uitwerkingen bekijken" at bounding box center [746, 329] width 200 height 32
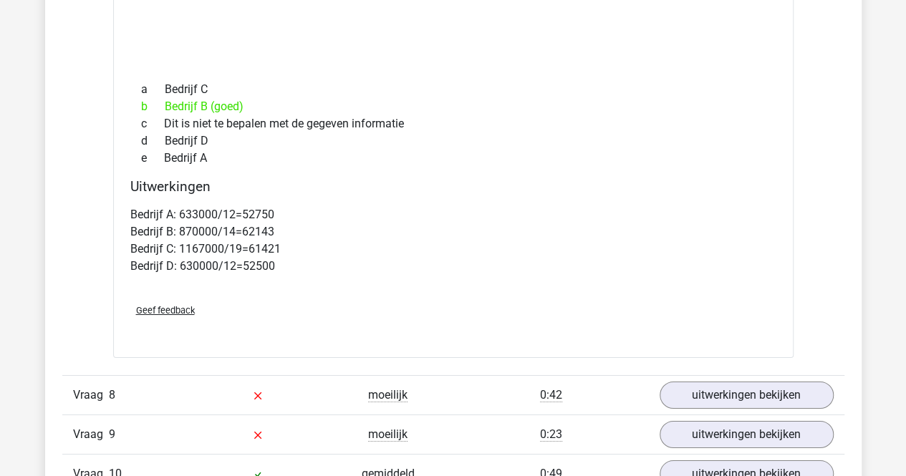
scroll to position [5230, 0]
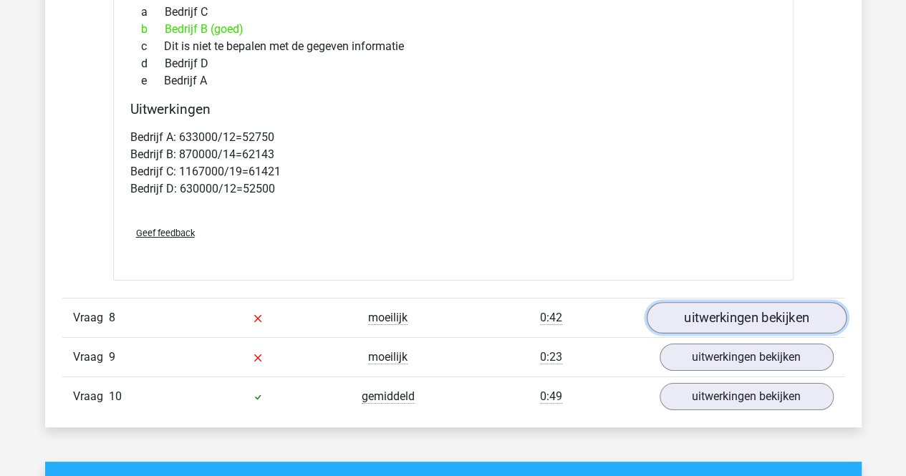
click at [717, 302] on link "uitwerkingen bekijken" at bounding box center [746, 318] width 200 height 32
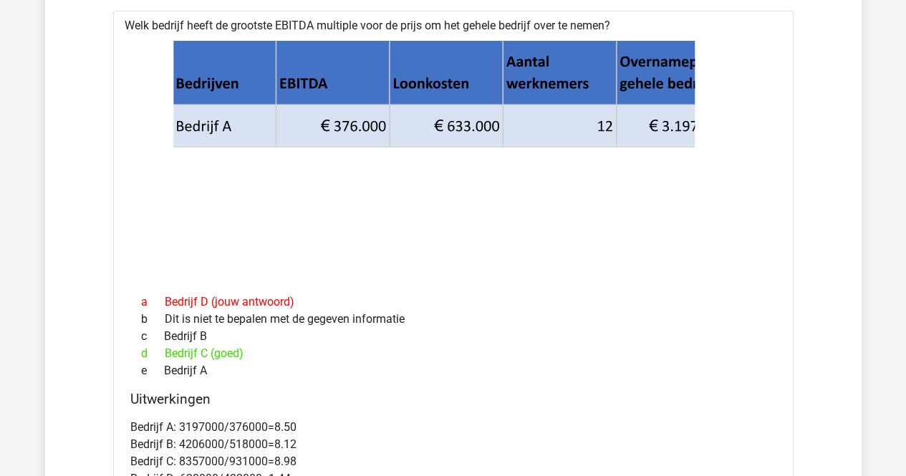
scroll to position [5588, 0]
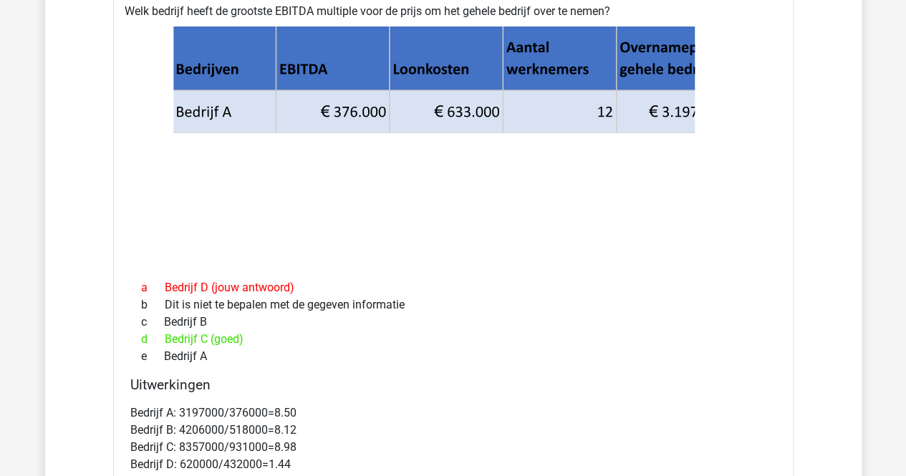
click at [363, 152] on icon at bounding box center [453, 144] width 635 height 236
click at [393, 104] on icon at bounding box center [450, 132] width 557 height 85
click at [303, 90] on icon at bounding box center [450, 132] width 557 height 85
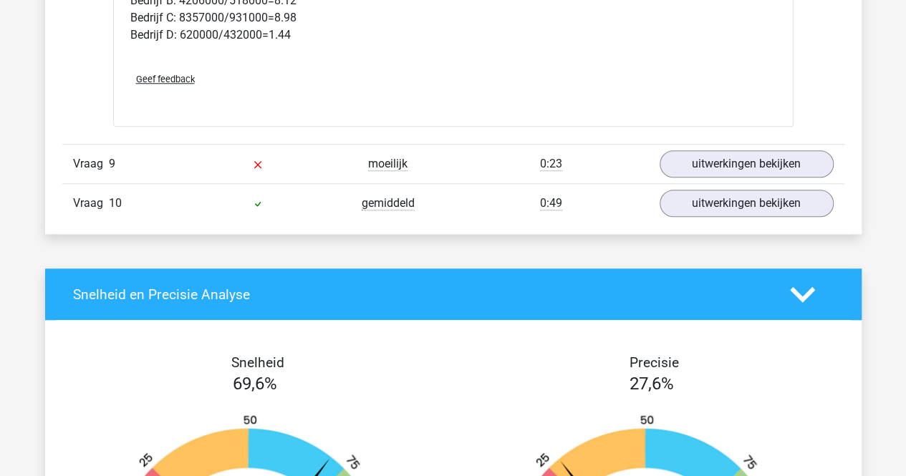
scroll to position [5731, 0]
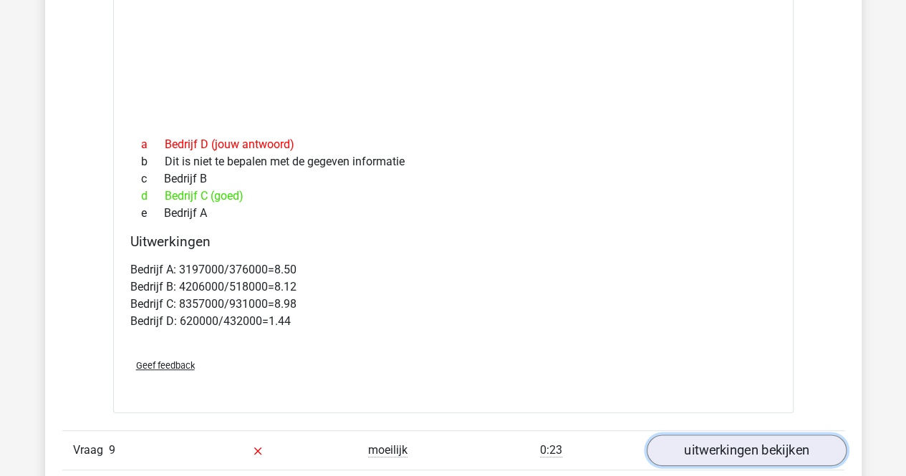
click at [686, 435] on link "uitwerkingen bekijken" at bounding box center [746, 451] width 200 height 32
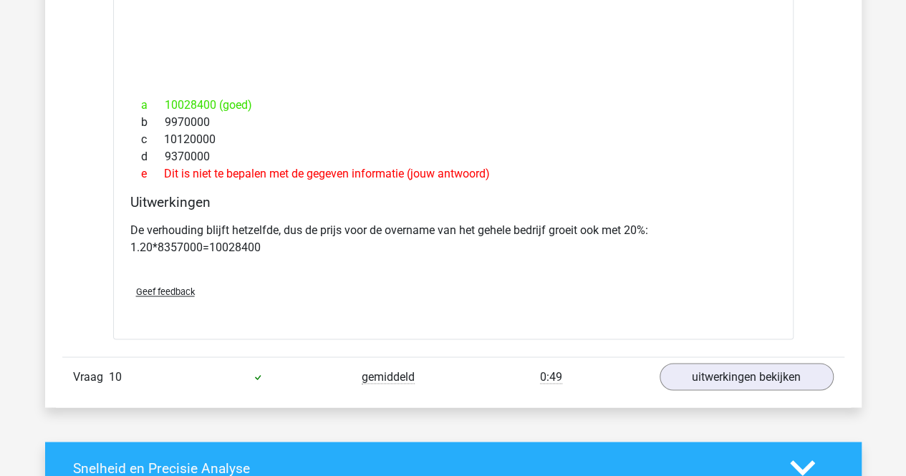
scroll to position [6519, 0]
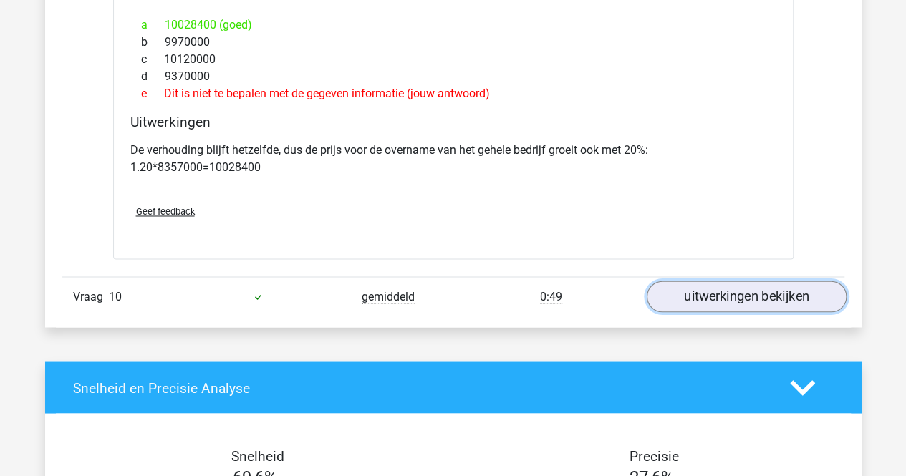
click at [679, 281] on link "uitwerkingen bekijken" at bounding box center [746, 297] width 200 height 32
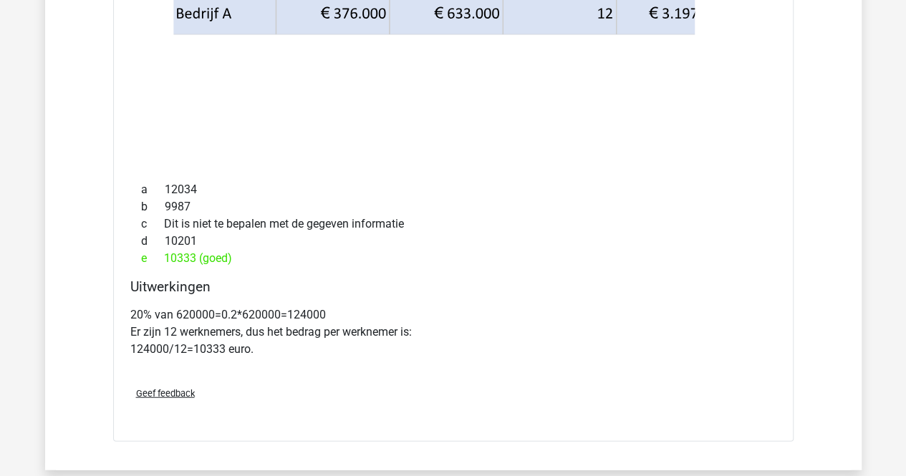
scroll to position [6949, 0]
